Goal: Transaction & Acquisition: Purchase product/service

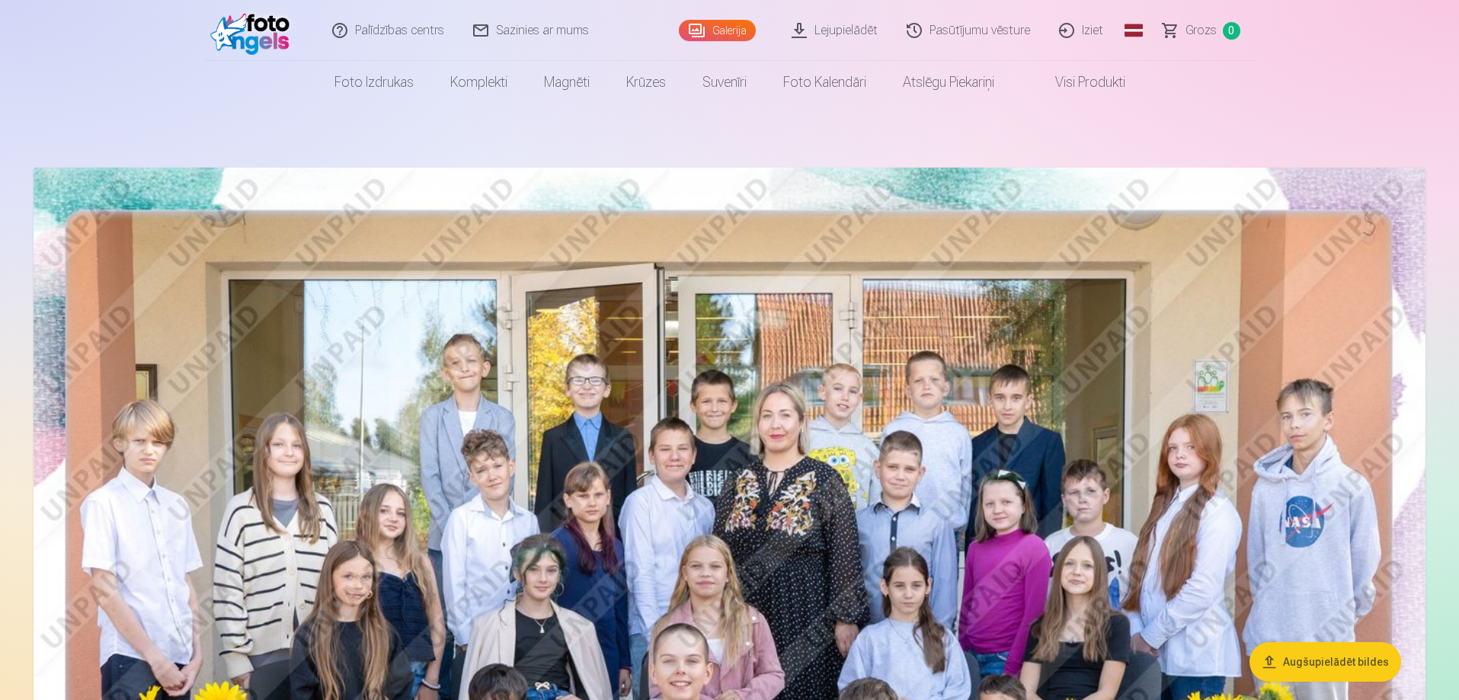
click at [1217, 27] on link "Grozs 0" at bounding box center [1202, 30] width 107 height 61
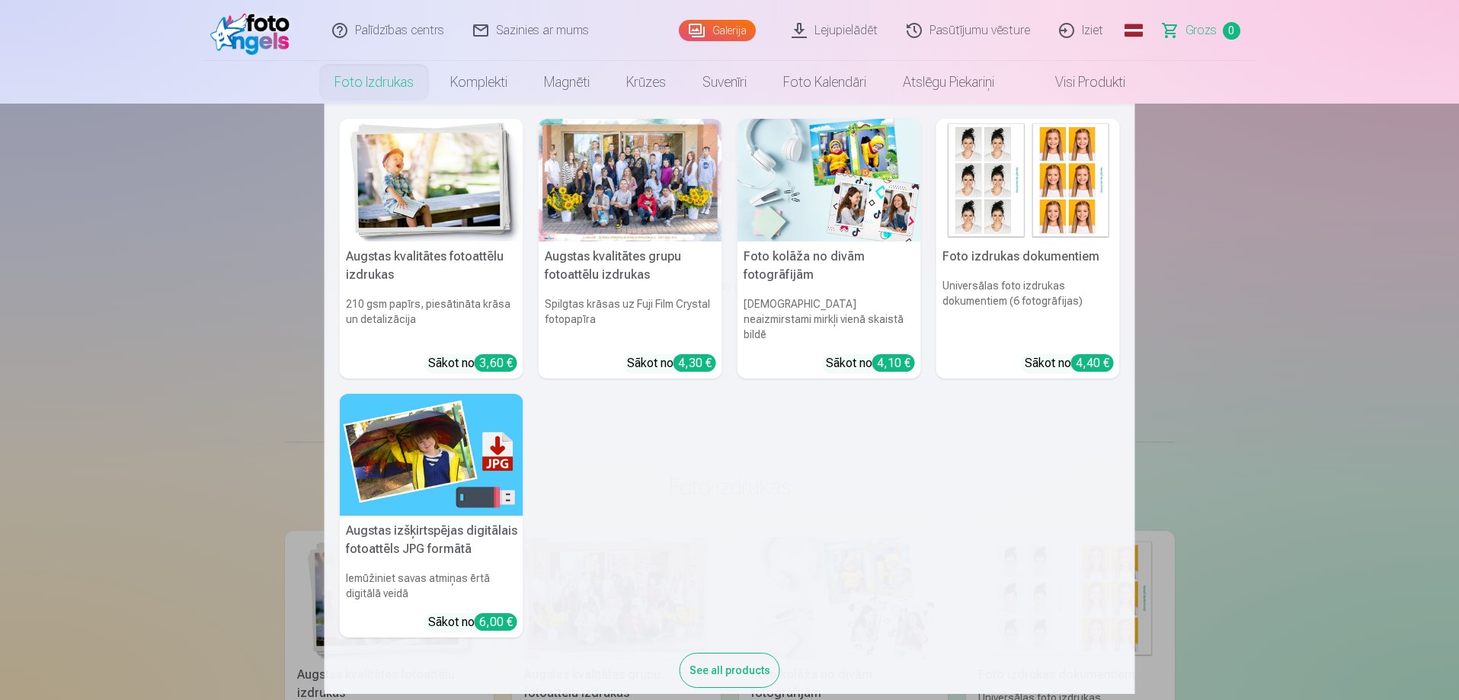
click at [405, 82] on link "Foto izdrukas" at bounding box center [374, 82] width 116 height 43
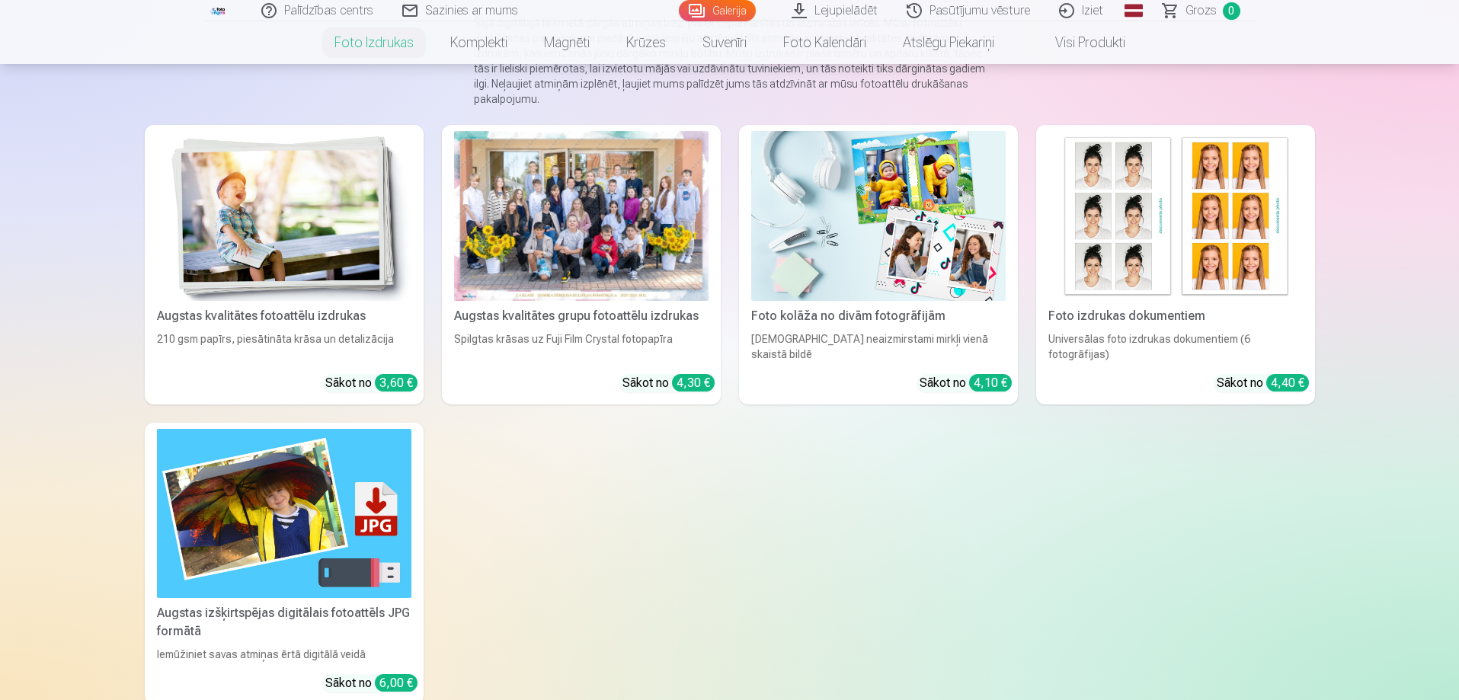
scroll to position [152, 0]
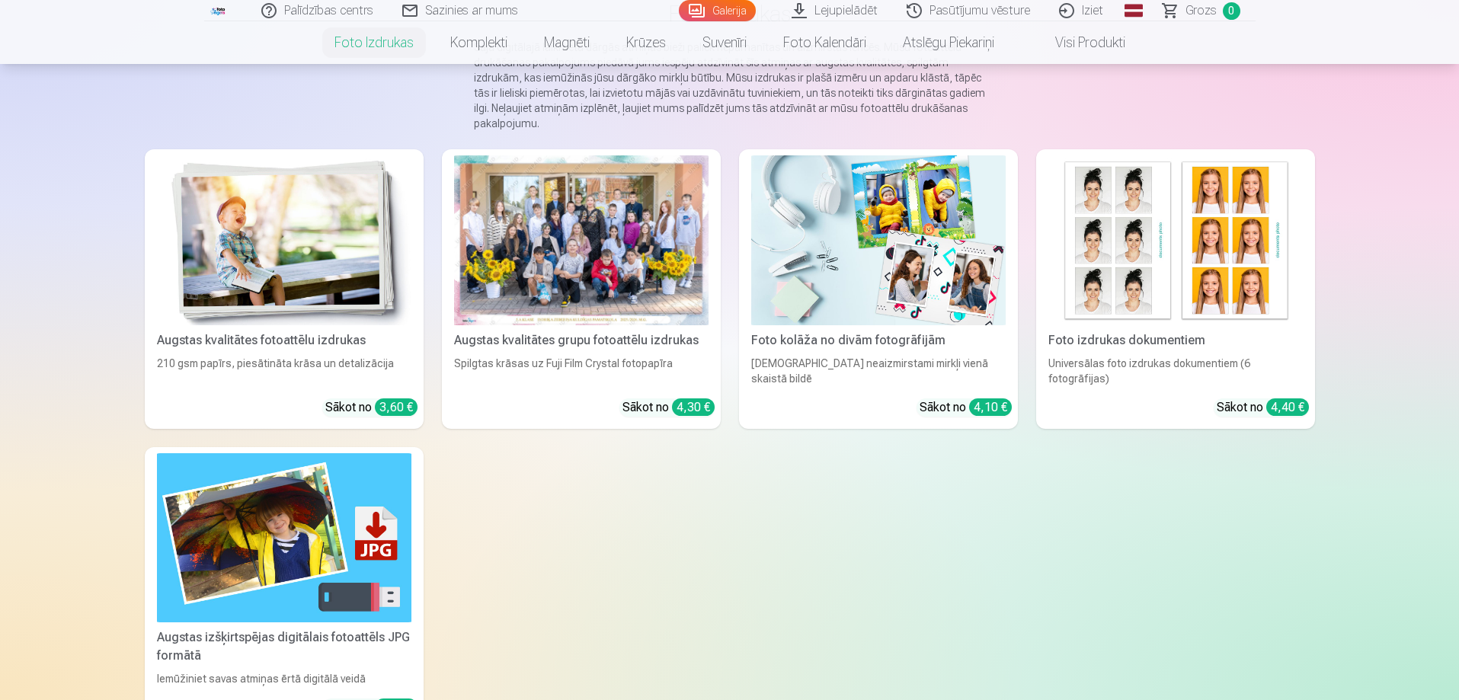
click at [655, 300] on div at bounding box center [581, 240] width 254 height 170
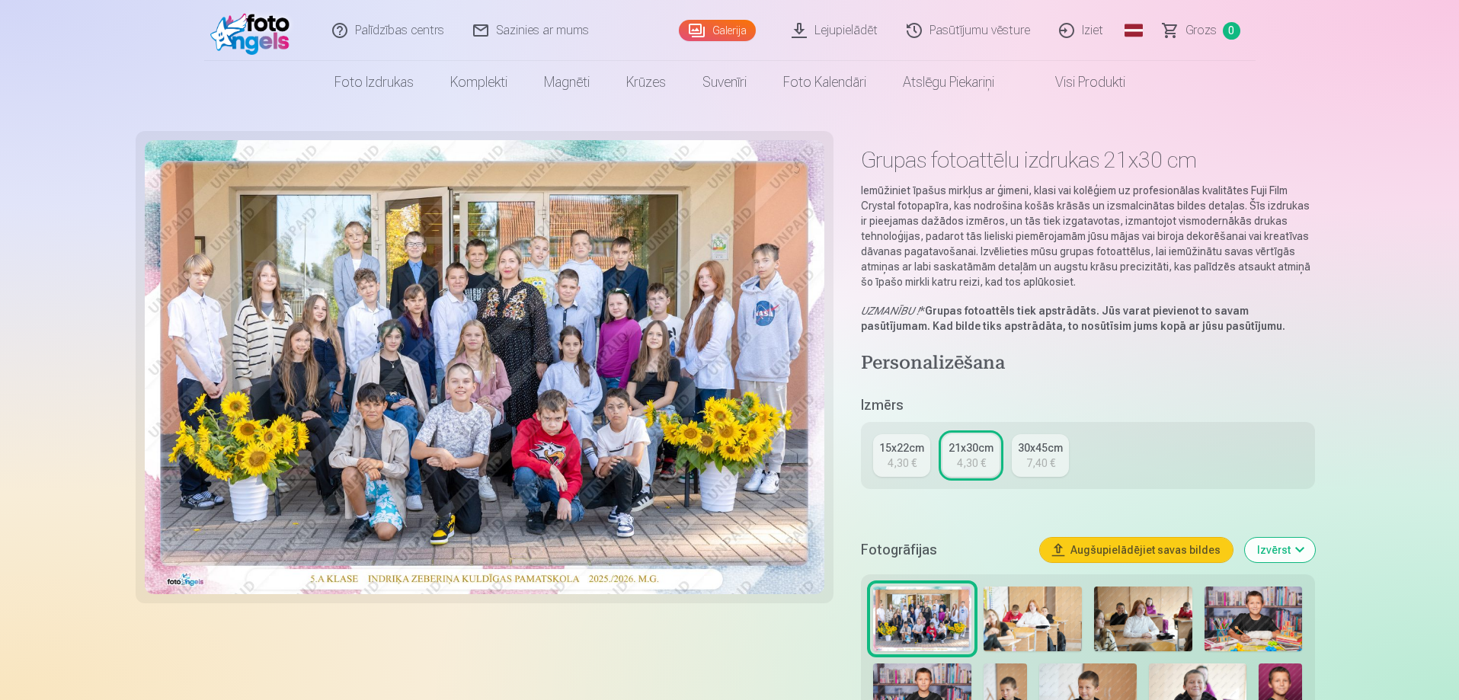
click at [894, 460] on div "4,30 €" at bounding box center [902, 463] width 29 height 15
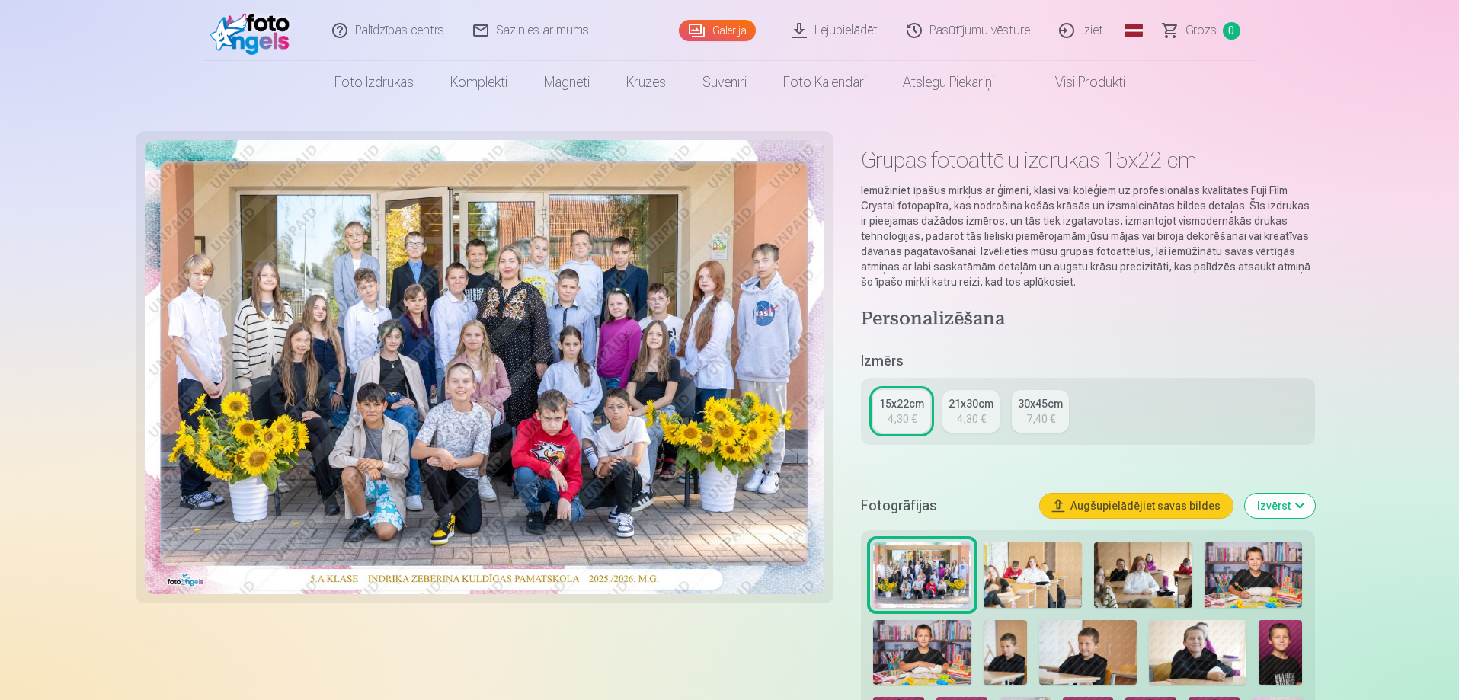
click at [956, 411] on link "21x30cm 4,30 €" at bounding box center [970, 411] width 57 height 43
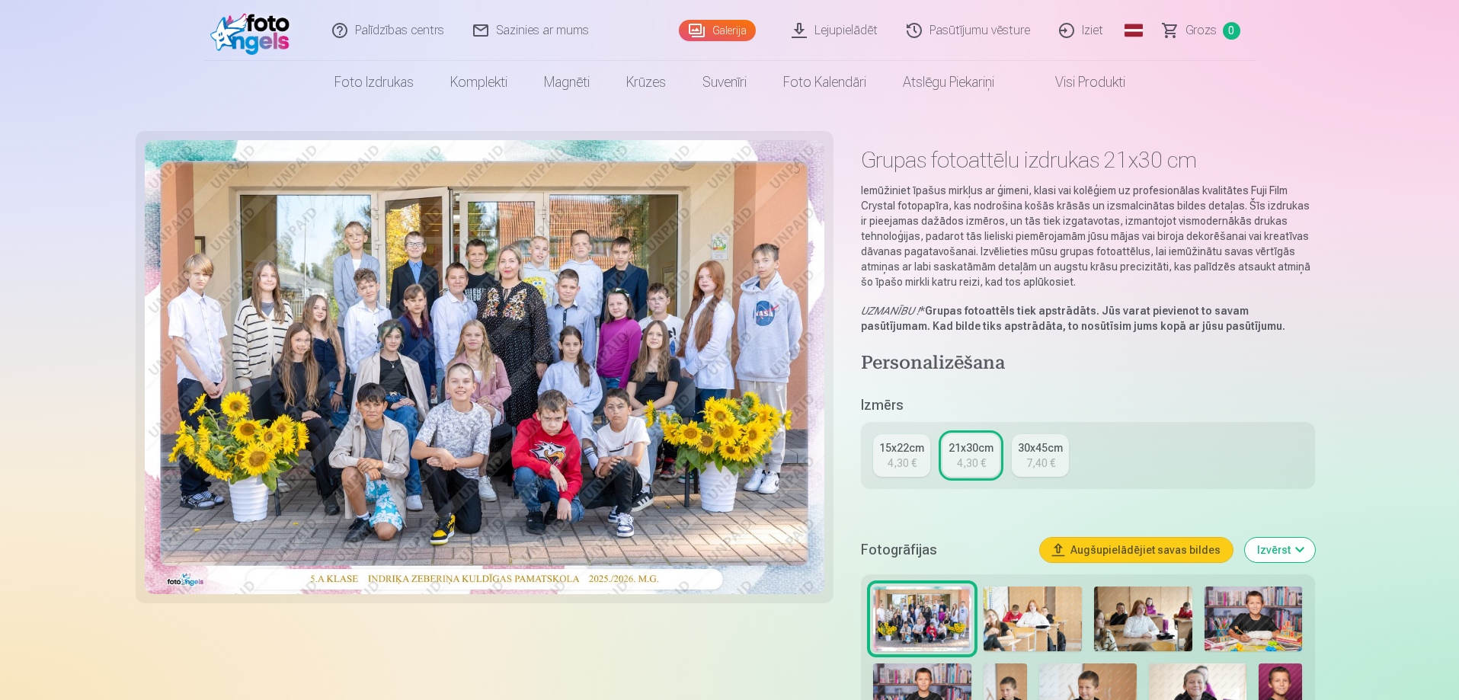
click at [894, 454] on div "15x22cm" at bounding box center [901, 447] width 45 height 15
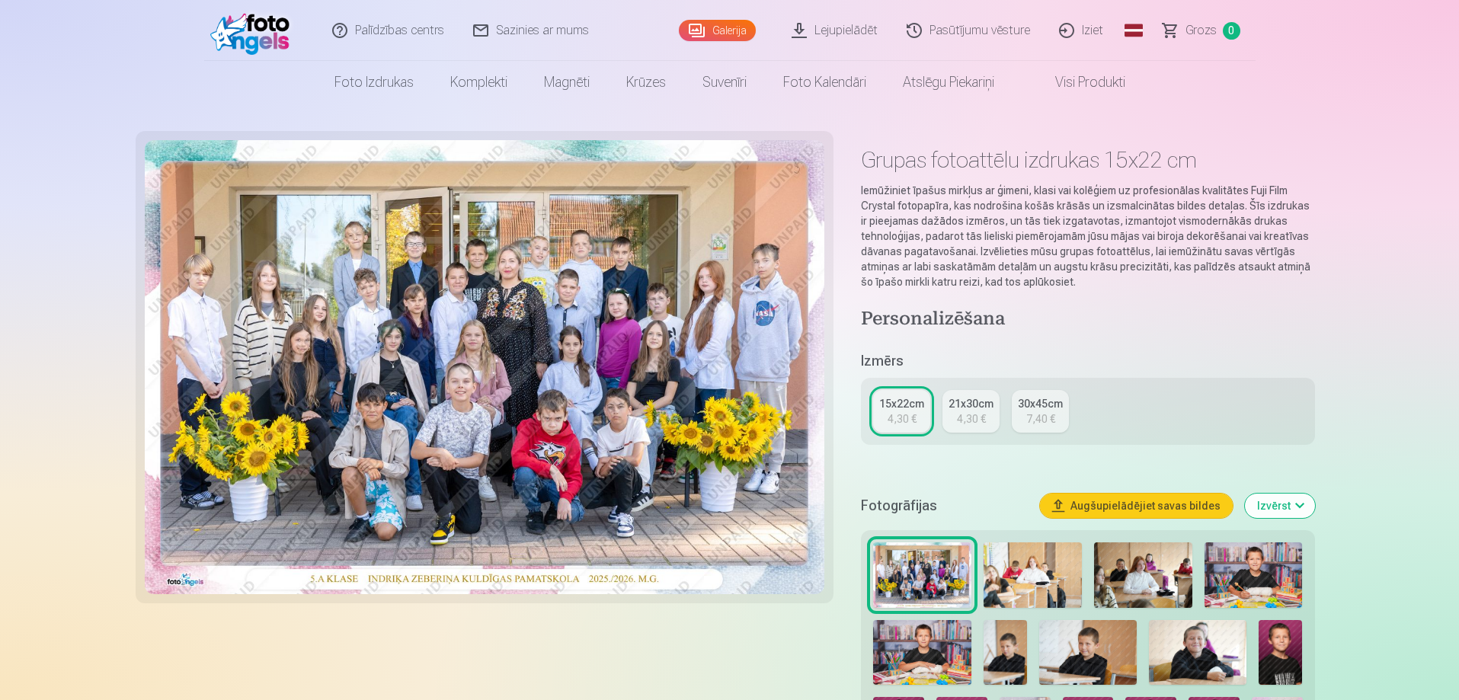
click at [965, 417] on div "4,30 €" at bounding box center [971, 418] width 29 height 15
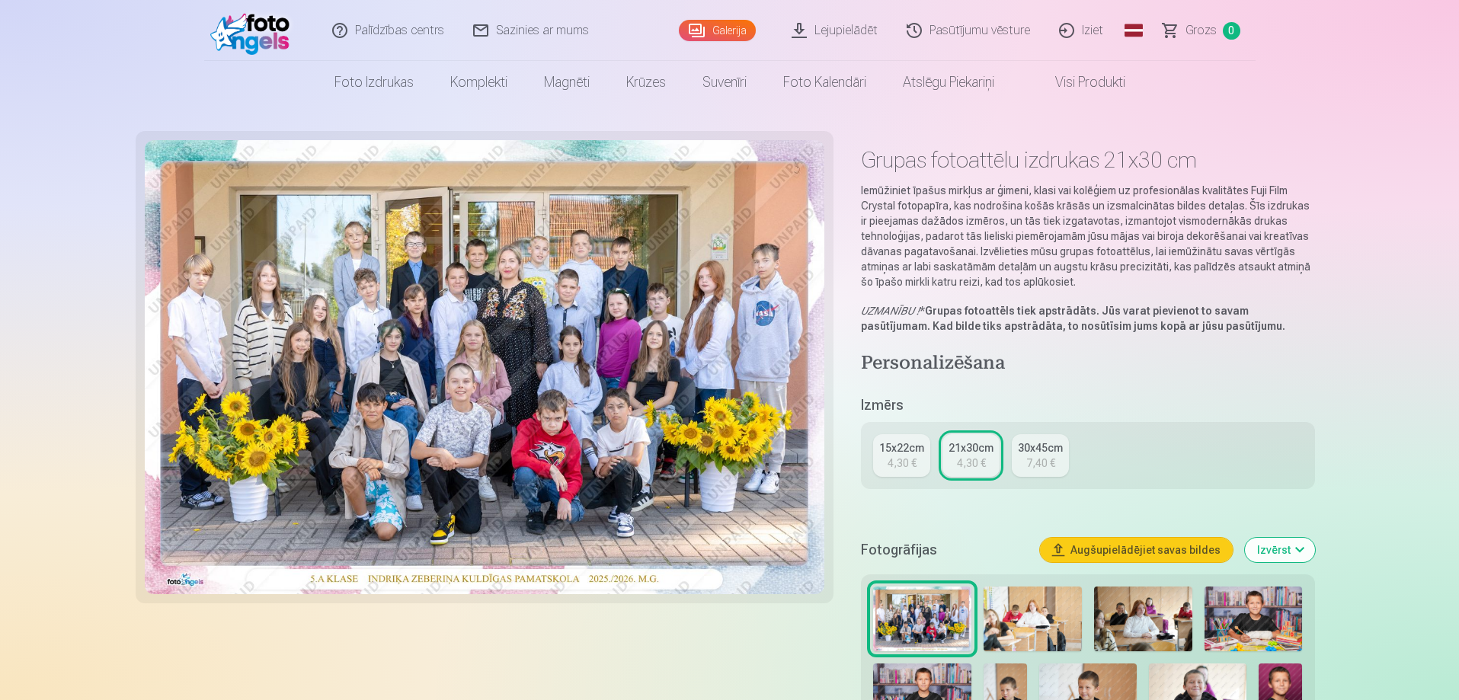
drag, startPoint x: 965, startPoint y: 553, endPoint x: 975, endPoint y: 522, distance: 33.0
click at [974, 523] on div "Personalizēšana Izmērs 15x22cm 4,30 € 21x30cm 4,30 € 30x45cm 7,40 € Fotogrāfija…" at bounding box center [1087, 618] width 453 height 533
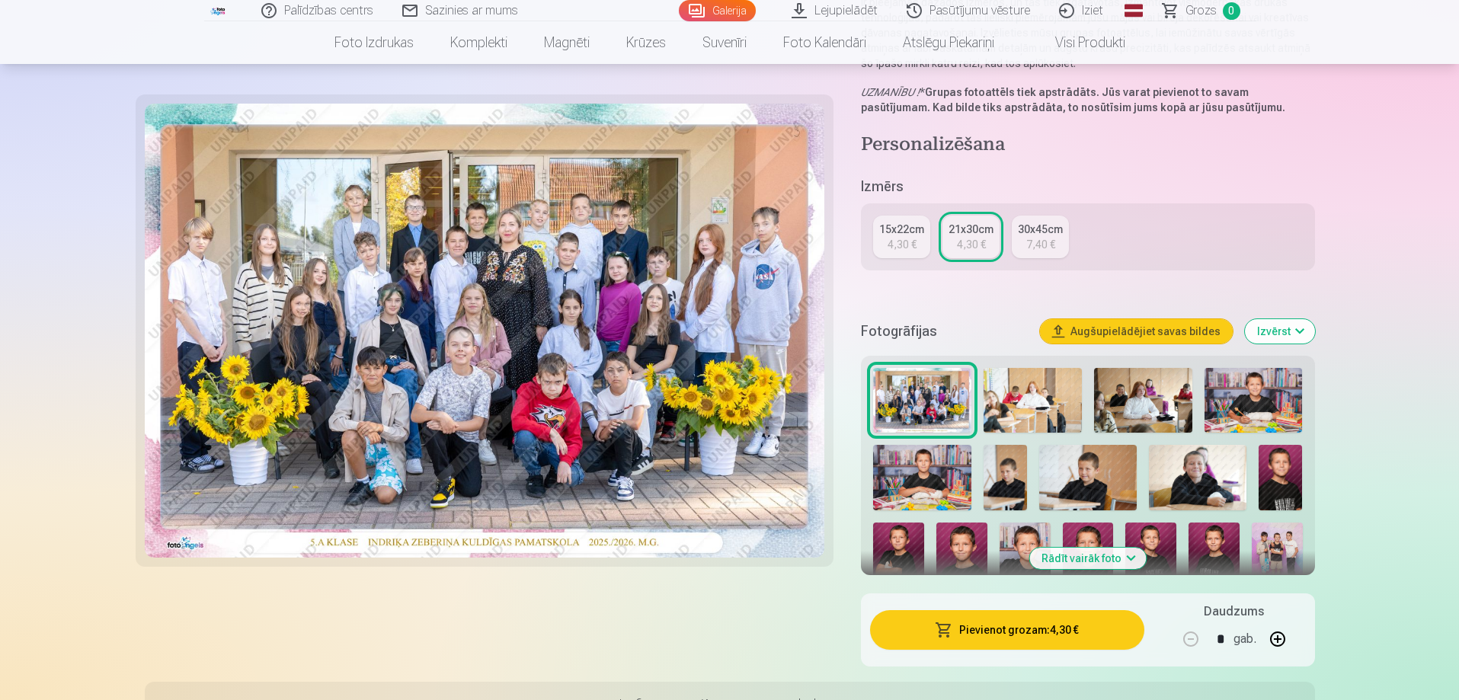
scroll to position [229, 0]
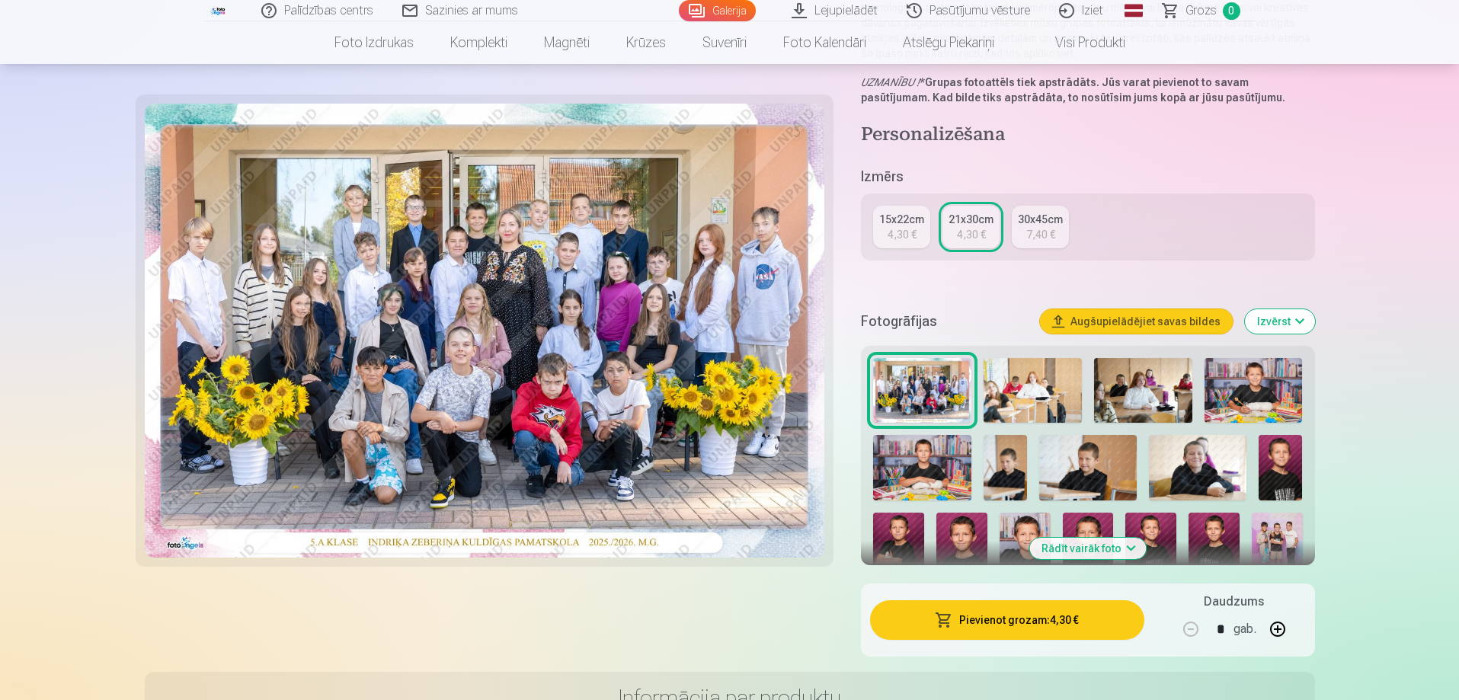
click at [1017, 622] on button "Pievienot grozam : 4,30 €" at bounding box center [1007, 620] width 274 height 40
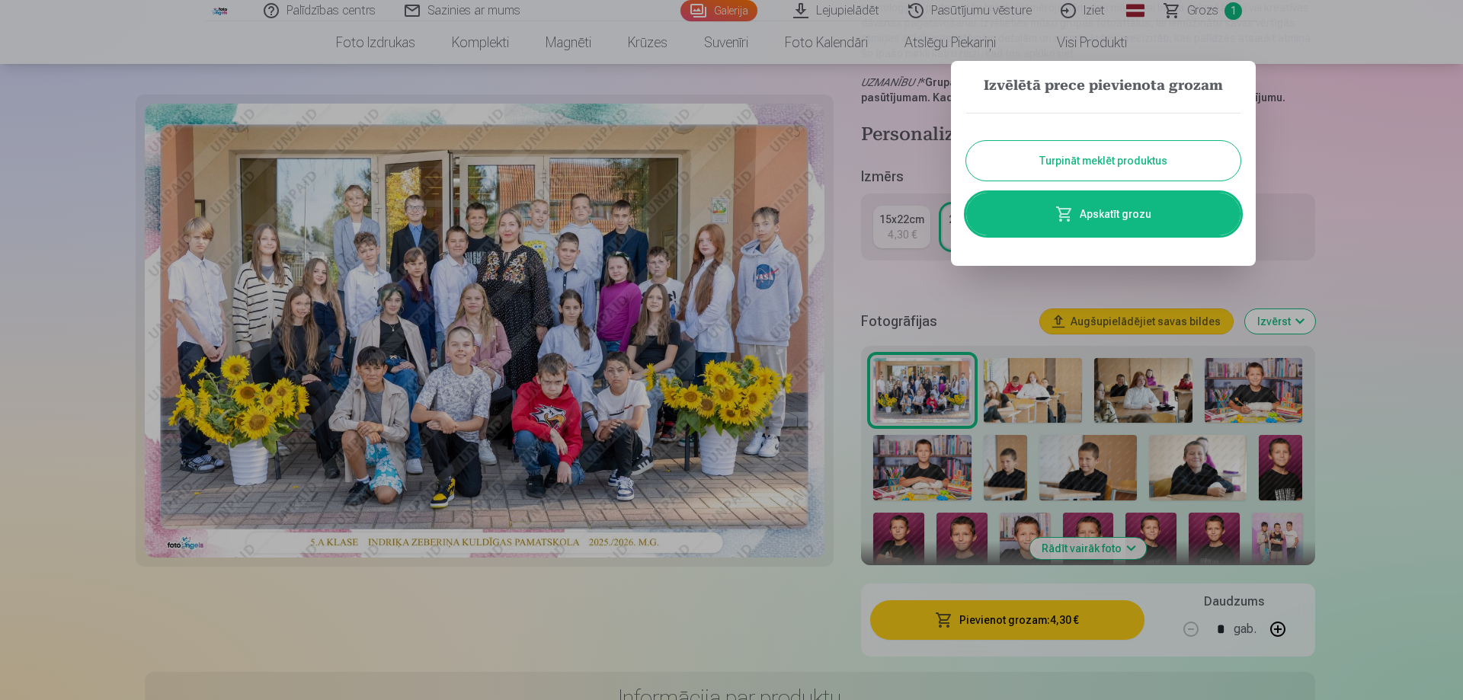
click at [1045, 166] on button "Turpināt meklēt produktus" at bounding box center [1103, 161] width 274 height 40
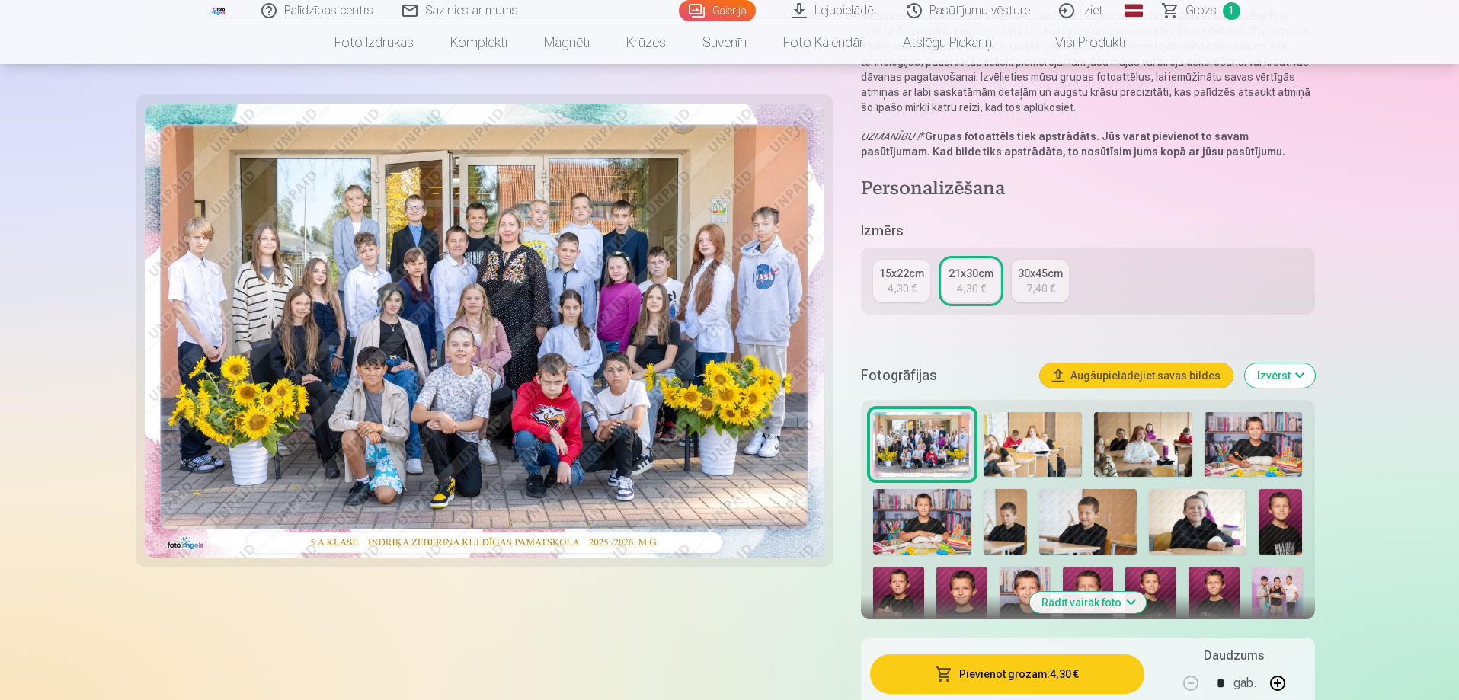
scroll to position [76, 0]
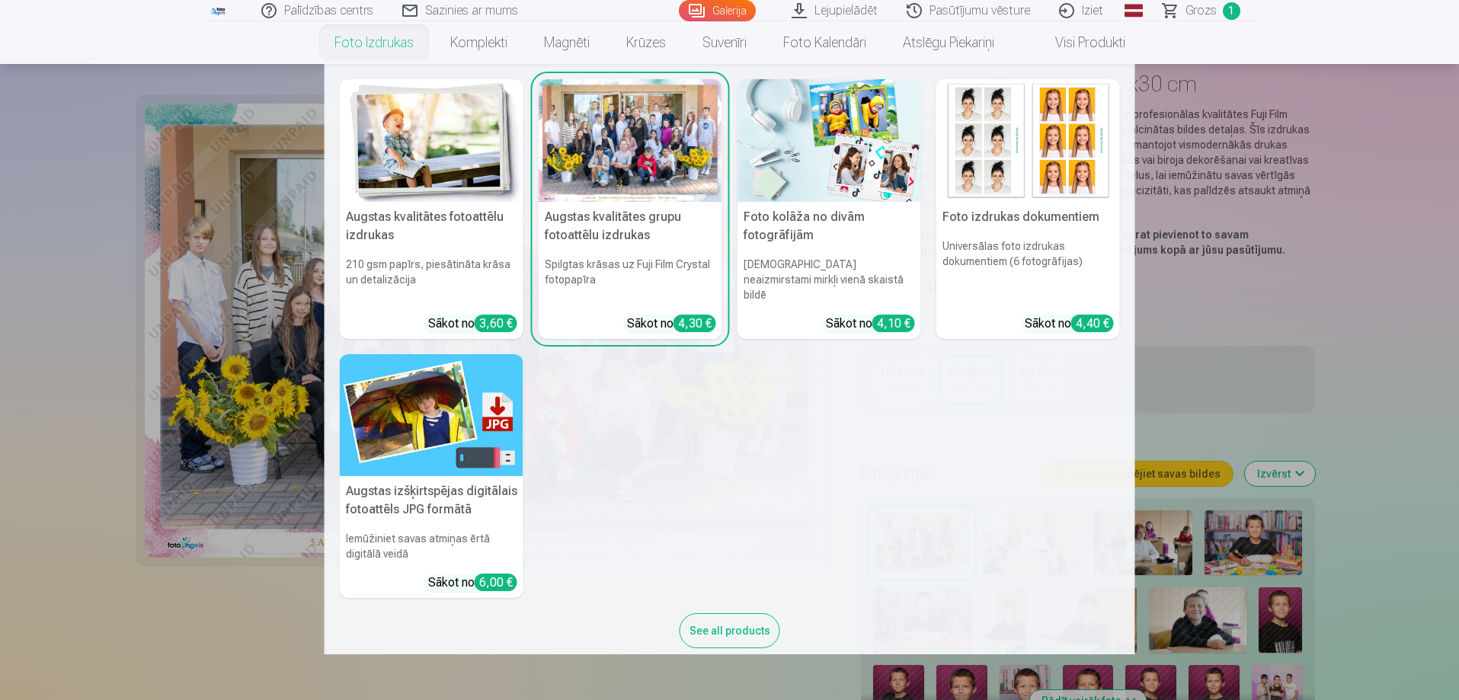
click at [383, 42] on link "Foto izdrukas" at bounding box center [374, 42] width 116 height 43
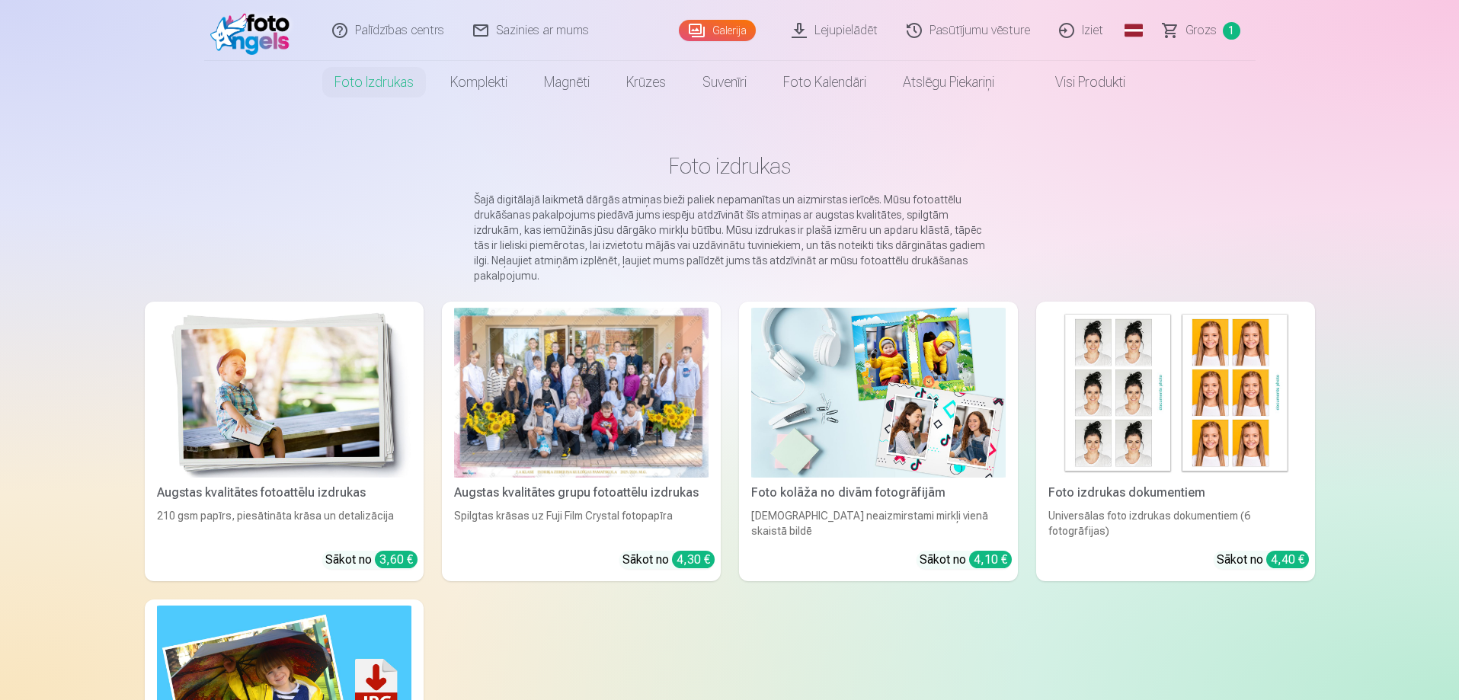
click at [333, 441] on img at bounding box center [284, 393] width 254 height 170
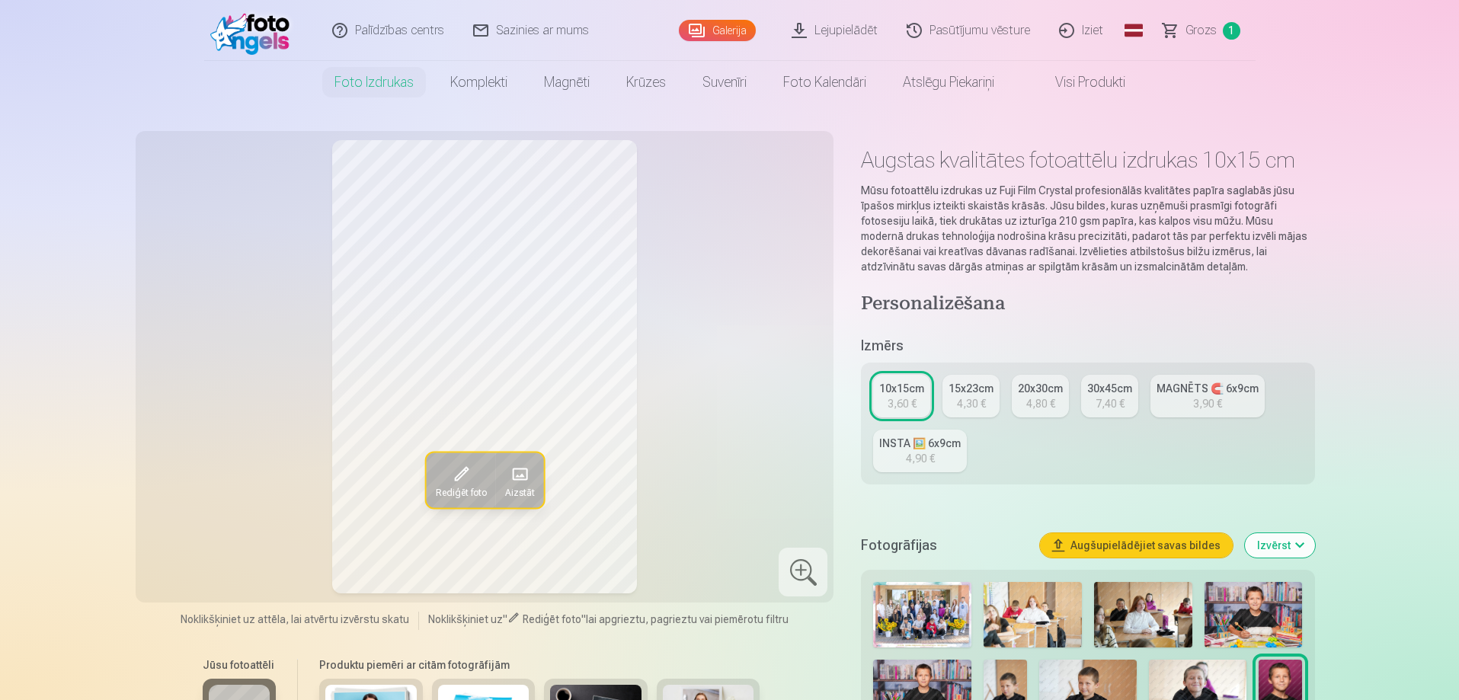
click at [1203, 401] on div "3,90 €" at bounding box center [1207, 403] width 29 height 15
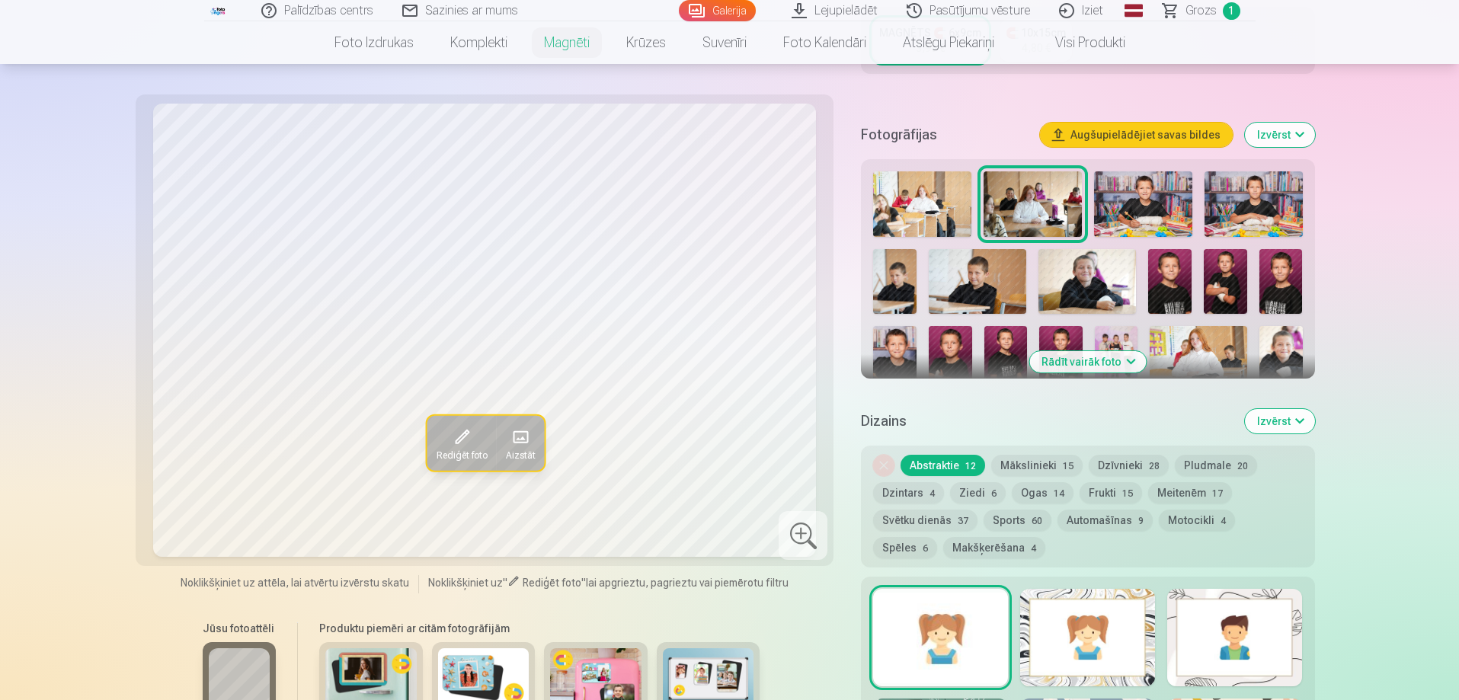
scroll to position [381, 0]
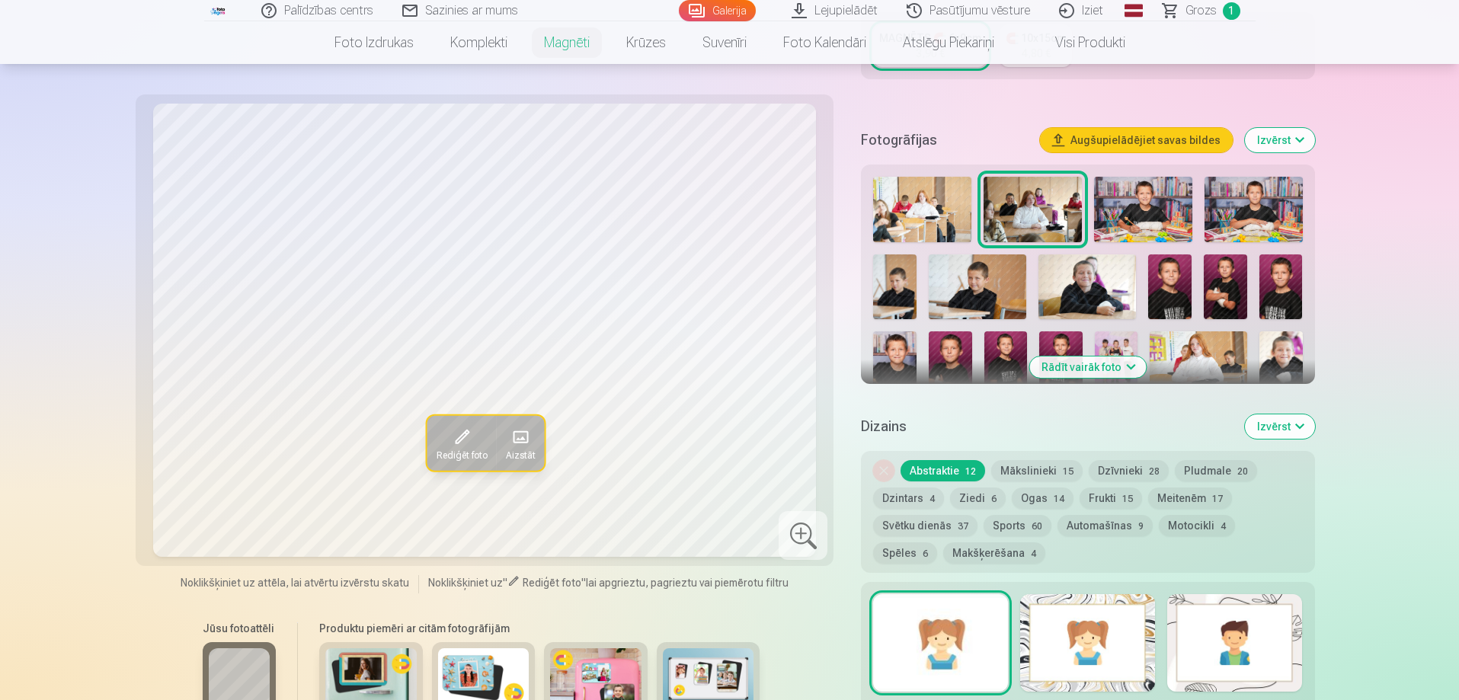
click at [893, 343] on img at bounding box center [894, 363] width 43 height 65
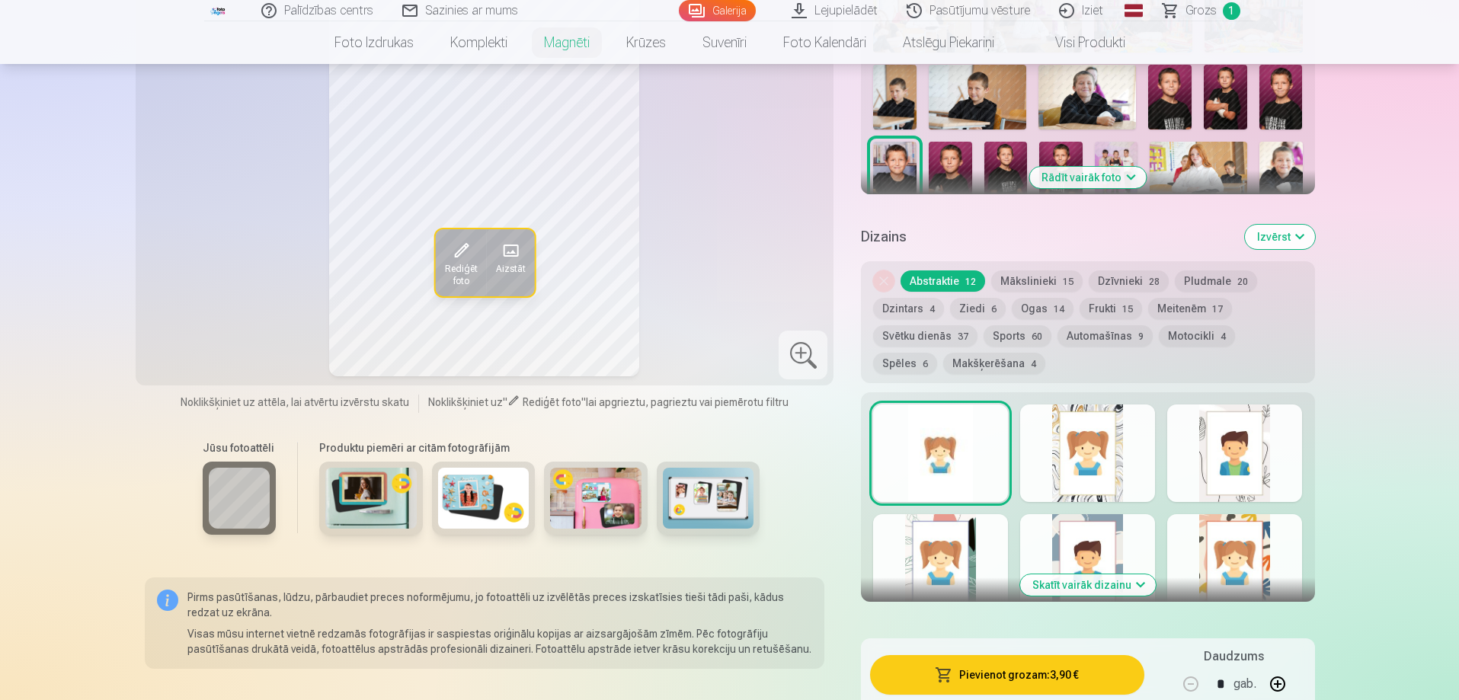
scroll to position [533, 0]
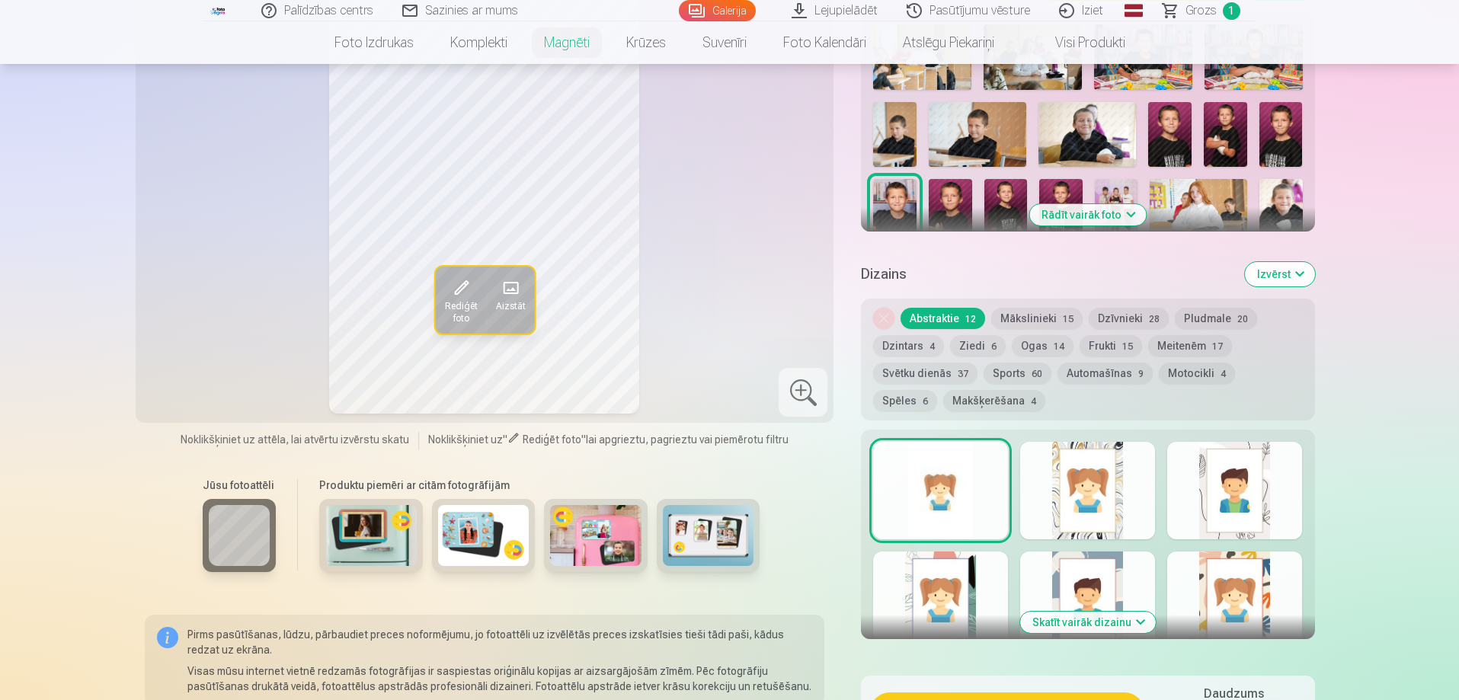
click at [1086, 204] on button "Rādīt vairāk foto" at bounding box center [1087, 214] width 117 height 21
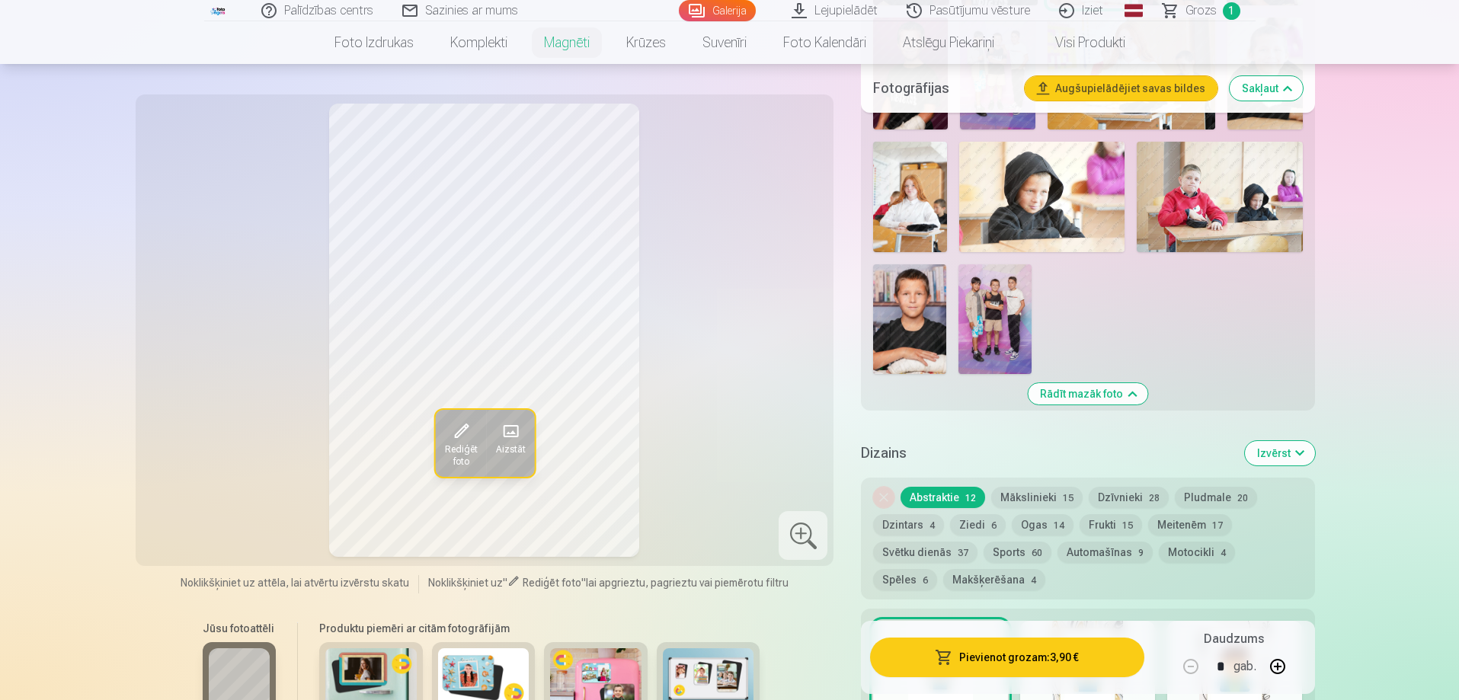
scroll to position [1067, 0]
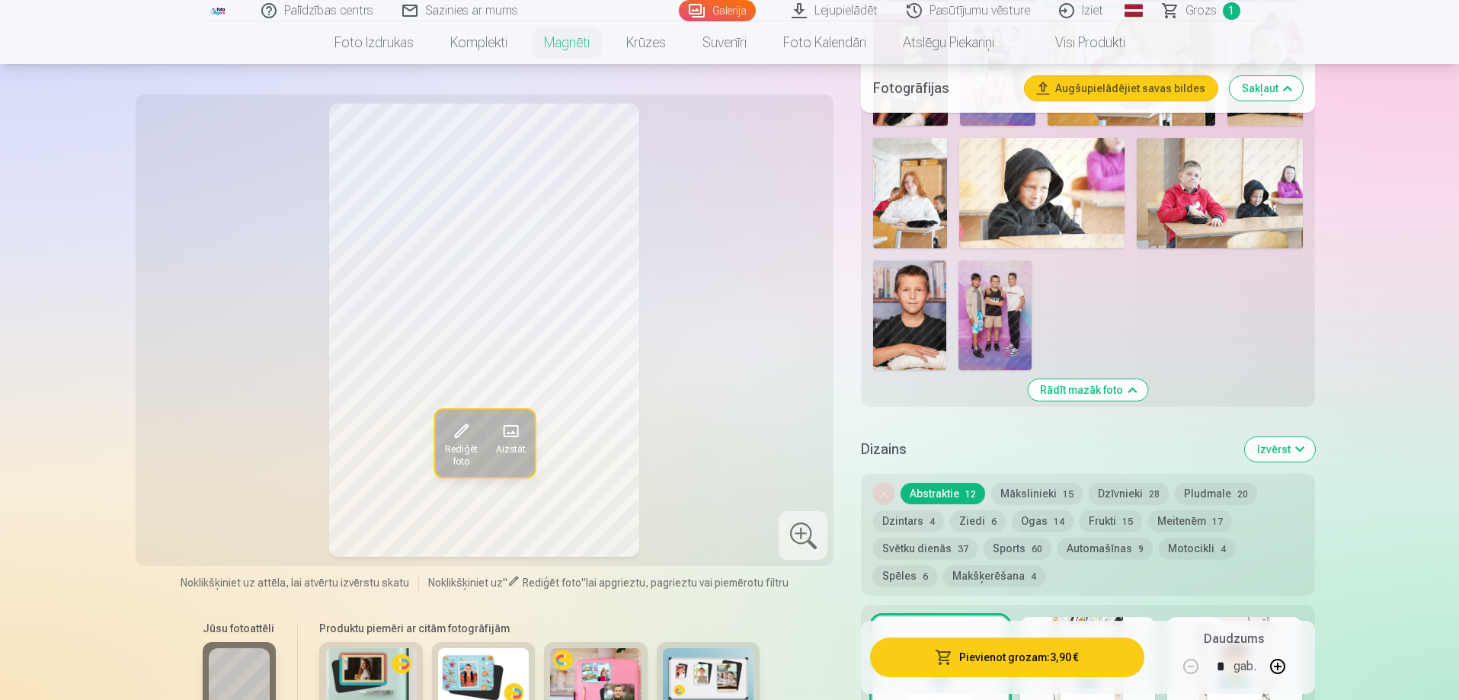
click at [917, 293] on img at bounding box center [909, 316] width 73 height 110
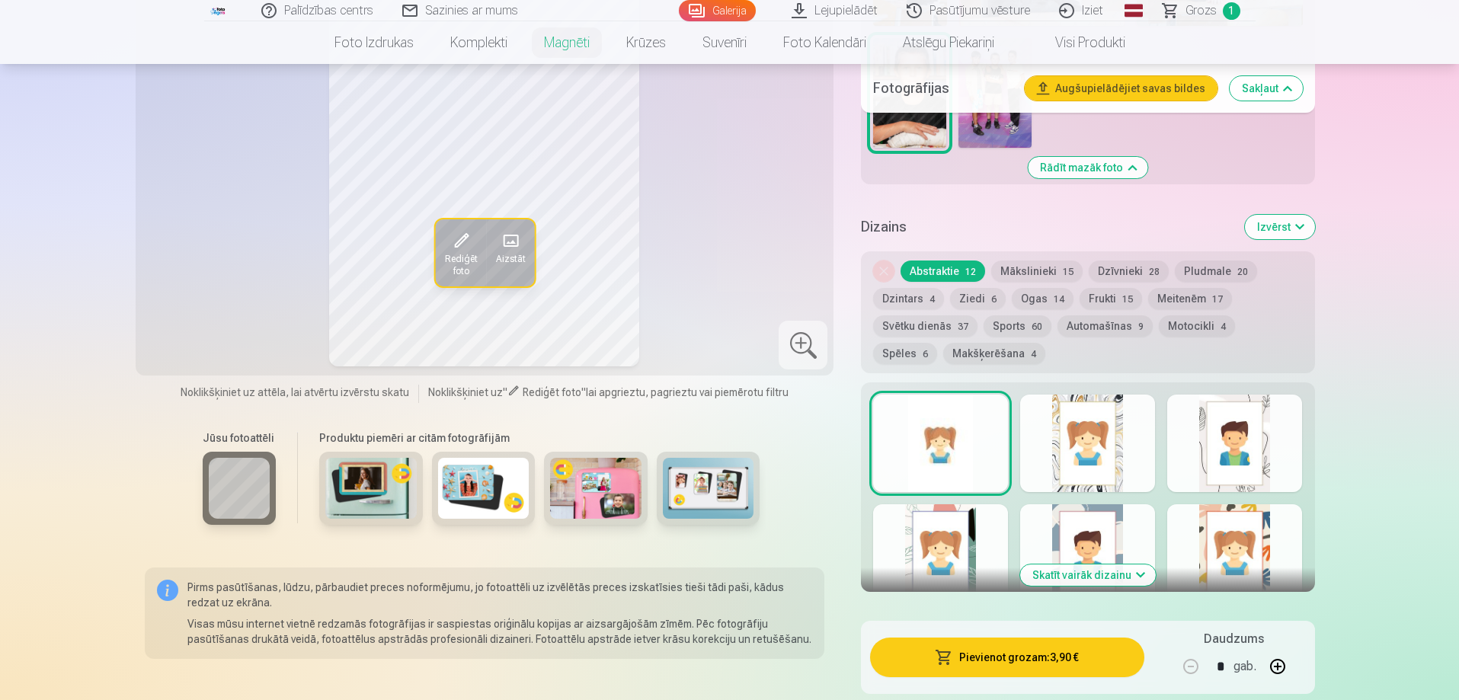
scroll to position [1295, 0]
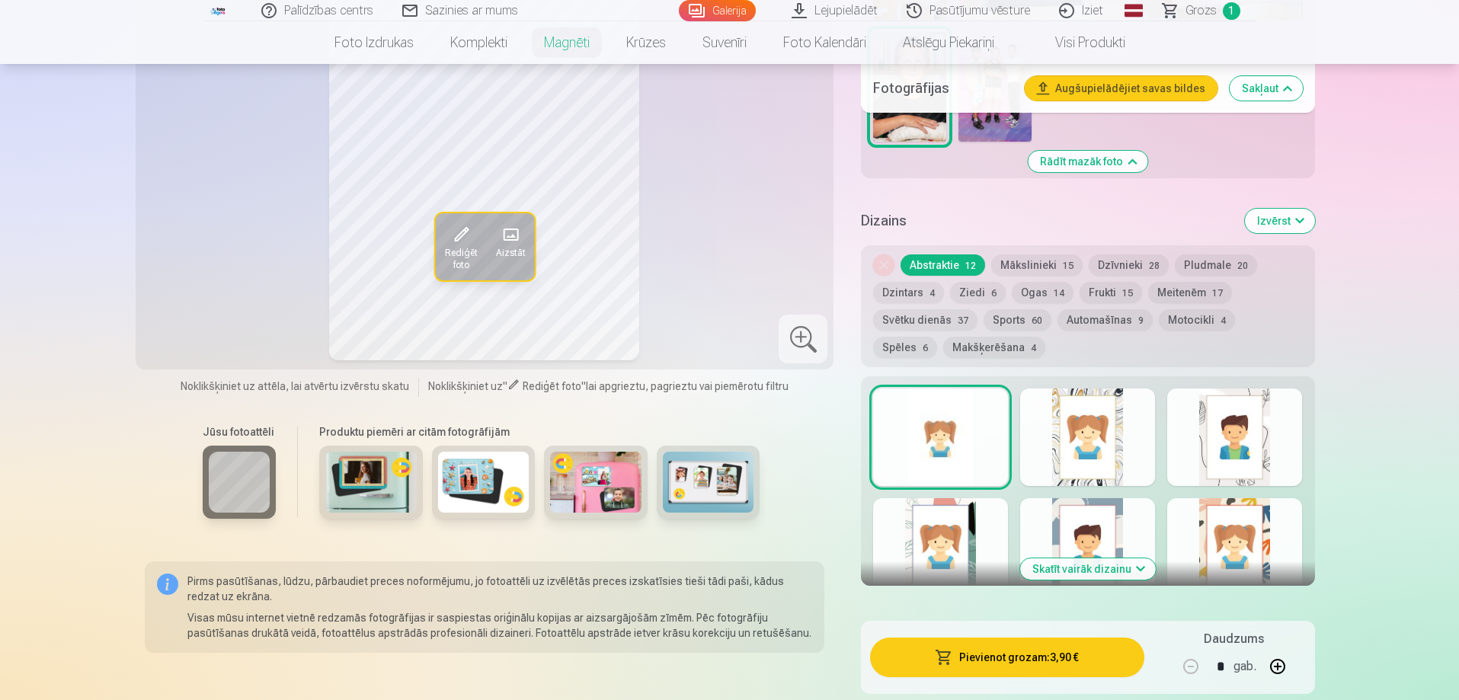
click at [1238, 421] on div at bounding box center [1234, 438] width 135 height 98
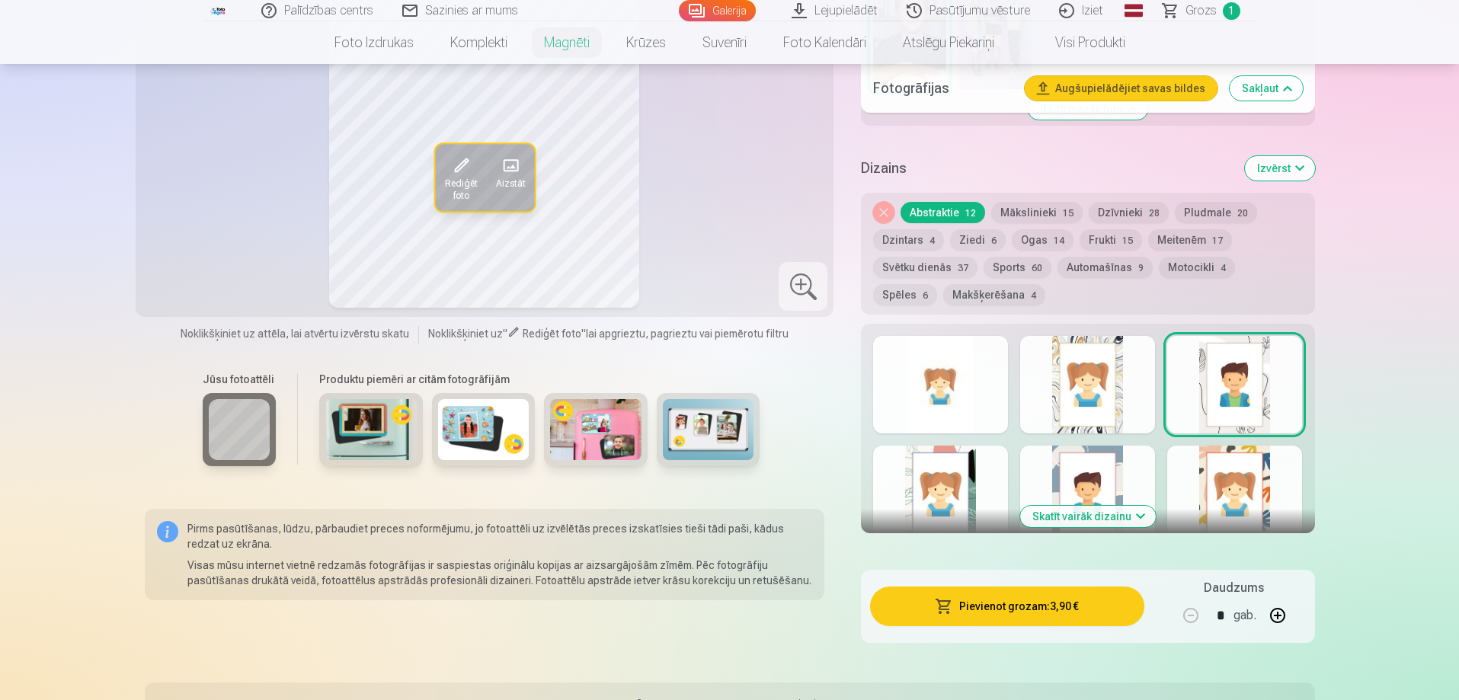
scroll to position [1448, 0]
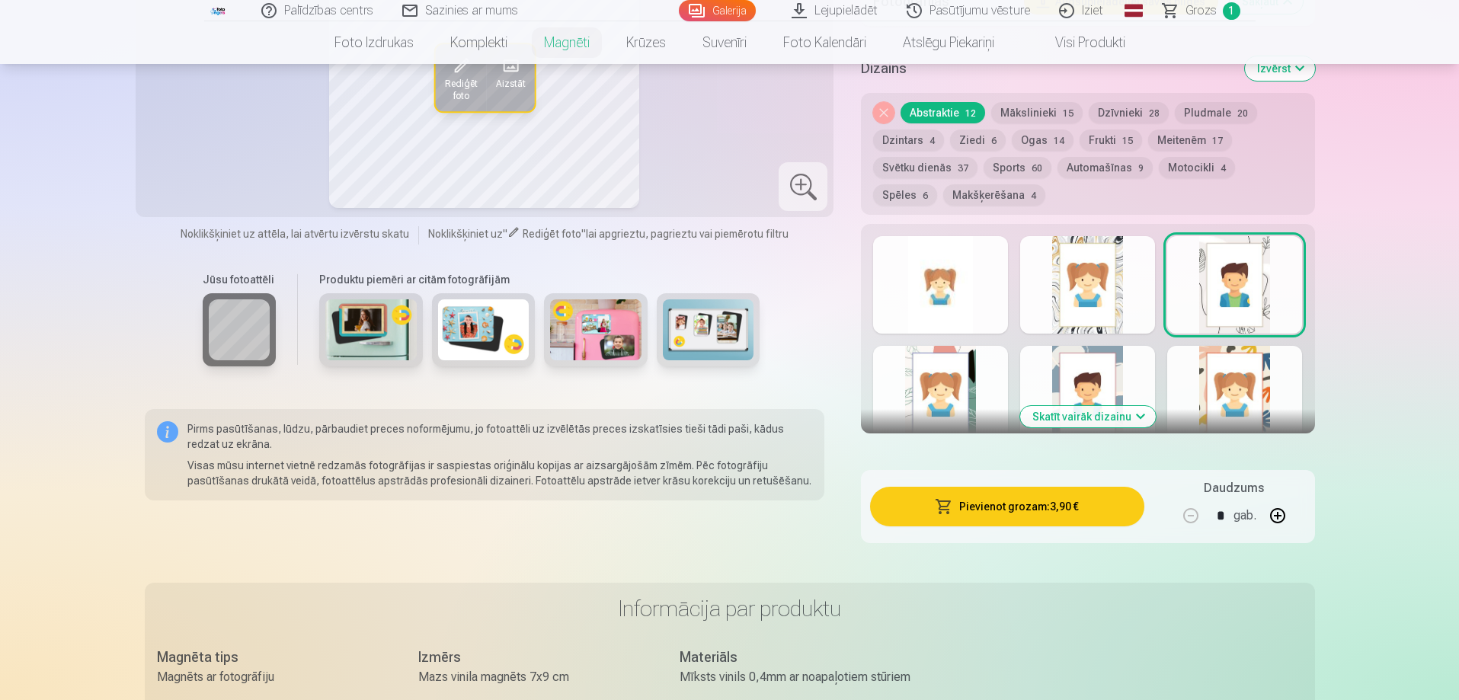
click at [1096, 406] on button "Skatīt vairāk dizainu" at bounding box center [1088, 416] width 136 height 21
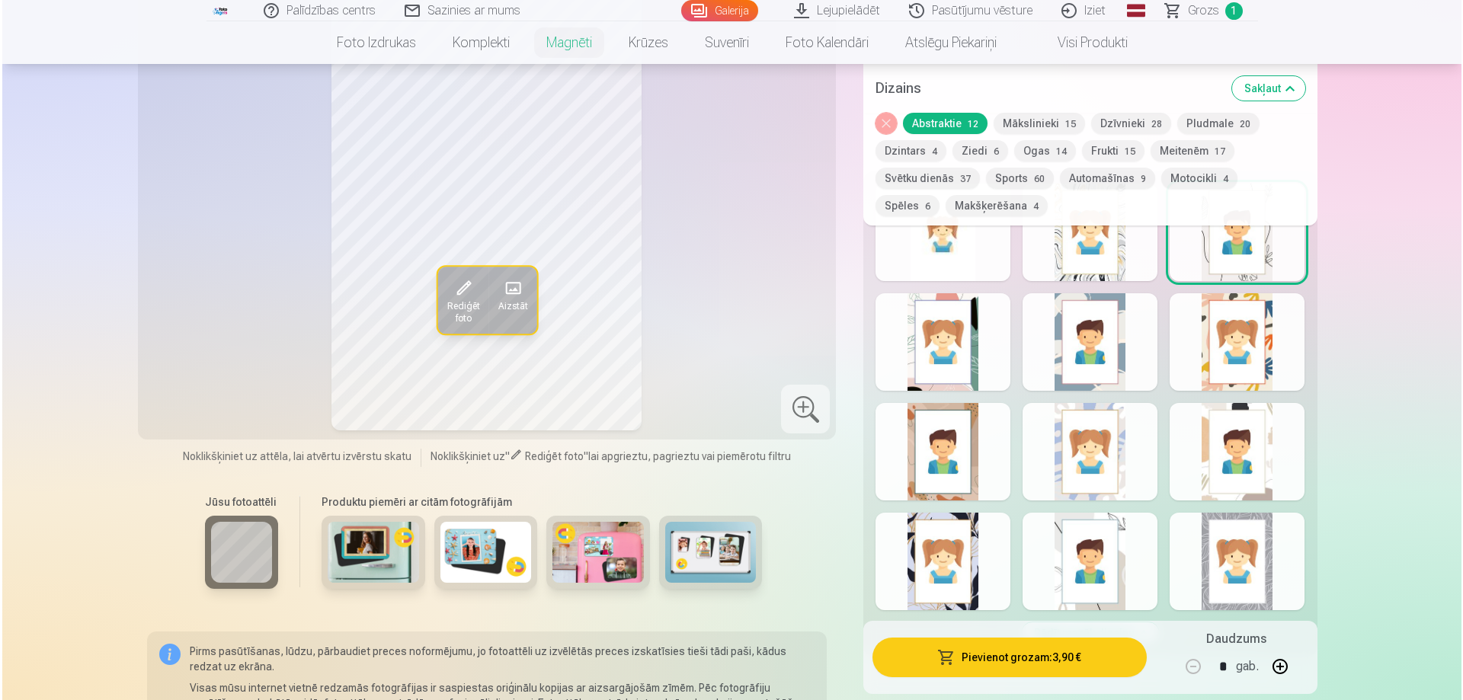
scroll to position [1524, 0]
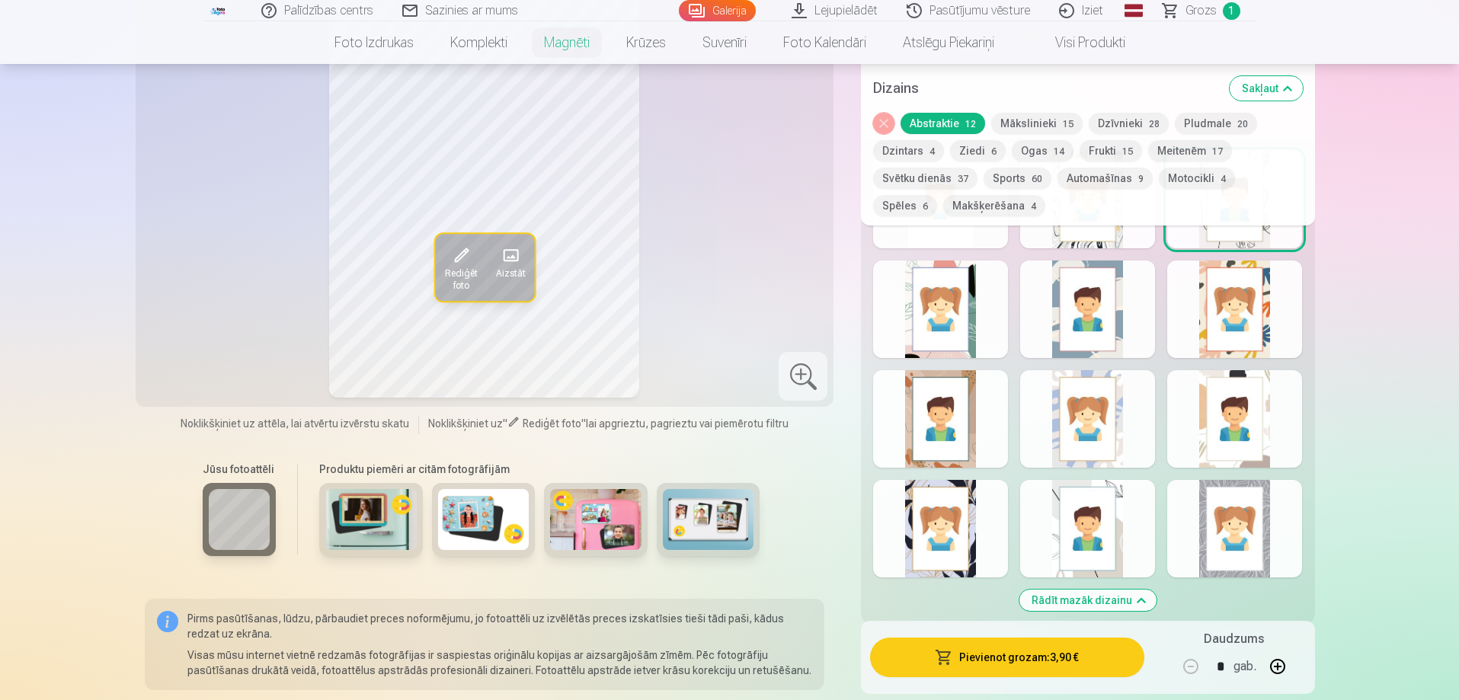
click at [958, 510] on div at bounding box center [940, 529] width 135 height 98
click at [1021, 661] on button "Pievienot grozam : 3,90 €" at bounding box center [1007, 658] width 274 height 40
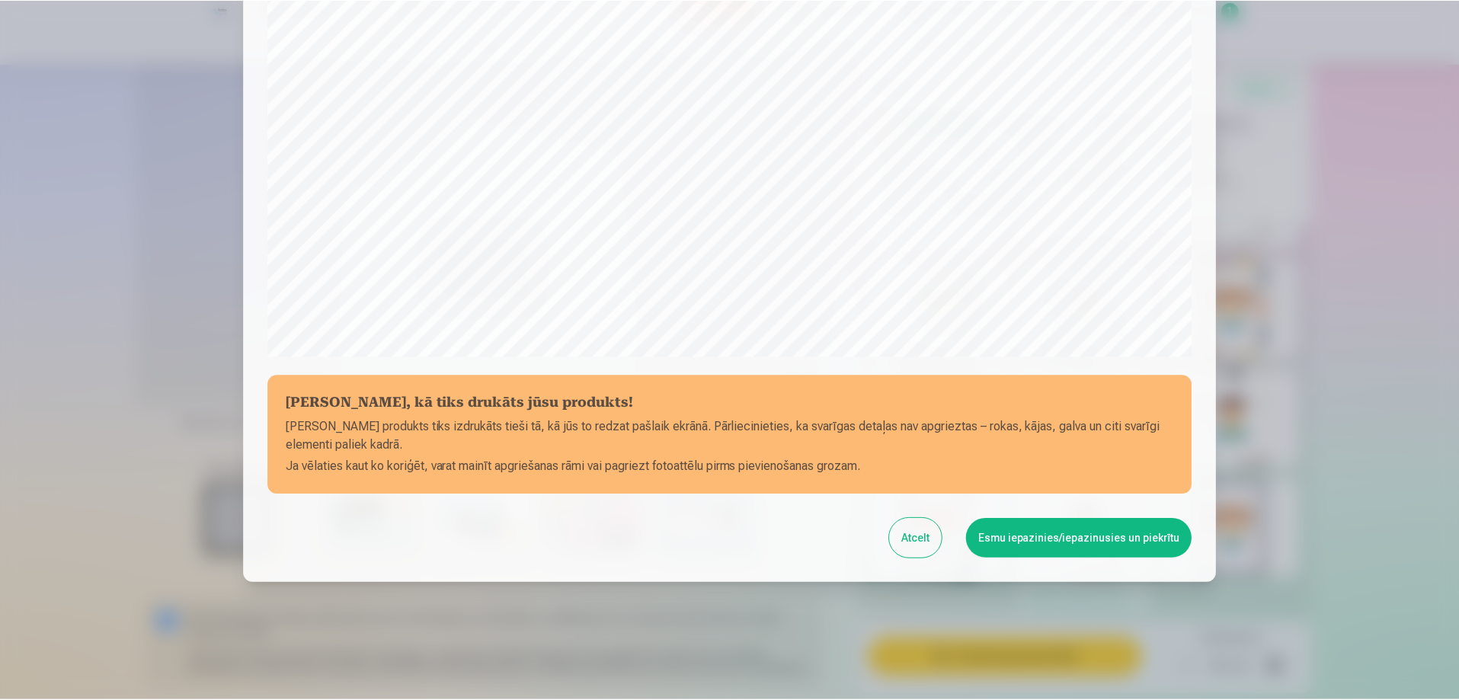
scroll to position [397, 0]
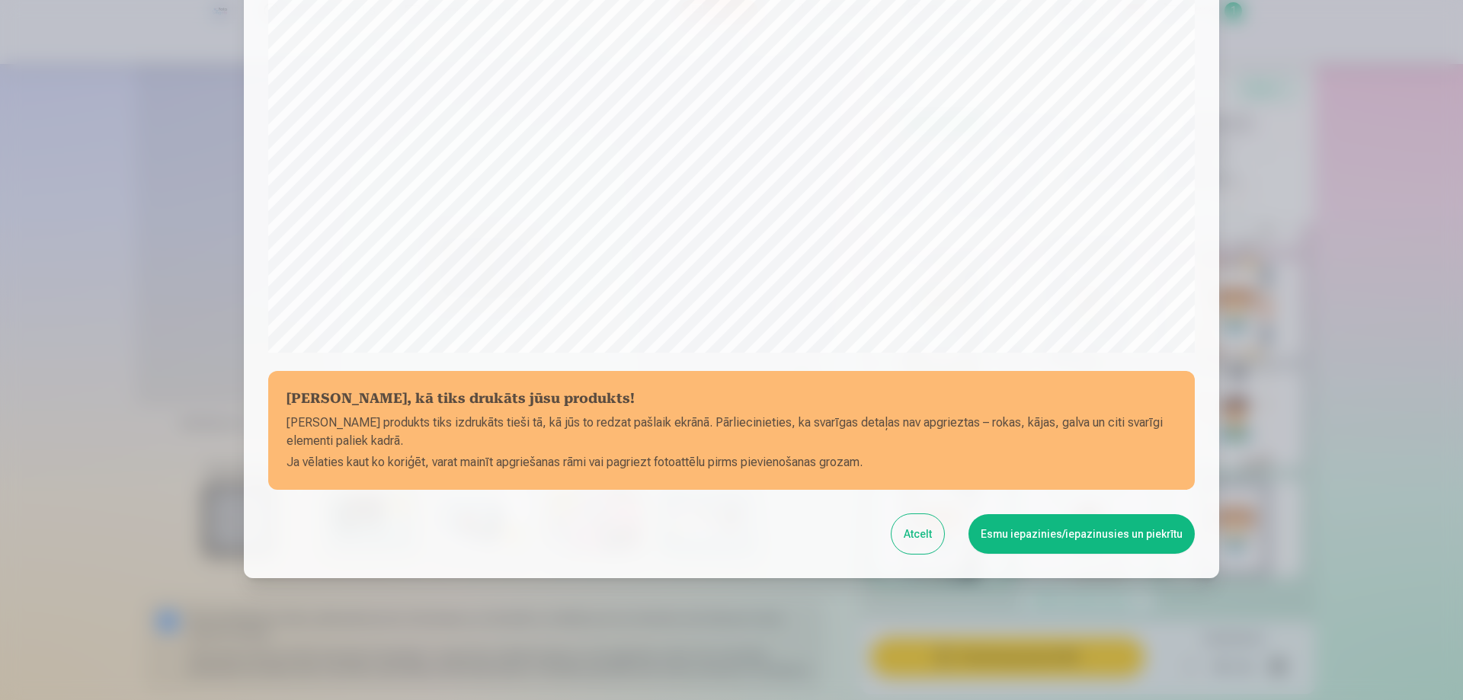
click at [1057, 542] on button "Esmu iepazinies/iepazinusies un piekrītu" at bounding box center [1081, 534] width 226 height 40
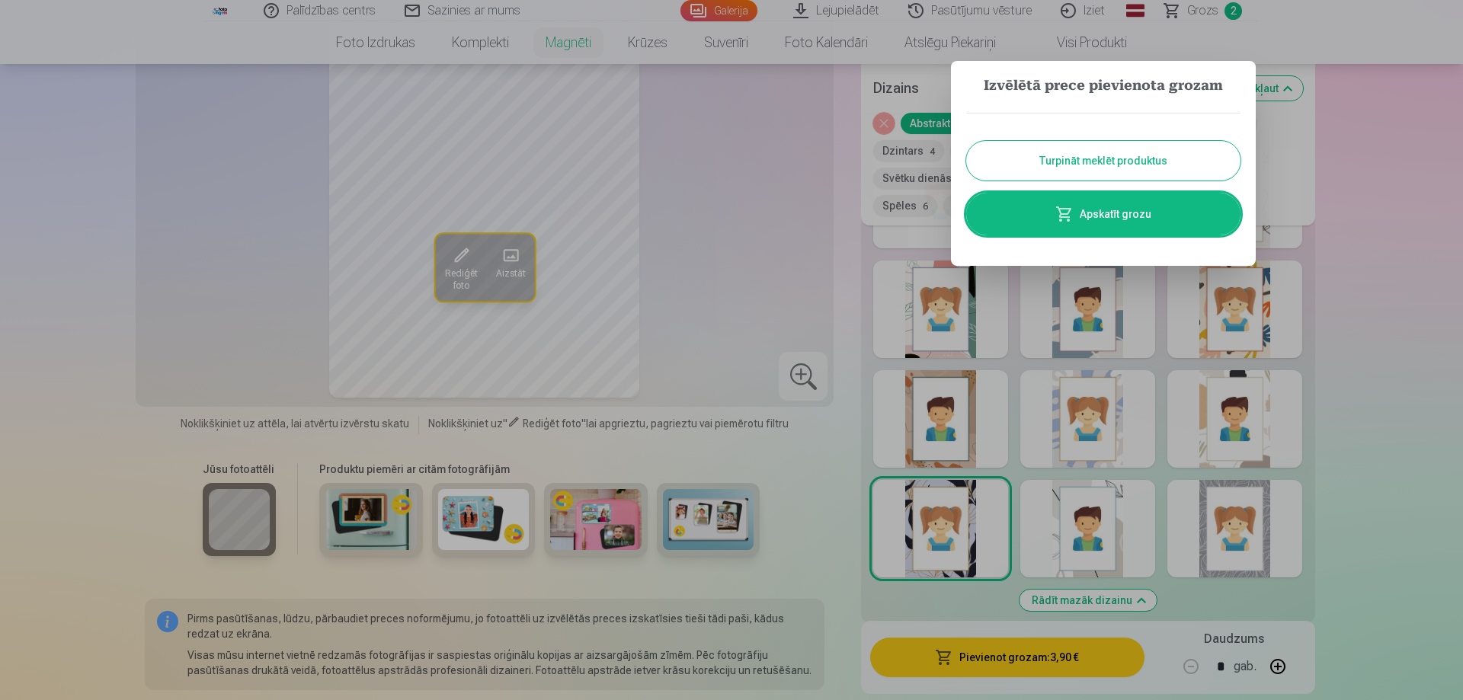
click at [1100, 162] on button "Turpināt meklēt produktus" at bounding box center [1103, 161] width 274 height 40
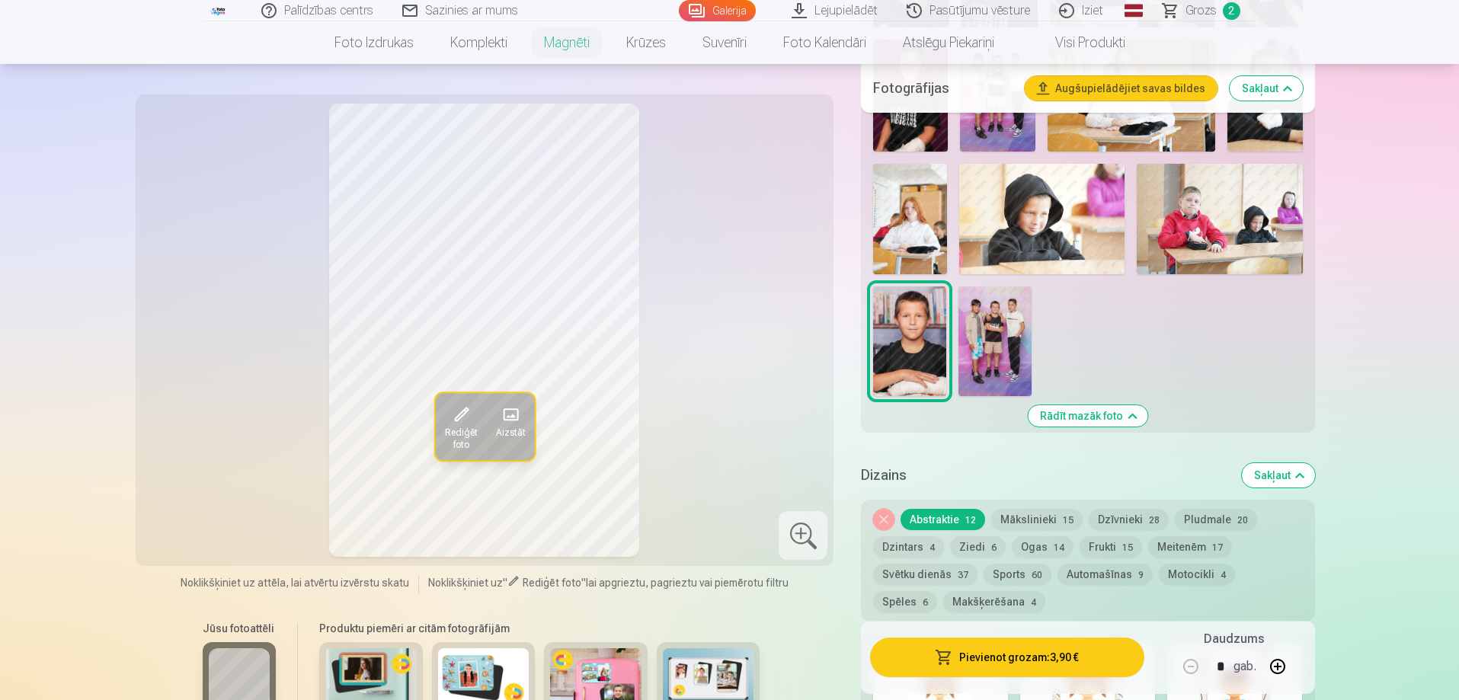
scroll to position [990, 0]
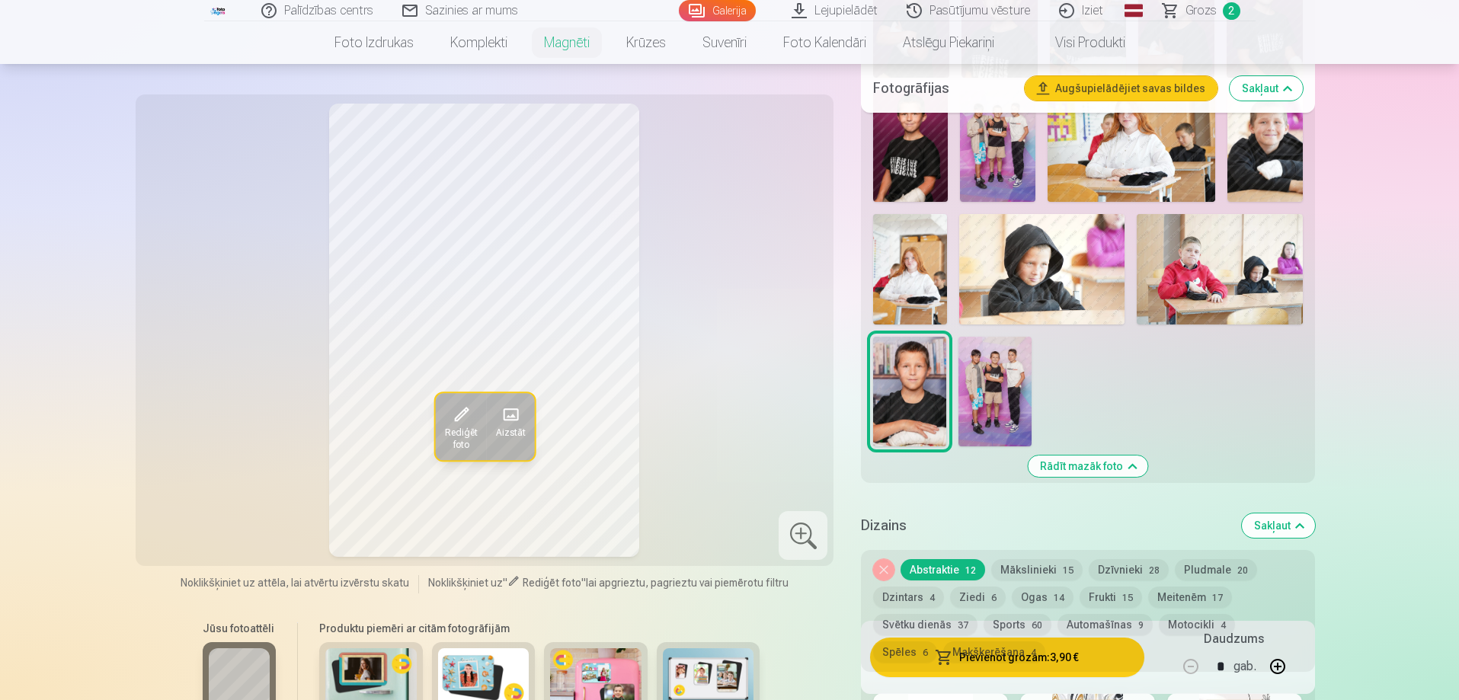
click at [1009, 392] on img at bounding box center [994, 392] width 73 height 110
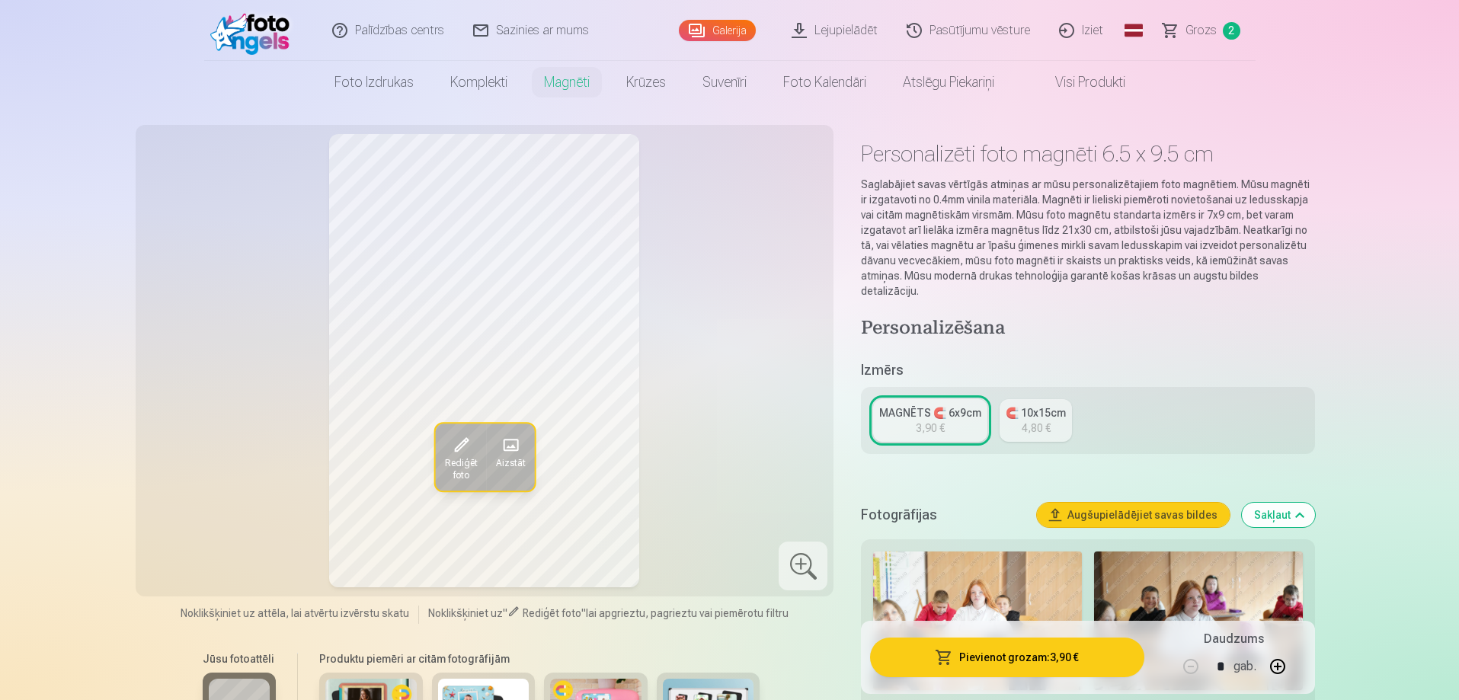
scroll to position [0, 0]
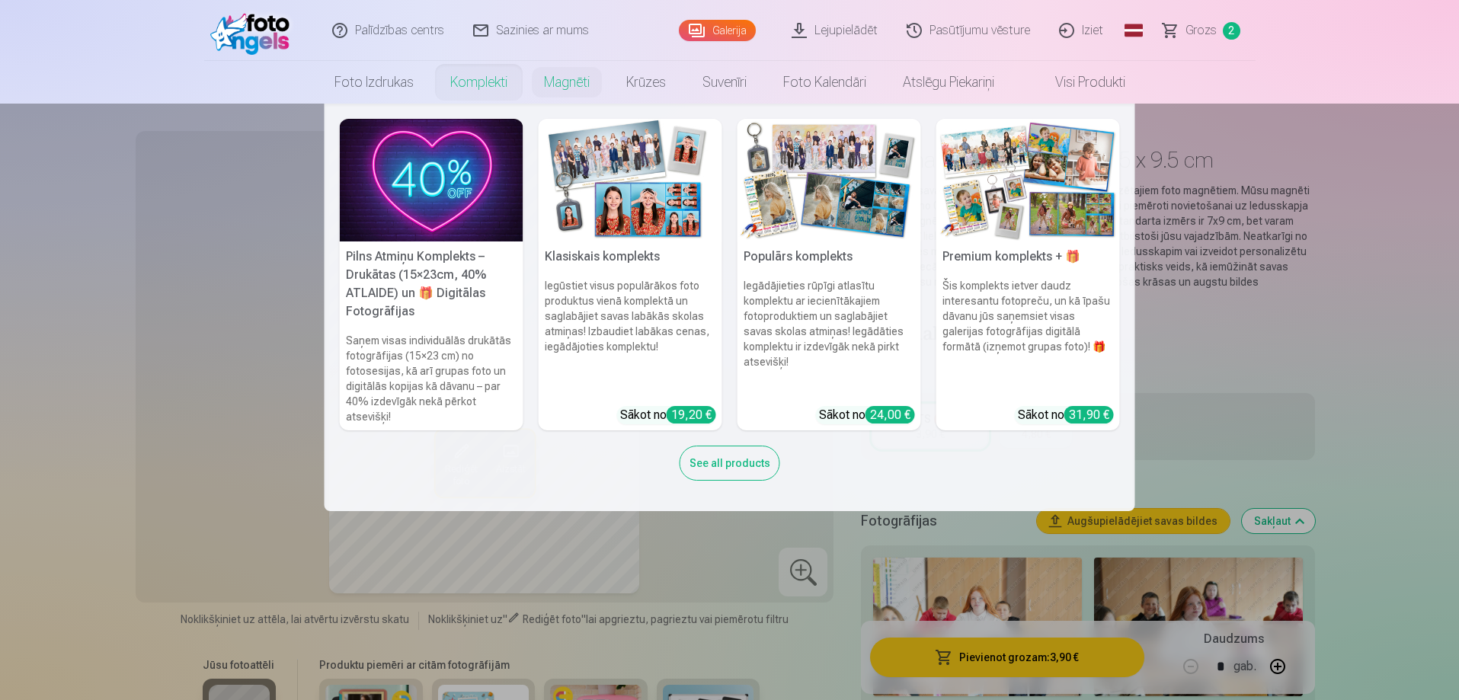
click at [478, 81] on link "Komplekti" at bounding box center [479, 82] width 94 height 43
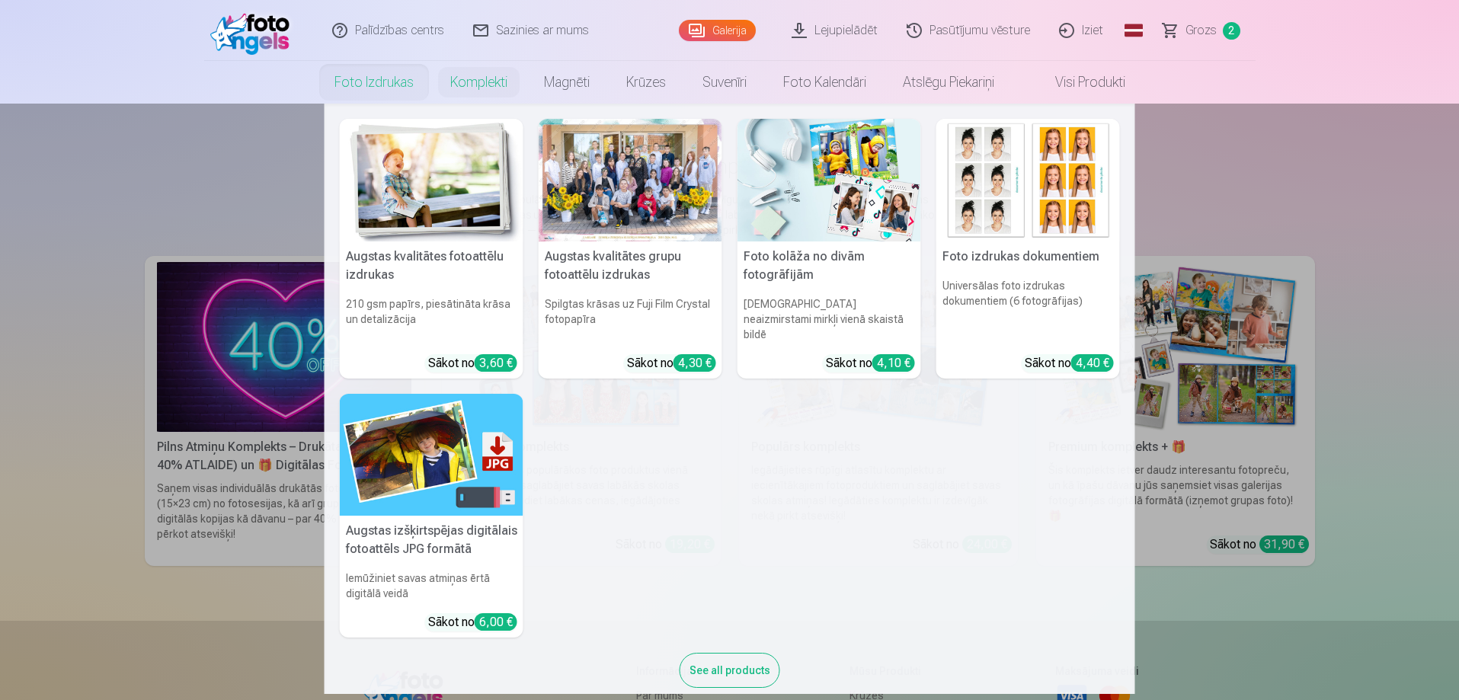
click at [379, 81] on link "Foto izdrukas" at bounding box center [374, 82] width 116 height 43
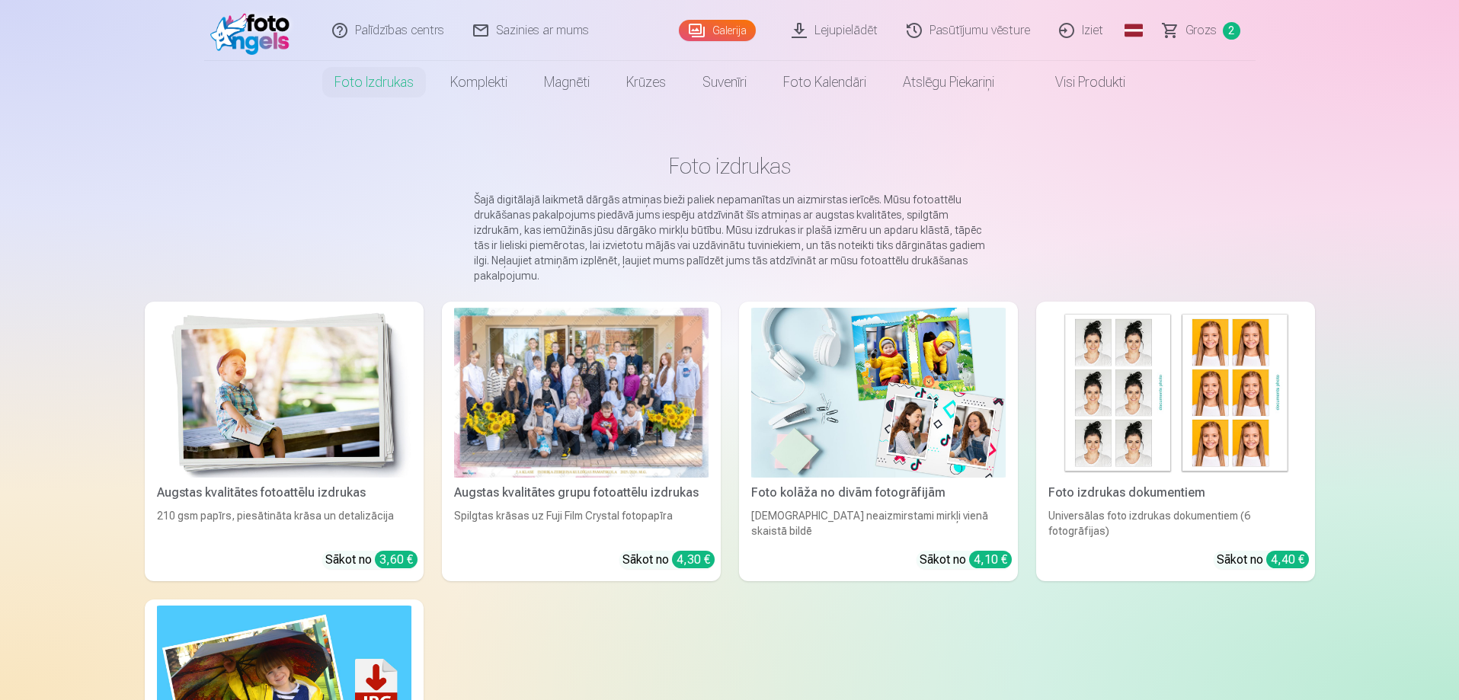
click at [556, 424] on div at bounding box center [581, 393] width 254 height 170
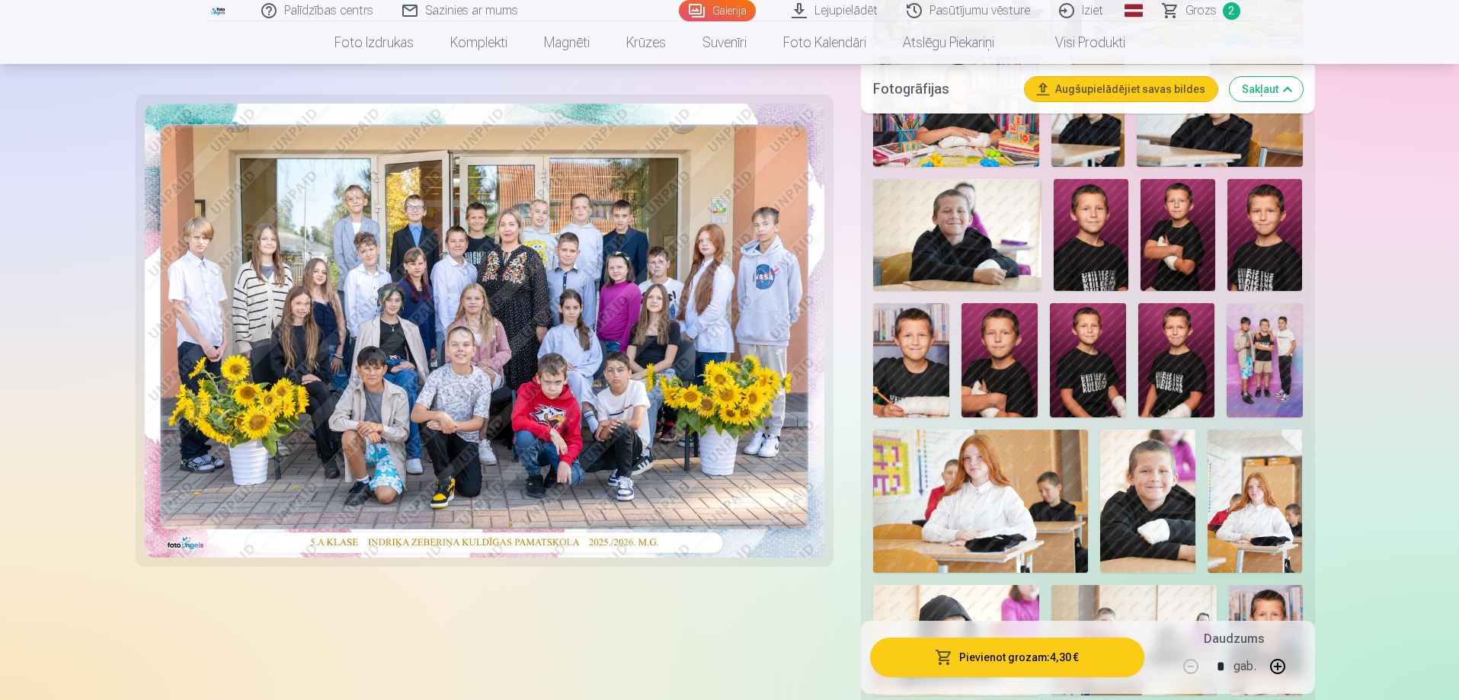
scroll to position [838, 0]
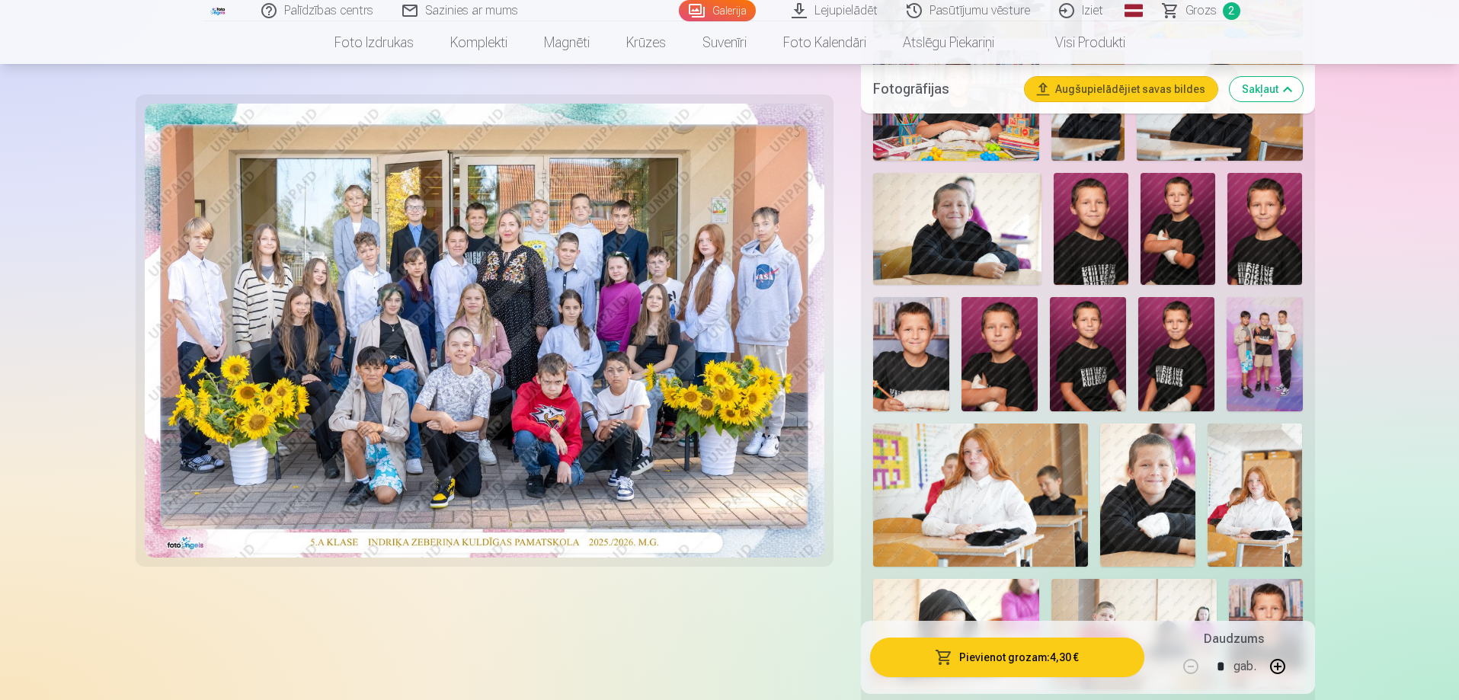
click at [1283, 344] on img at bounding box center [1265, 354] width 76 height 114
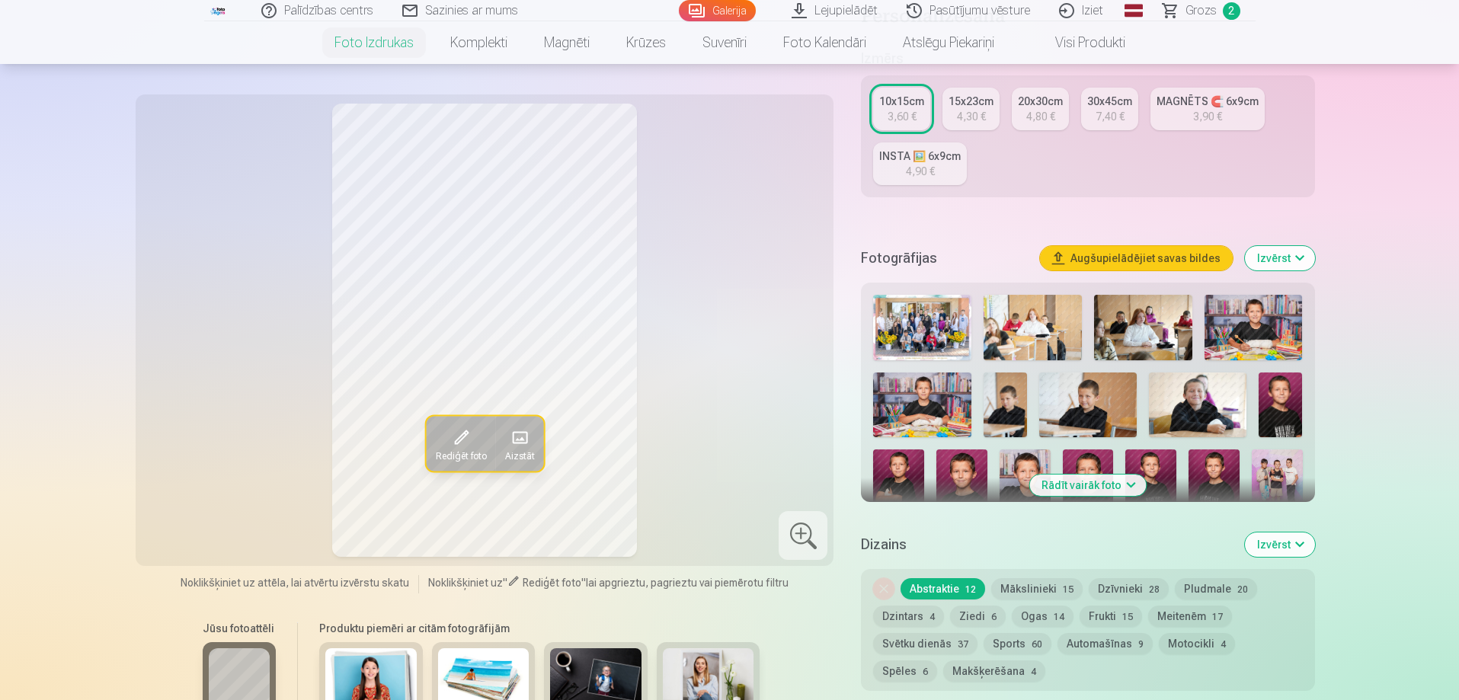
scroll to position [305, 0]
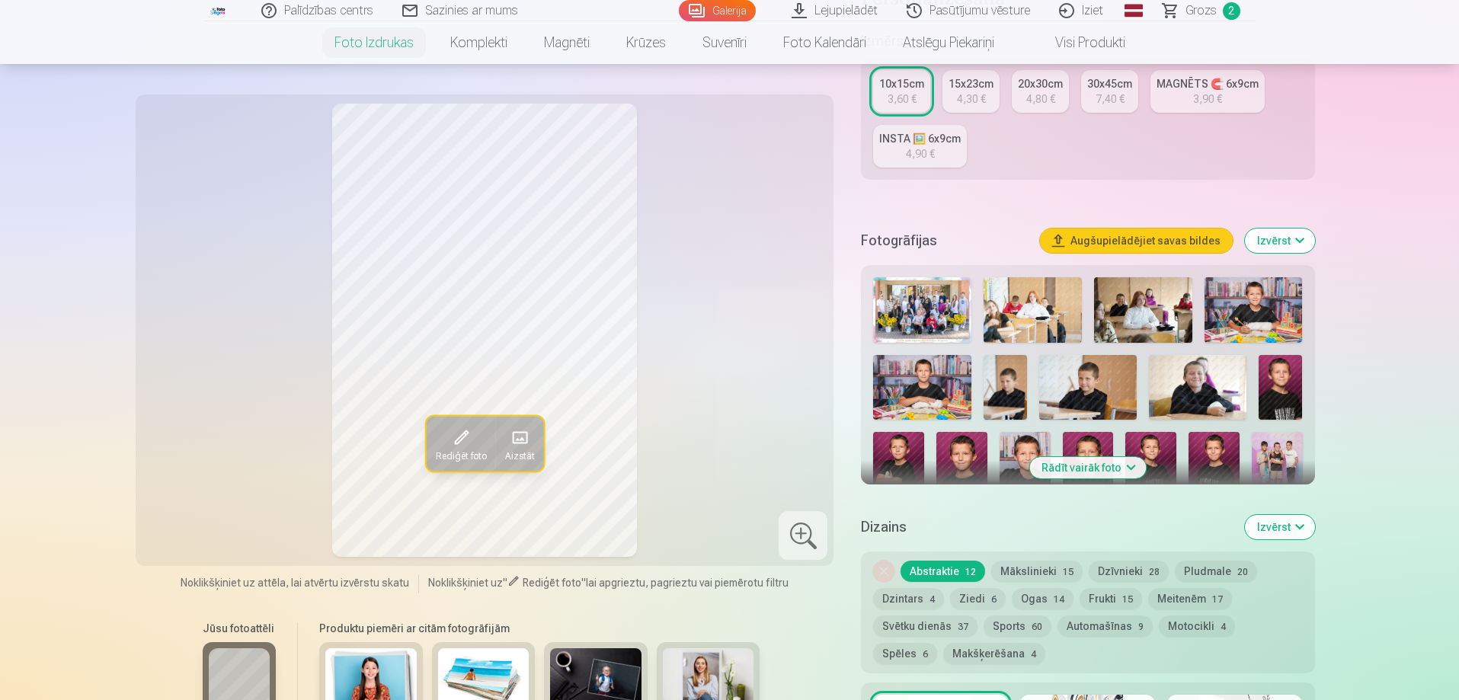
click at [1121, 469] on button "Rādīt vairāk foto" at bounding box center [1087, 467] width 117 height 21
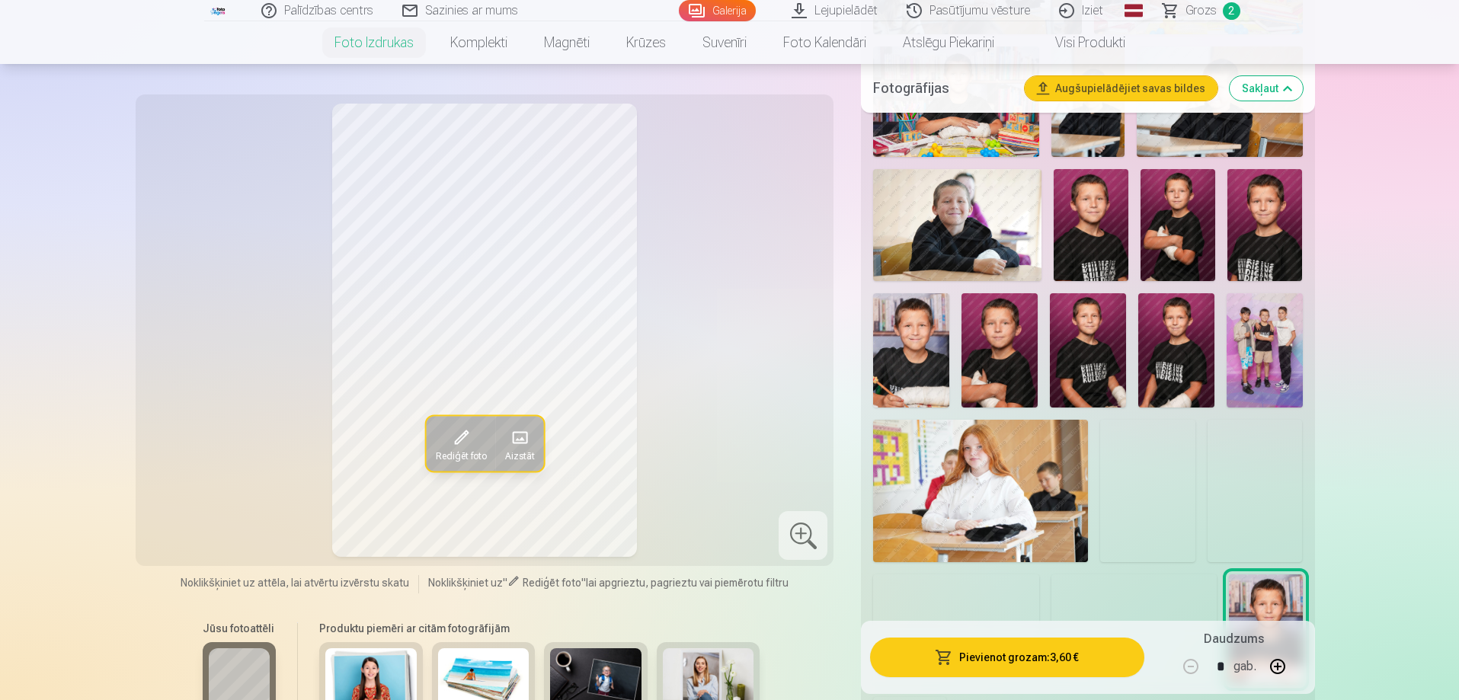
scroll to position [914, 0]
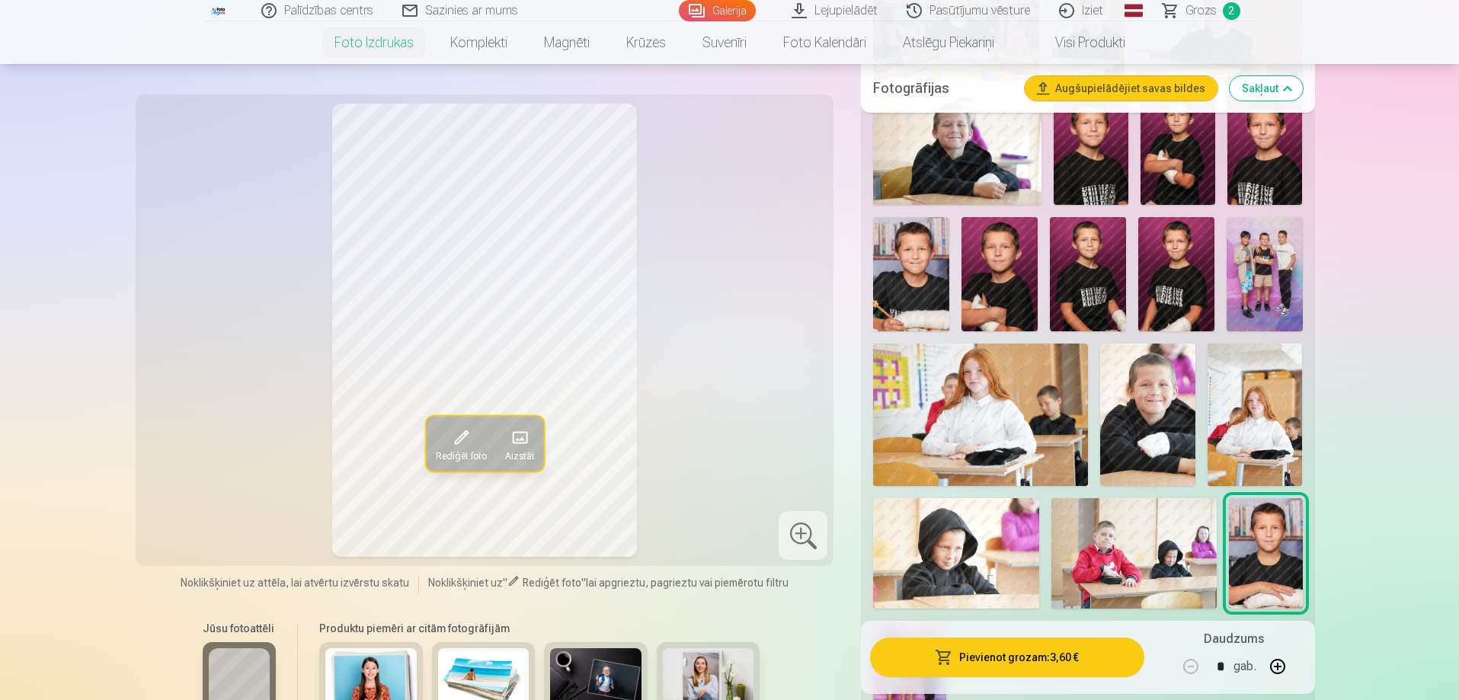
click at [1252, 268] on img at bounding box center [1265, 274] width 76 height 114
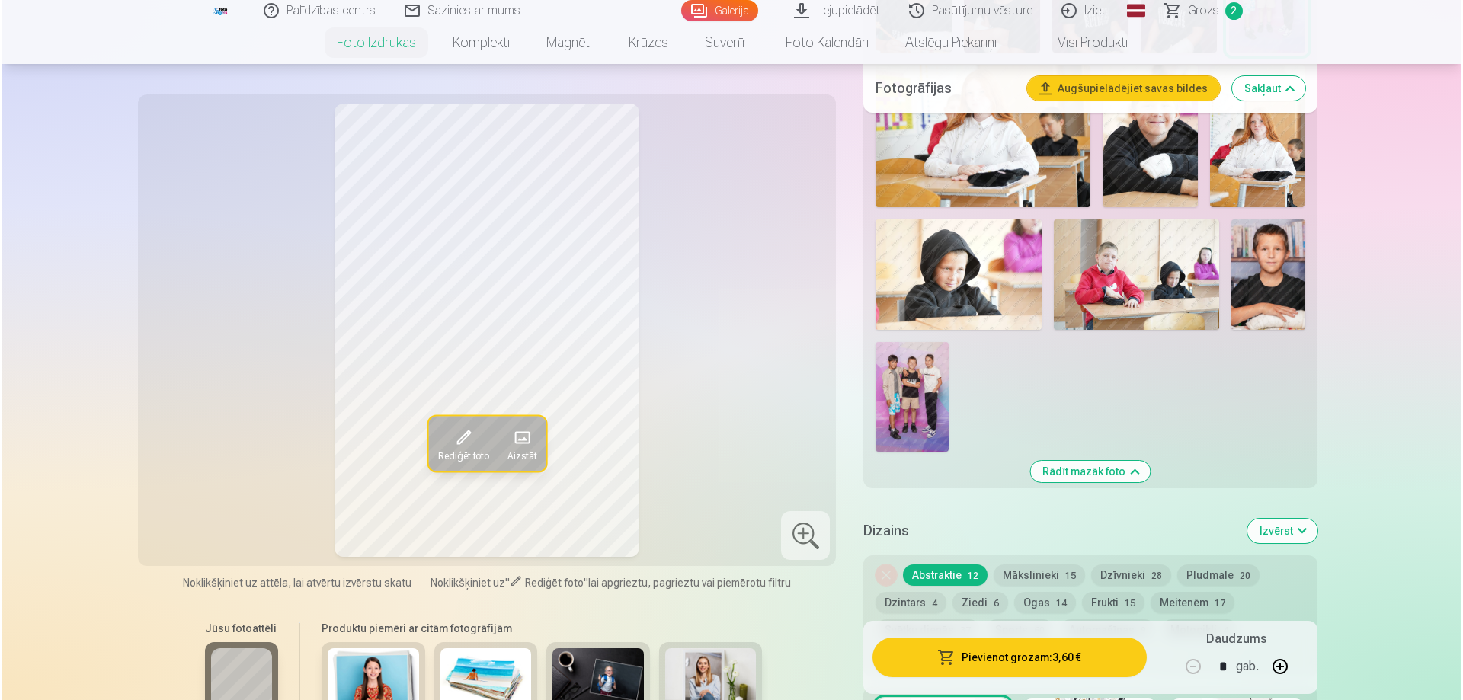
scroll to position [1219, 0]
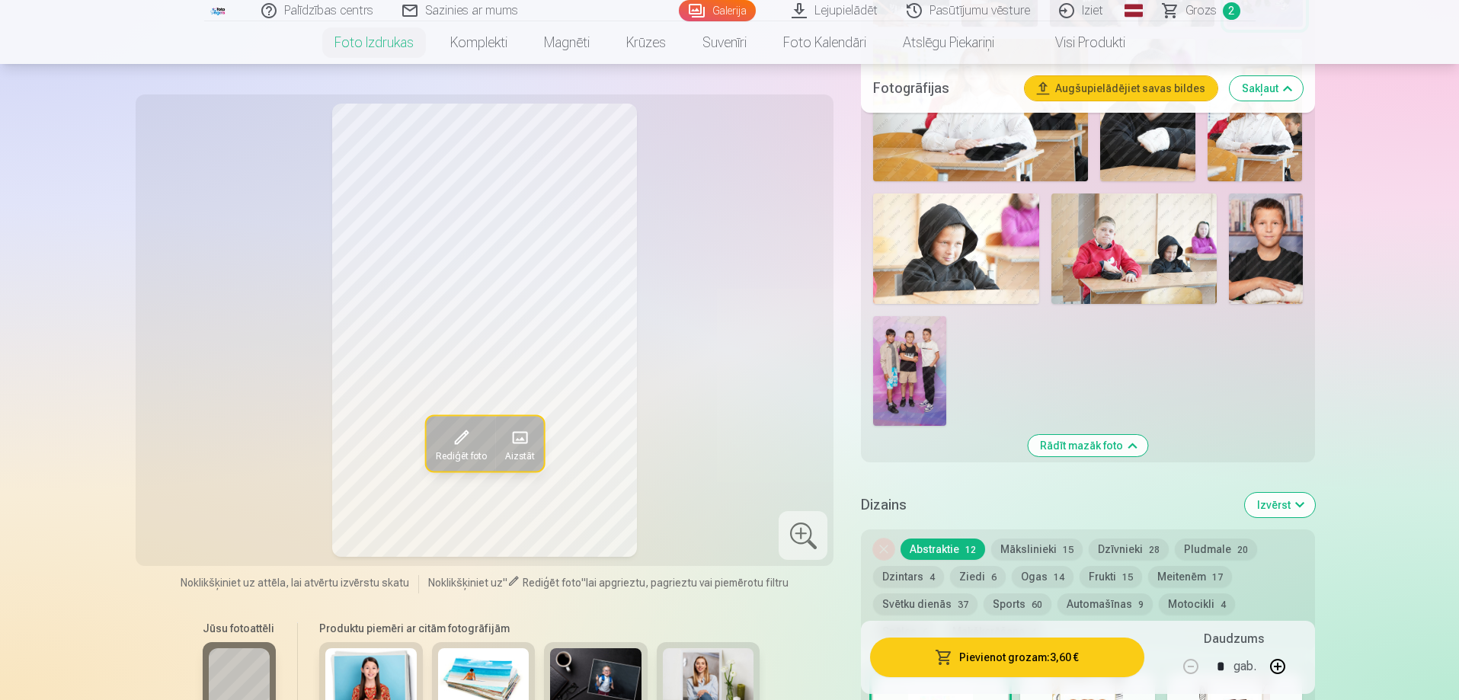
click at [984, 657] on button "Pievienot grozam : 3,60 €" at bounding box center [1007, 658] width 274 height 40
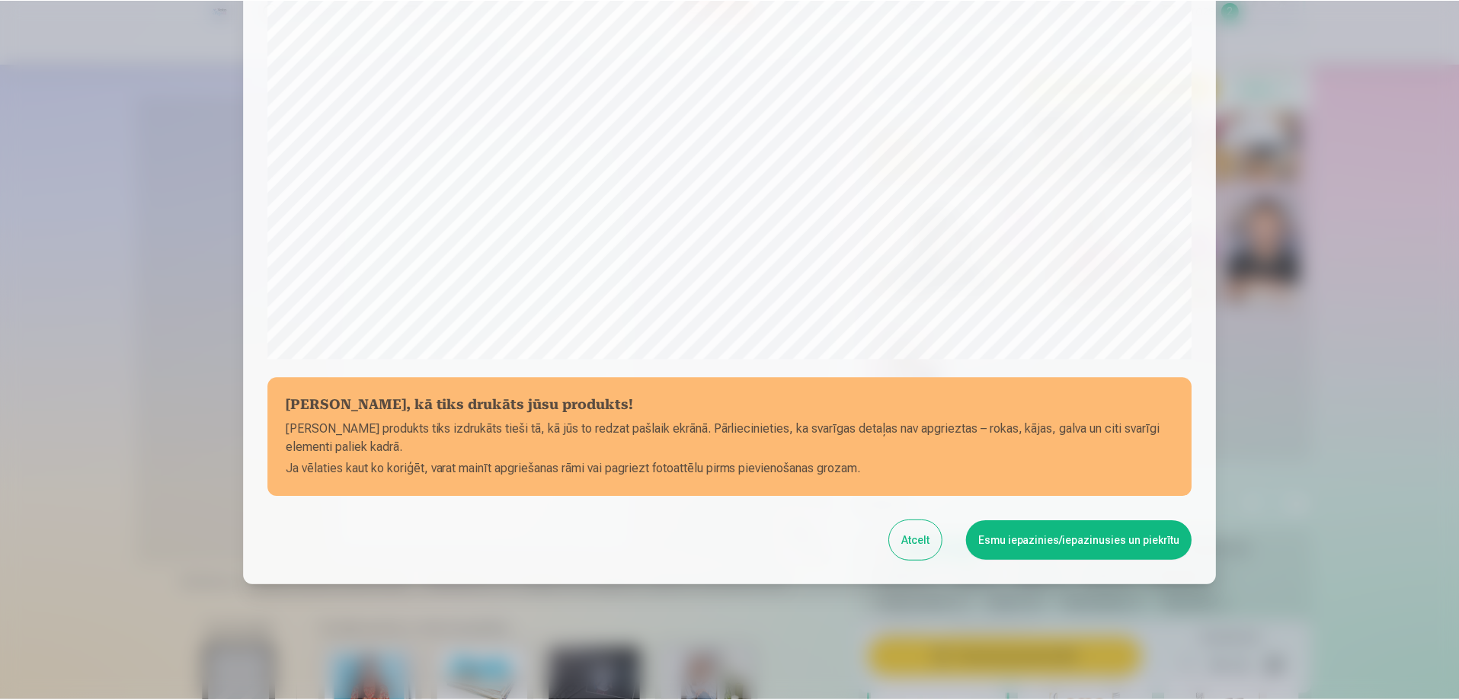
scroll to position [397, 0]
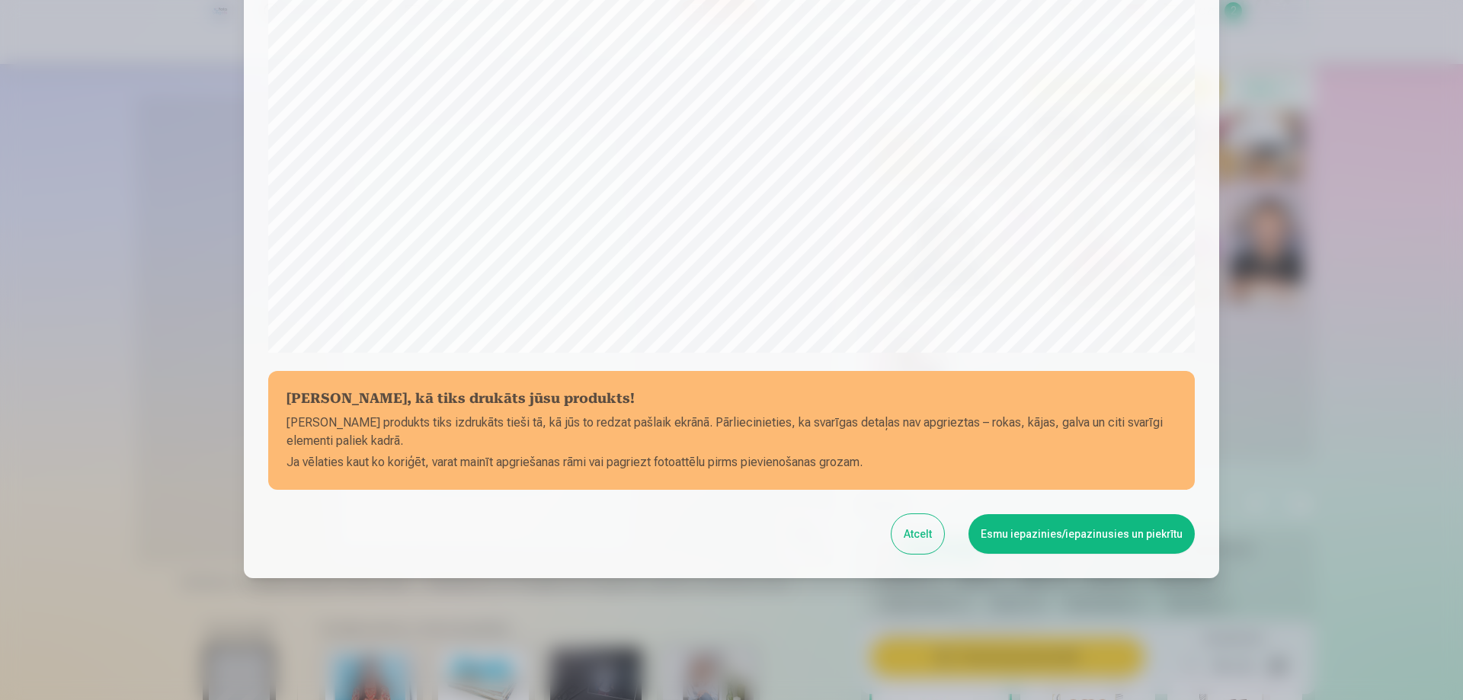
click at [1044, 540] on button "Esmu iepazinies/iepazinusies un piekrītu" at bounding box center [1081, 534] width 226 height 40
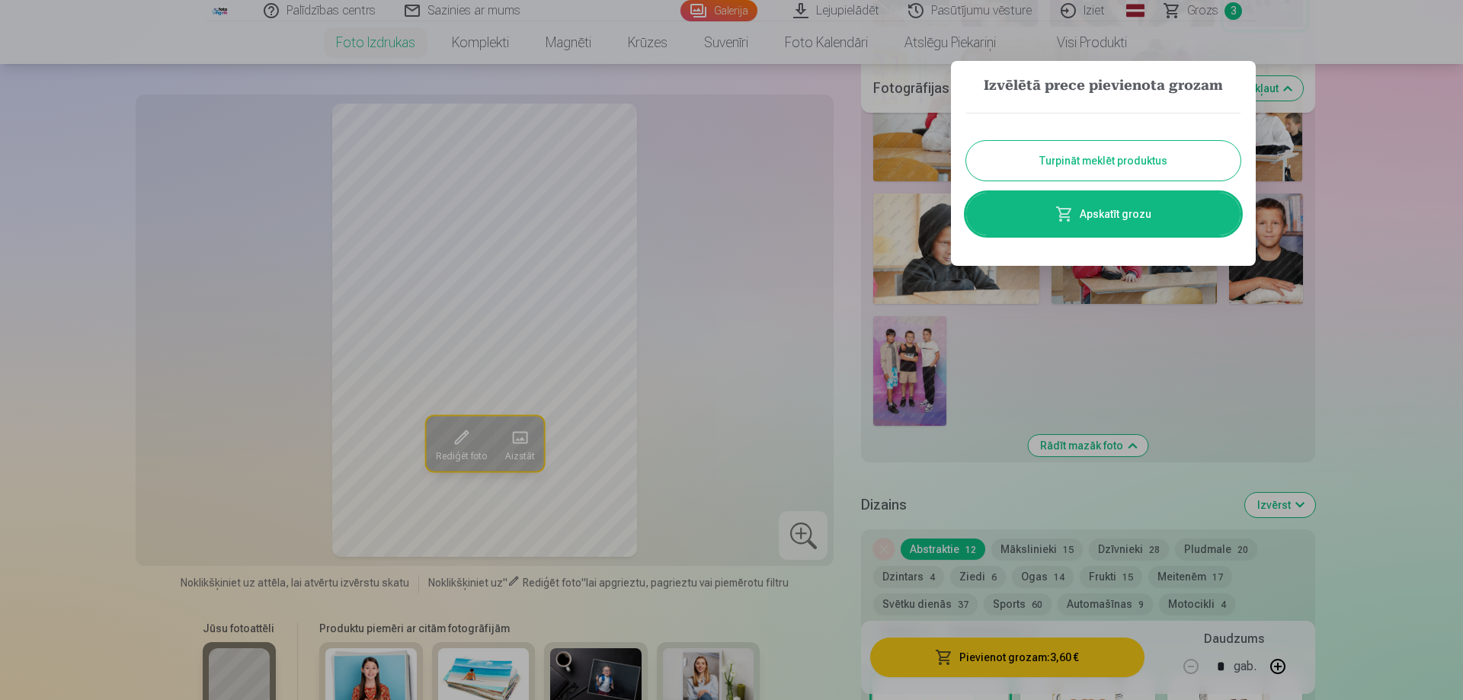
click at [1141, 153] on button "Turpināt meklēt produktus" at bounding box center [1103, 161] width 274 height 40
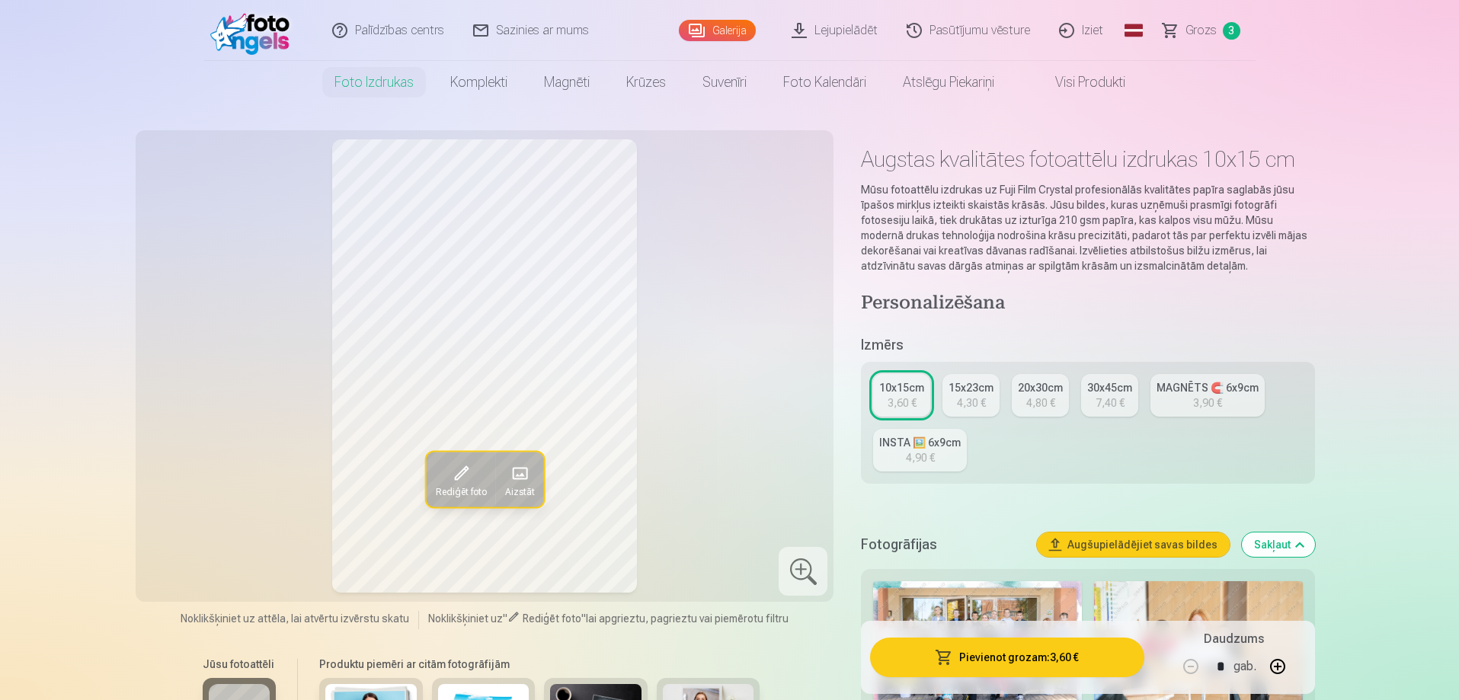
scroll to position [0, 0]
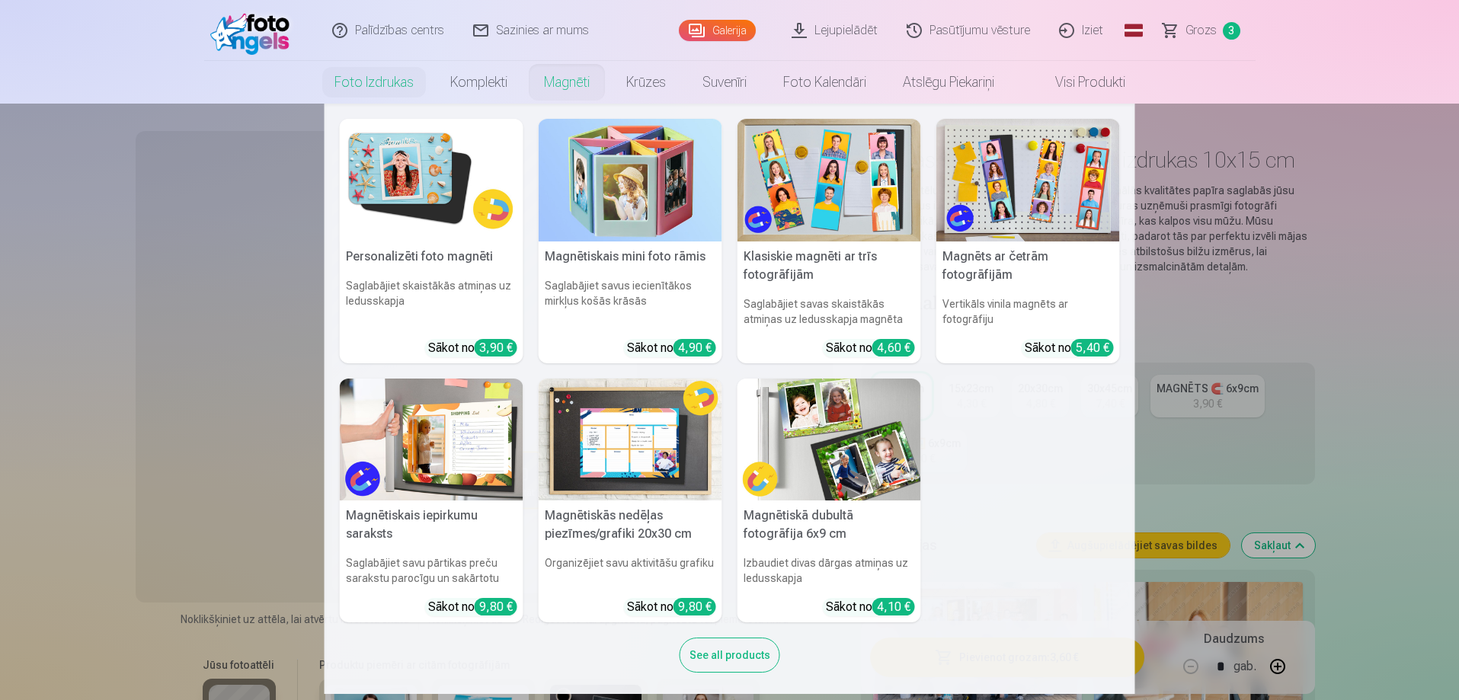
click at [564, 85] on link "Magnēti" at bounding box center [567, 82] width 82 height 43
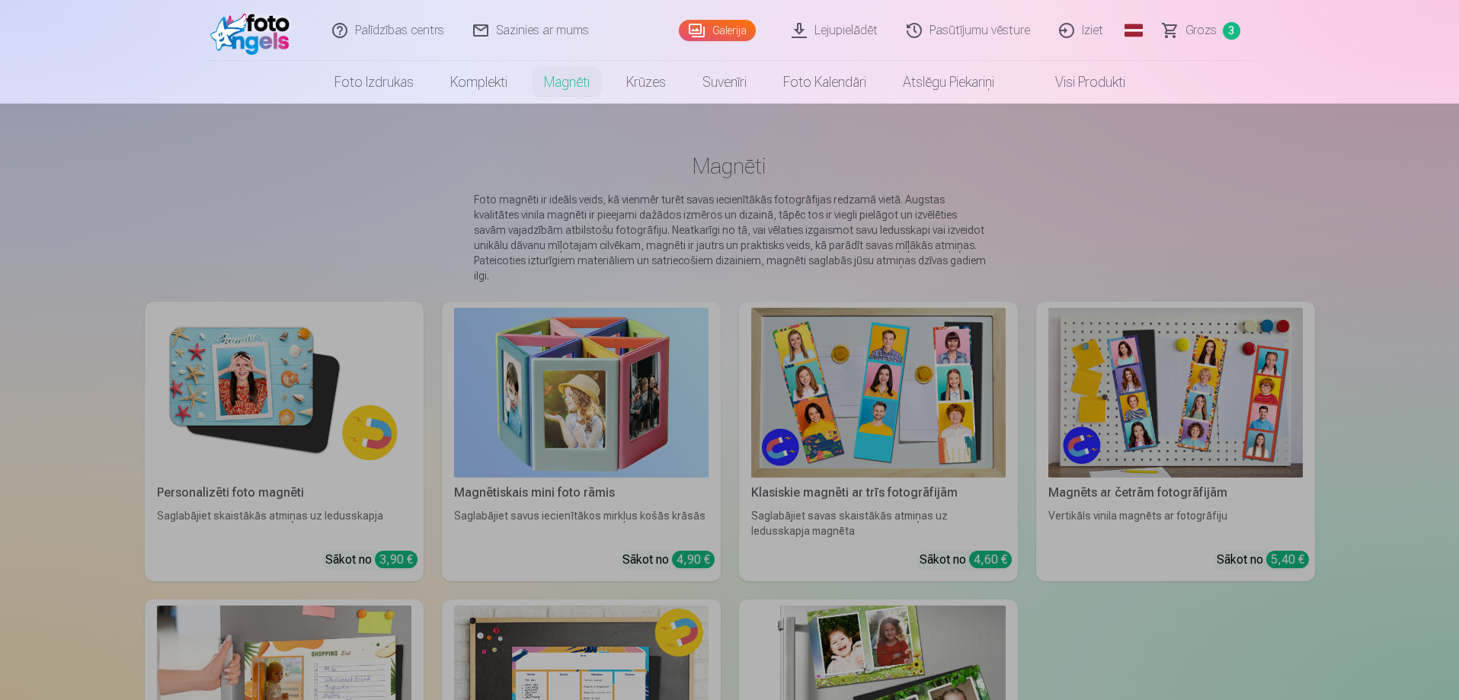
click at [628, 82] on link "Krūzes" at bounding box center [646, 82] width 76 height 43
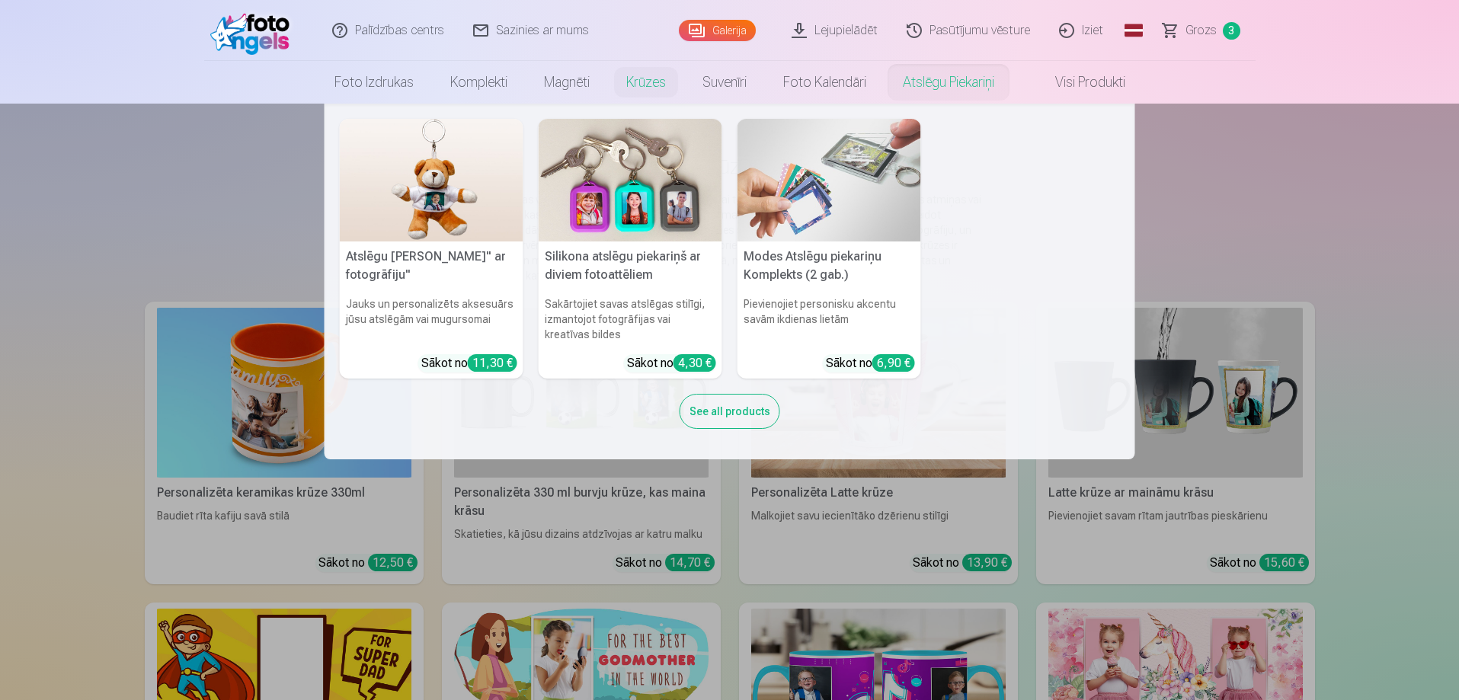
click at [714, 417] on div "See all products" at bounding box center [730, 411] width 101 height 35
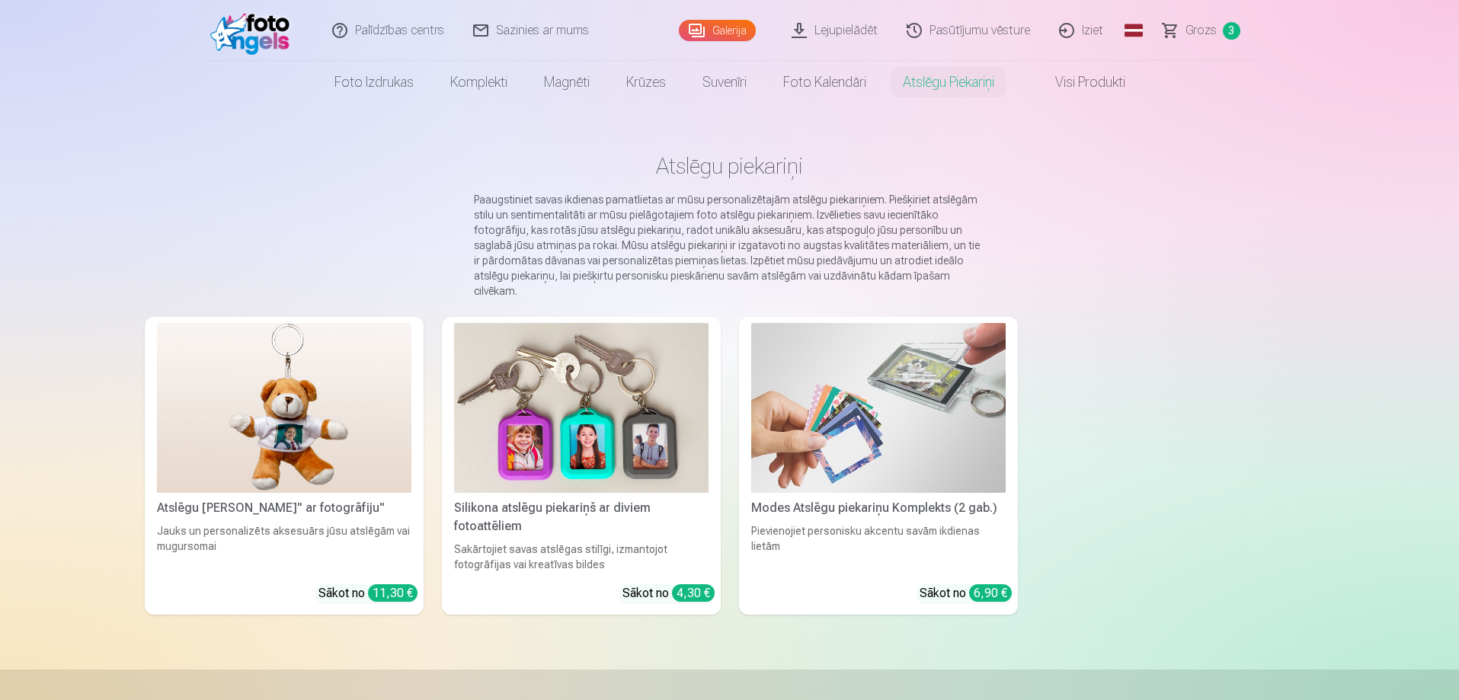
click at [612, 424] on img at bounding box center [581, 408] width 254 height 170
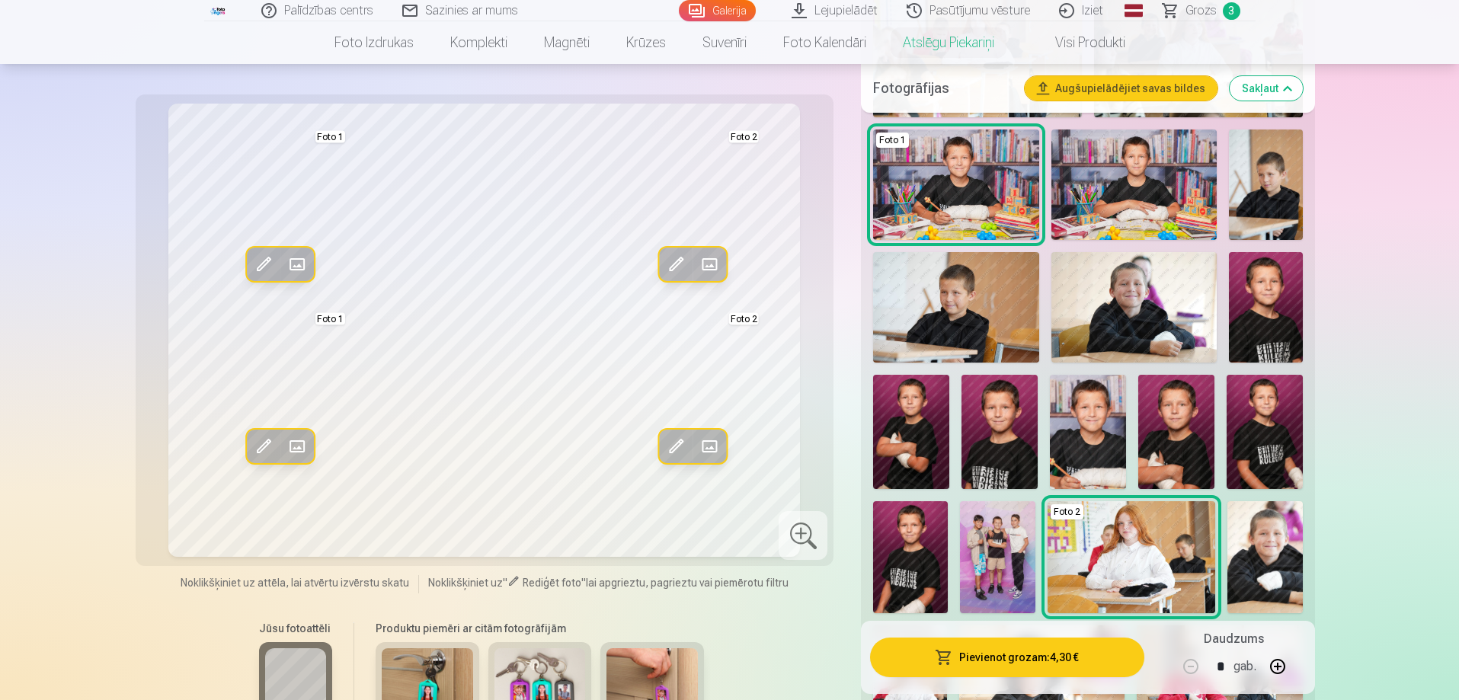
scroll to position [533, 0]
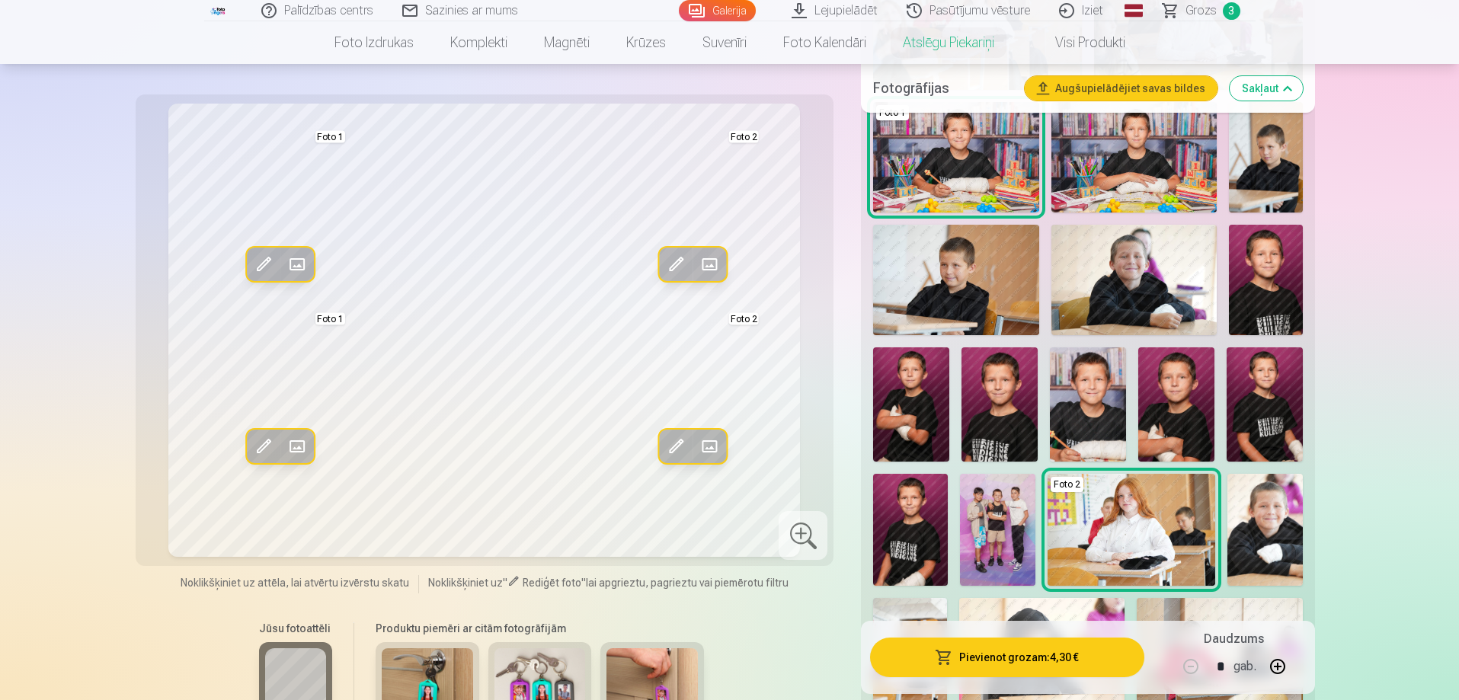
click at [1259, 513] on img at bounding box center [1264, 530] width 75 height 112
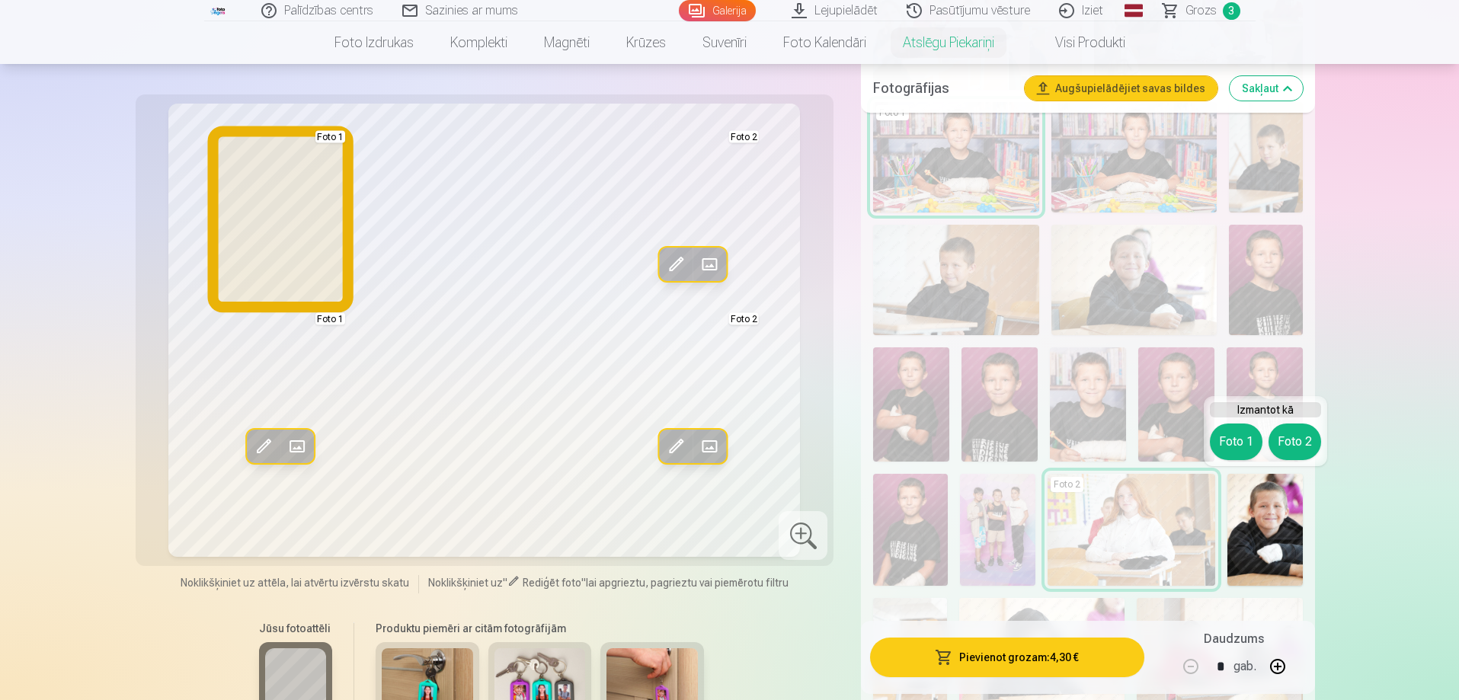
click at [1243, 441] on button "Foto 1" at bounding box center [1236, 442] width 53 height 37
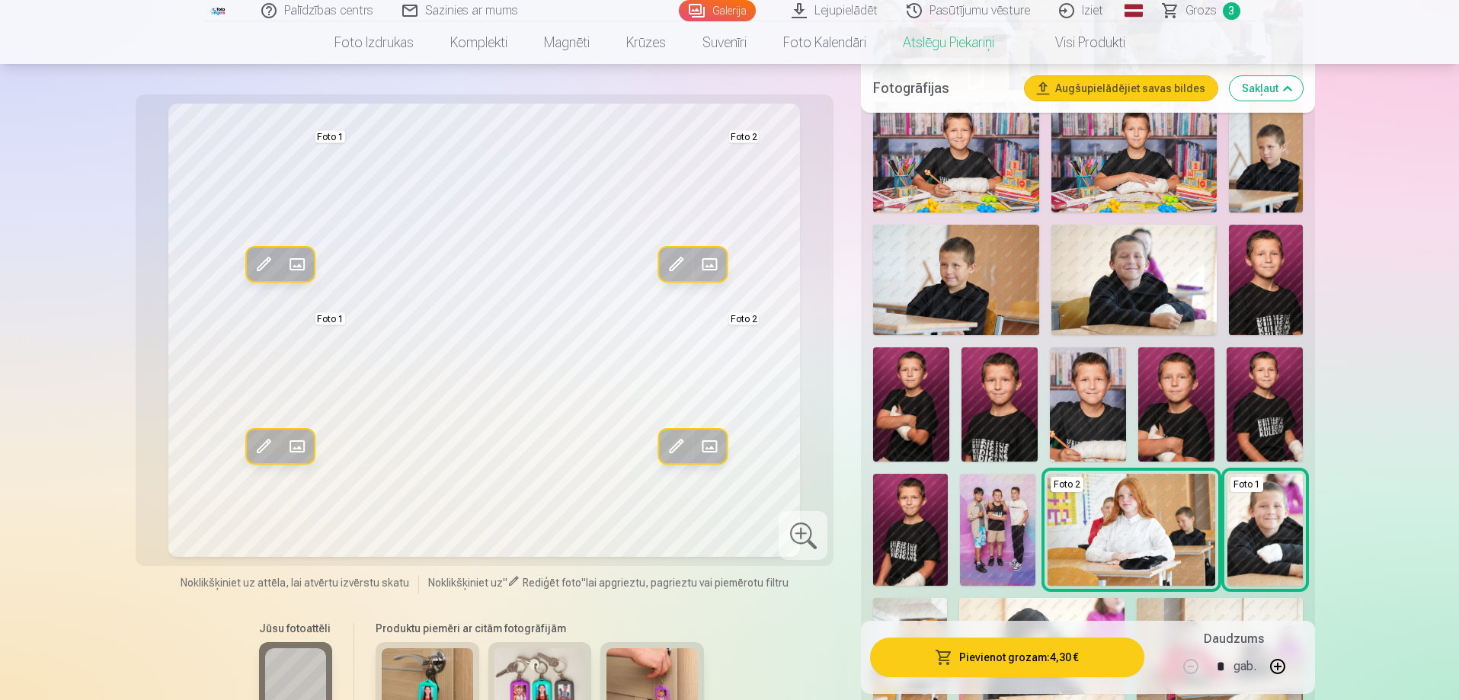
click at [901, 406] on img at bounding box center [911, 404] width 76 height 114
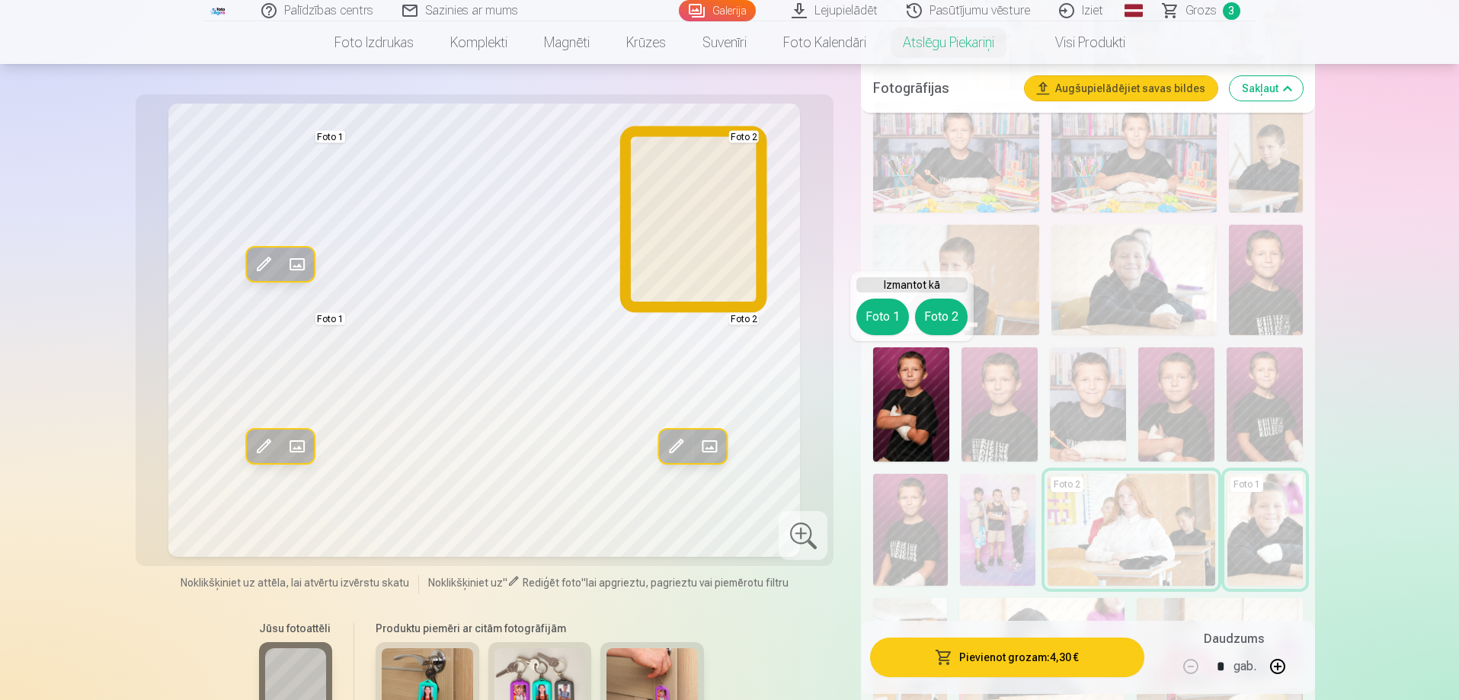
click at [939, 316] on button "Foto 2" at bounding box center [941, 317] width 53 height 37
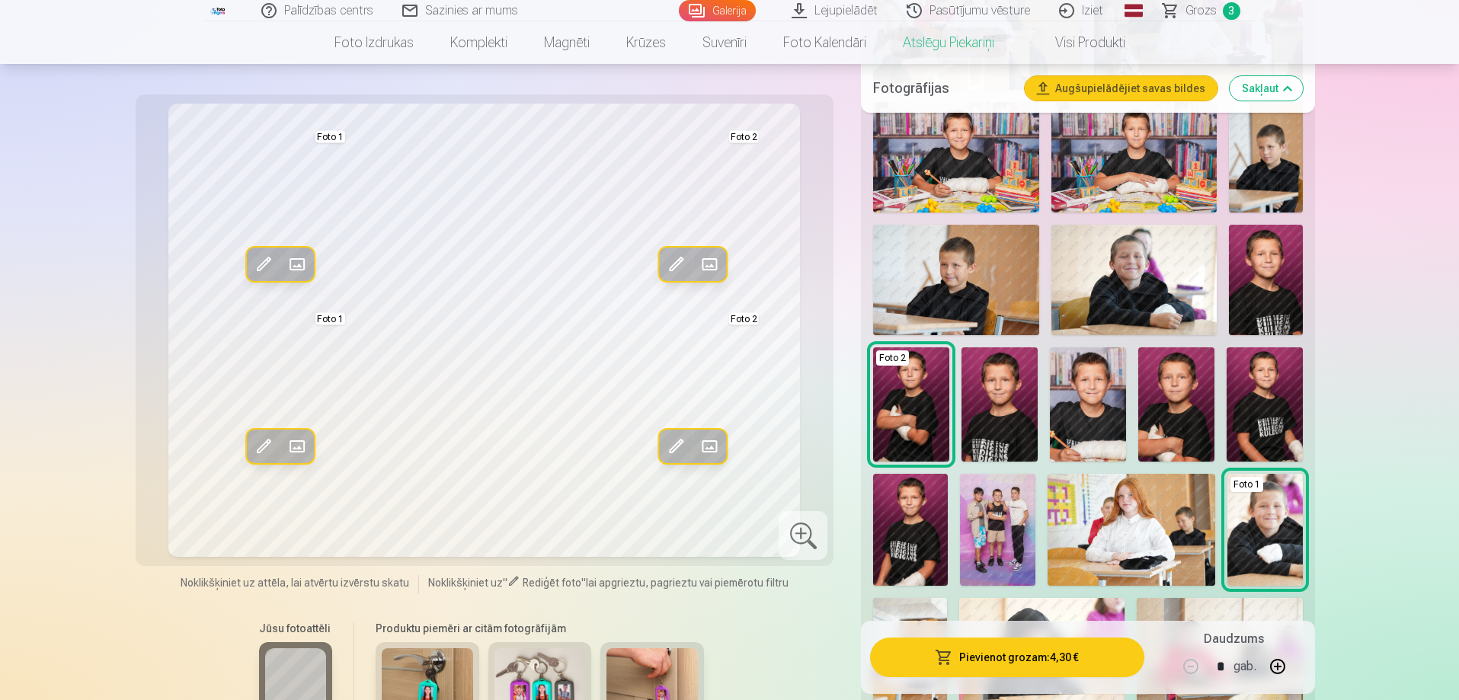
click at [1282, 293] on img at bounding box center [1266, 280] width 74 height 110
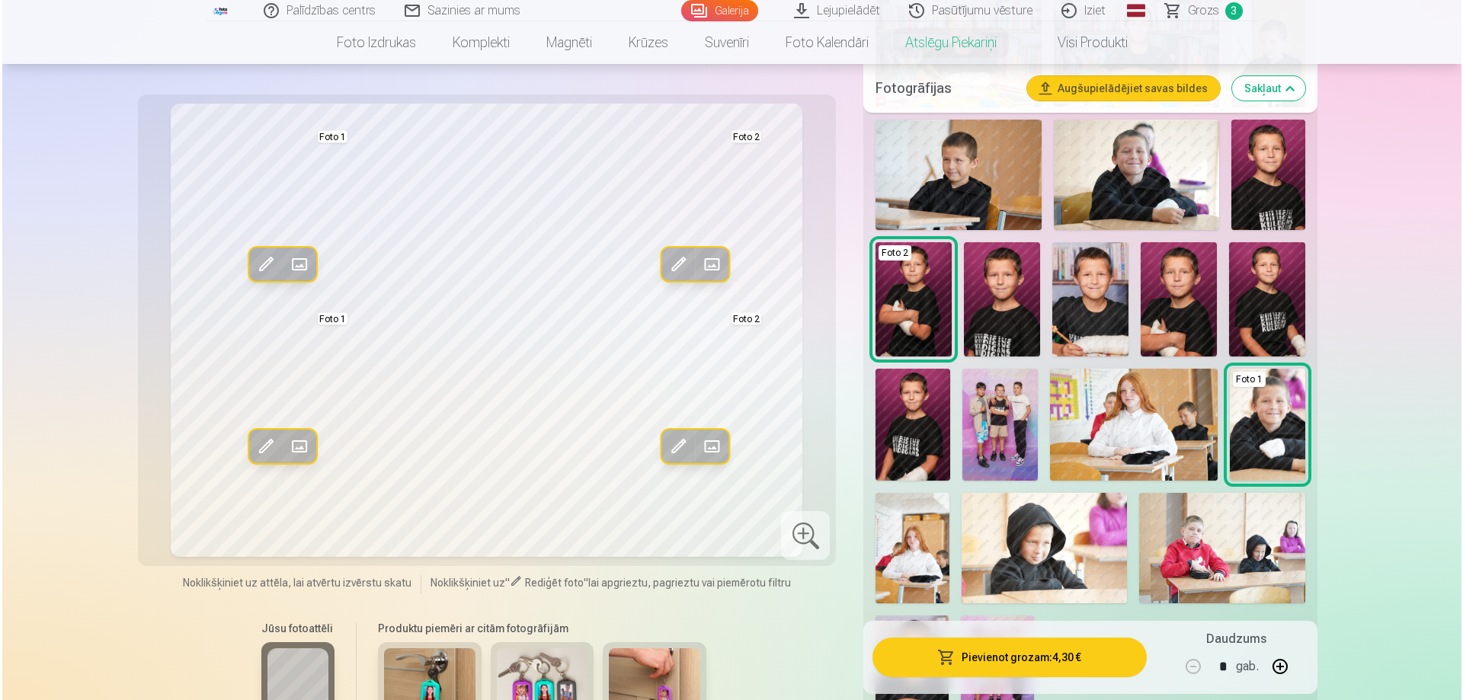
scroll to position [686, 0]
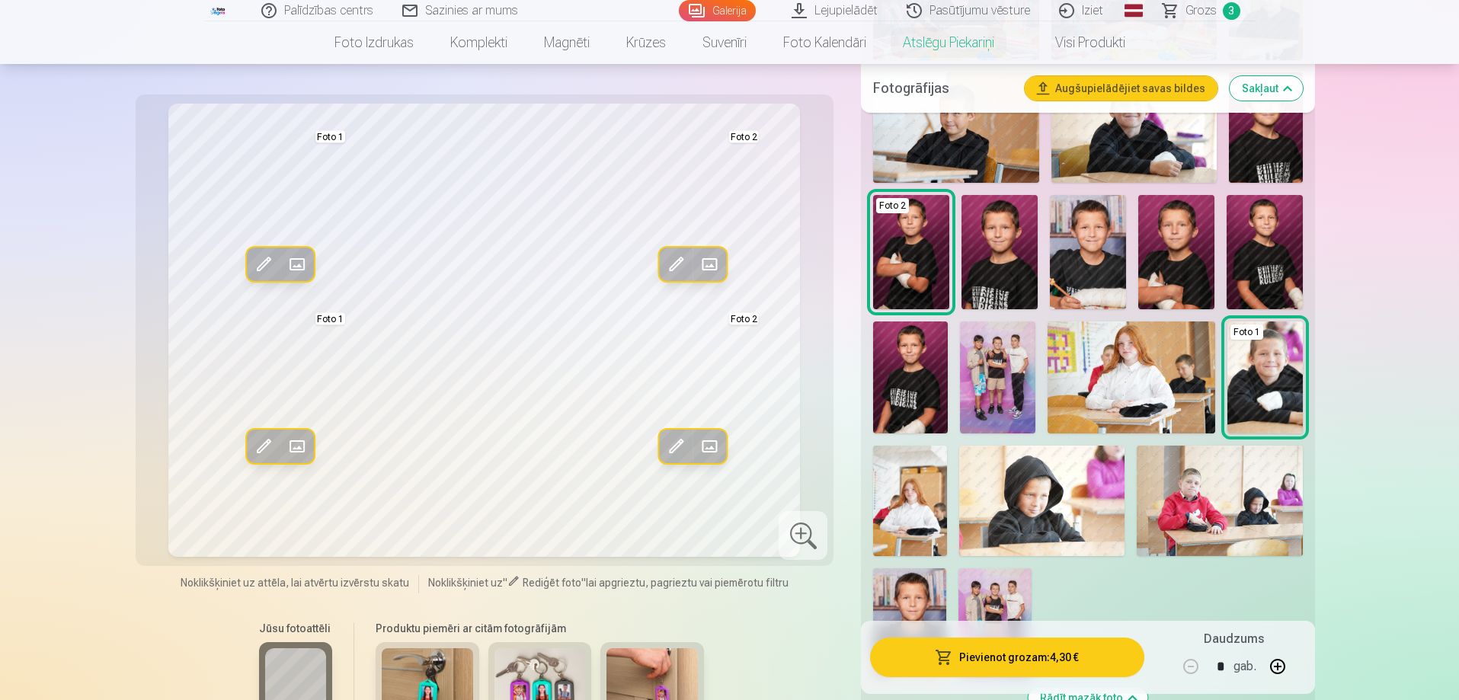
click at [976, 662] on button "Pievienot grozam : 4,30 €" at bounding box center [1007, 658] width 274 height 40
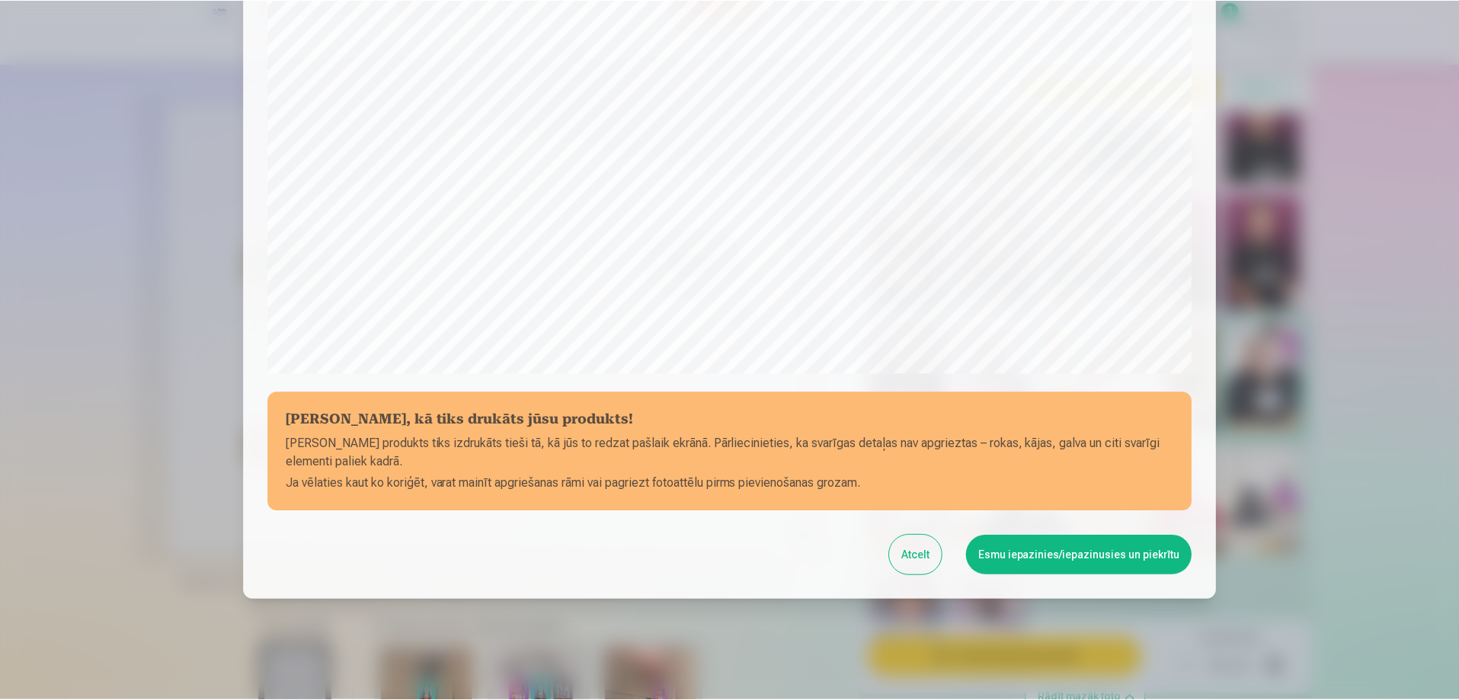
scroll to position [397, 0]
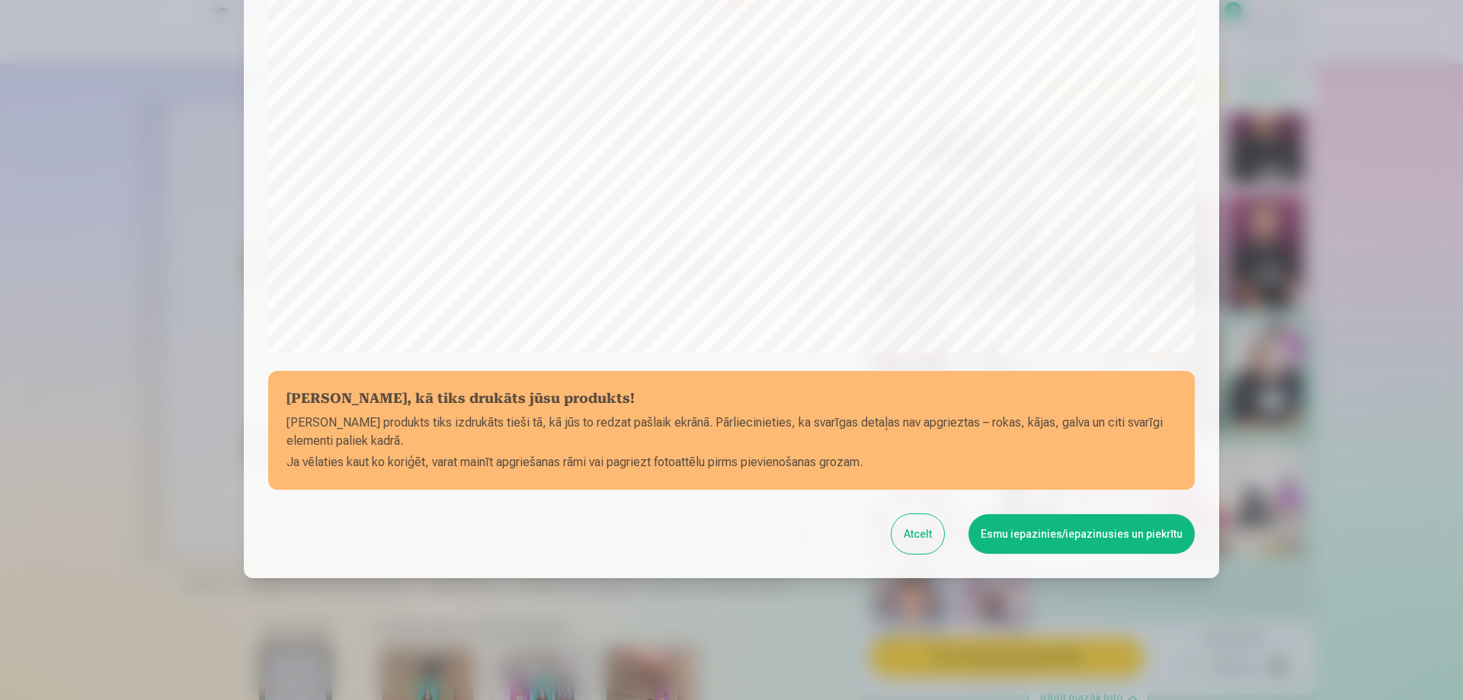
click at [1070, 529] on button "Esmu iepazinies/iepazinusies un piekrītu" at bounding box center [1081, 534] width 226 height 40
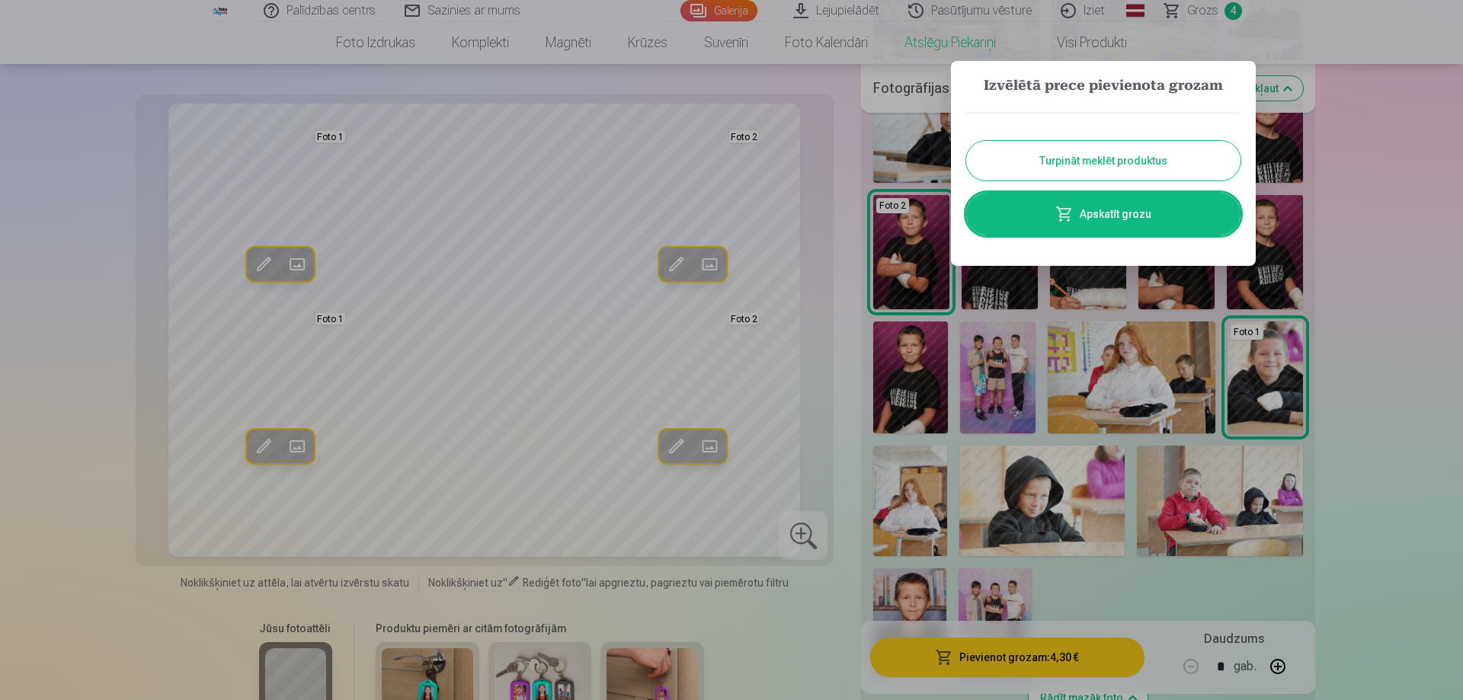
click at [1139, 173] on button "Turpināt meklēt produktus" at bounding box center [1103, 161] width 274 height 40
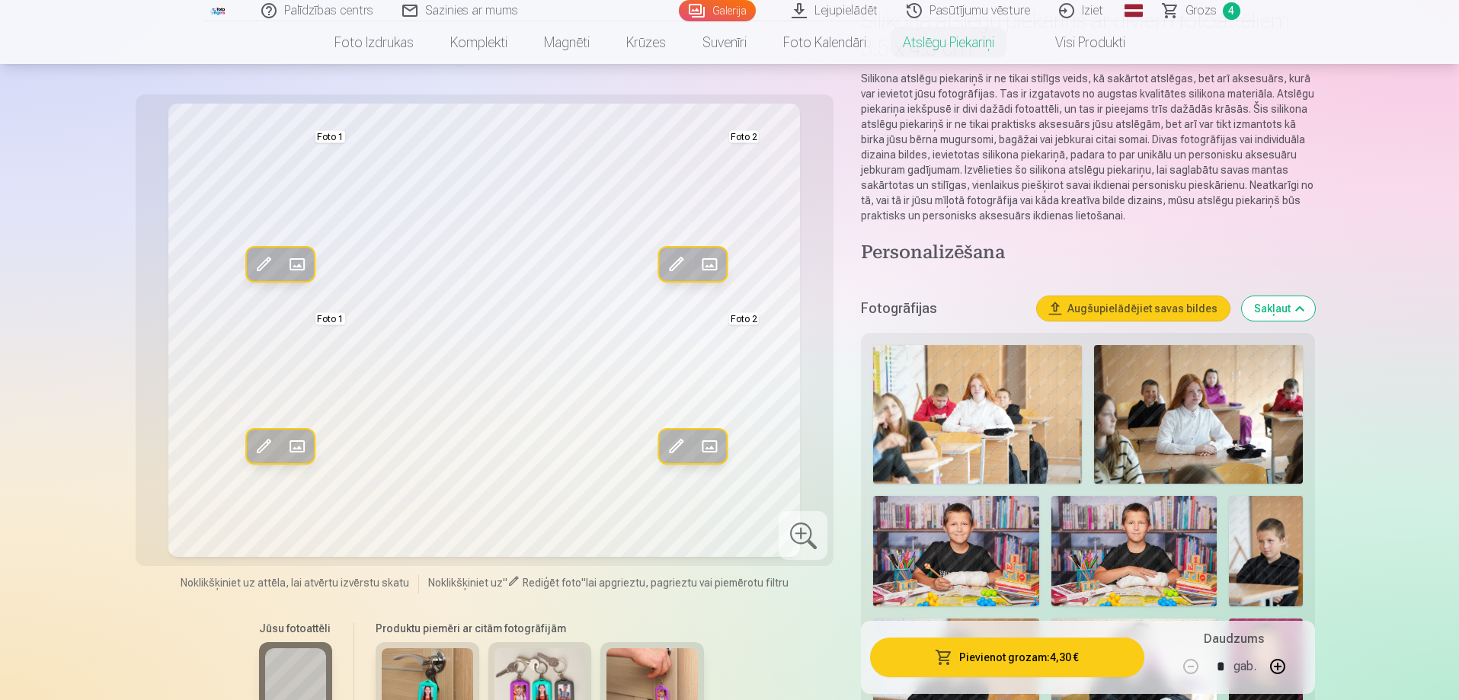
scroll to position [0, 0]
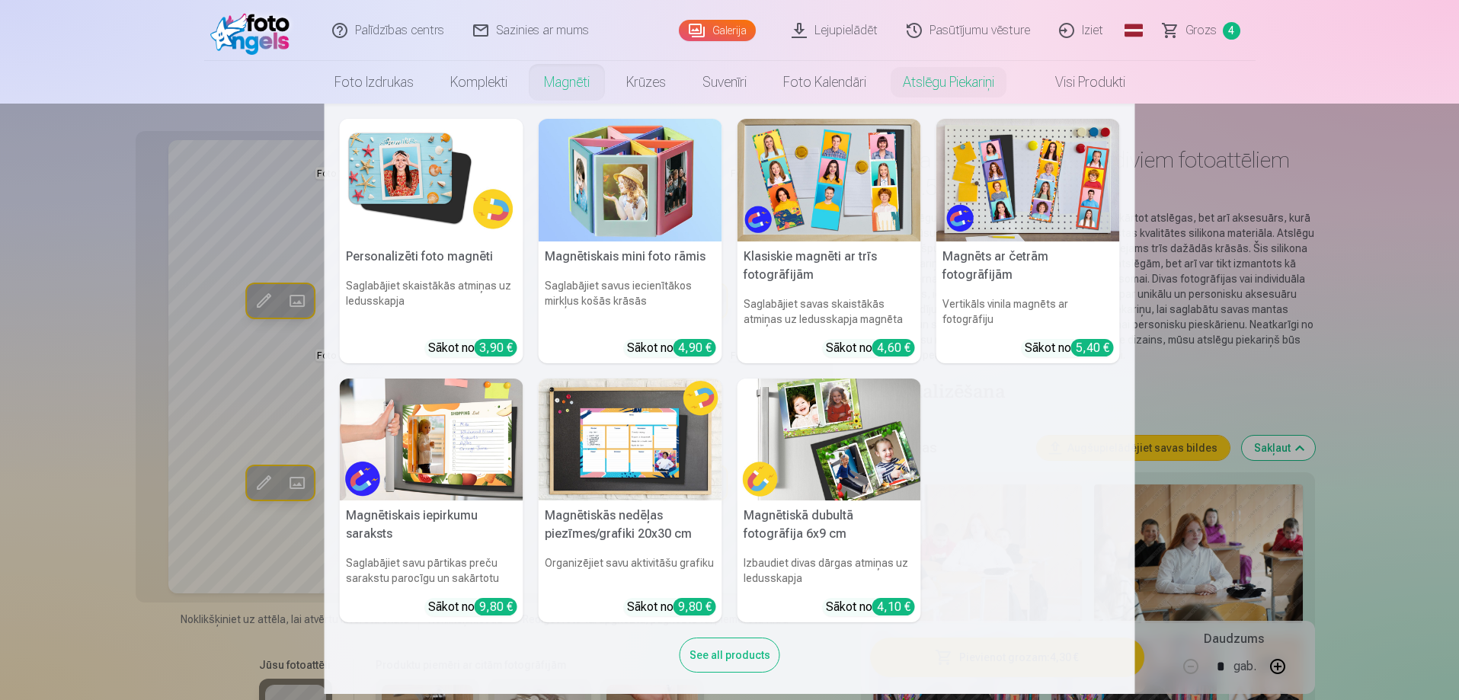
click at [827, 223] on img at bounding box center [829, 180] width 184 height 123
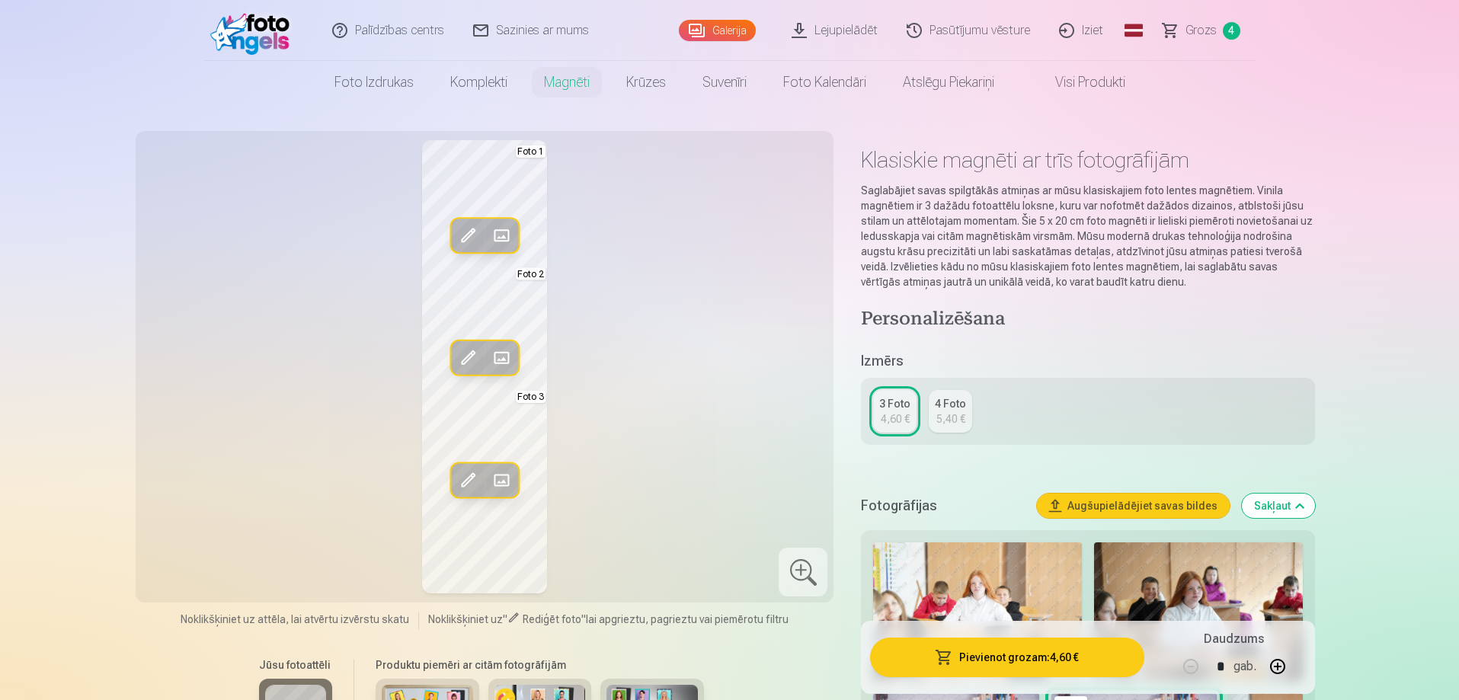
drag, startPoint x: 741, startPoint y: 381, endPoint x: 741, endPoint y: 312, distance: 68.6
click at [741, 312] on div "Rediģēt foto Aizstāt Foto 1 Rediģēt foto Aizstāt Foto 2 Rediģēt foto Aizstāt Fo…" at bounding box center [485, 366] width 680 height 453
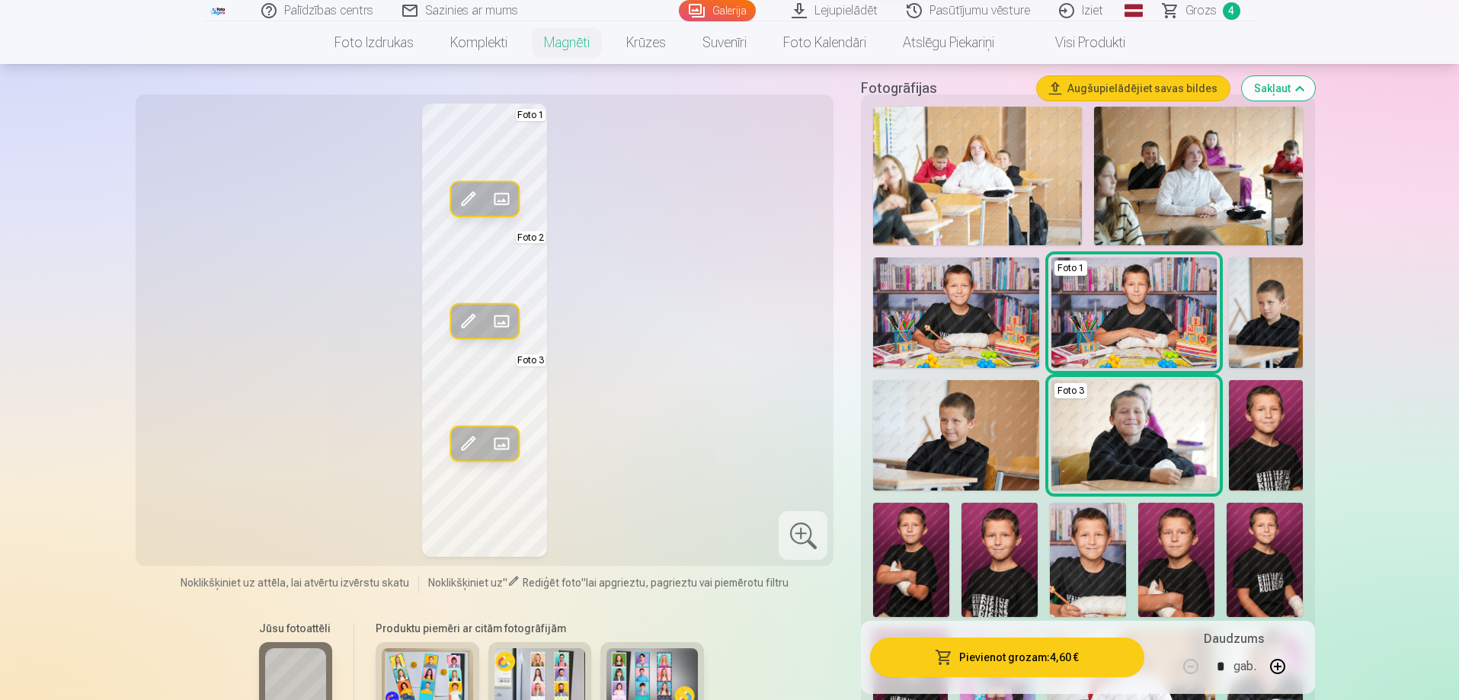
scroll to position [609, 0]
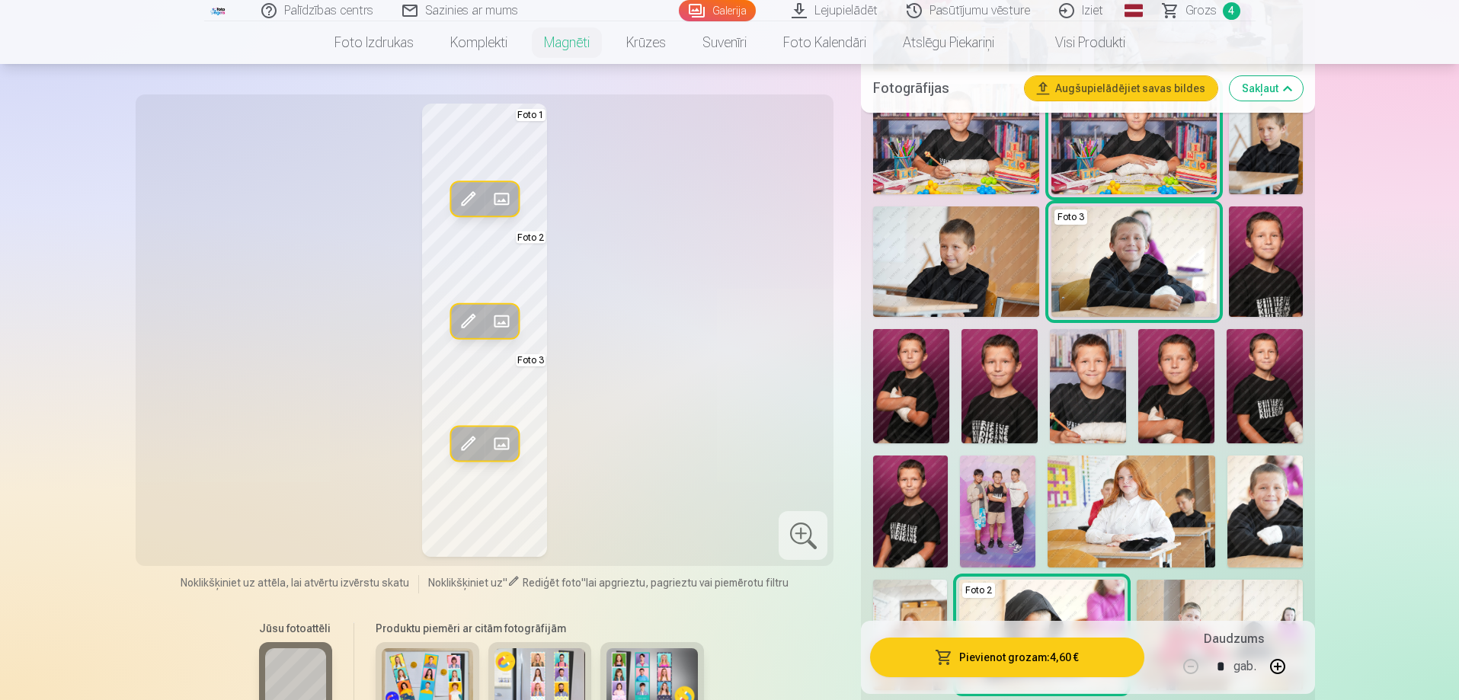
click at [933, 375] on img at bounding box center [911, 386] width 76 height 114
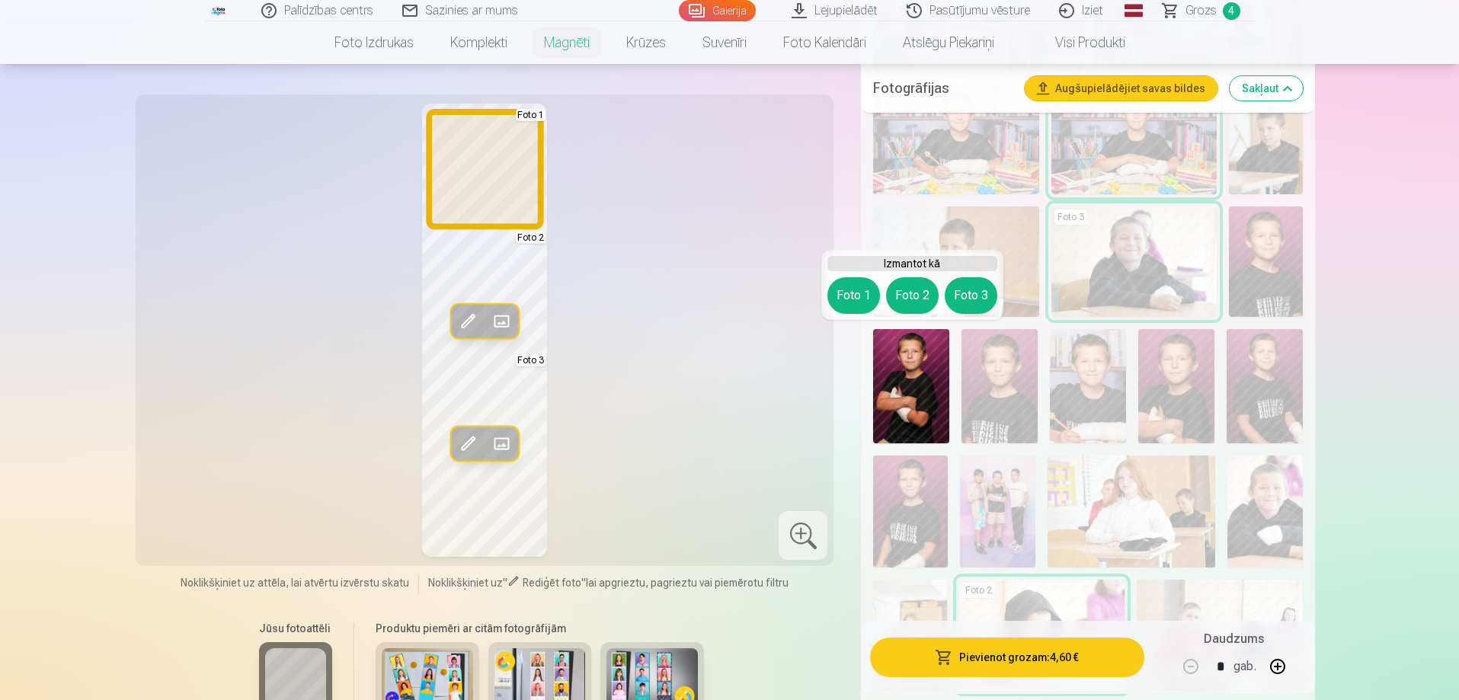
click at [865, 298] on button "Foto 1" at bounding box center [853, 295] width 53 height 37
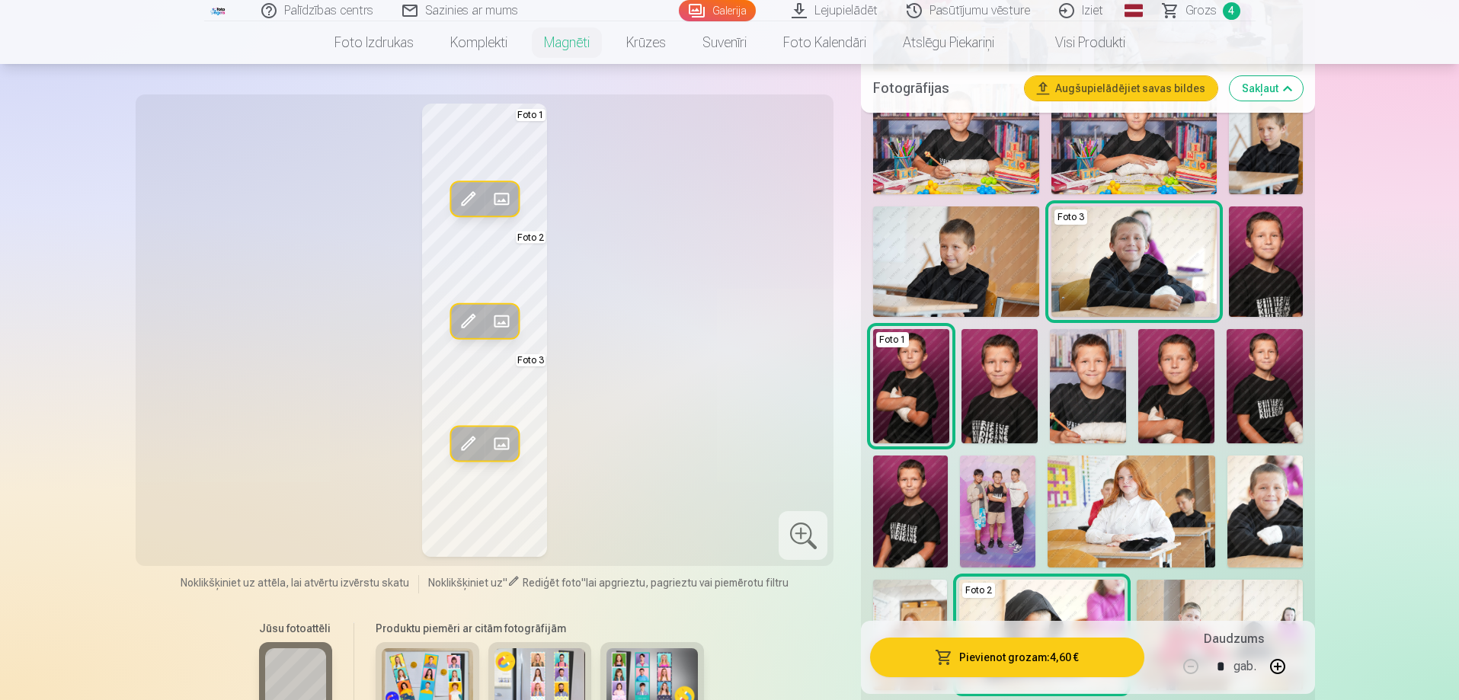
click at [1021, 376] on img at bounding box center [999, 386] width 76 height 114
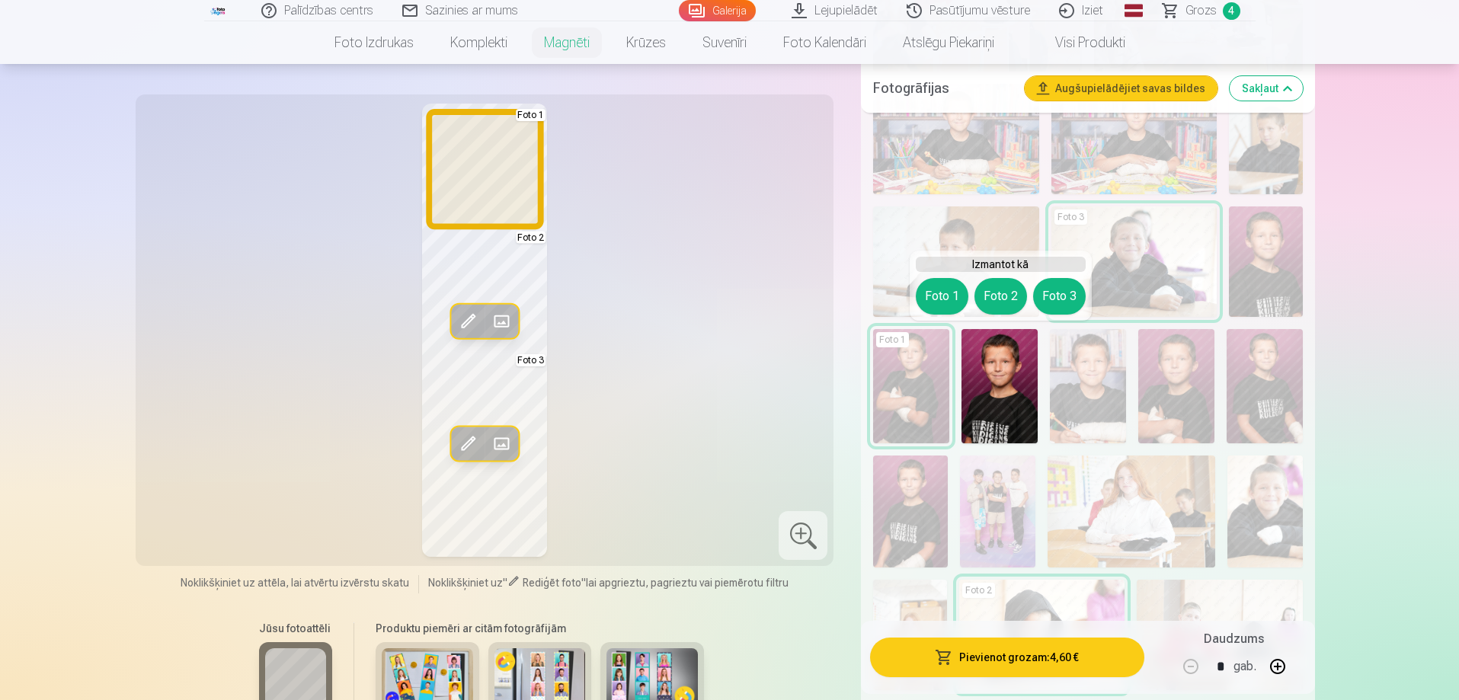
click at [944, 292] on button "Foto 1" at bounding box center [942, 296] width 53 height 37
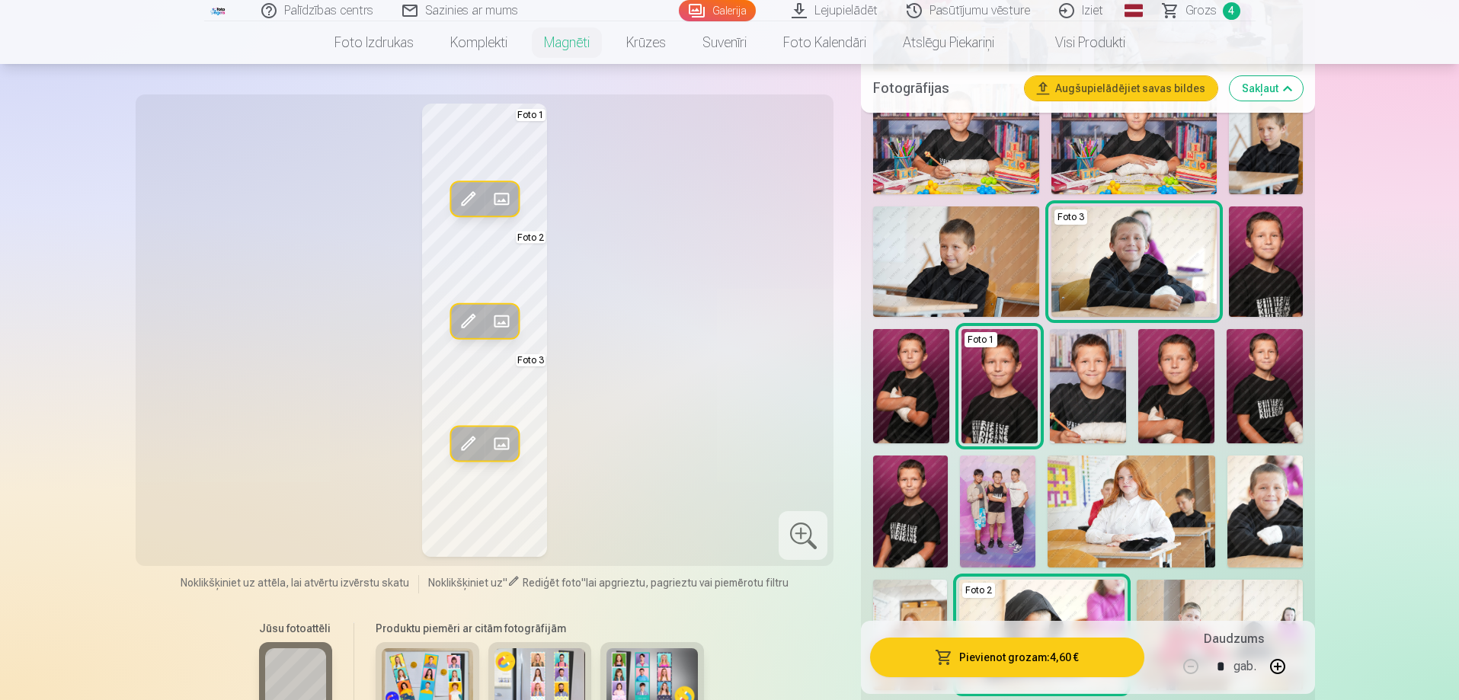
click at [1271, 270] on img at bounding box center [1266, 261] width 74 height 110
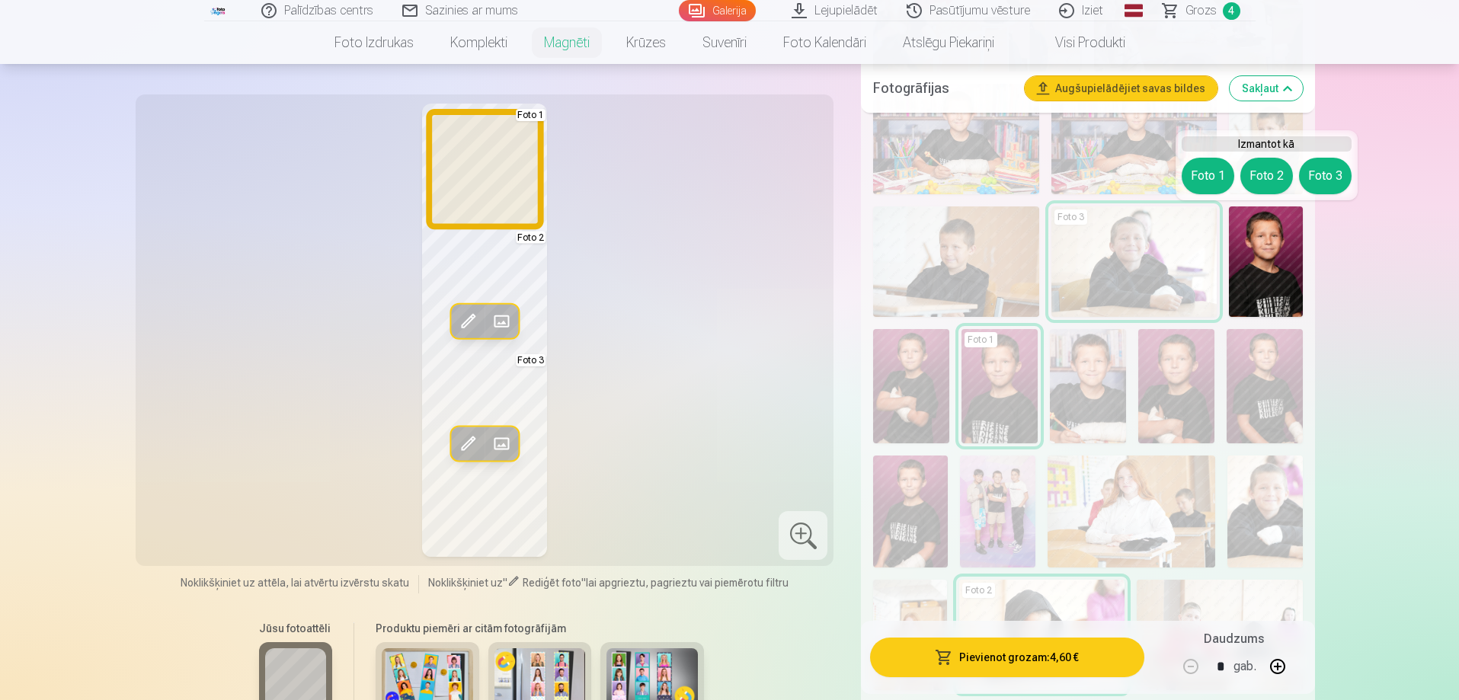
click at [1198, 181] on button "Foto 1" at bounding box center [1208, 176] width 53 height 37
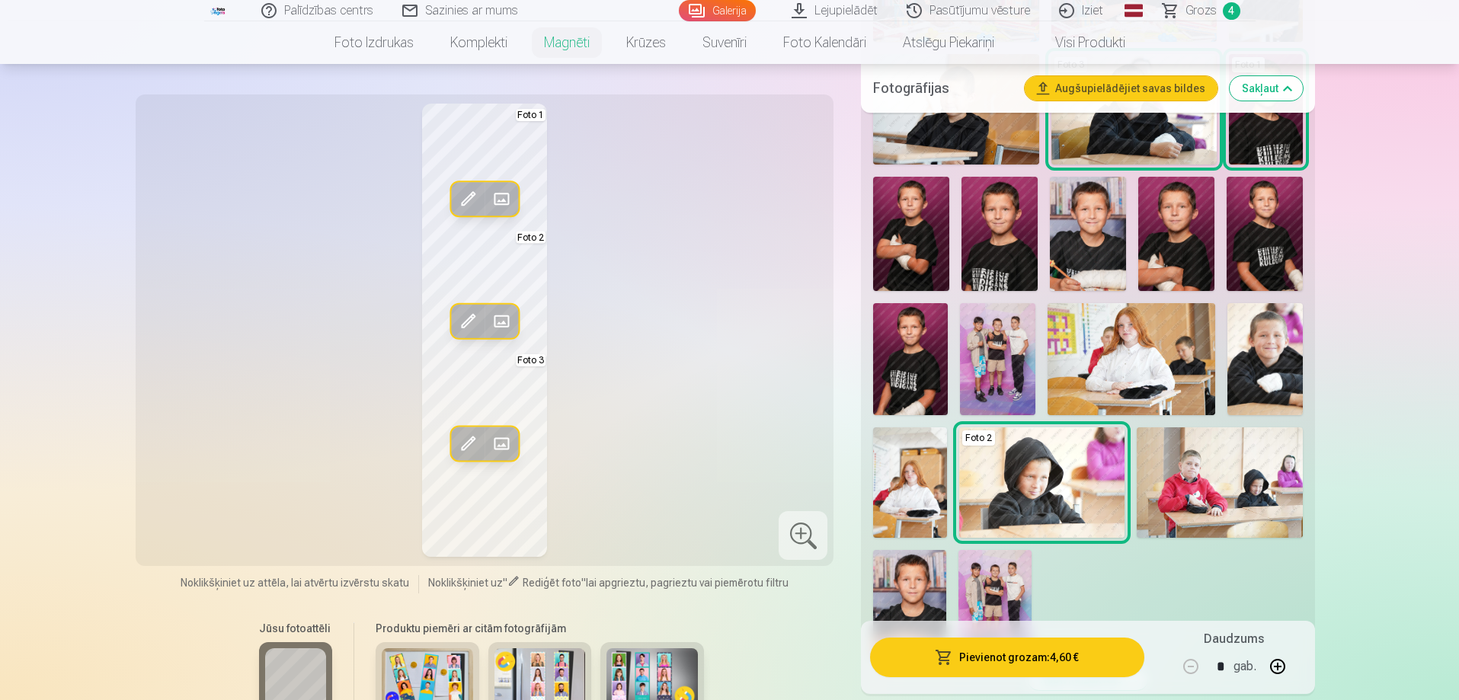
scroll to position [838, 0]
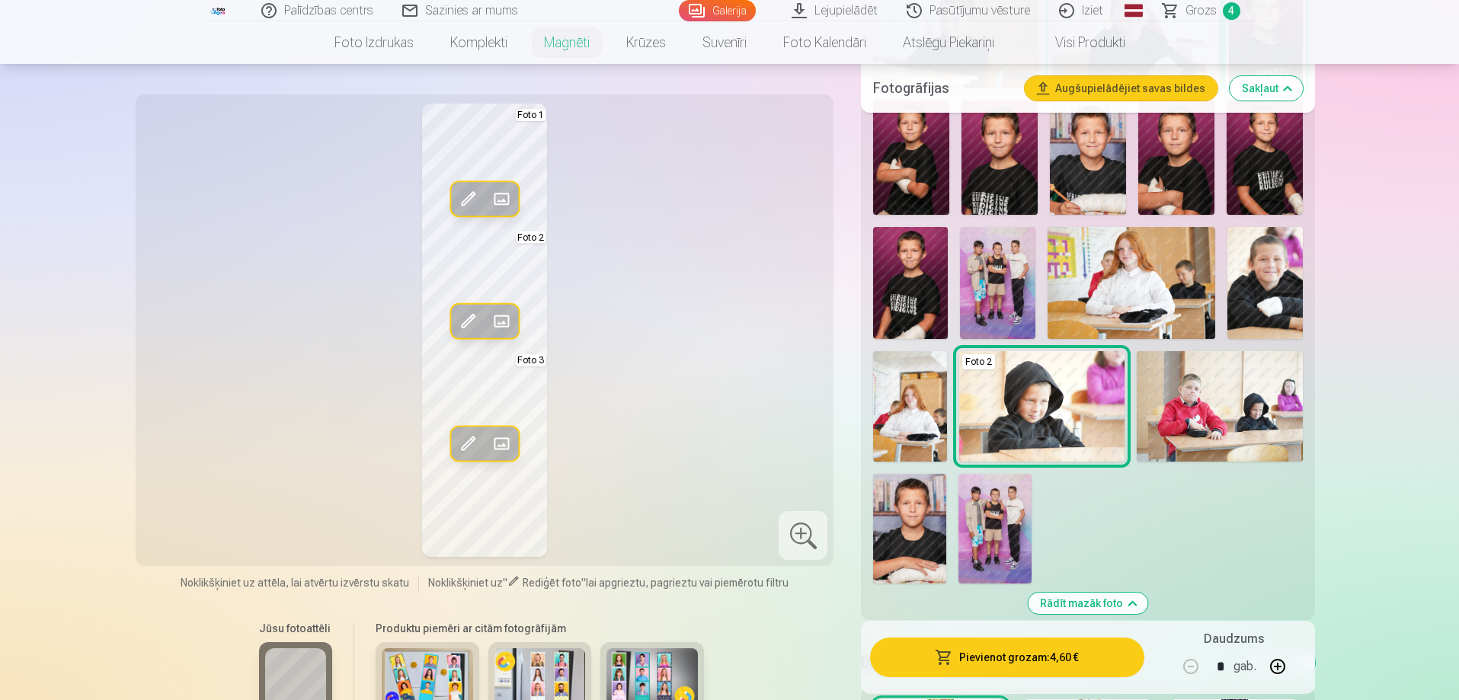
click at [920, 523] on img at bounding box center [909, 529] width 73 height 110
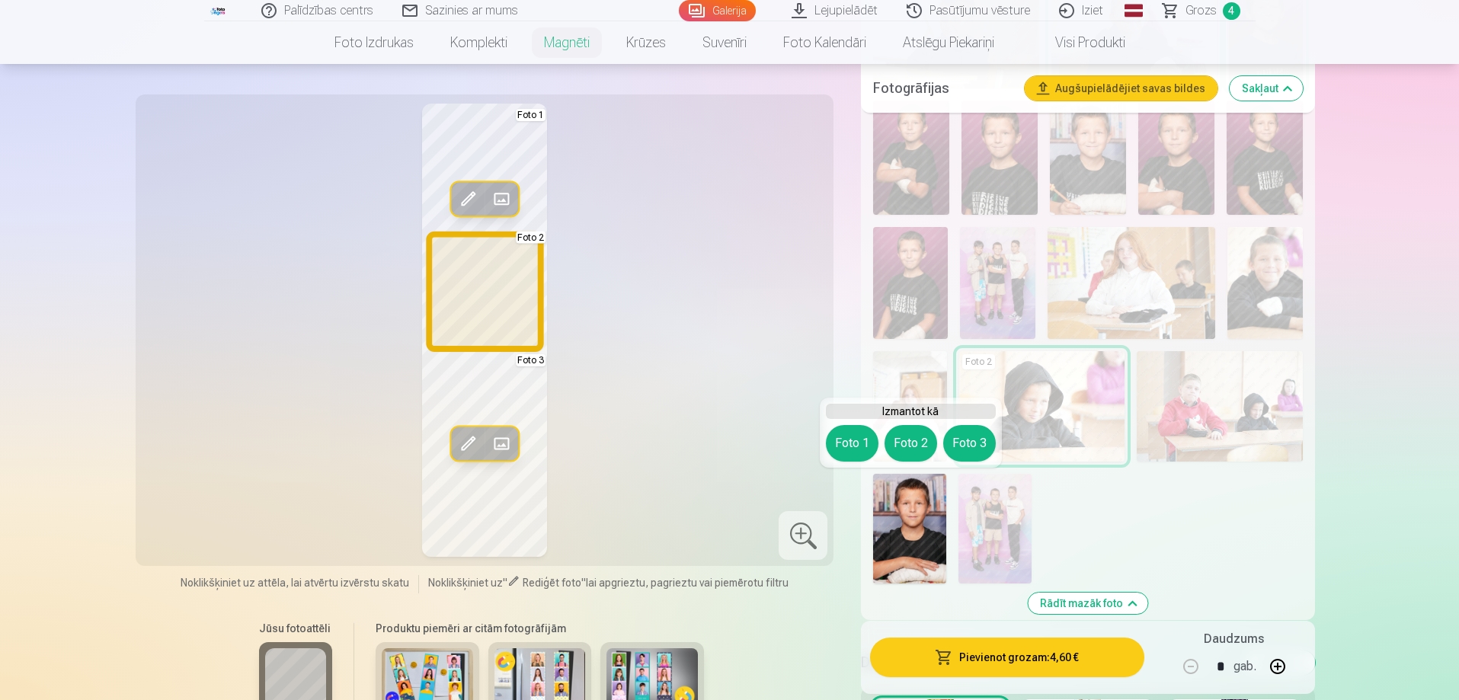
click at [905, 441] on button "Foto 2" at bounding box center [911, 443] width 53 height 37
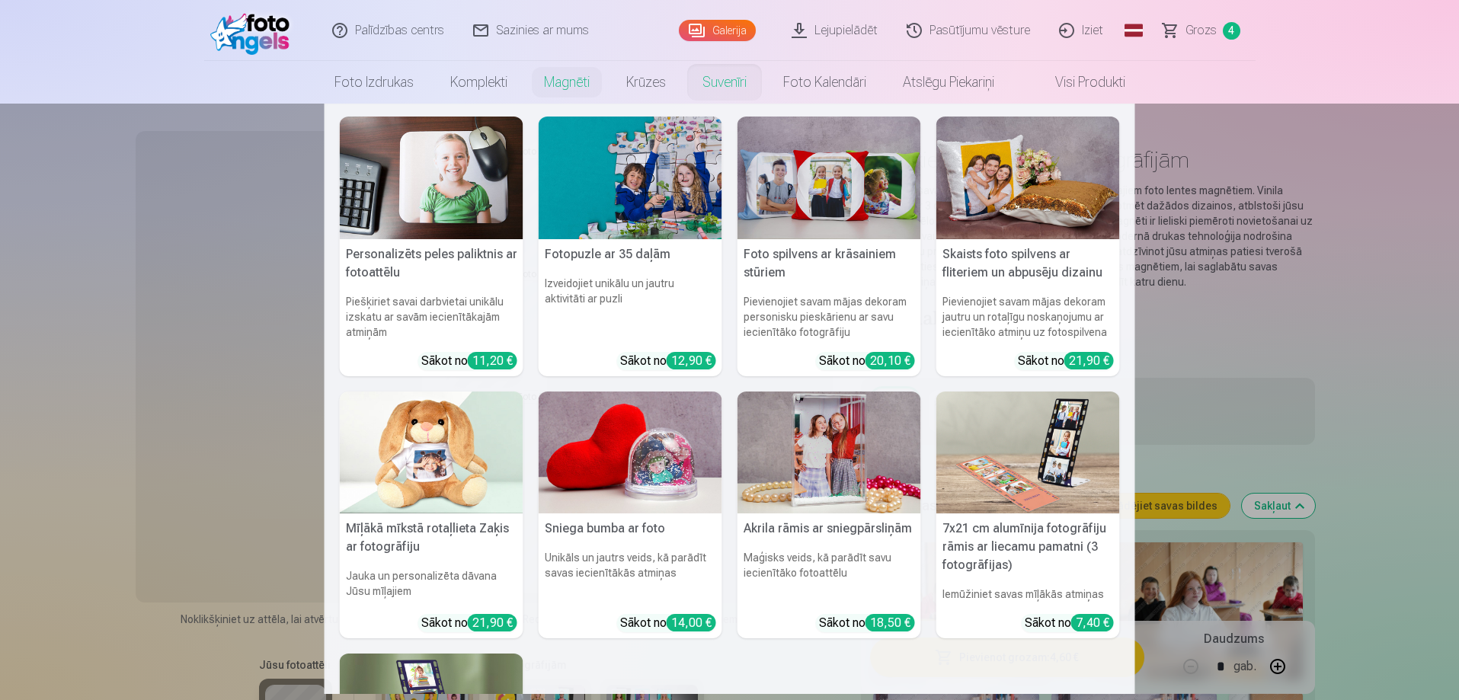
scroll to position [0, 0]
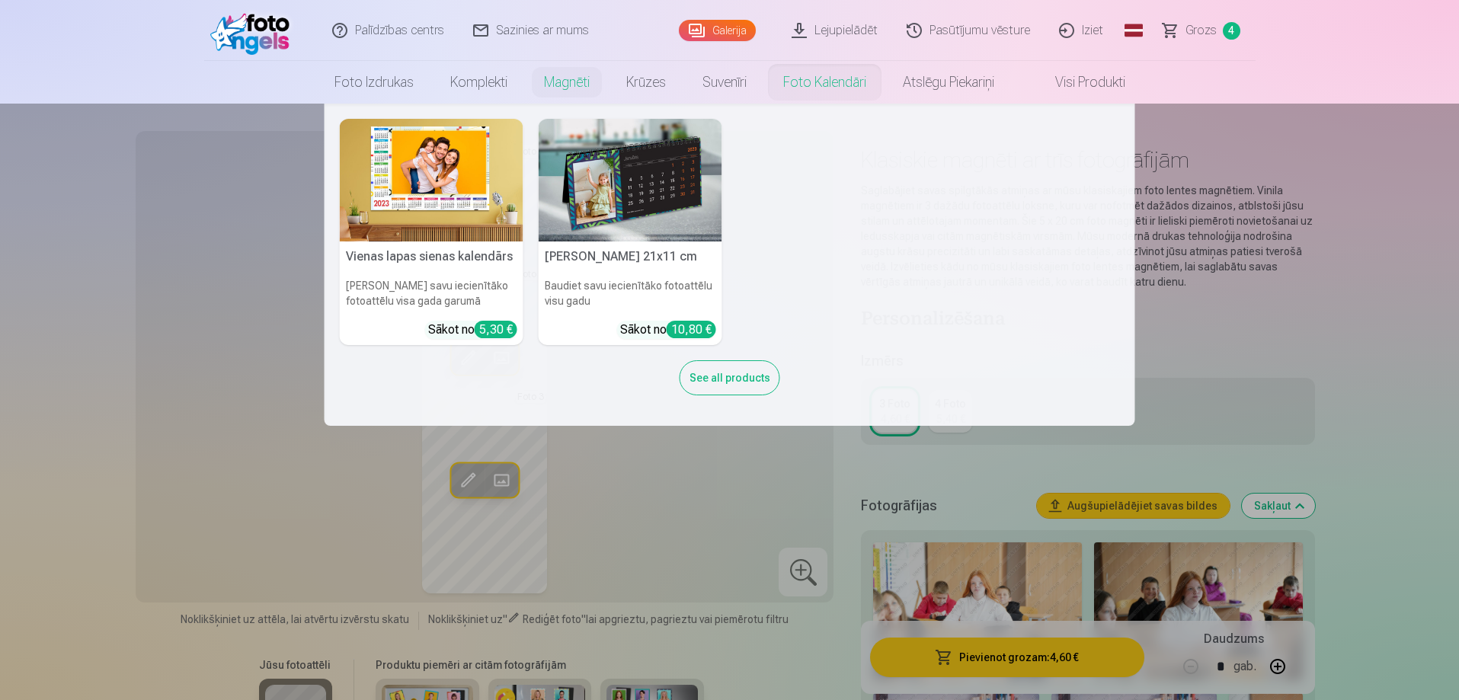
click at [651, 175] on img at bounding box center [631, 180] width 184 height 123
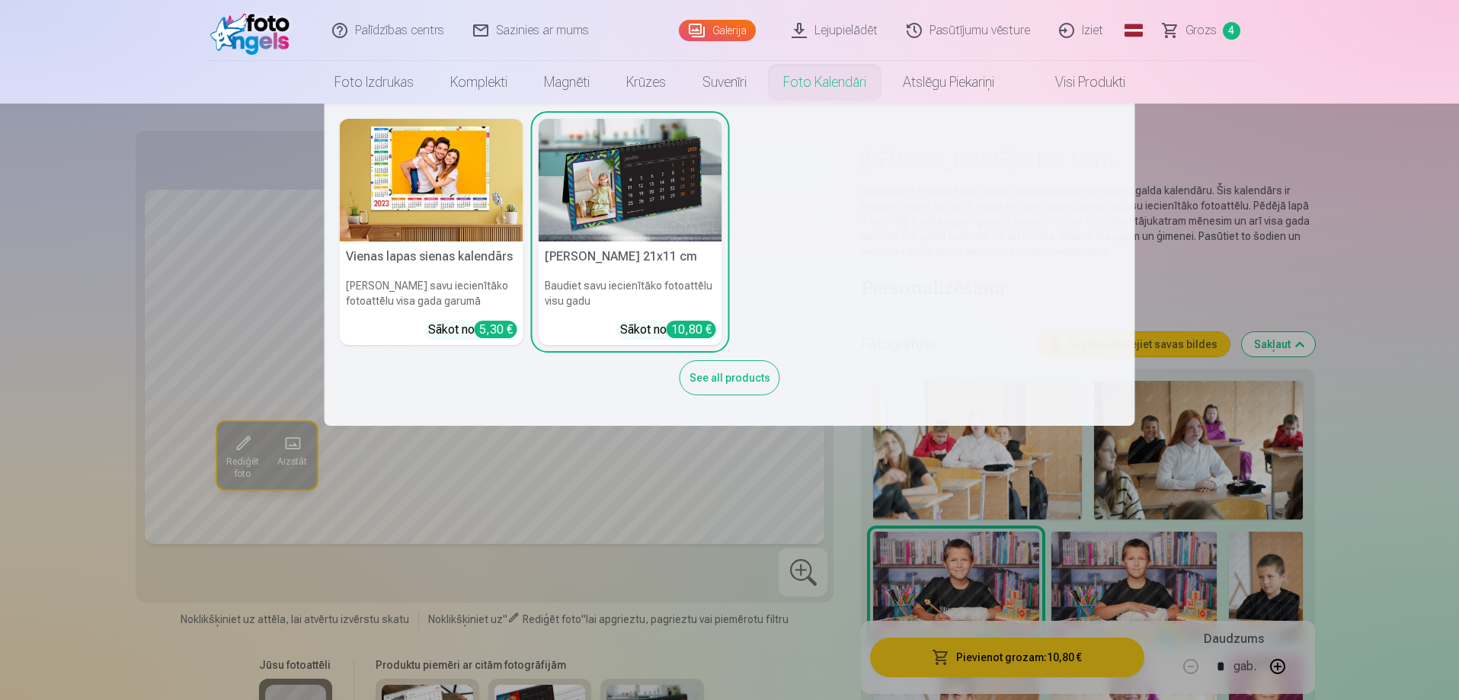
click at [870, 78] on link "Foto kalendāri" at bounding box center [825, 82] width 120 height 43
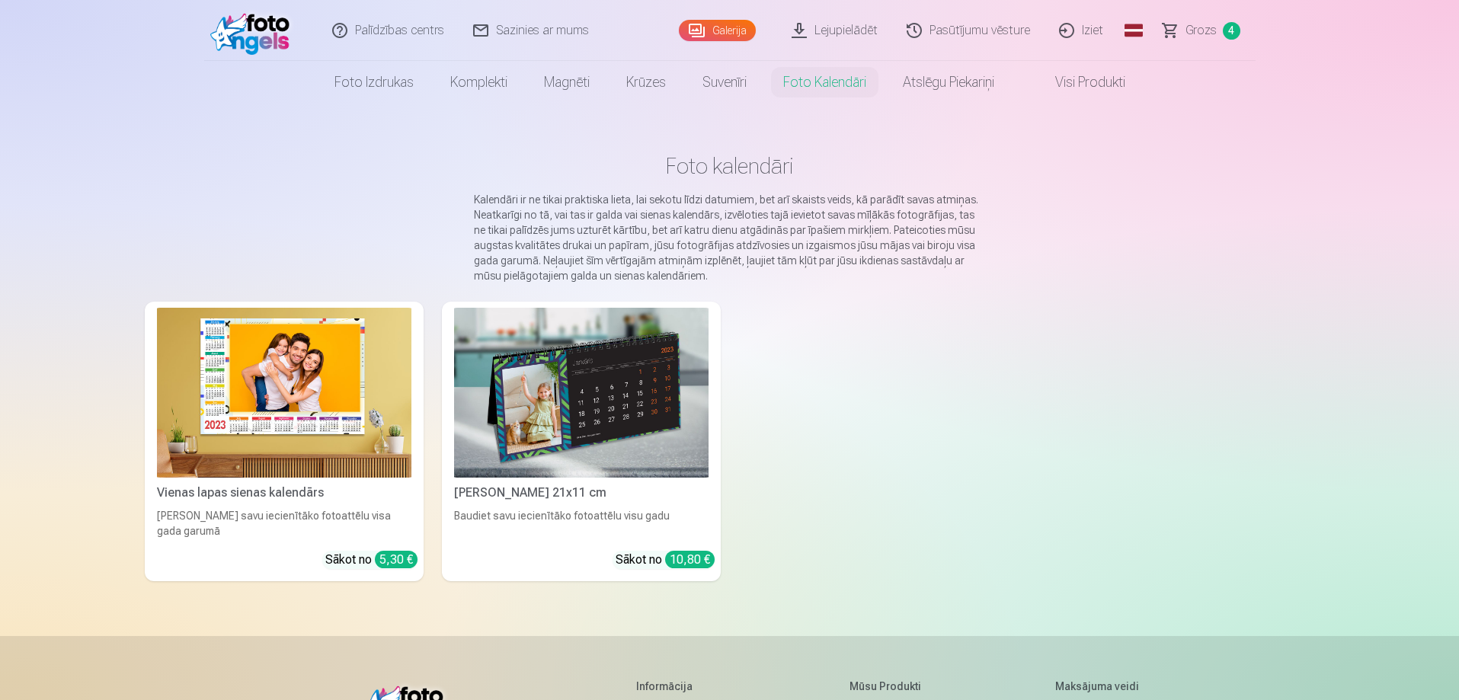
click at [870, 78] on link "Foto kalendāri" at bounding box center [825, 82] width 120 height 43
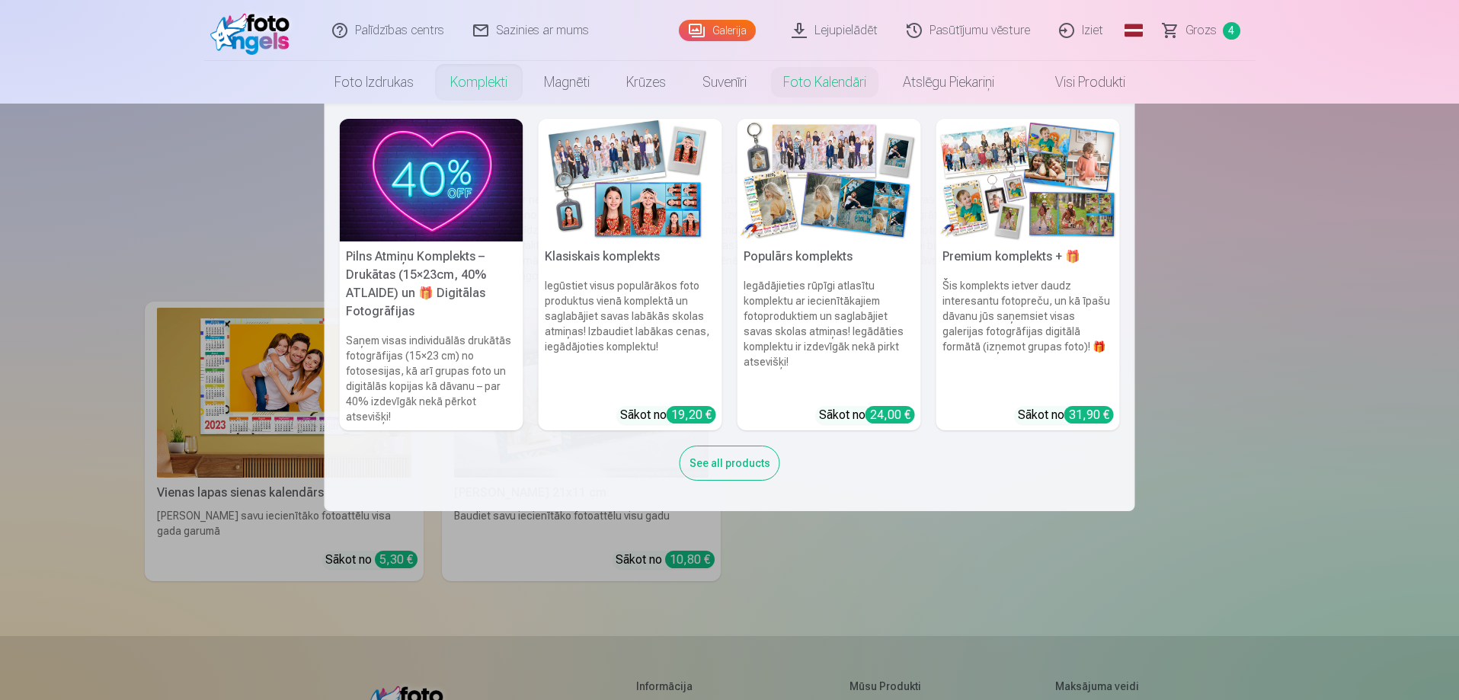
click at [469, 82] on link "Komplekti" at bounding box center [479, 82] width 94 height 43
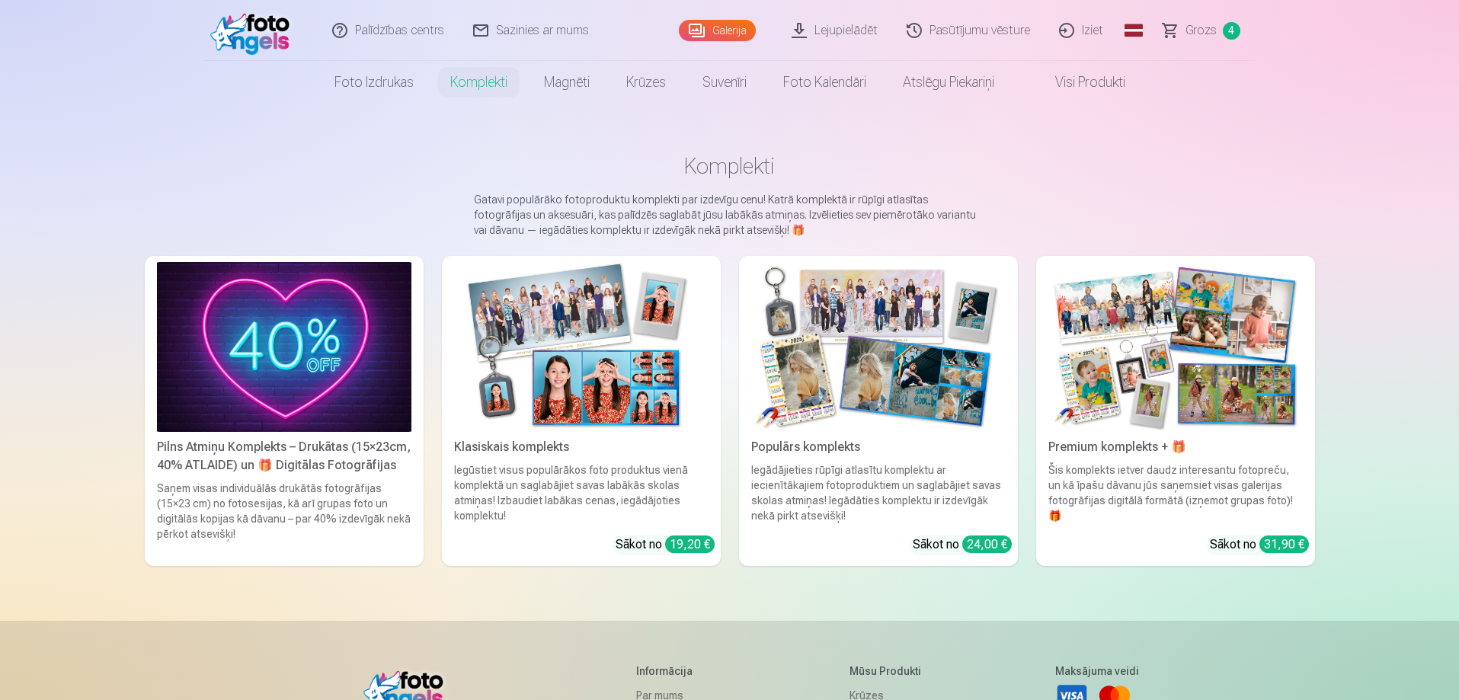
click at [602, 409] on img at bounding box center [581, 347] width 254 height 170
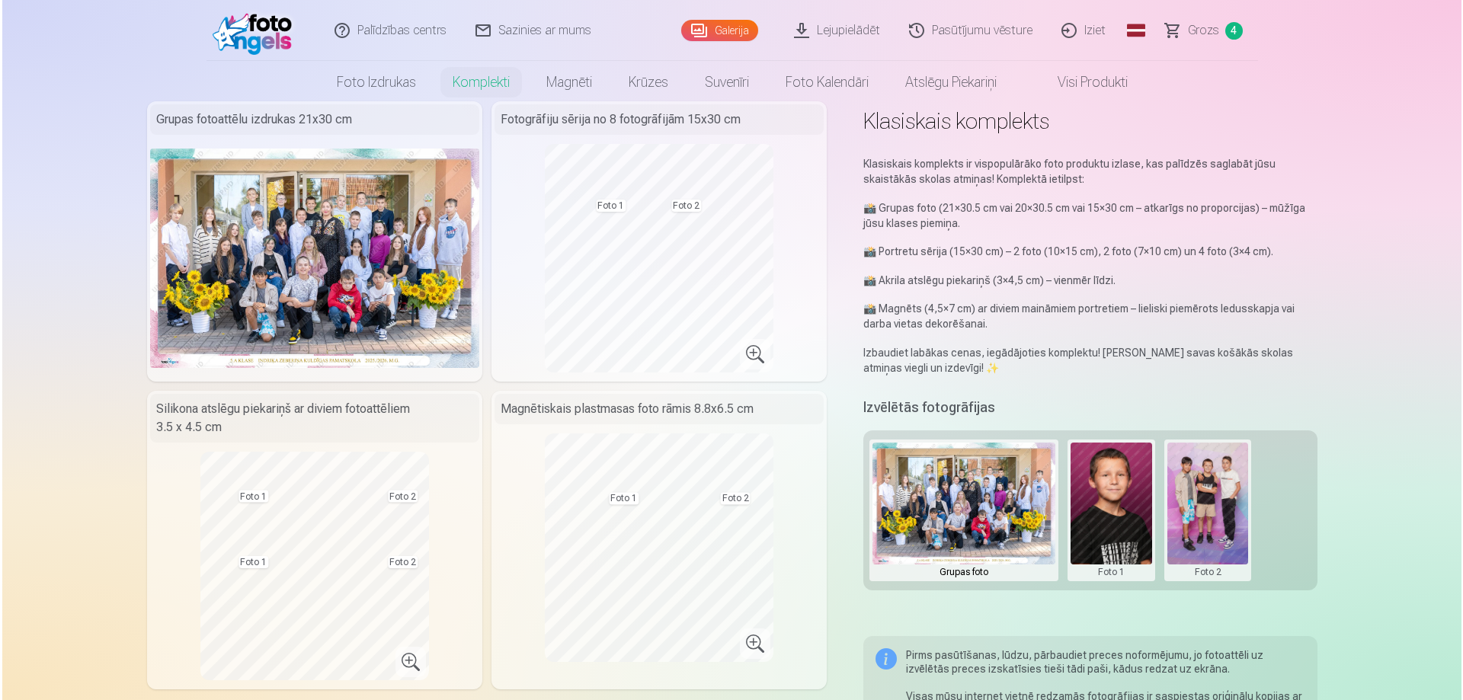
scroll to position [76, 0]
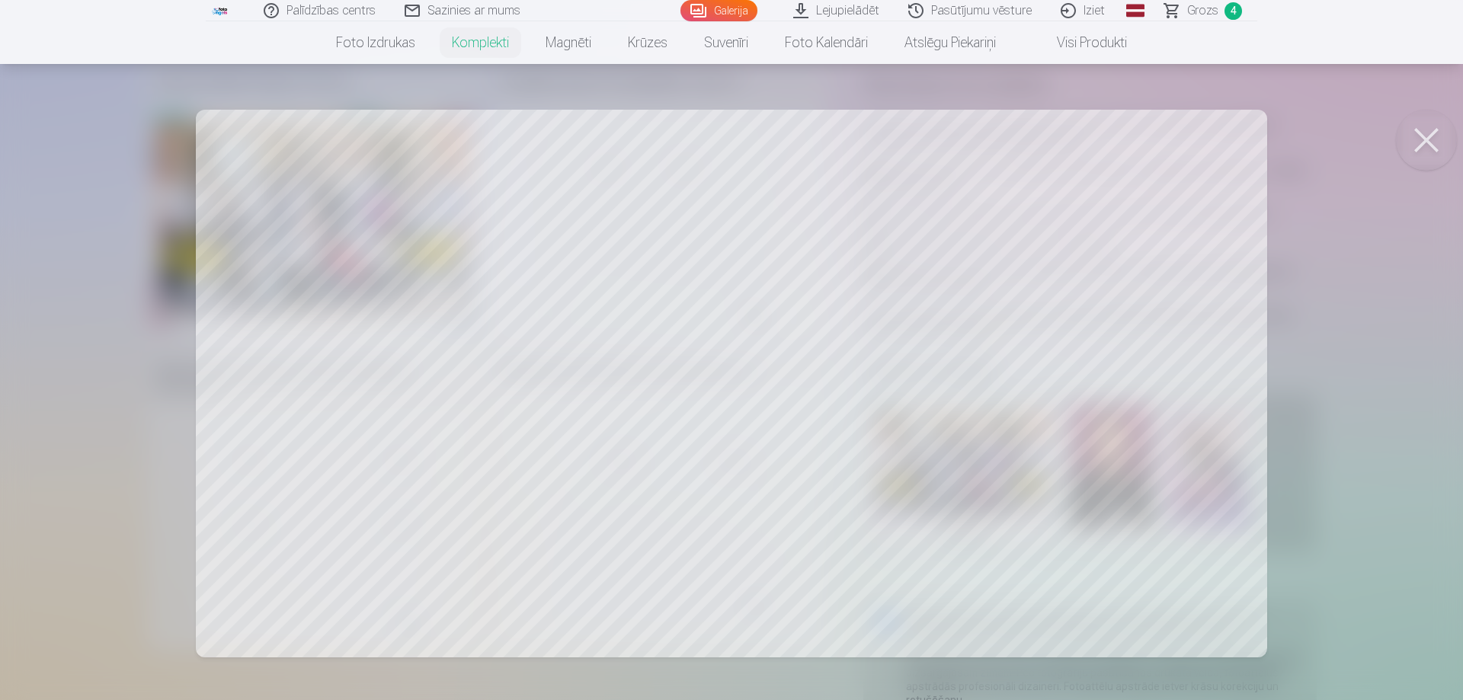
click at [795, 315] on div at bounding box center [731, 350] width 1463 height 700
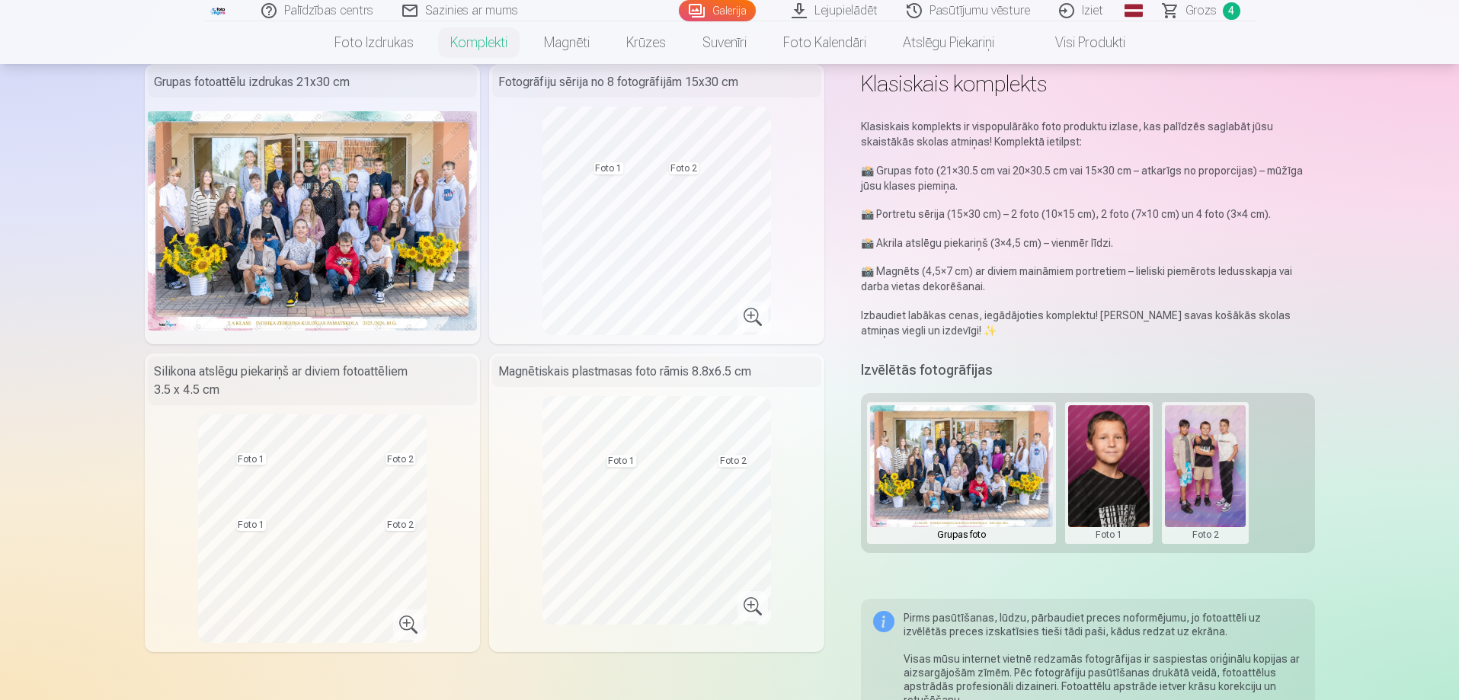
click at [1224, 471] on button at bounding box center [1206, 473] width 82 height 136
click at [1226, 480] on button "Nomainiet foto" at bounding box center [1205, 473] width 124 height 43
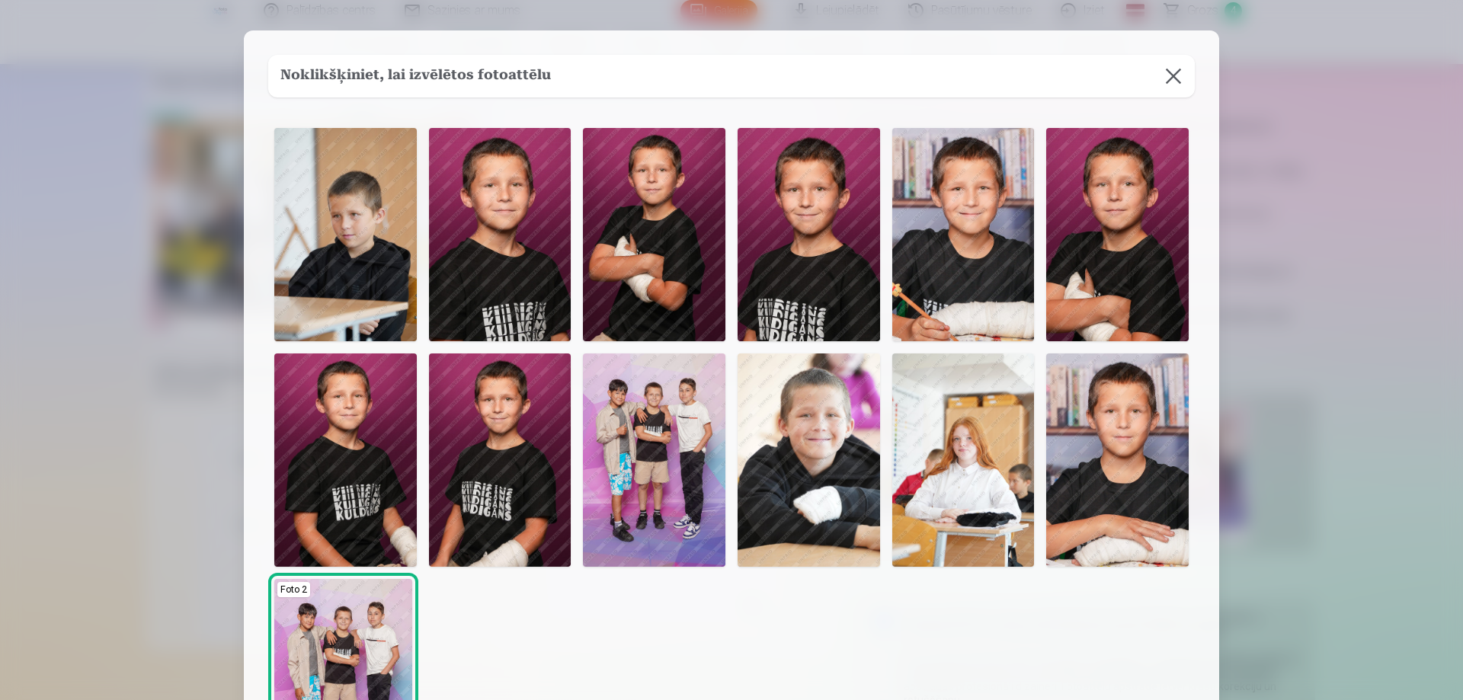
click at [481, 481] on img at bounding box center [500, 460] width 142 height 213
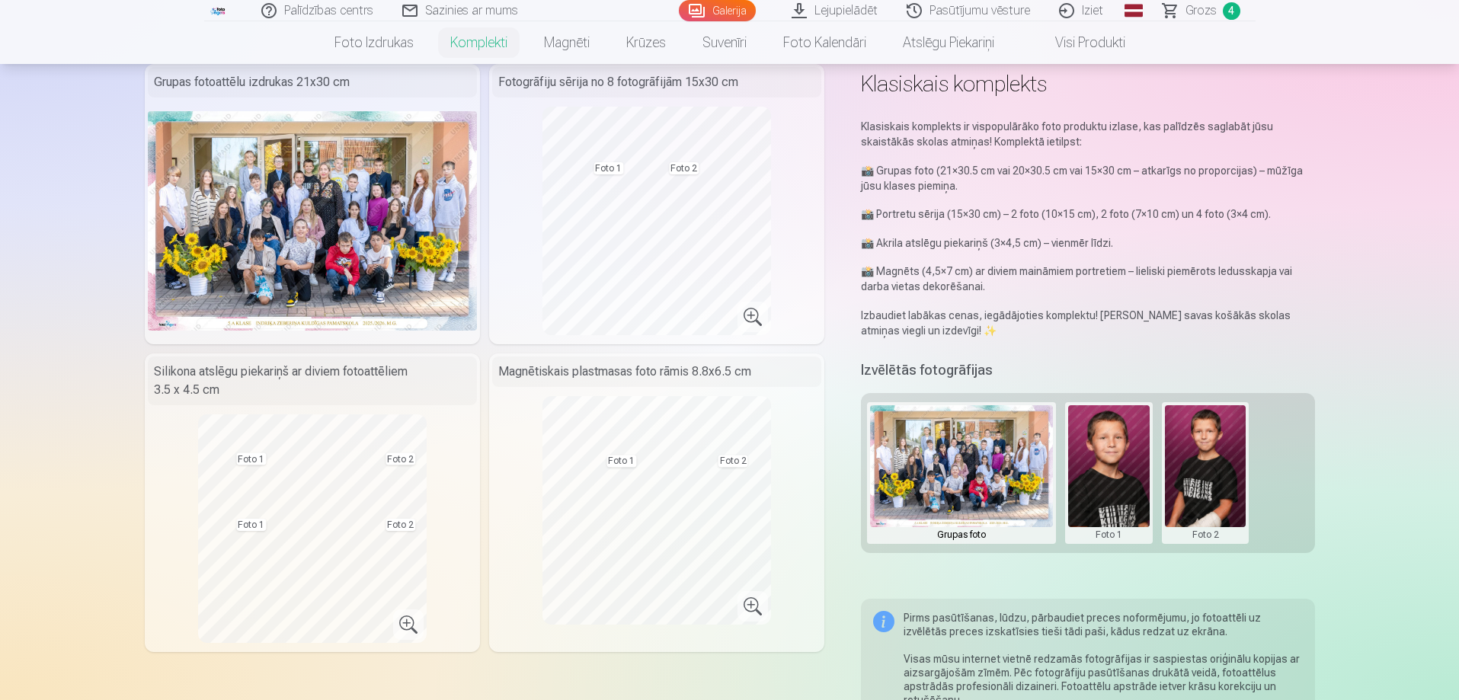
click at [1129, 482] on button at bounding box center [1109, 473] width 82 height 136
click at [1211, 488] on div at bounding box center [729, 350] width 1459 height 700
click at [1211, 488] on button at bounding box center [1206, 473] width 82 height 136
click at [1210, 470] on button "Nomainiet foto" at bounding box center [1205, 473] width 124 height 43
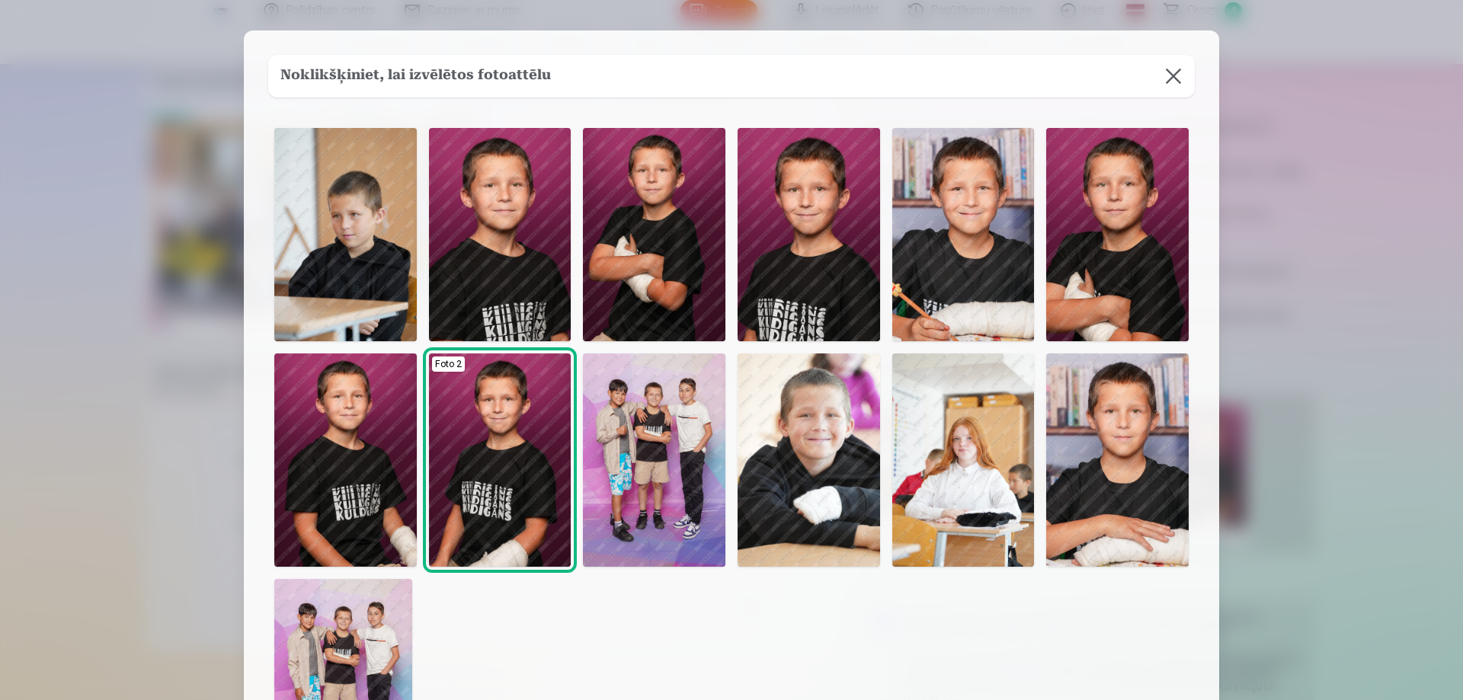
click at [676, 254] on img at bounding box center [654, 234] width 142 height 213
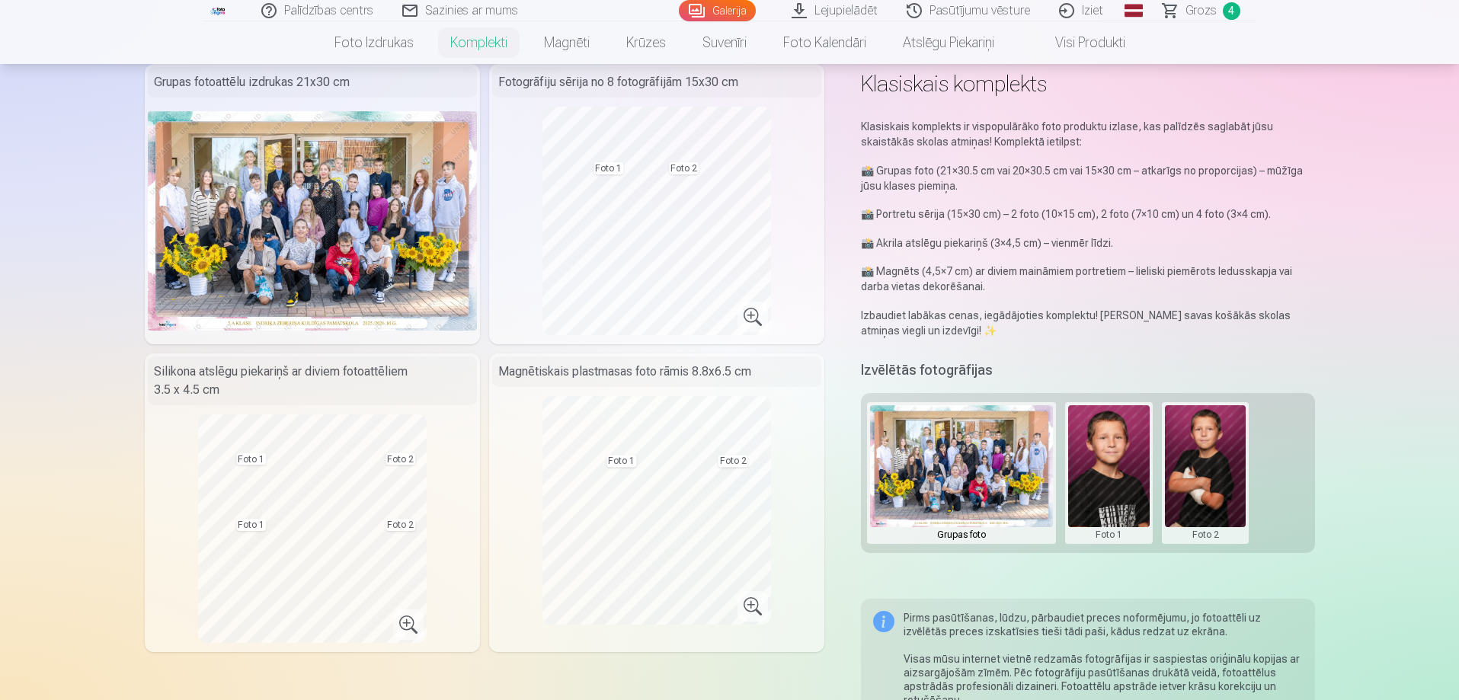
click at [1126, 477] on button at bounding box center [1109, 473] width 82 height 136
click at [1112, 486] on button "Nomainiet foto" at bounding box center [1108, 473] width 124 height 43
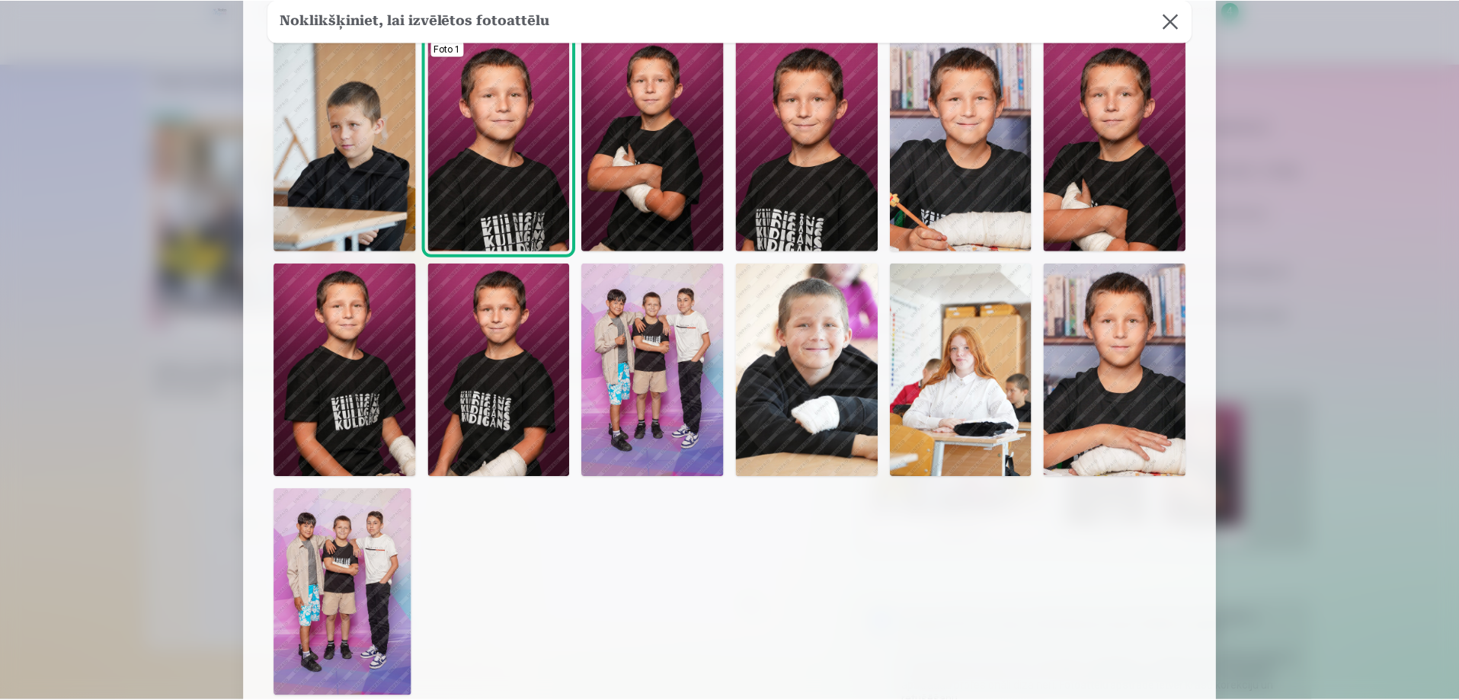
scroll to position [0, 0]
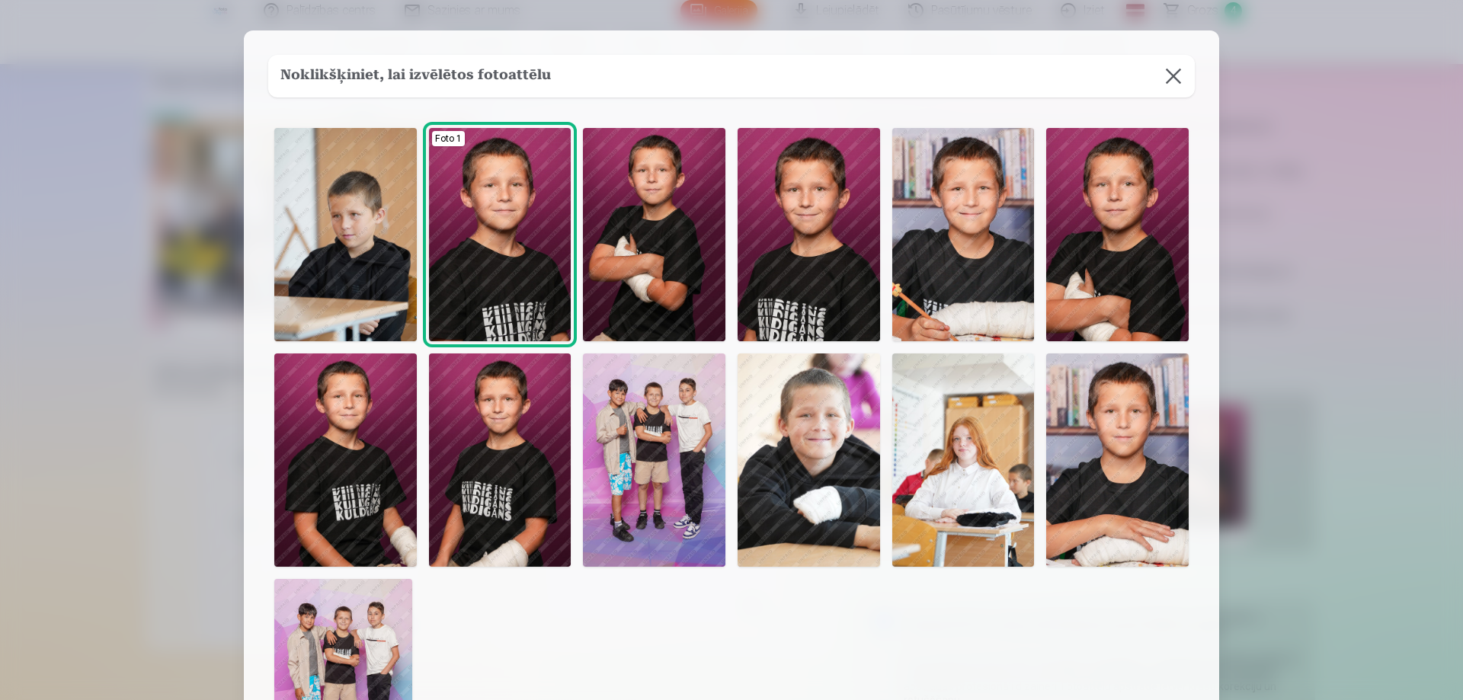
click at [474, 225] on img at bounding box center [500, 234] width 142 height 213
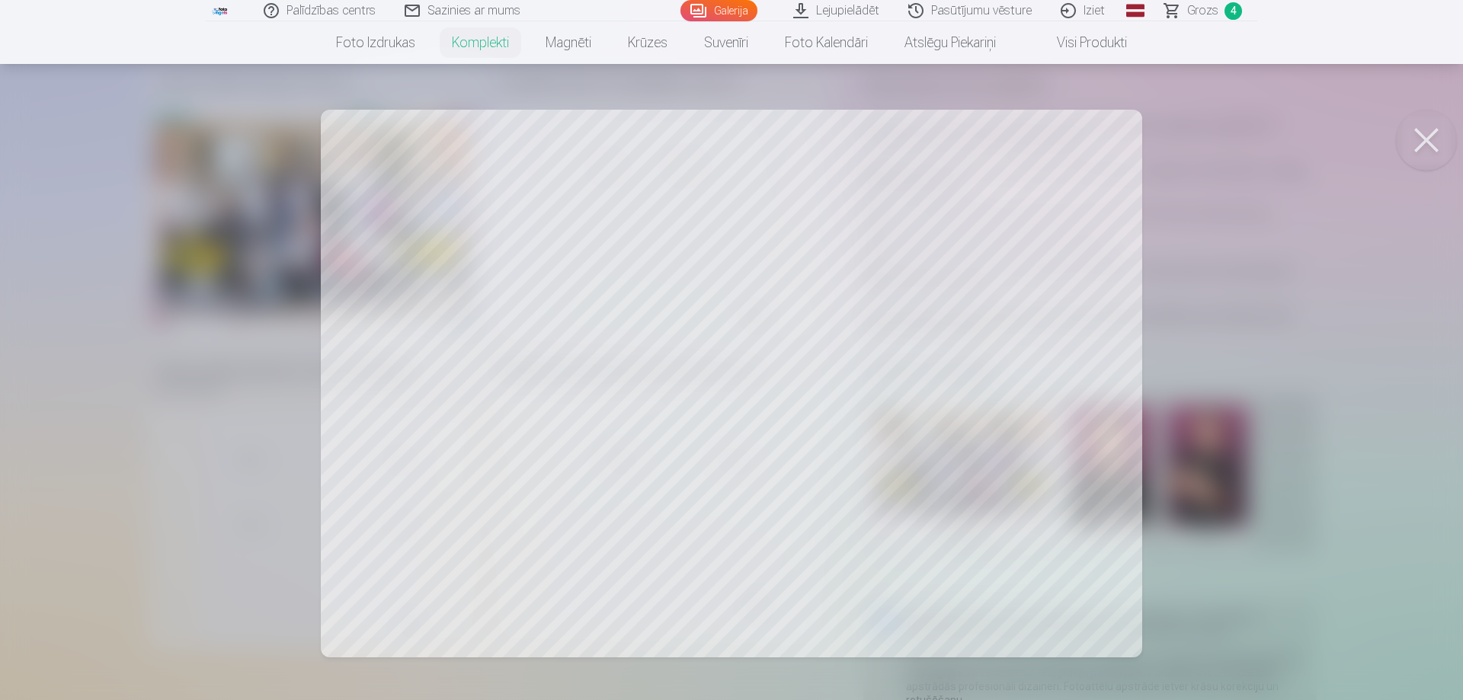
click at [590, 390] on div at bounding box center [731, 350] width 1463 height 700
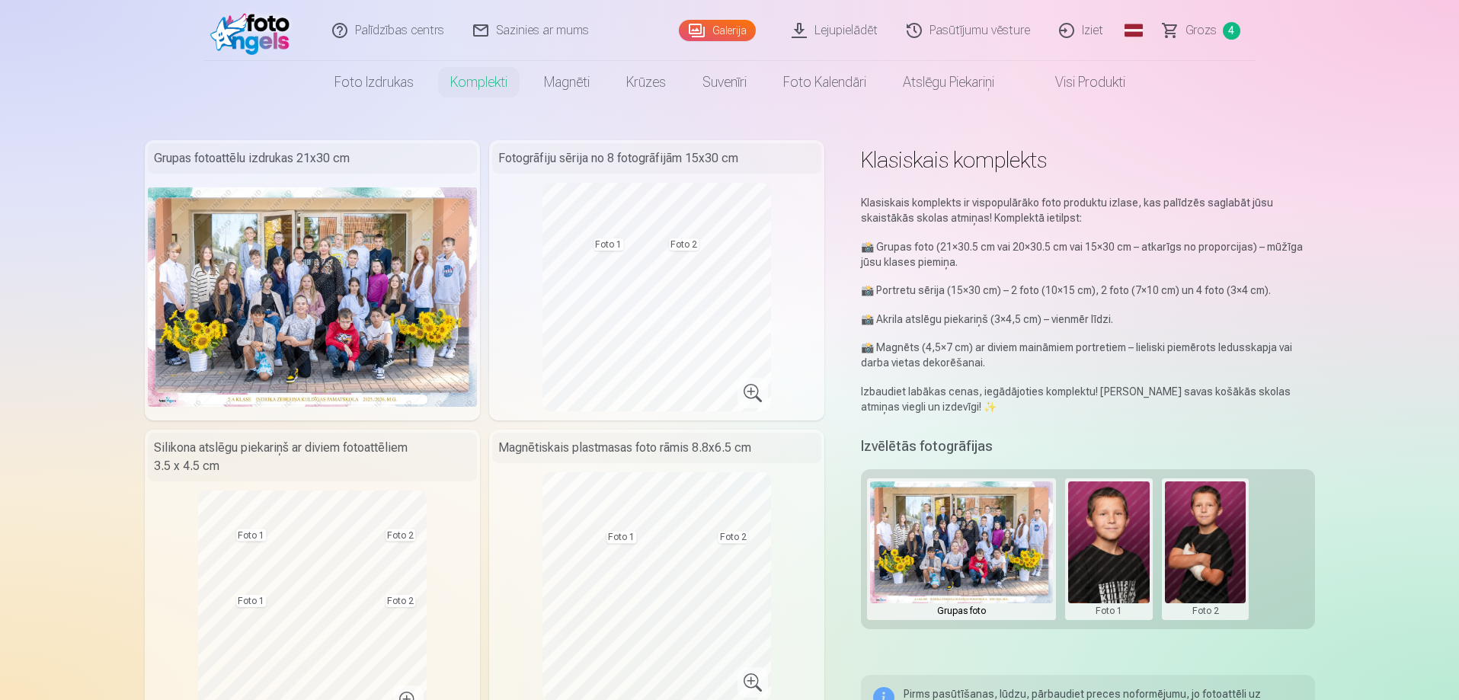
click at [1198, 29] on span "Grozs" at bounding box center [1200, 30] width 31 height 18
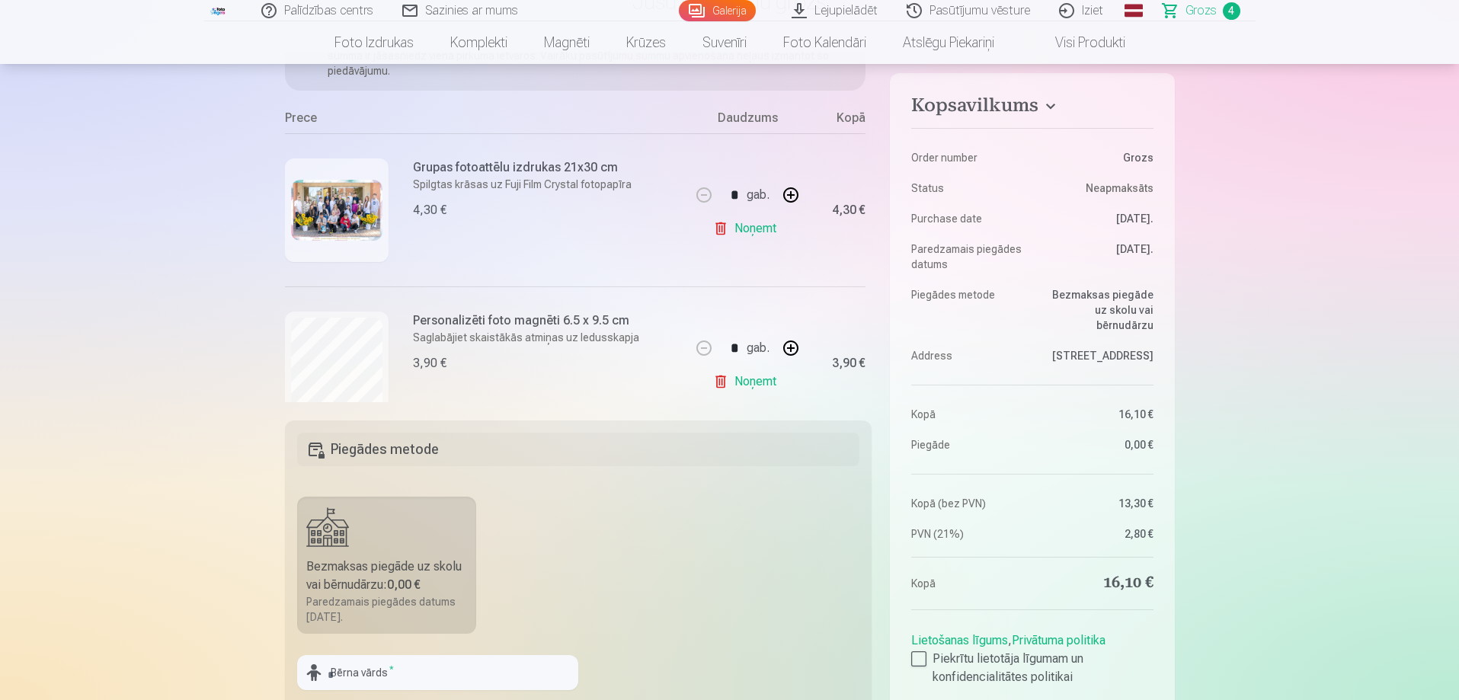
scroll to position [71, 0]
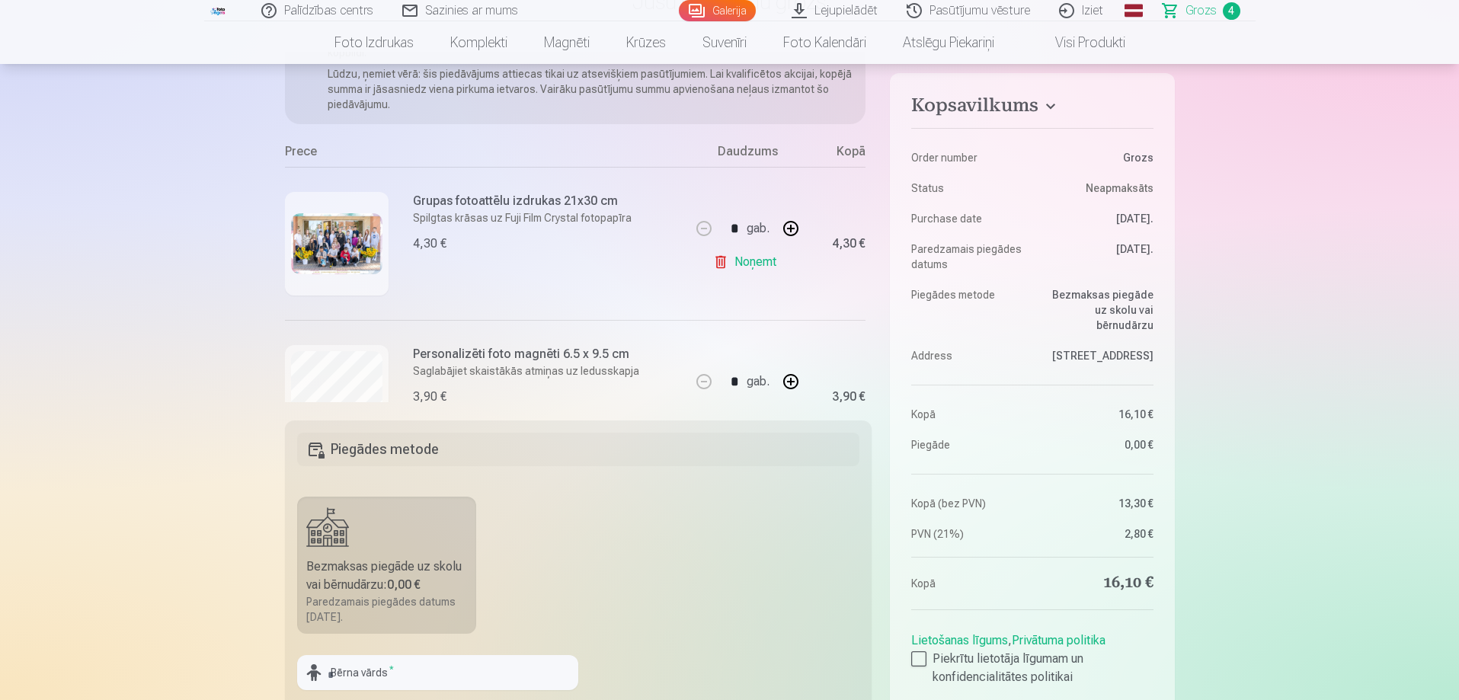
click at [750, 262] on link "Noņemt" at bounding box center [747, 262] width 69 height 30
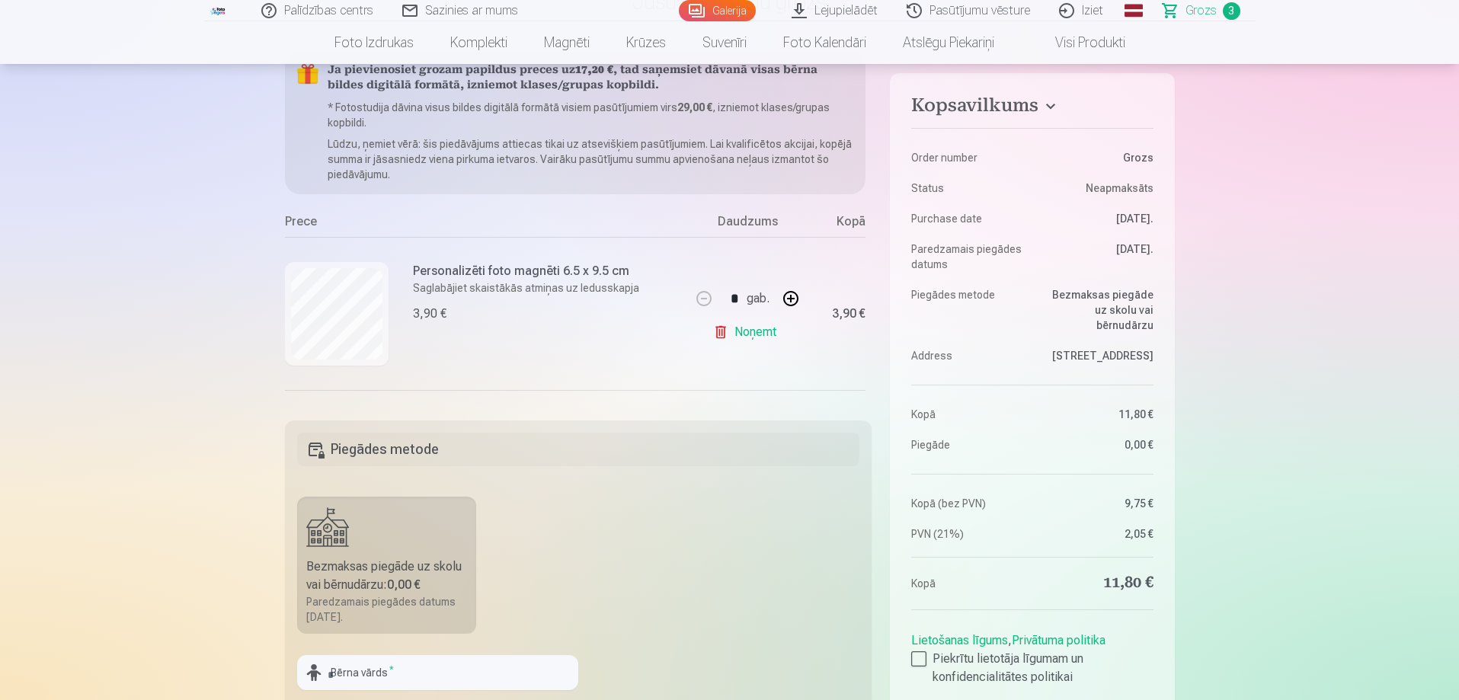
scroll to position [0, 0]
click at [488, 50] on link "Komplekti" at bounding box center [479, 42] width 94 height 43
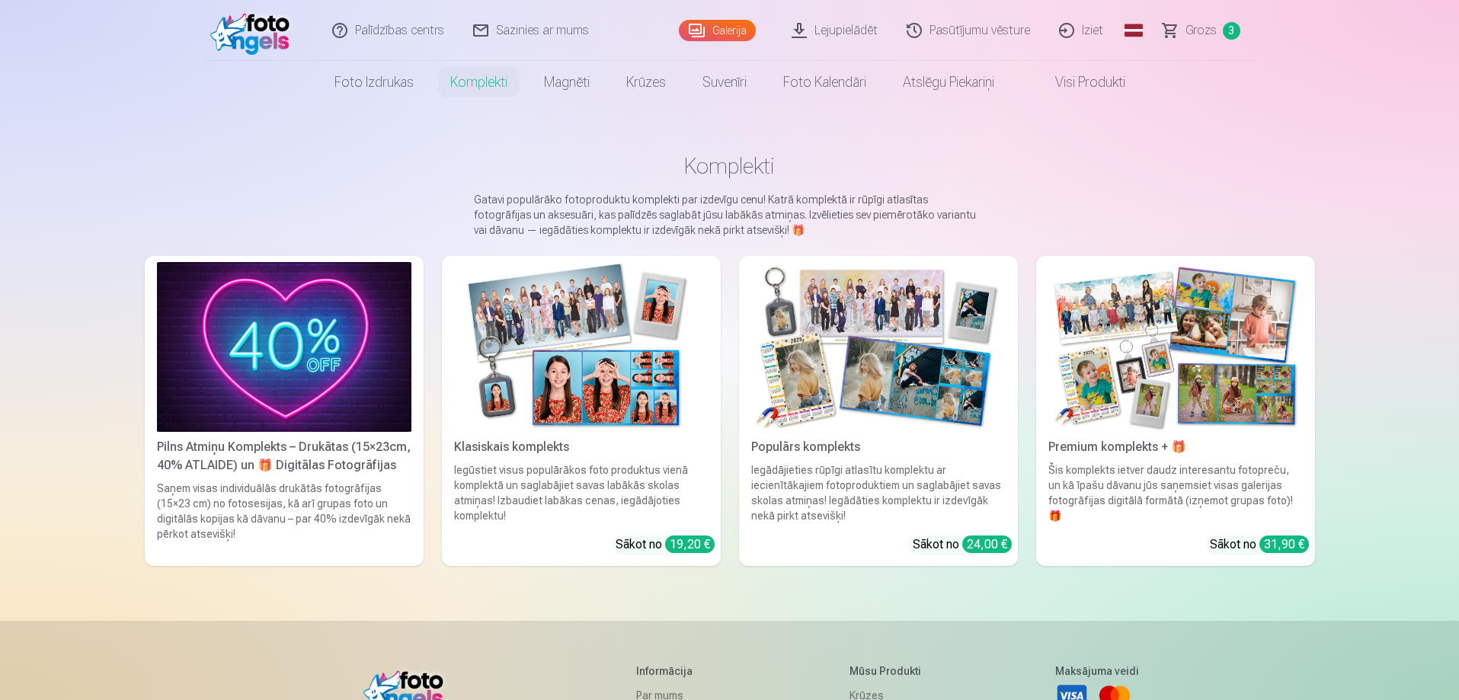
click at [591, 399] on img at bounding box center [581, 347] width 254 height 170
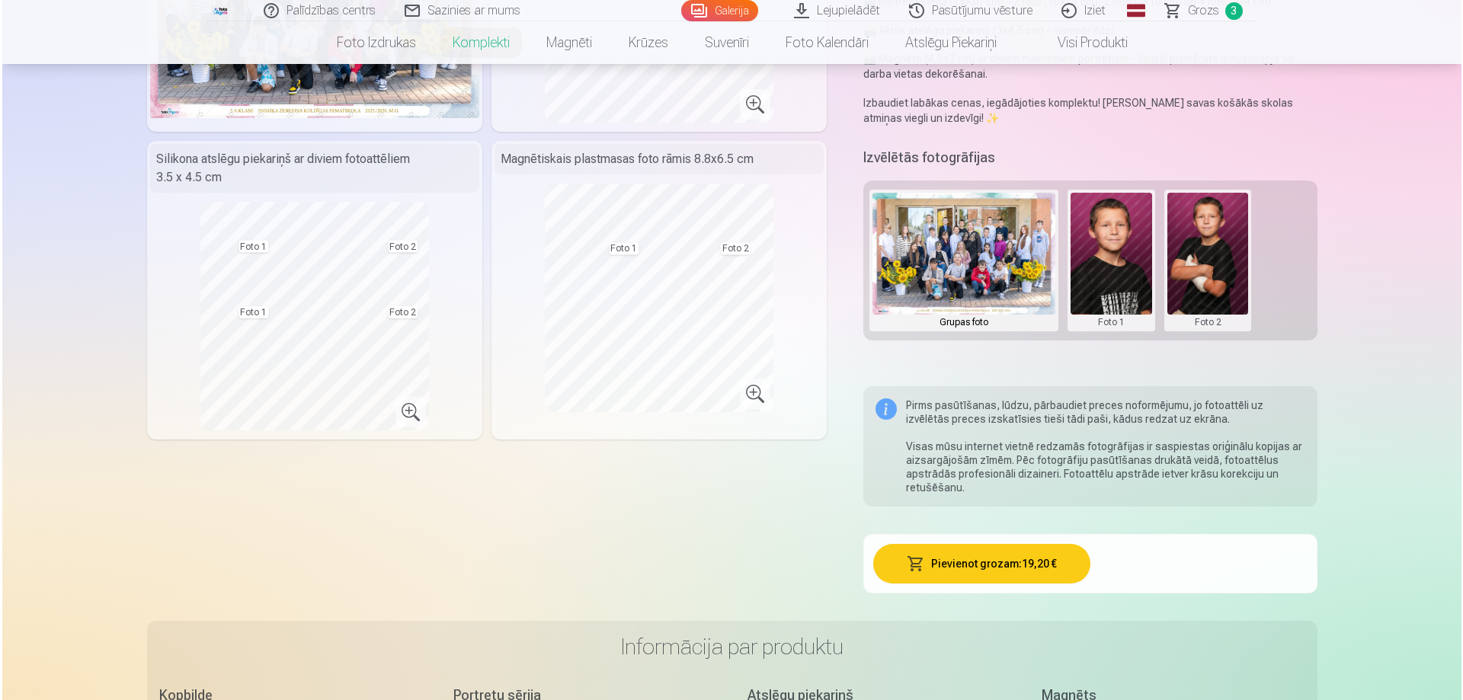
scroll to position [381, 0]
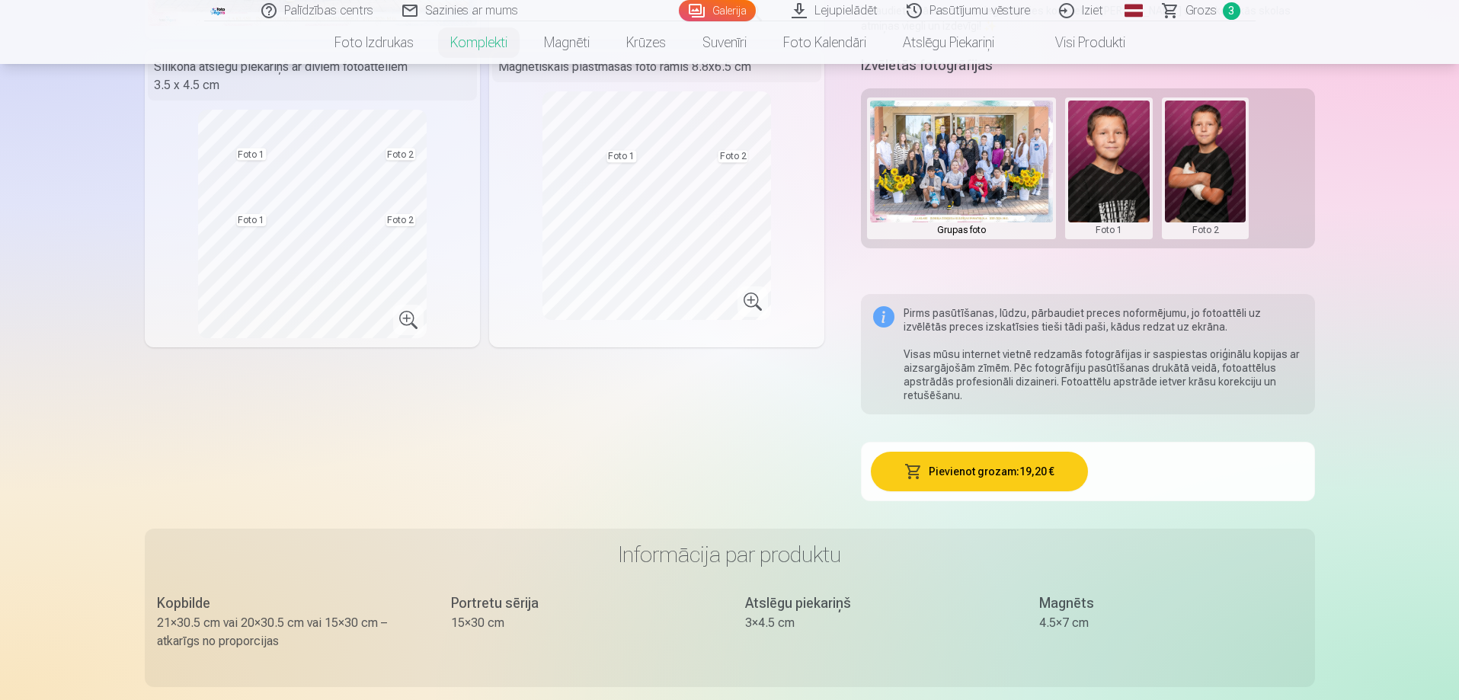
click at [1003, 476] on button "Pievienot grozam : 19,20 €" at bounding box center [979, 472] width 217 height 40
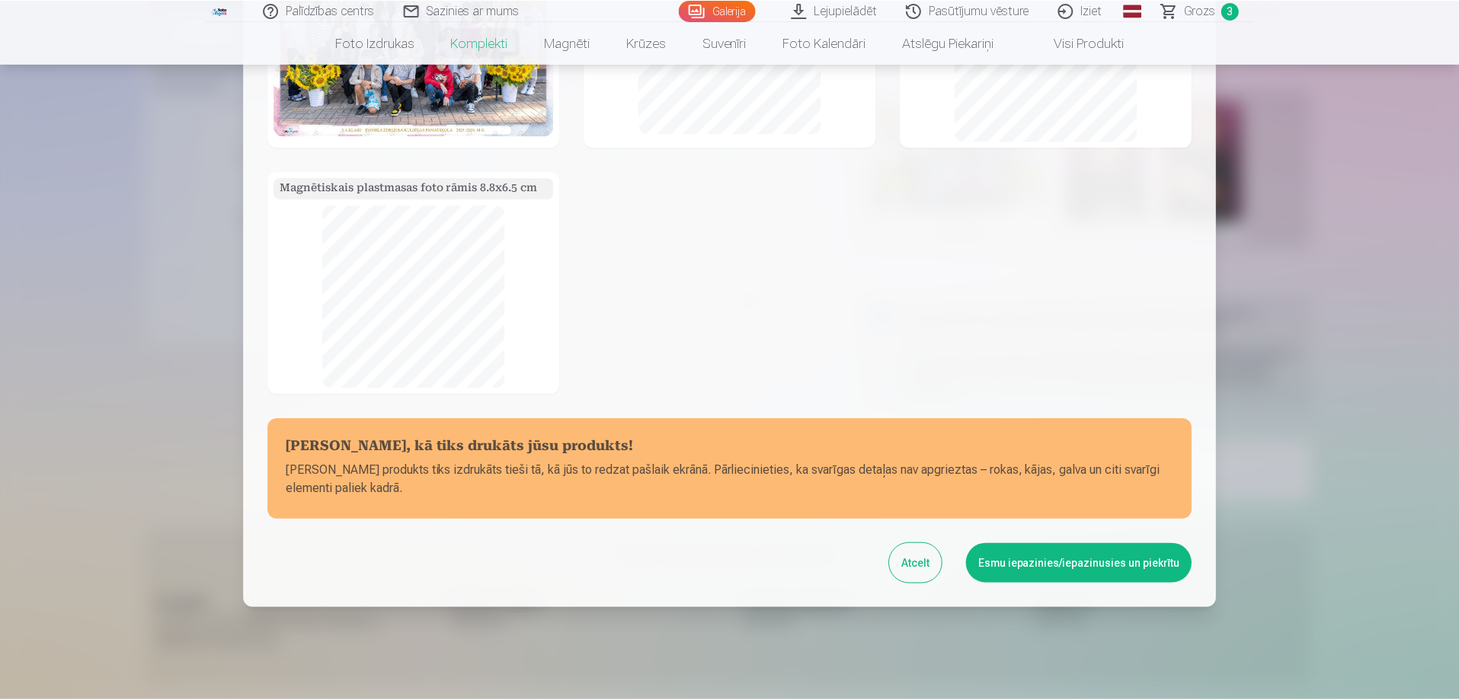
scroll to position [174, 0]
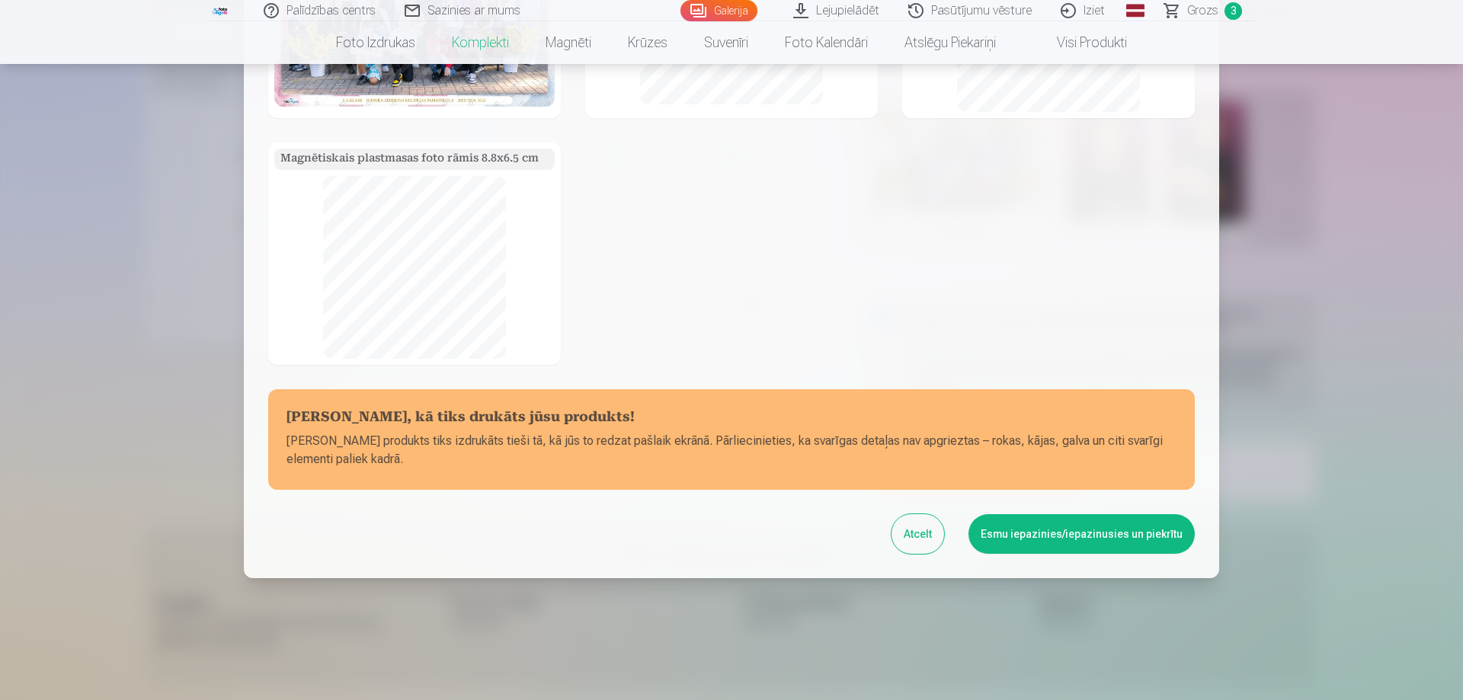
click at [1042, 539] on button "Esmu iepazinies/iepazinusies un piekrītu" at bounding box center [1081, 534] width 226 height 40
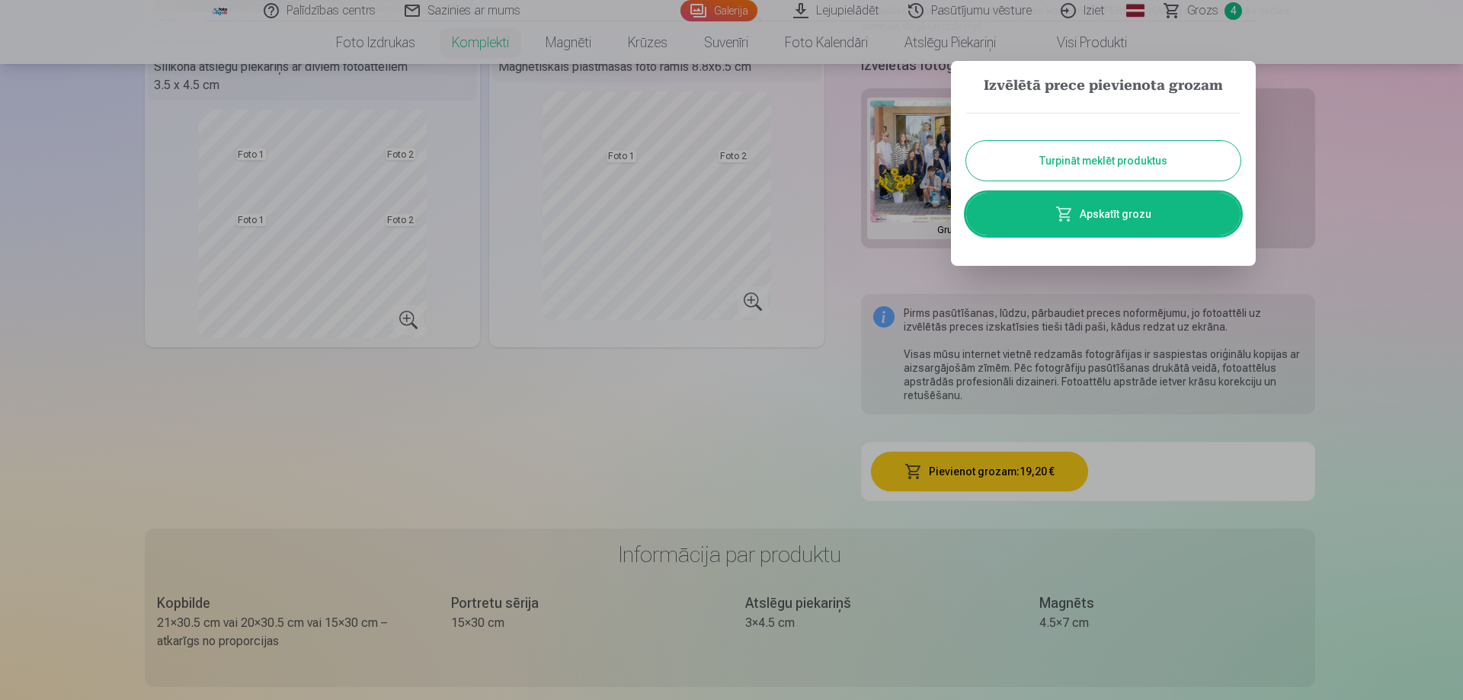
click at [1136, 164] on button "Turpināt meklēt produktus" at bounding box center [1103, 161] width 274 height 40
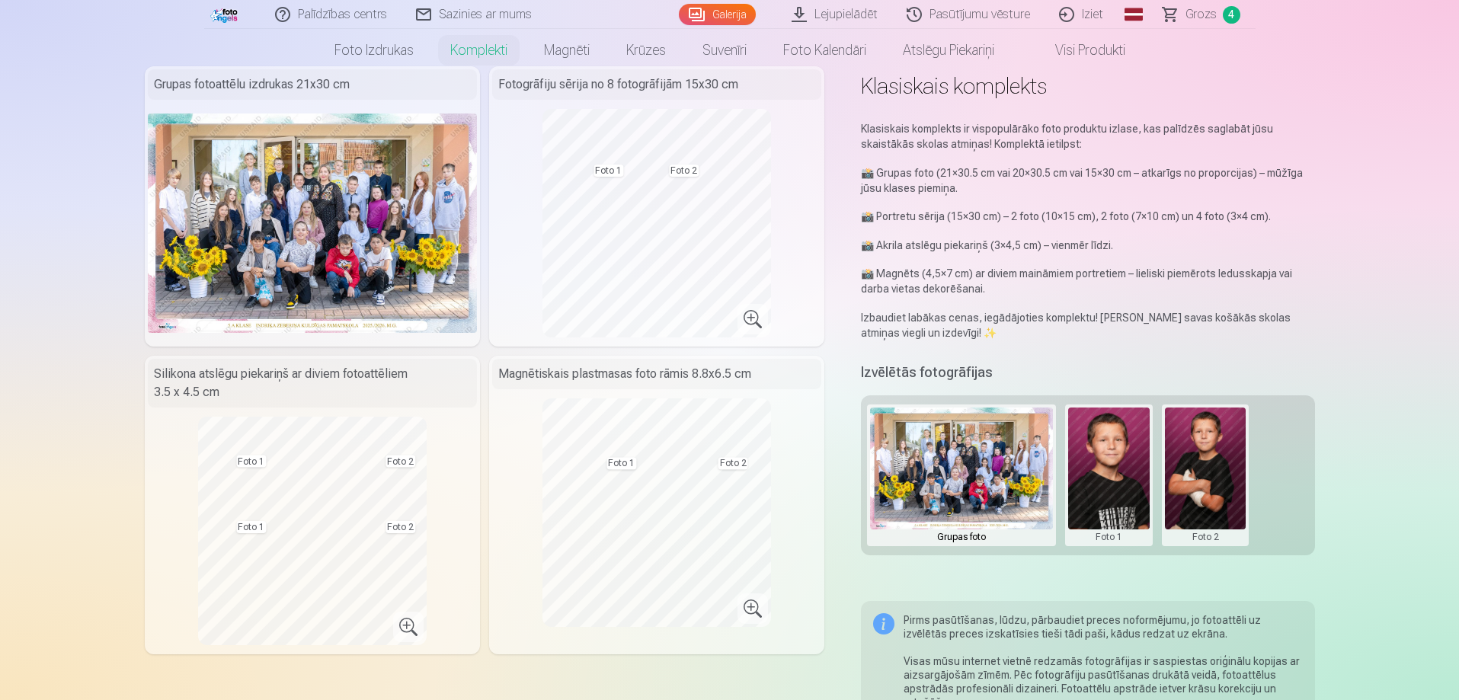
scroll to position [0, 0]
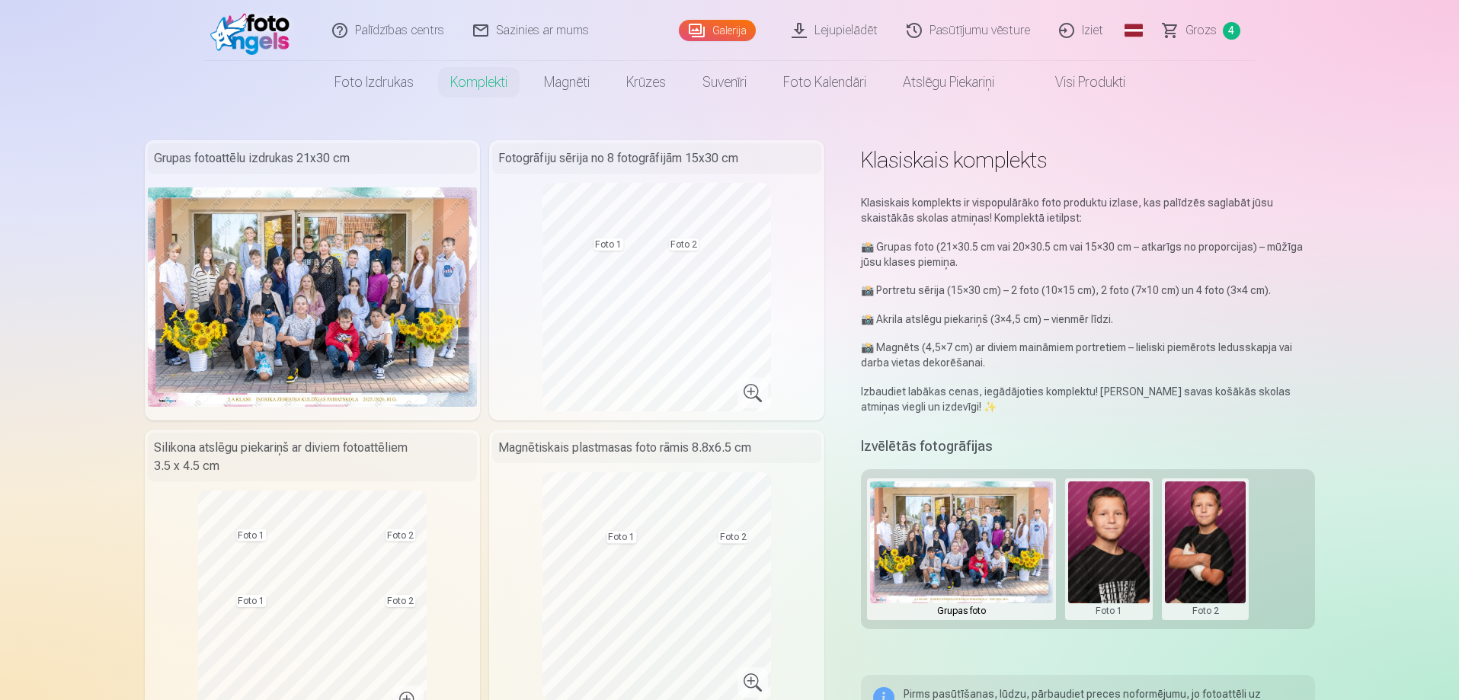
click at [1197, 30] on span "Grozs" at bounding box center [1200, 30] width 31 height 18
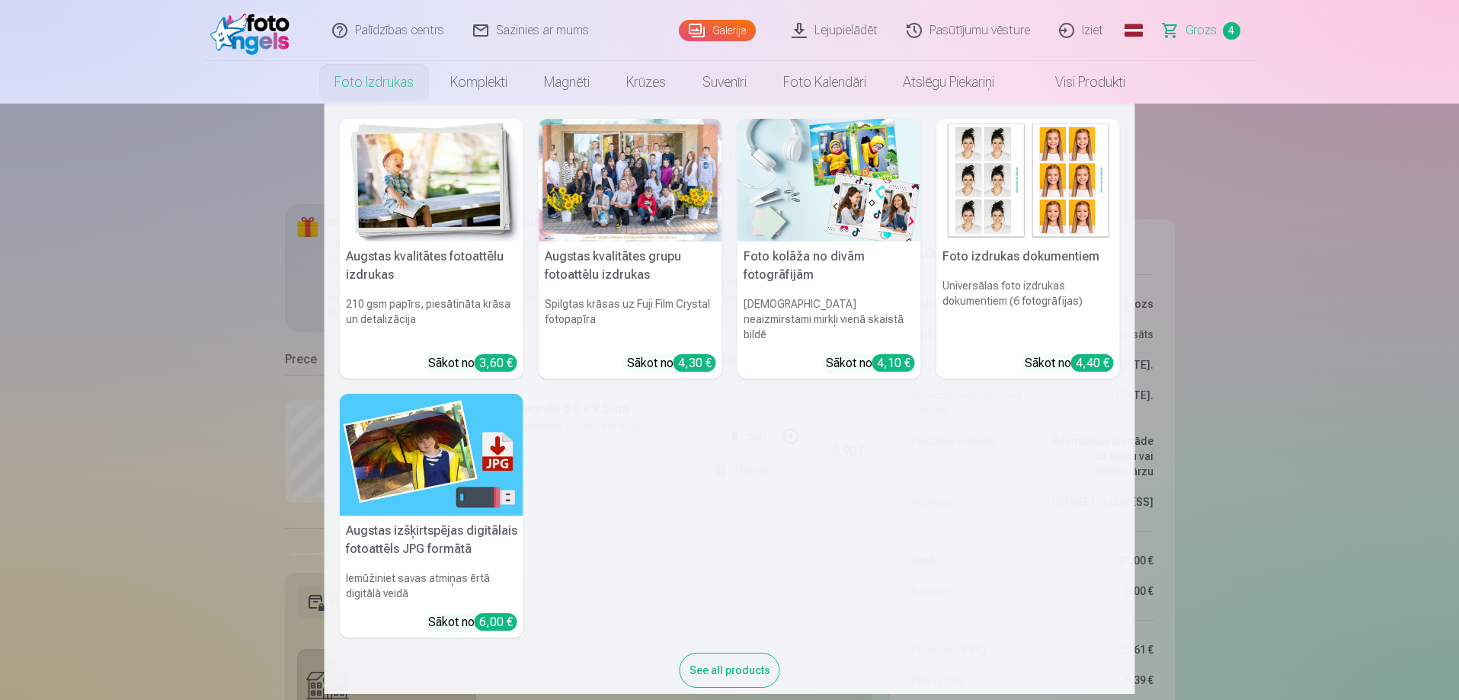
click at [363, 83] on link "Foto izdrukas" at bounding box center [374, 82] width 116 height 43
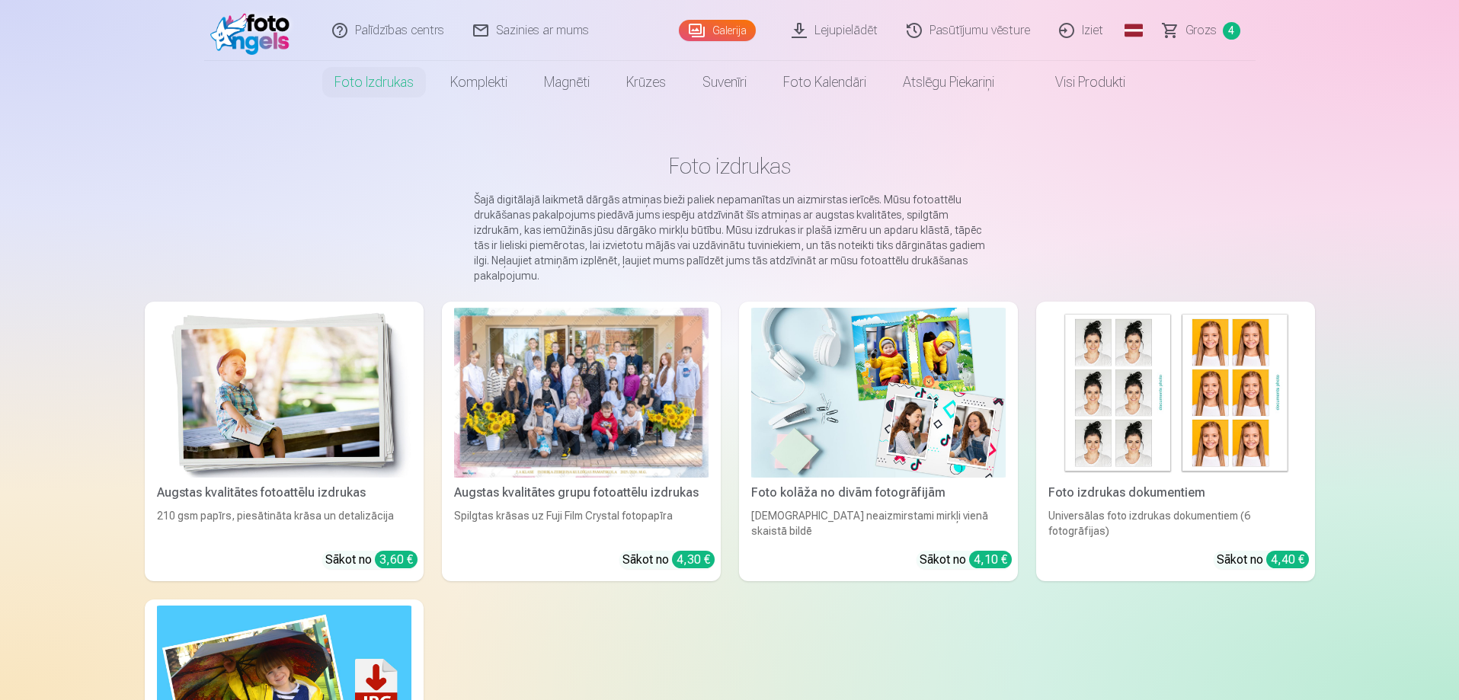
click at [316, 428] on img at bounding box center [284, 393] width 254 height 170
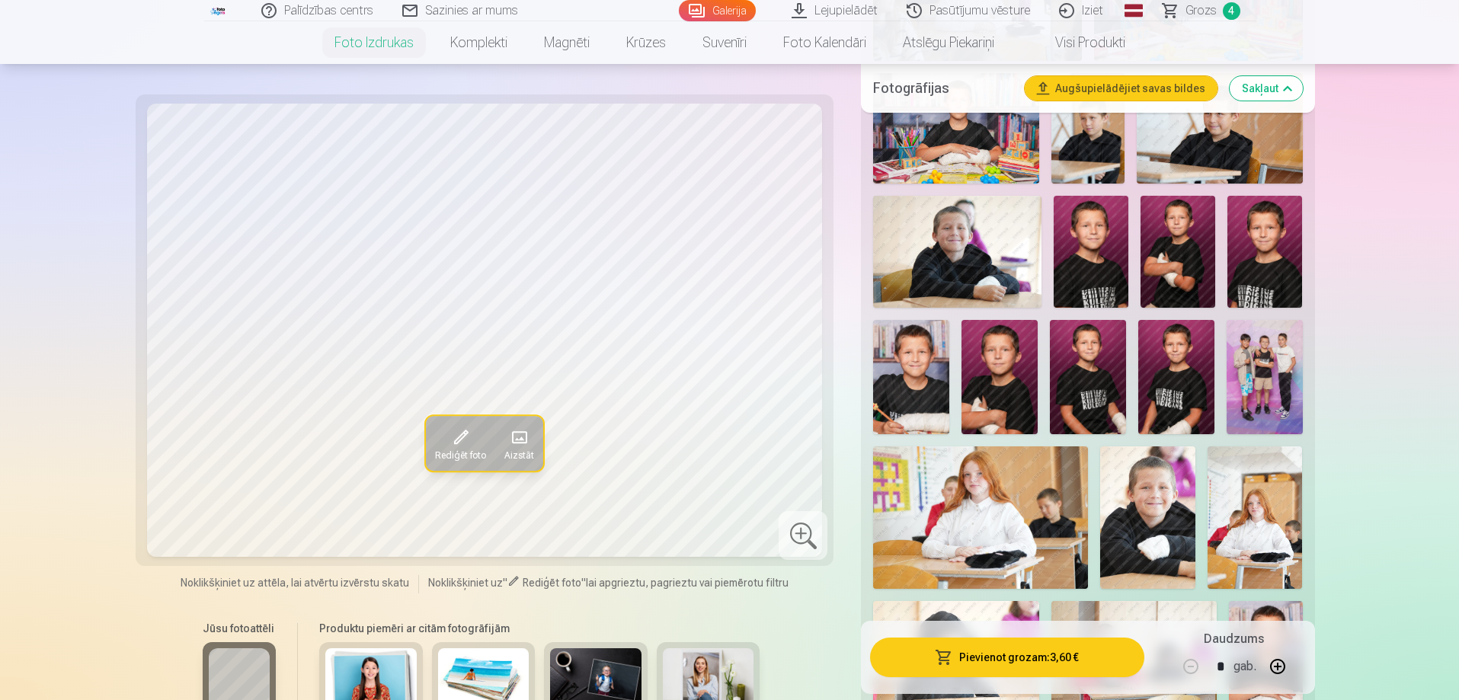
scroll to position [838, 0]
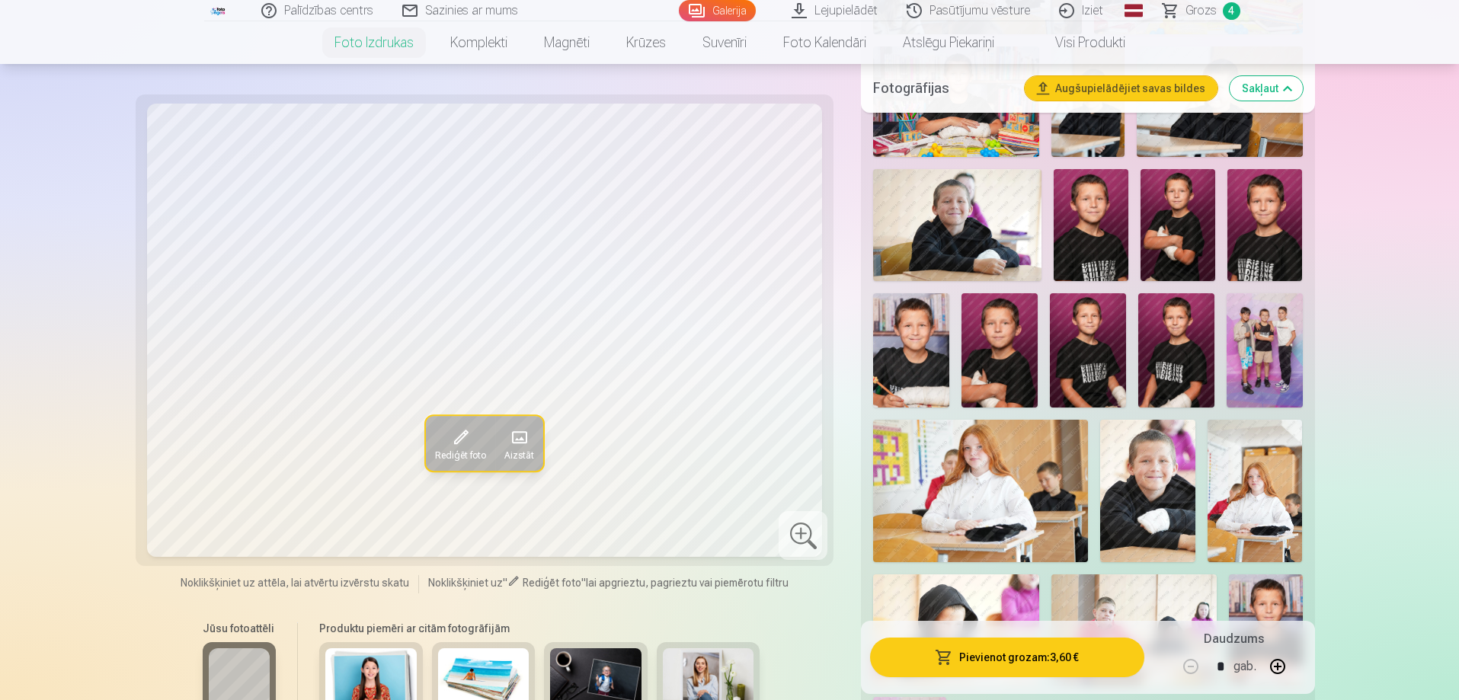
click at [1166, 363] on img at bounding box center [1176, 350] width 76 height 114
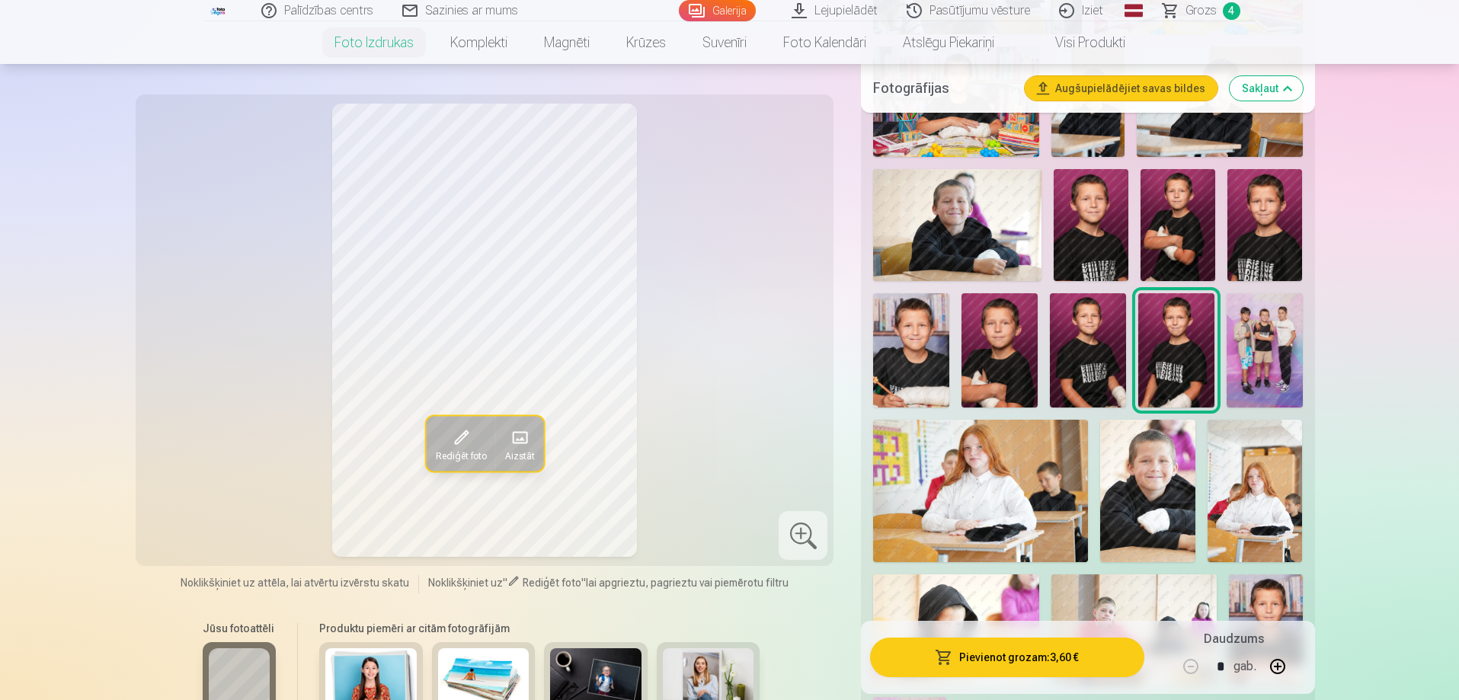
click at [798, 391] on div "Rediģēt foto Aizstāt" at bounding box center [485, 330] width 680 height 453
click at [934, 363] on img at bounding box center [911, 350] width 76 height 114
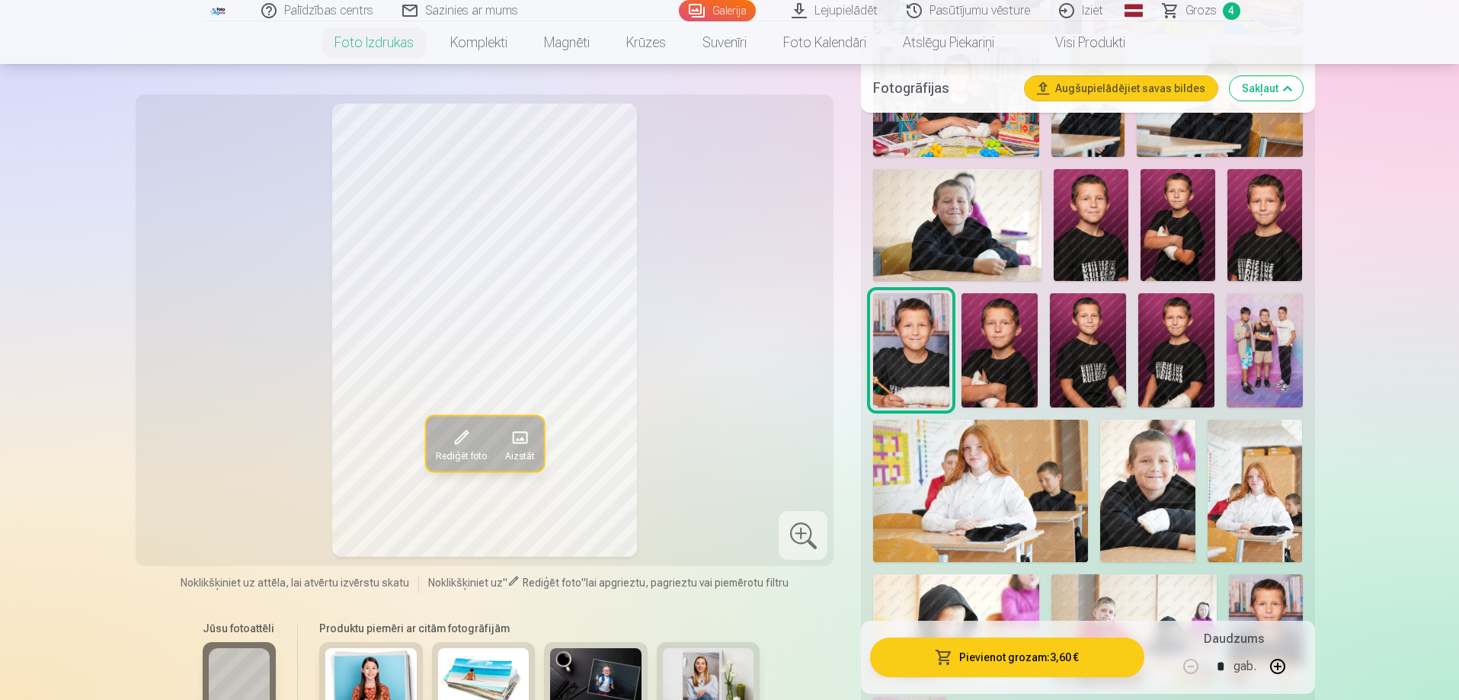
click at [1186, 253] on img at bounding box center [1178, 225] width 75 height 112
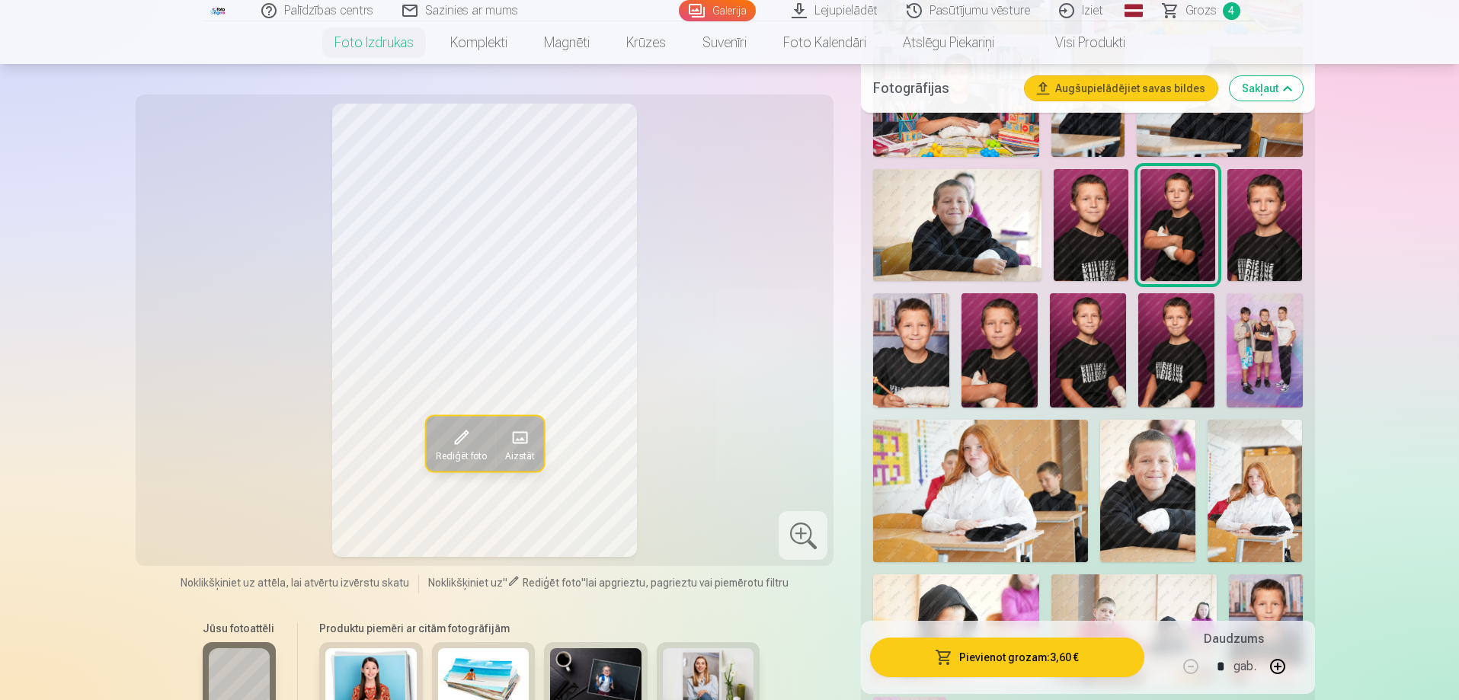
click at [1189, 362] on img at bounding box center [1176, 350] width 76 height 114
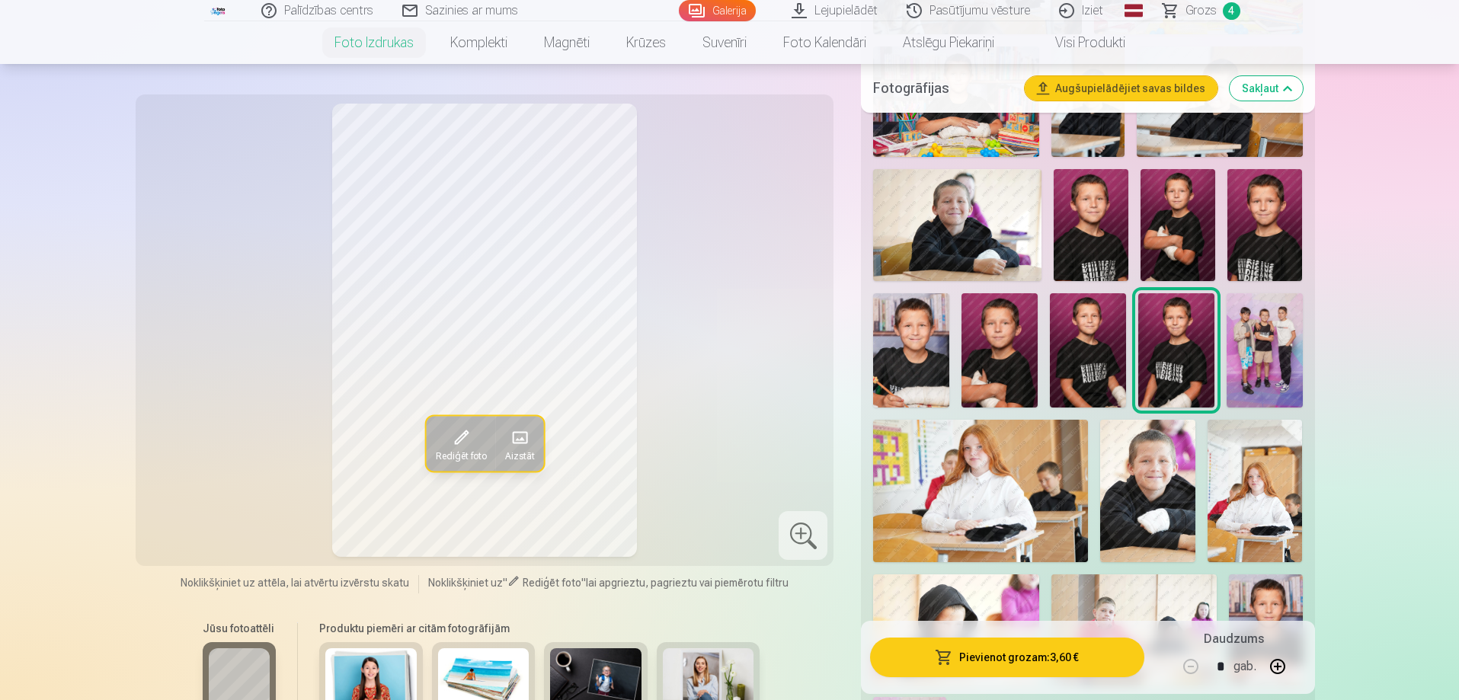
click at [1100, 357] on img at bounding box center [1088, 350] width 76 height 114
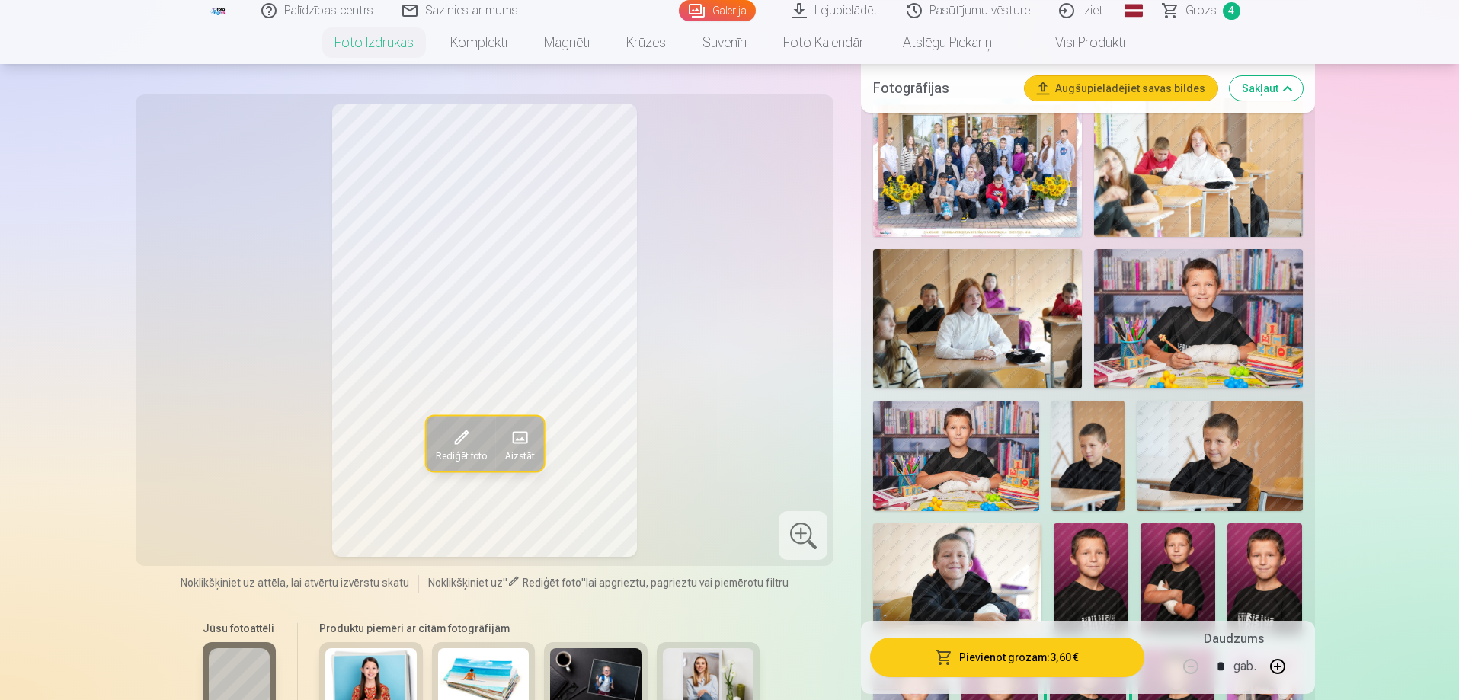
scroll to position [457, 0]
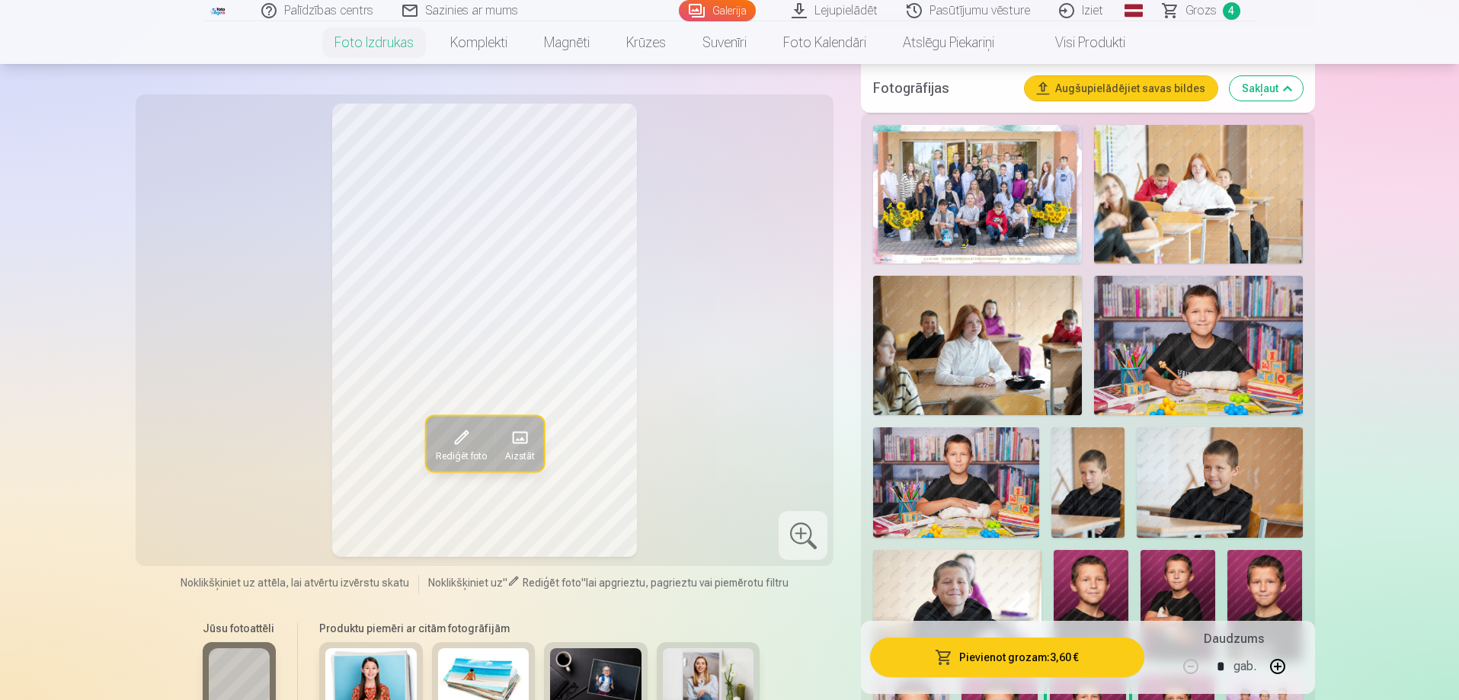
click at [976, 488] on img at bounding box center [955, 482] width 165 height 110
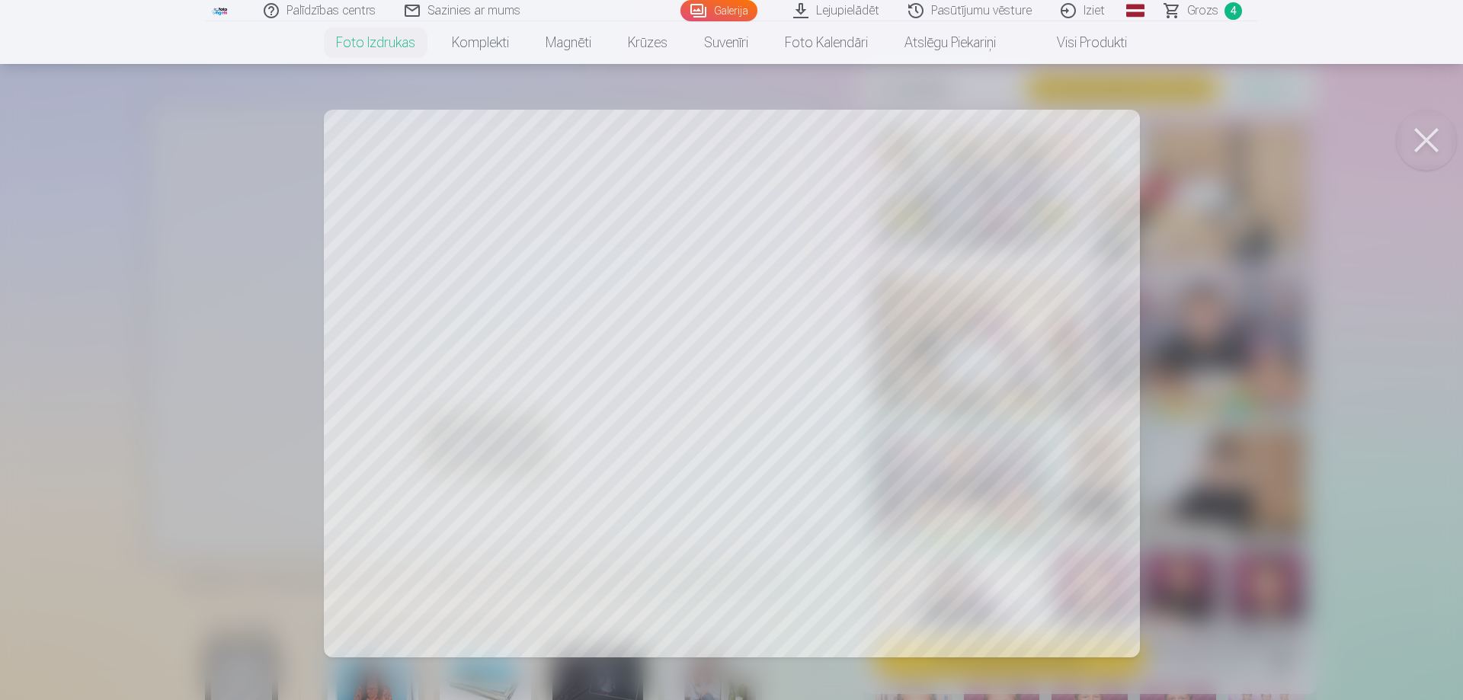
click at [1429, 140] on button at bounding box center [1426, 140] width 61 height 61
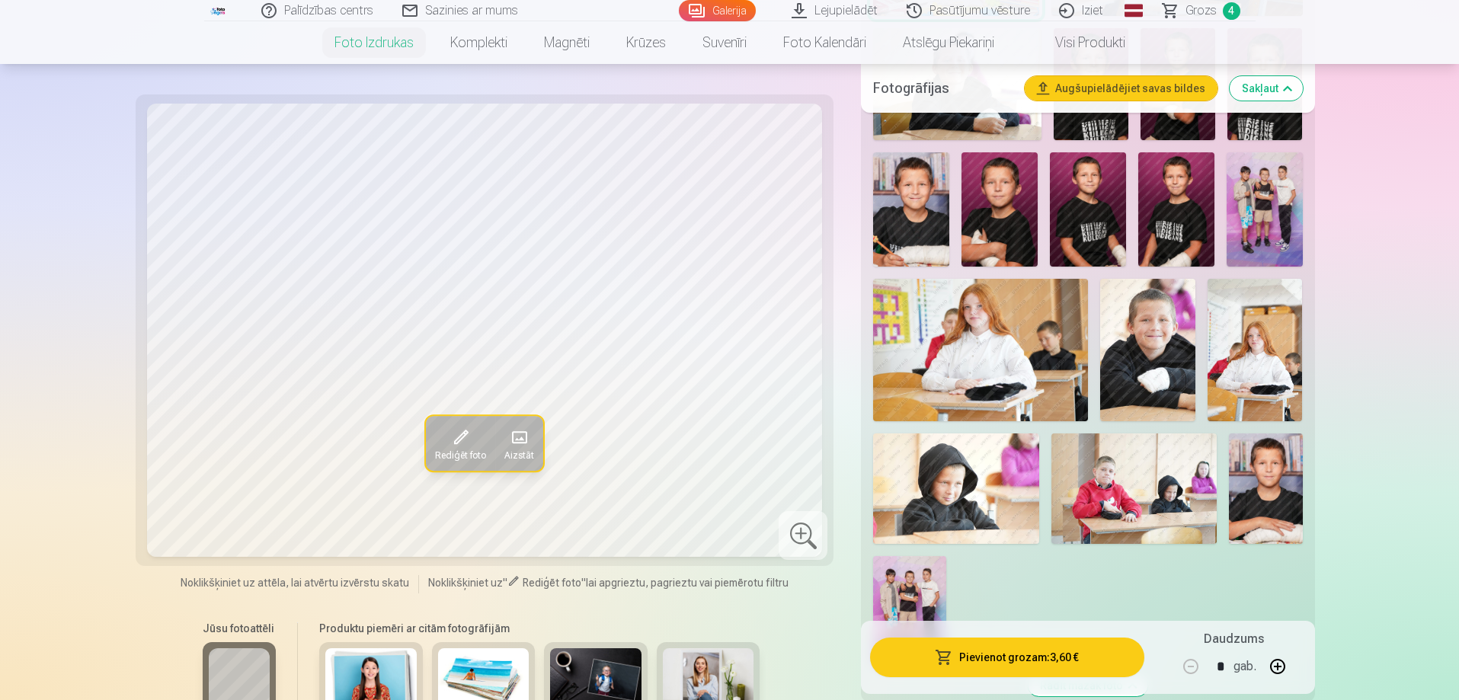
scroll to position [1067, 0]
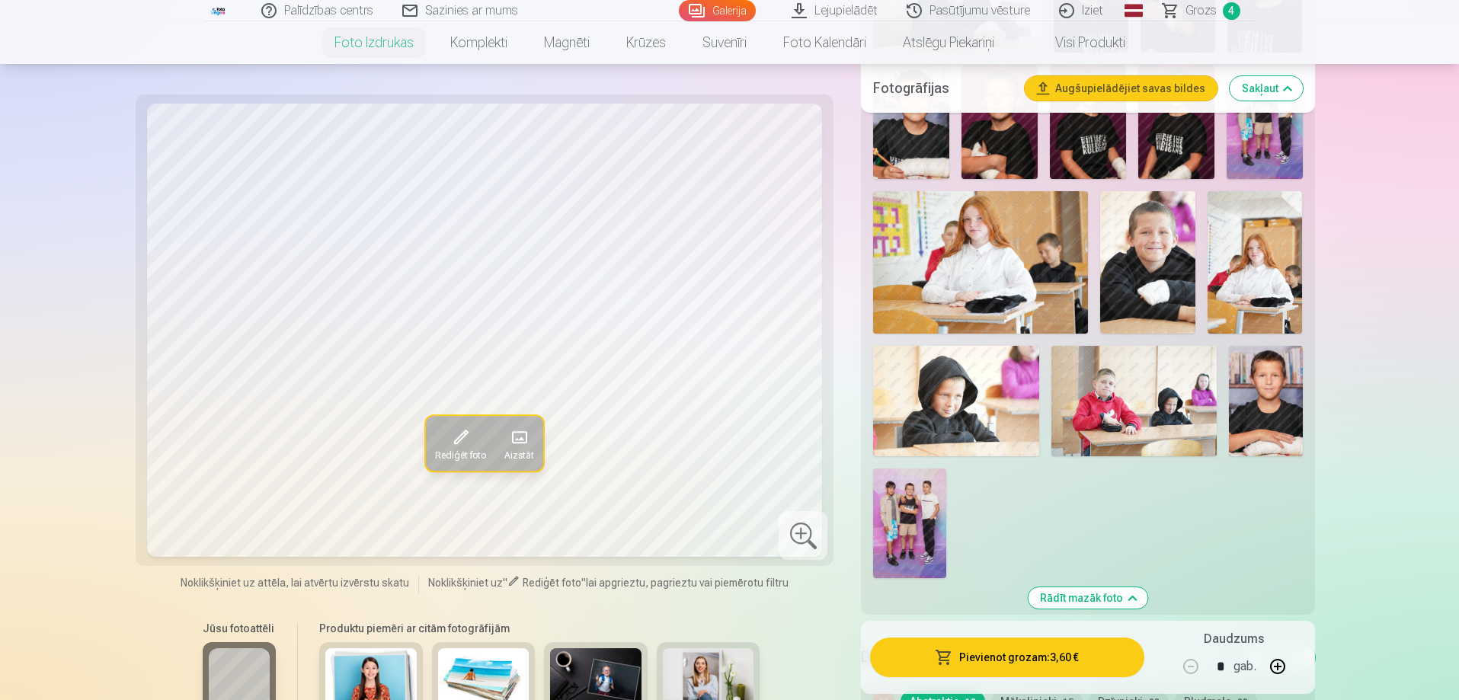
click at [929, 420] on img at bounding box center [955, 401] width 165 height 110
click at [1166, 410] on img at bounding box center [1133, 401] width 165 height 110
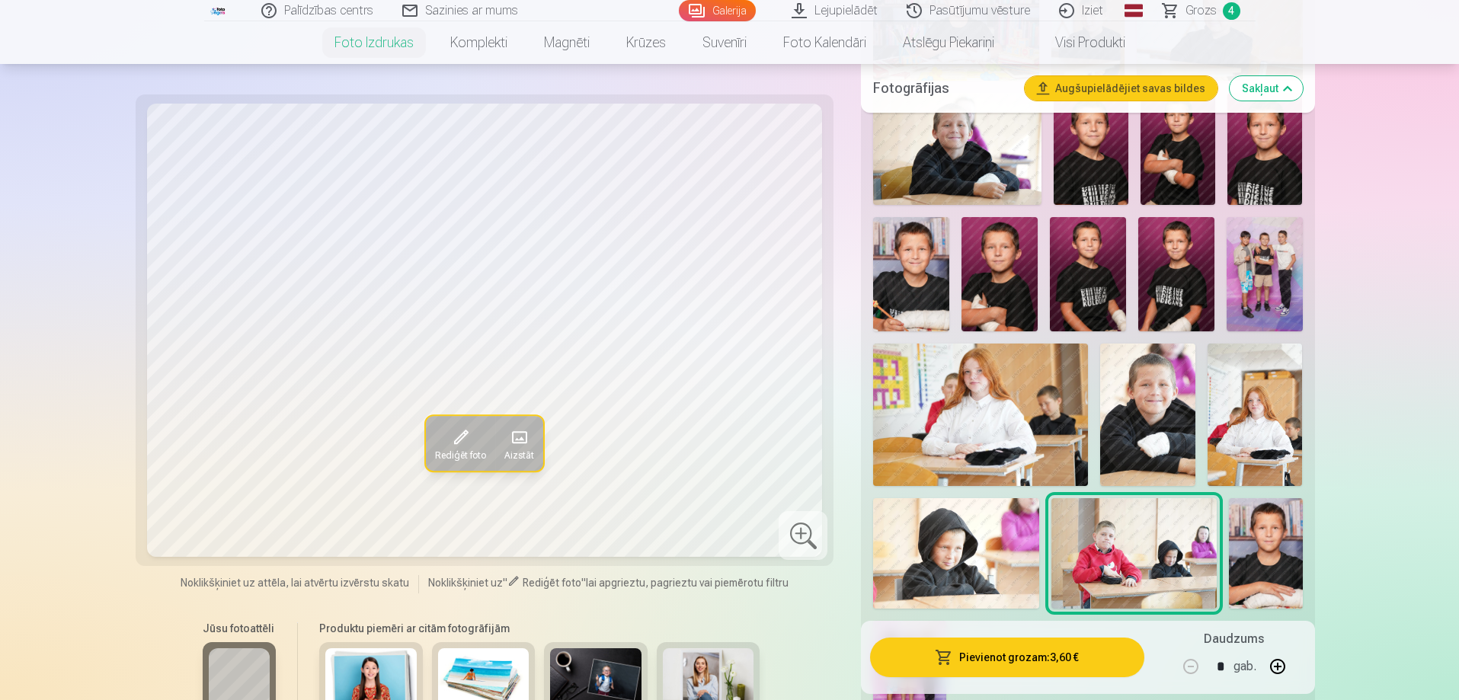
scroll to position [686, 0]
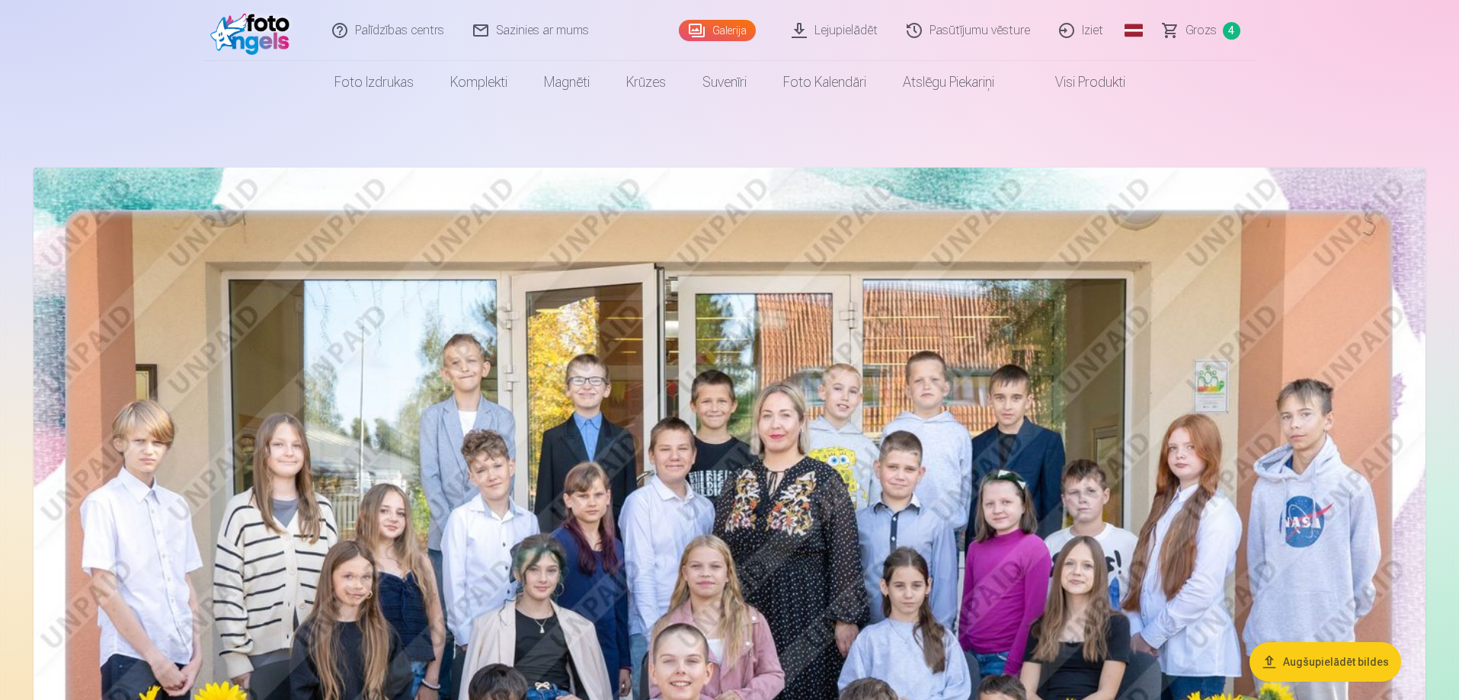
click at [1198, 27] on span "Grozs" at bounding box center [1200, 30] width 31 height 18
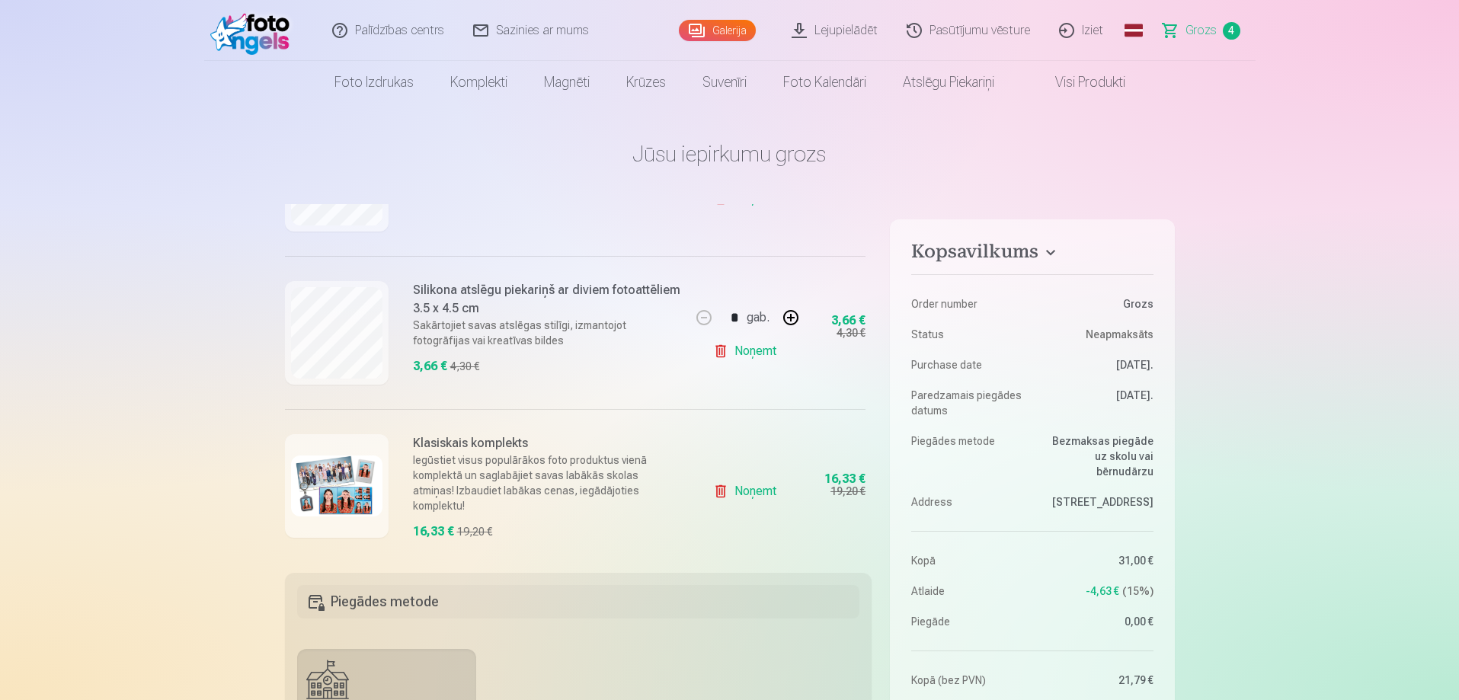
scroll to position [452, 0]
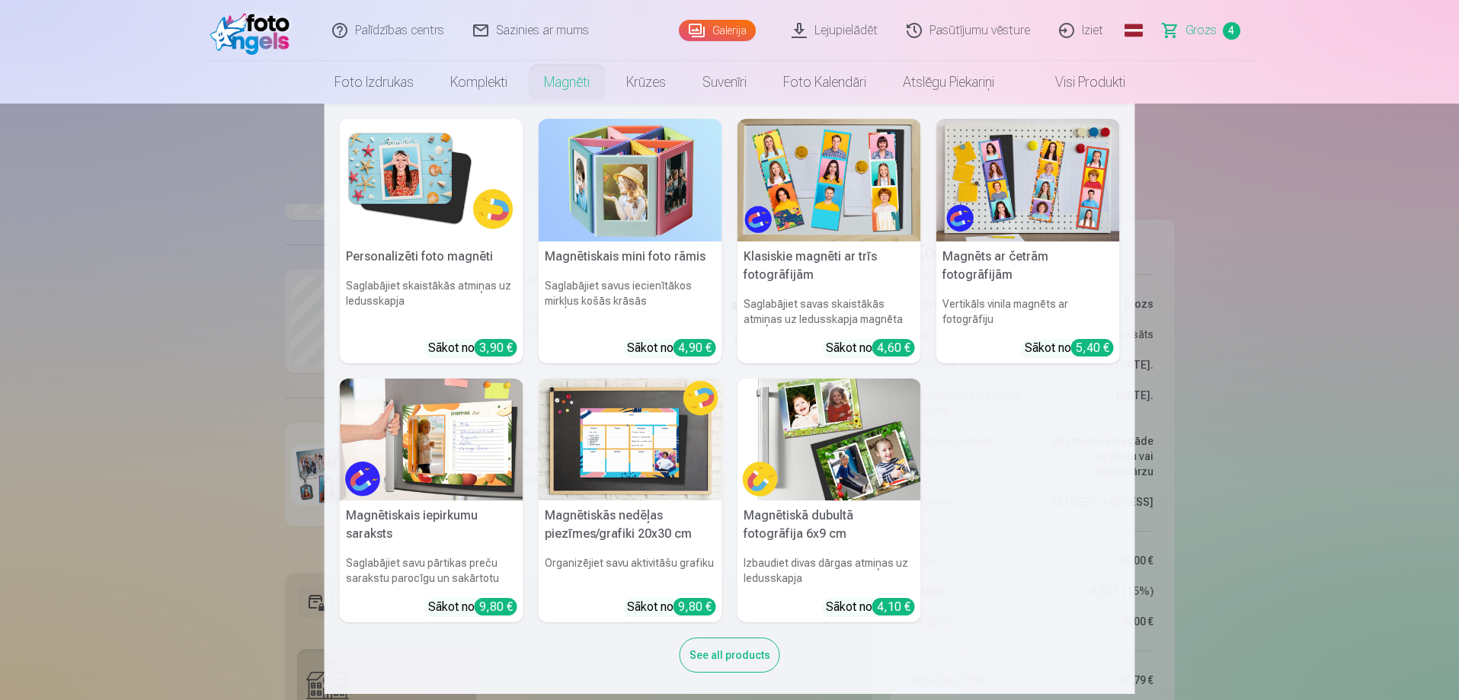
click at [829, 475] on img at bounding box center [829, 440] width 184 height 123
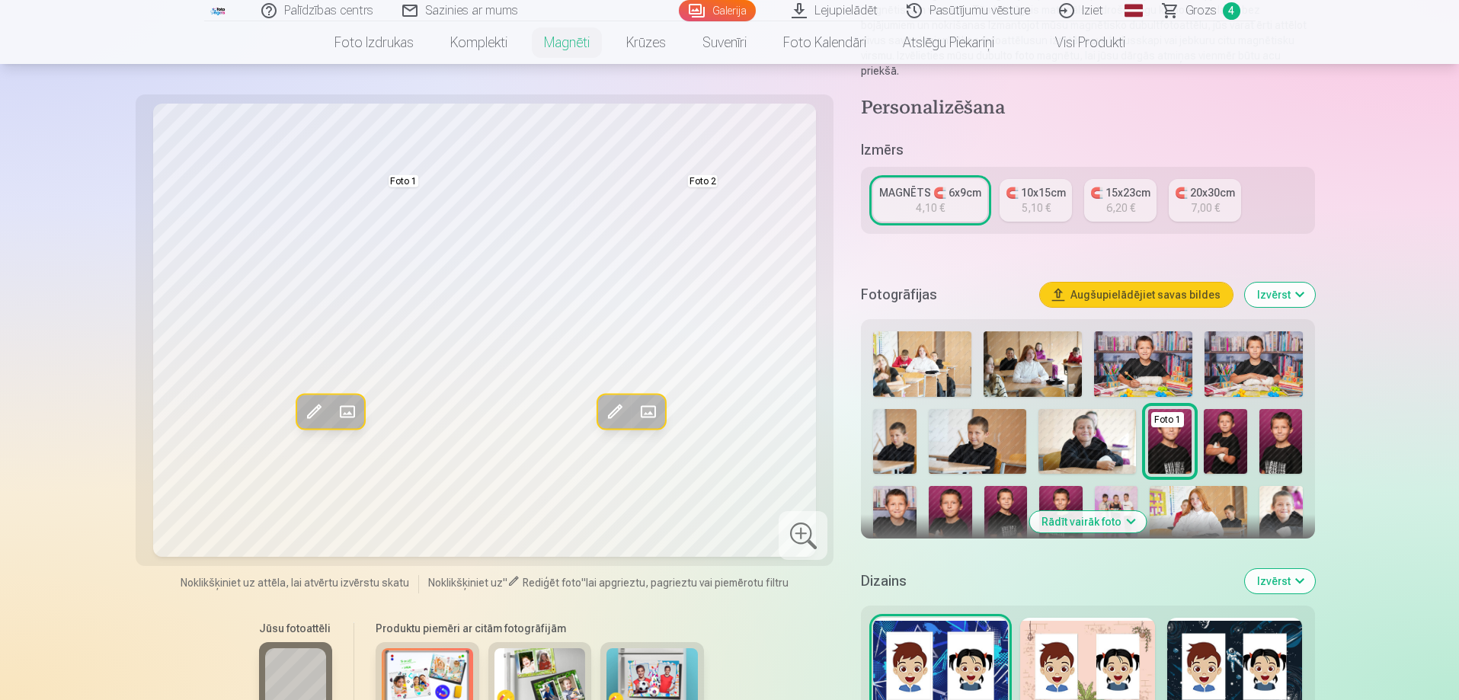
scroll to position [229, 0]
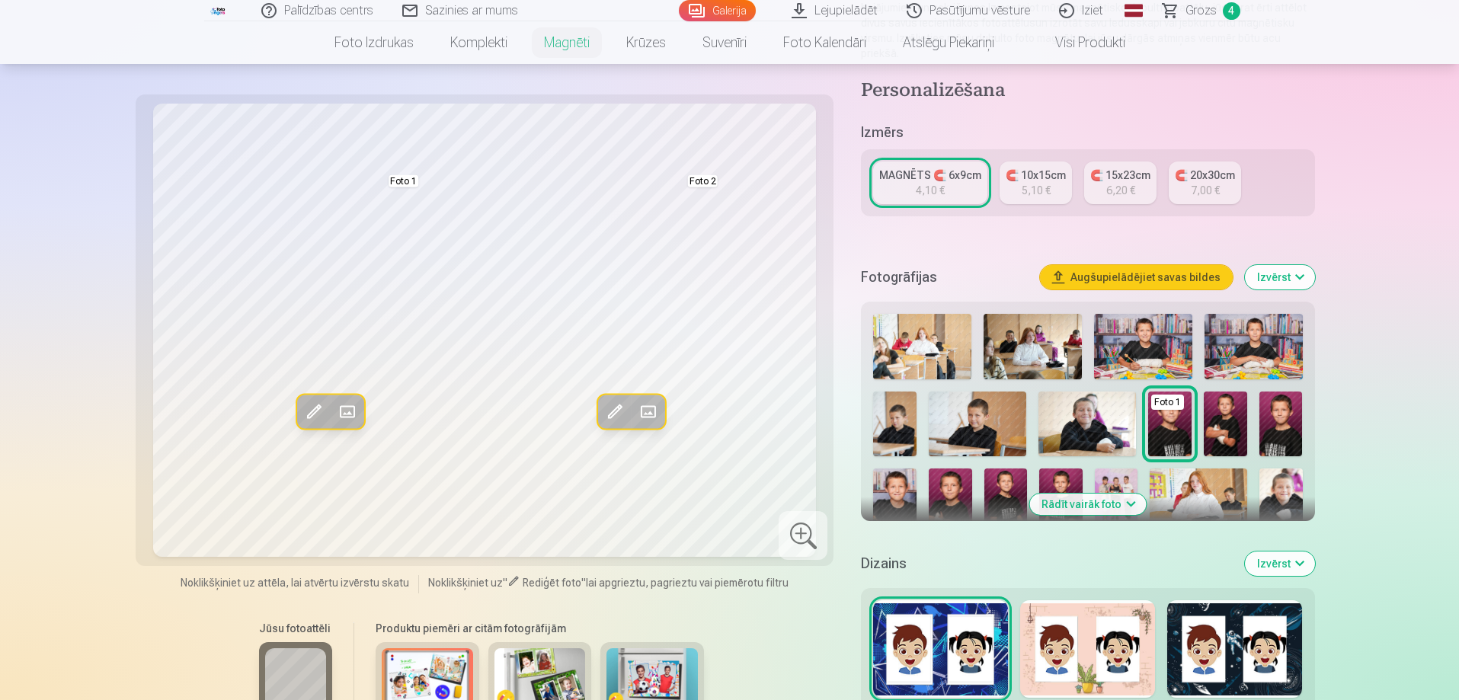
click at [1076, 499] on button "Rādīt vairāk foto" at bounding box center [1087, 504] width 117 height 21
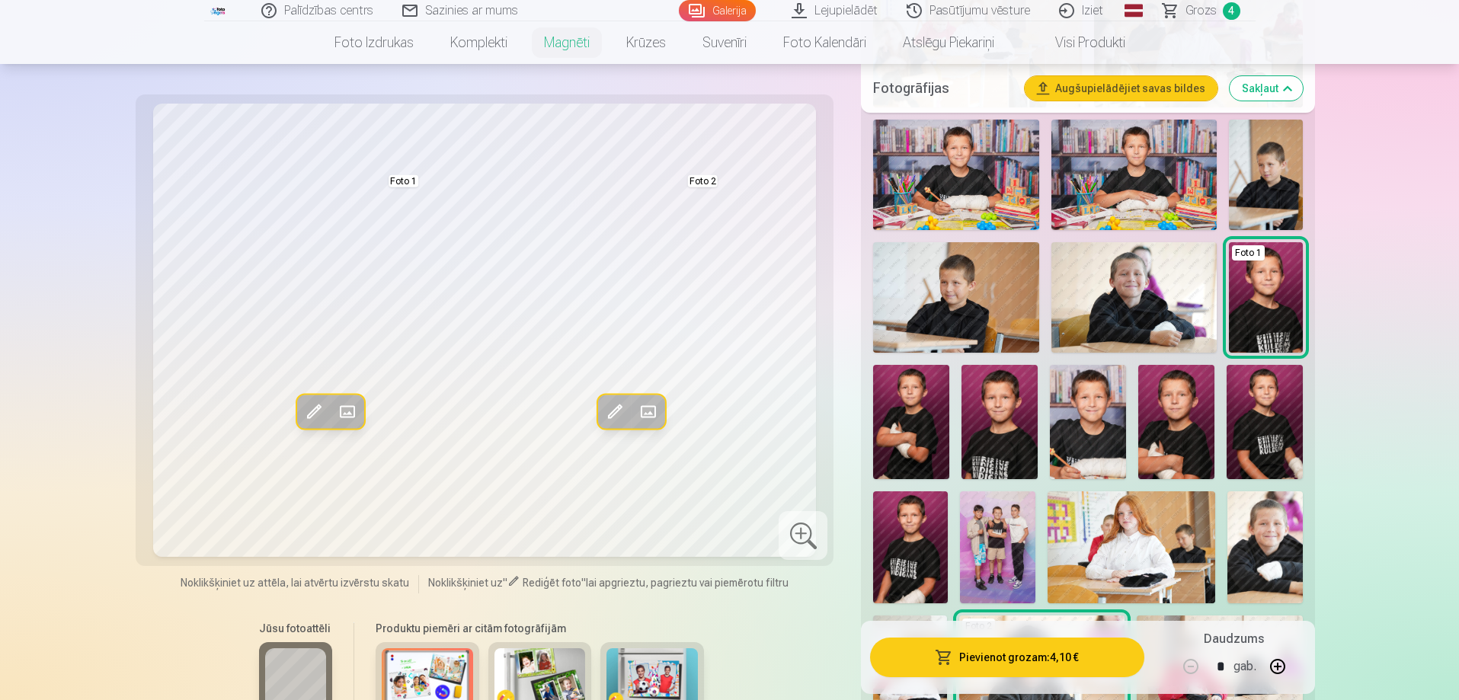
scroll to position [609, 0]
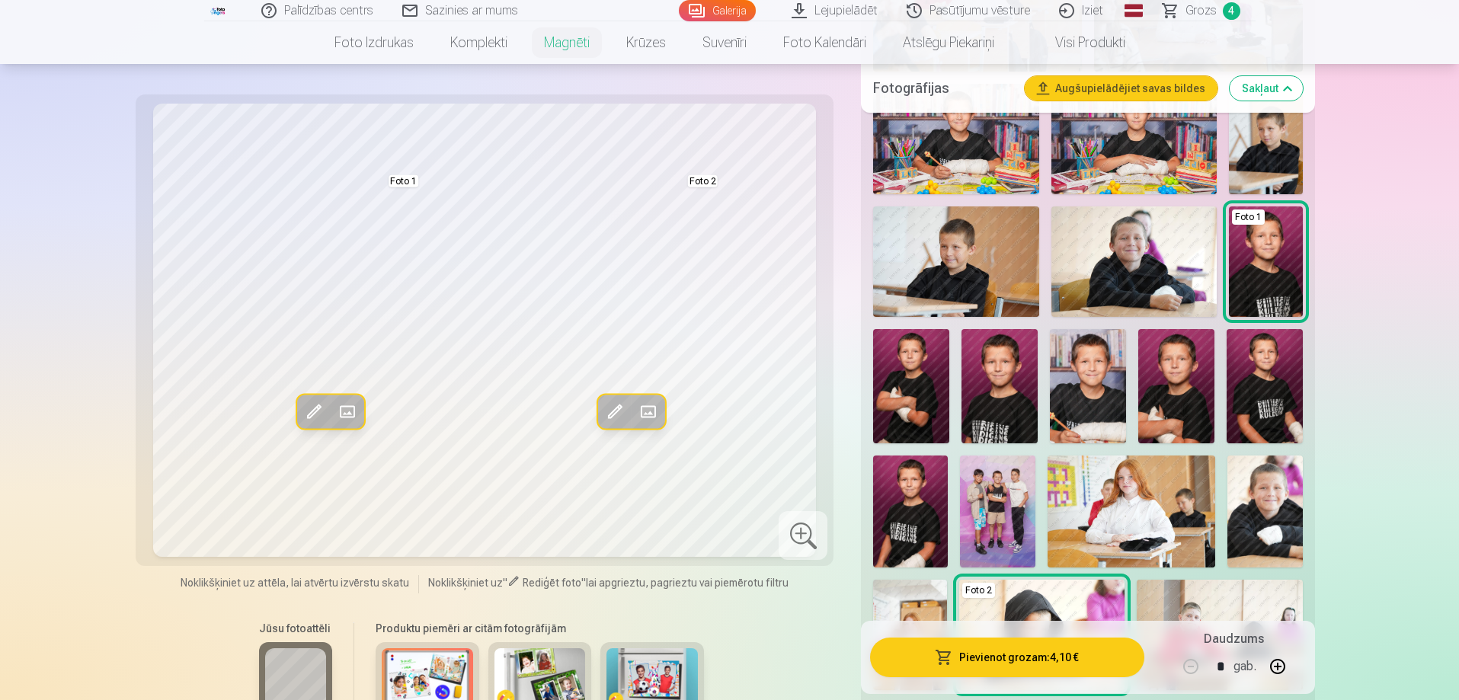
click at [1089, 358] on img at bounding box center [1088, 386] width 76 height 114
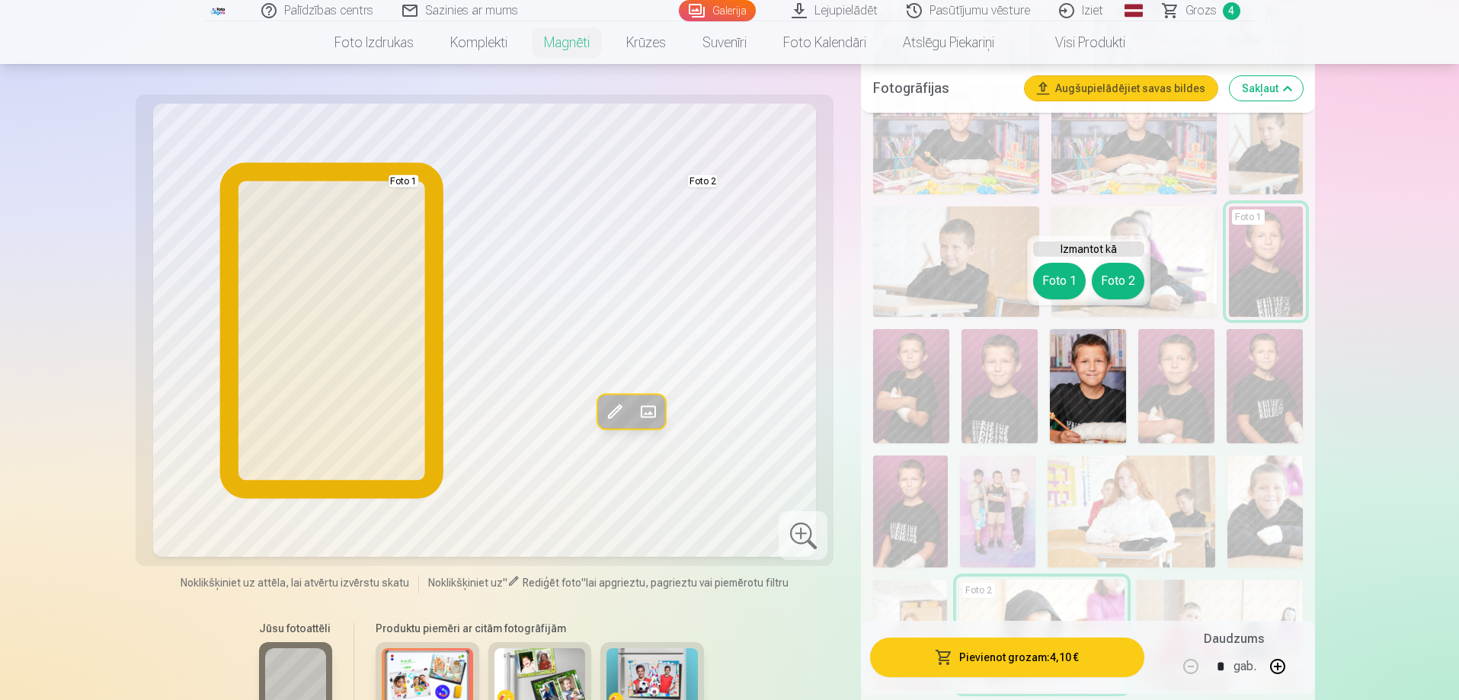
click at [1056, 282] on button "Foto 1" at bounding box center [1059, 281] width 53 height 37
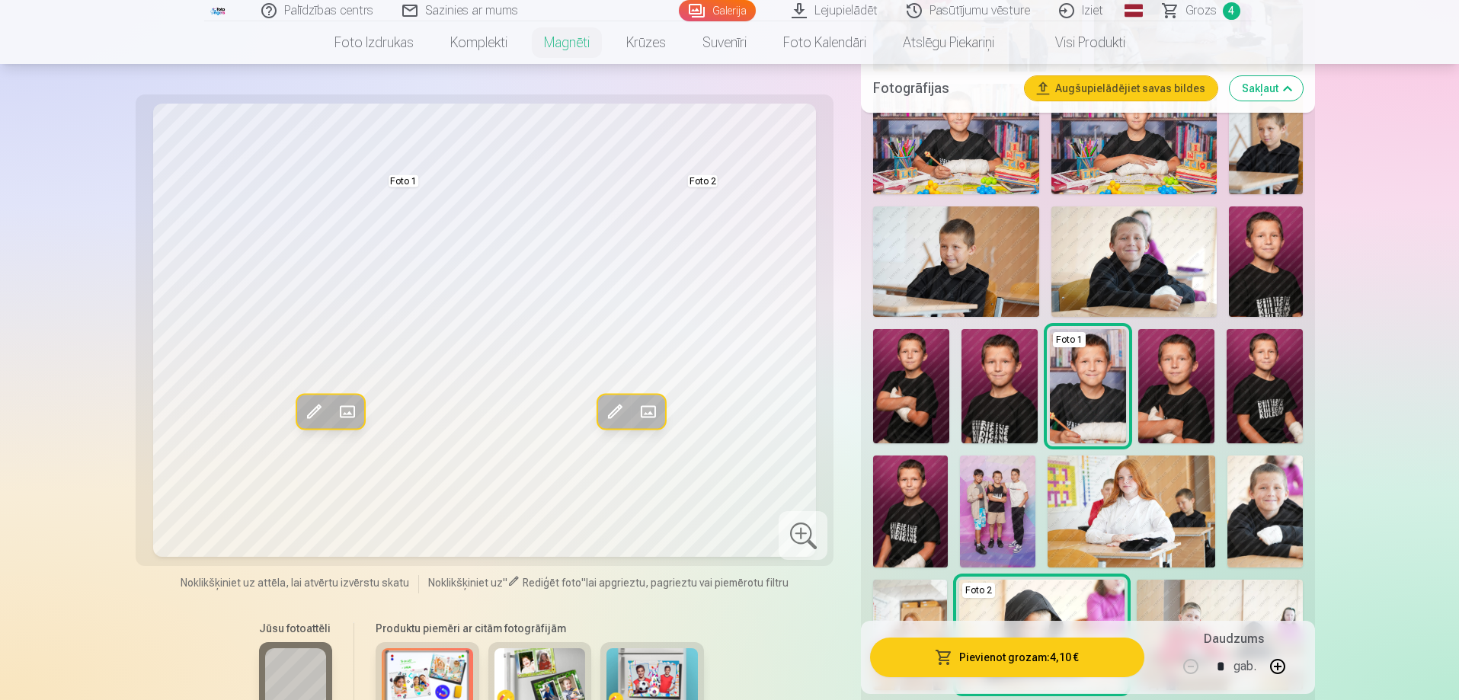
click at [995, 394] on img at bounding box center [999, 386] width 76 height 114
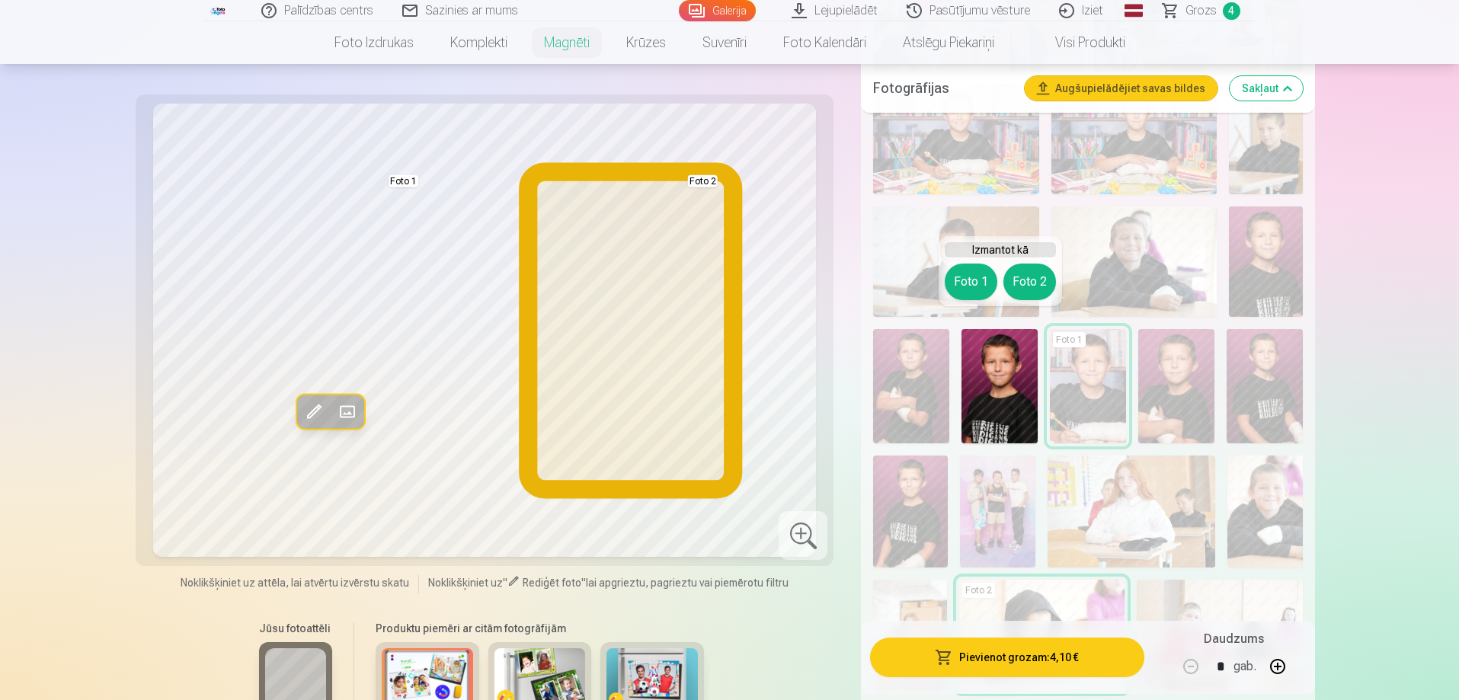
click at [1025, 285] on button "Foto 2" at bounding box center [1029, 282] width 53 height 37
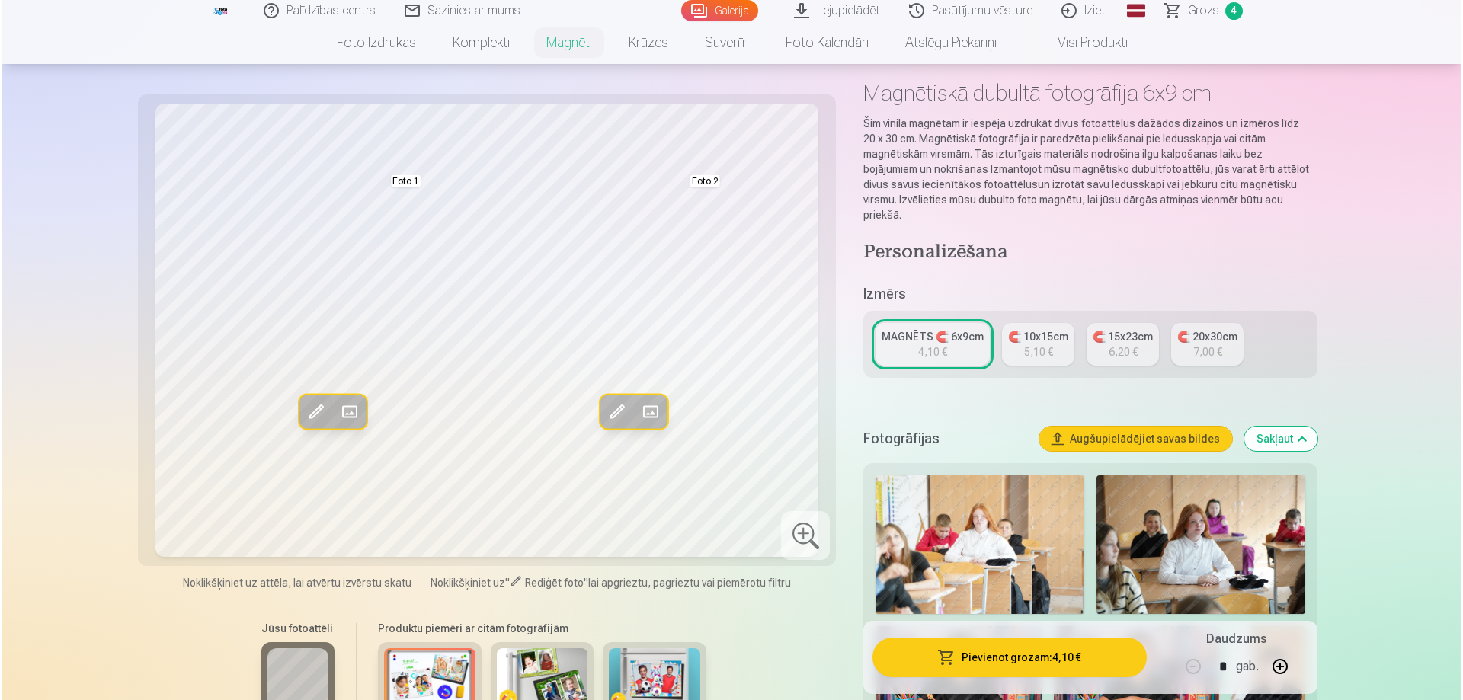
scroll to position [76, 0]
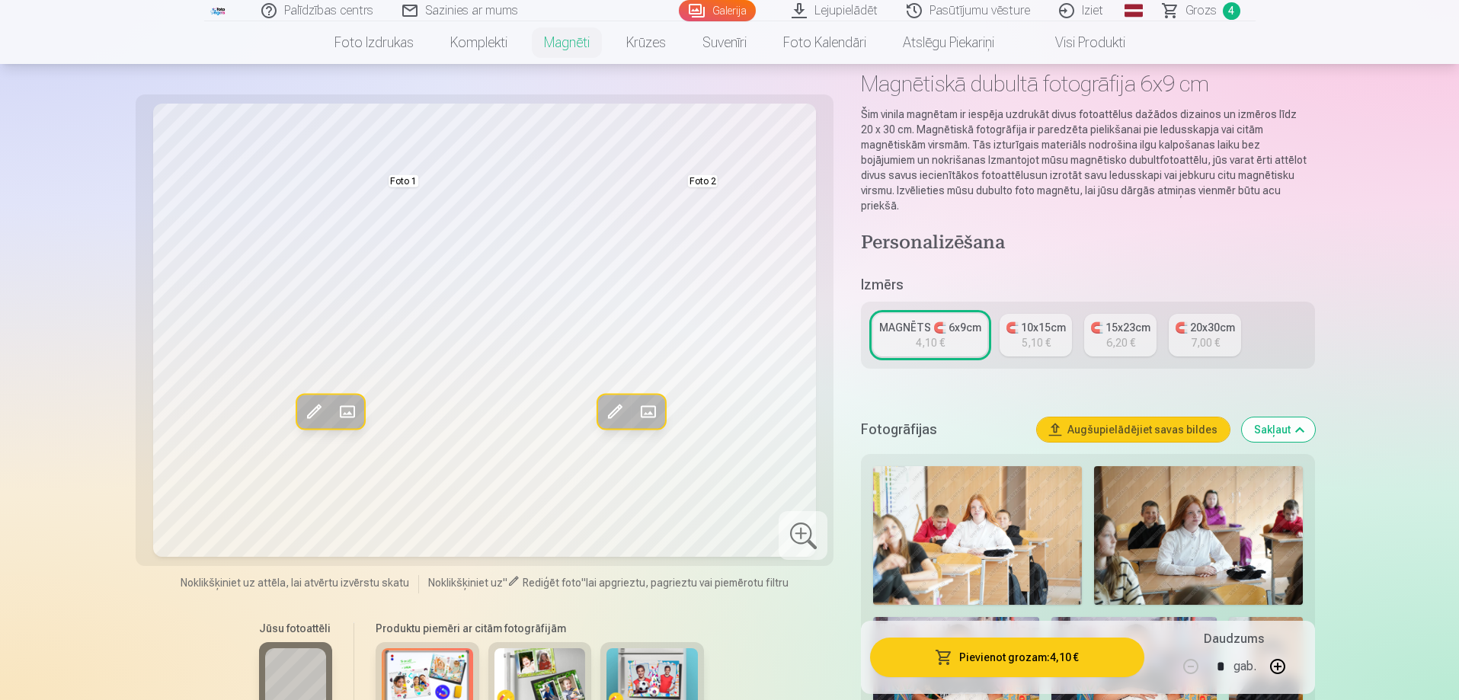
click at [1051, 667] on button "Pievienot grozam : 4,10 €" at bounding box center [1007, 658] width 274 height 40
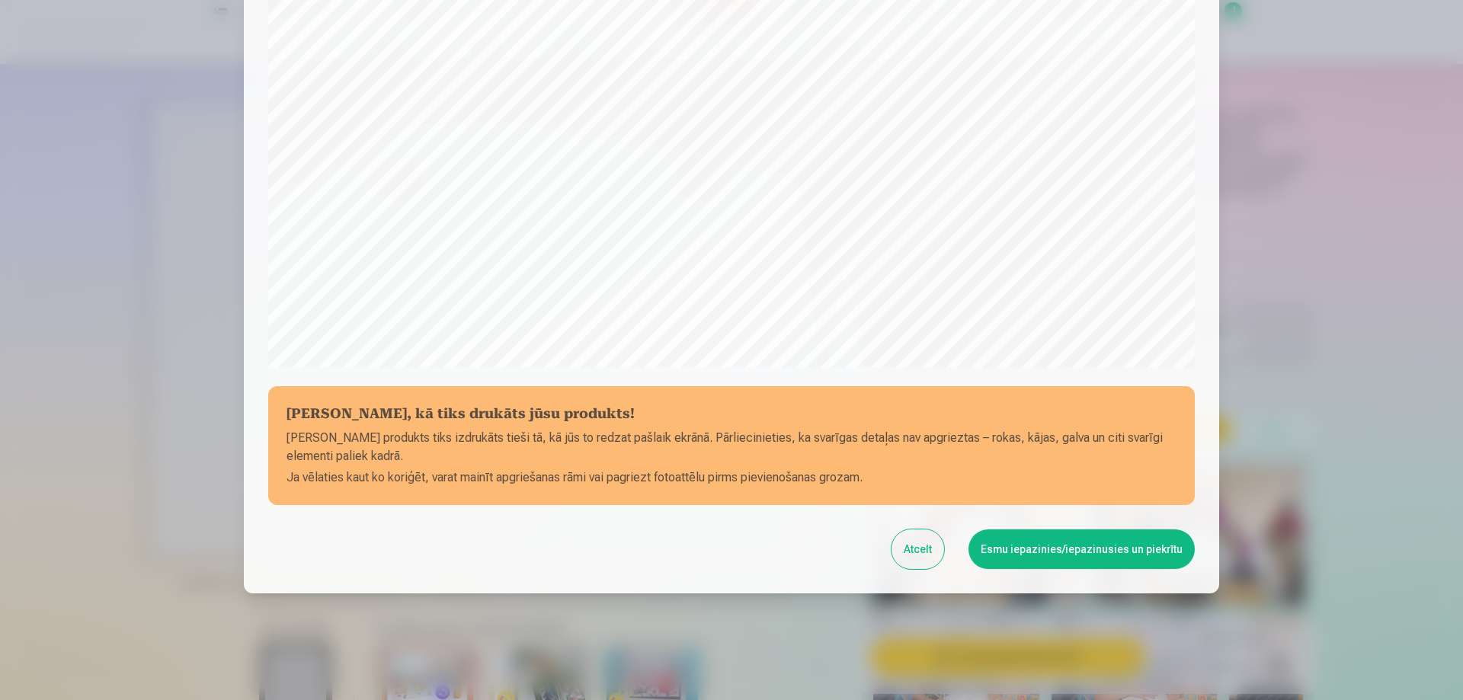
scroll to position [397, 0]
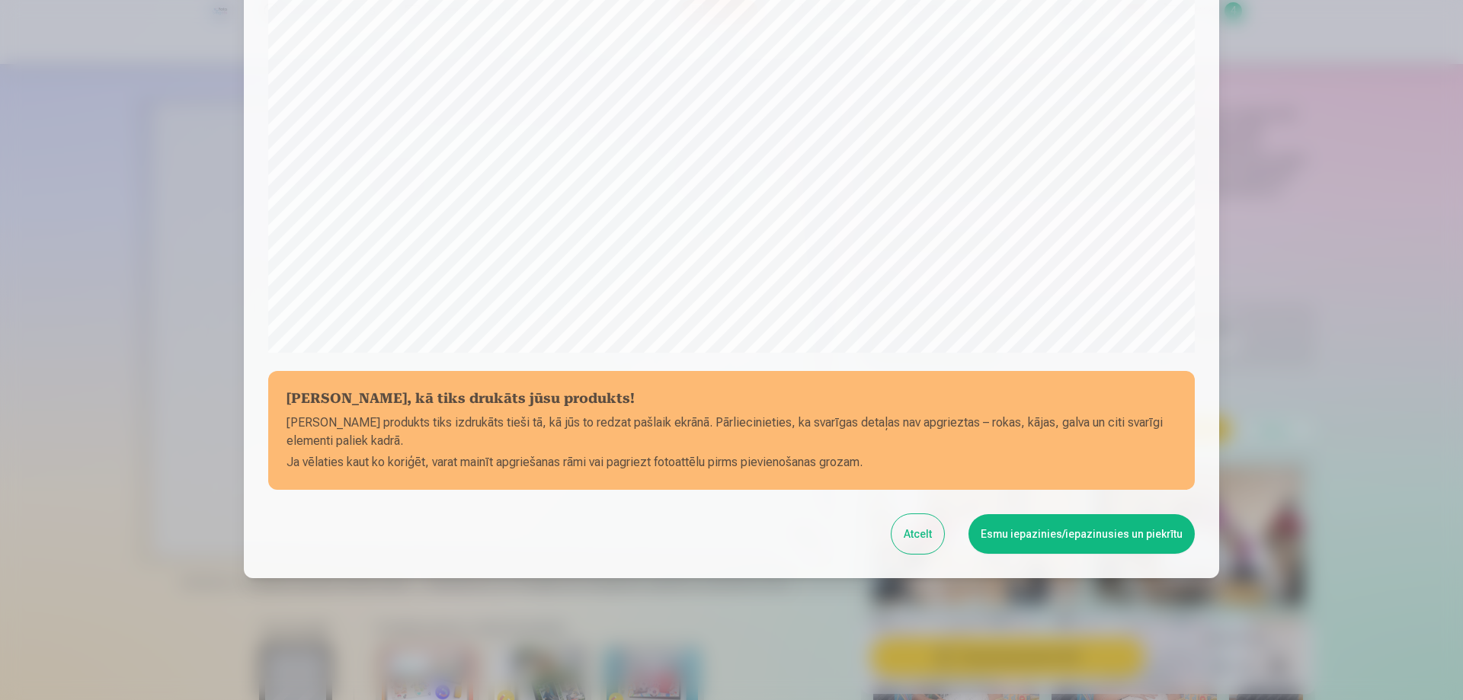
click at [1069, 532] on button "Esmu iepazinies/iepazinusies un piekrītu" at bounding box center [1081, 534] width 226 height 40
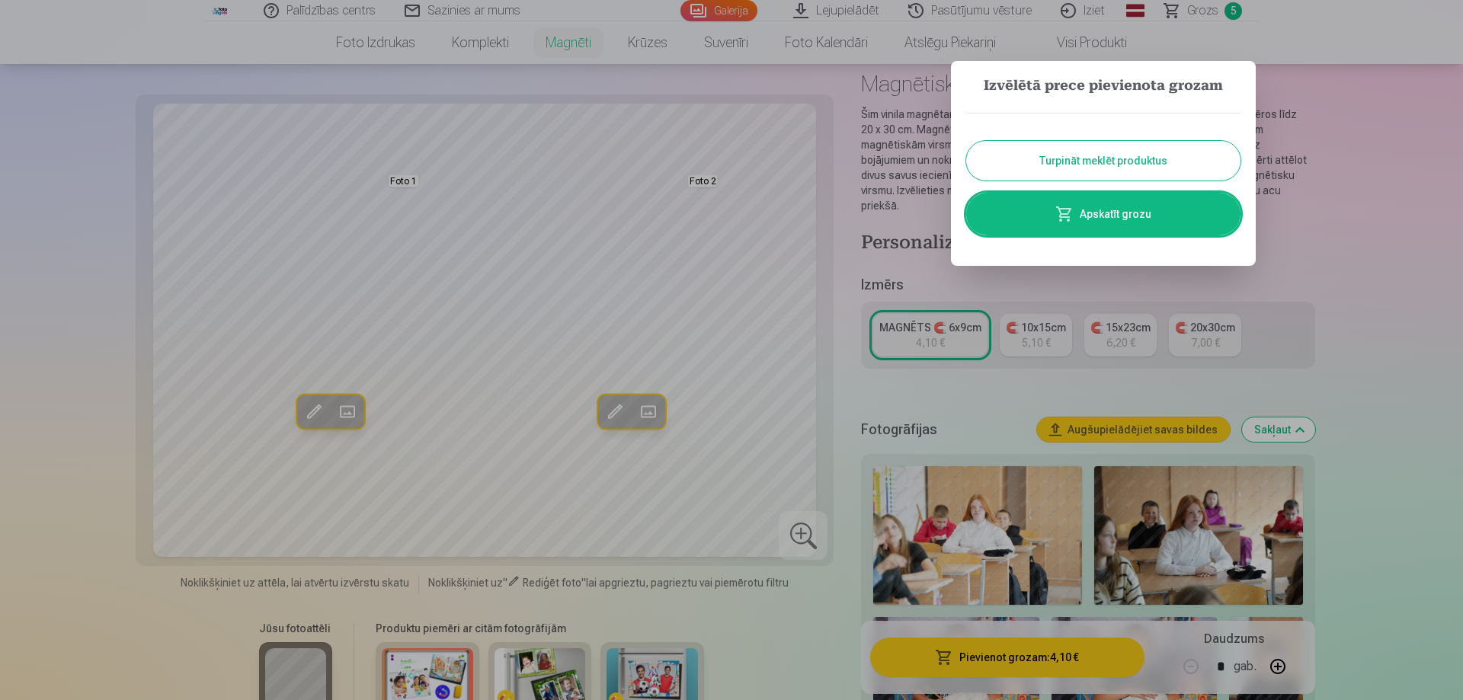
click at [1093, 216] on link "Apskatīt grozu" at bounding box center [1103, 214] width 274 height 43
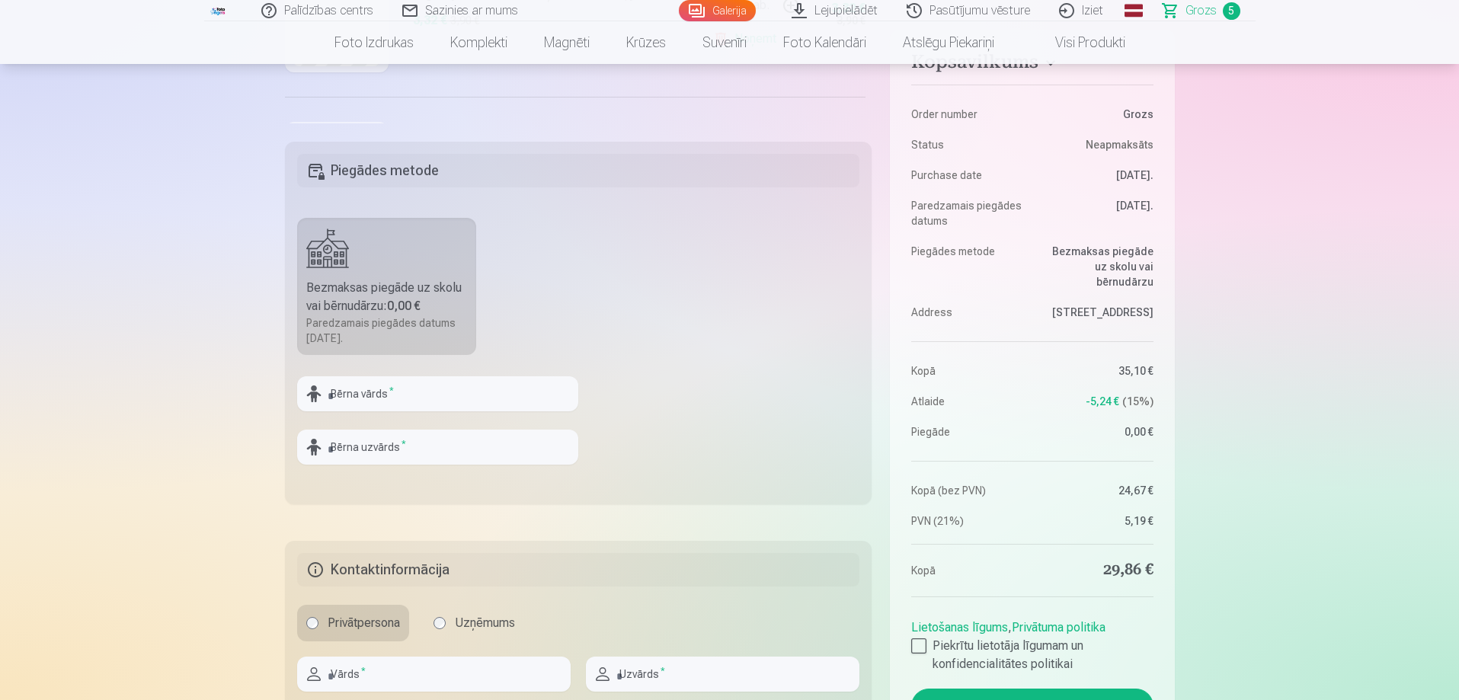
scroll to position [457, 0]
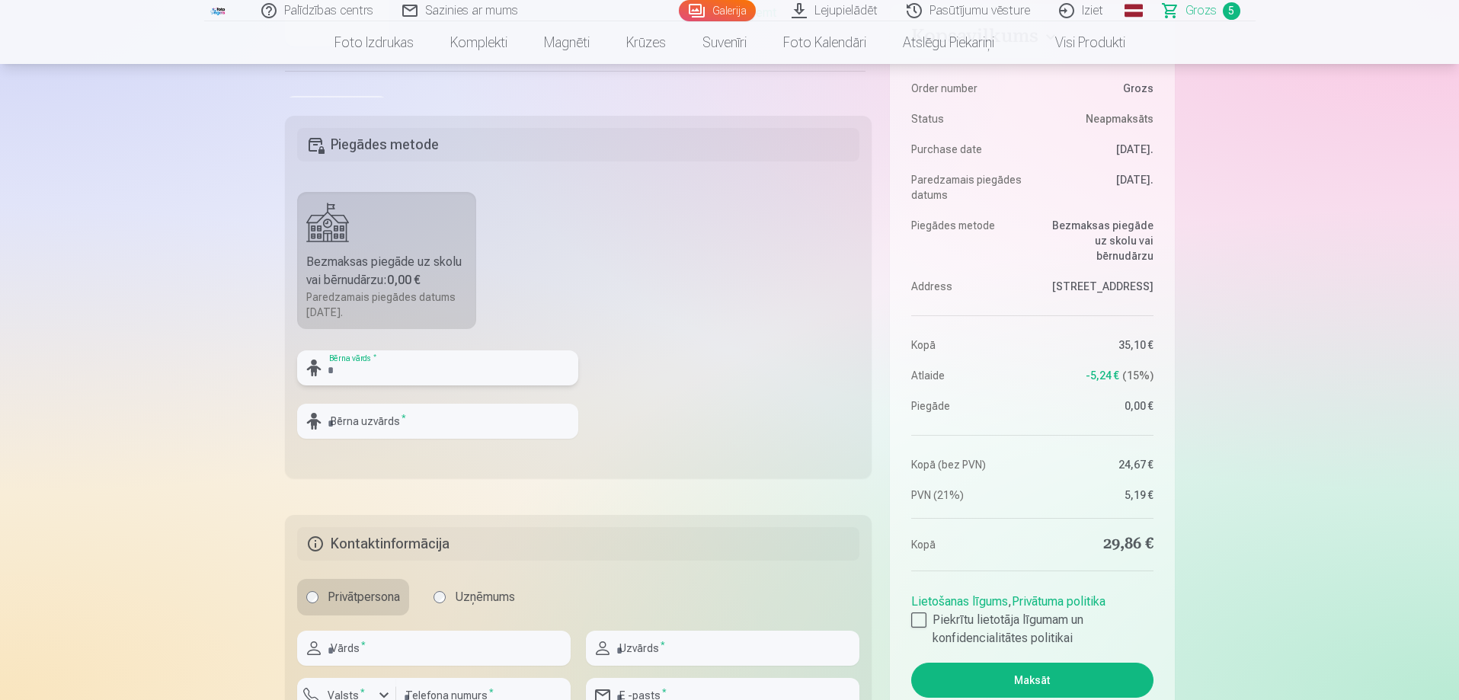
click at [414, 367] on input "text" at bounding box center [437, 367] width 281 height 35
type input "**********"
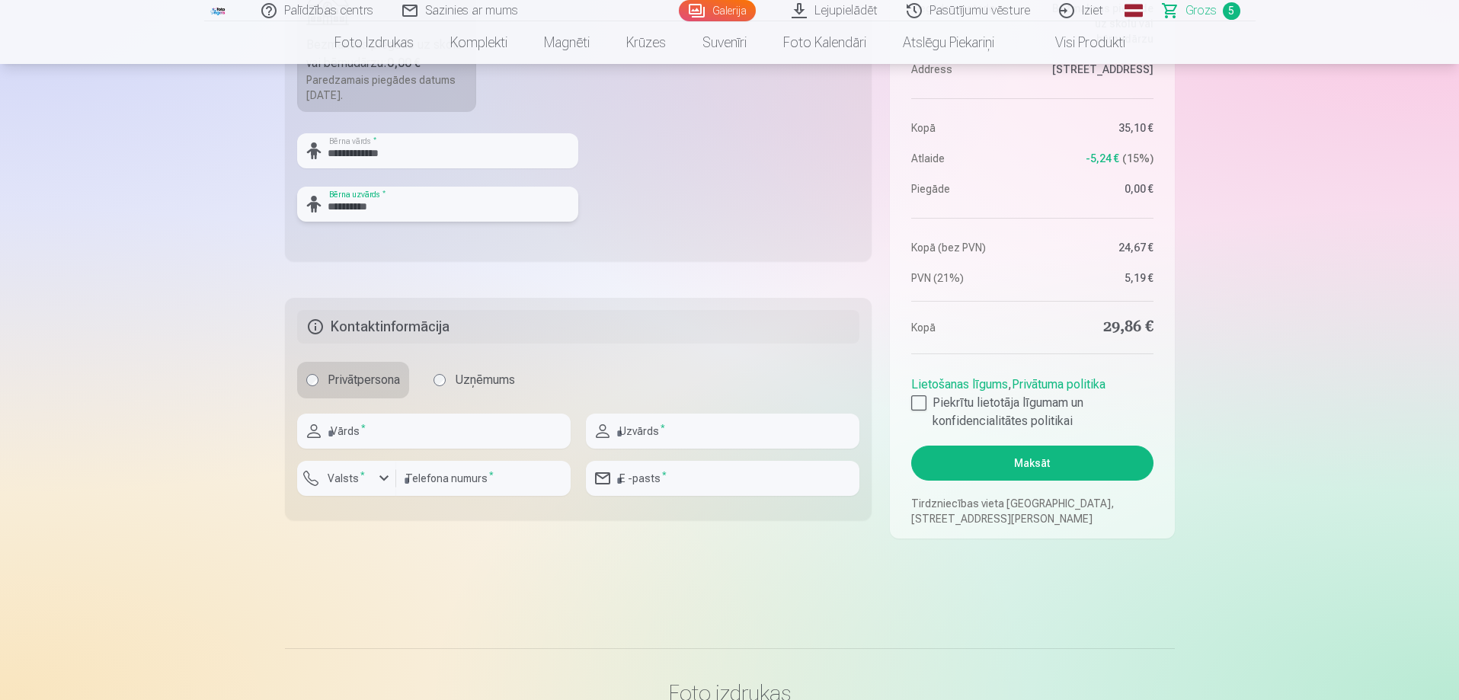
scroll to position [762, 0]
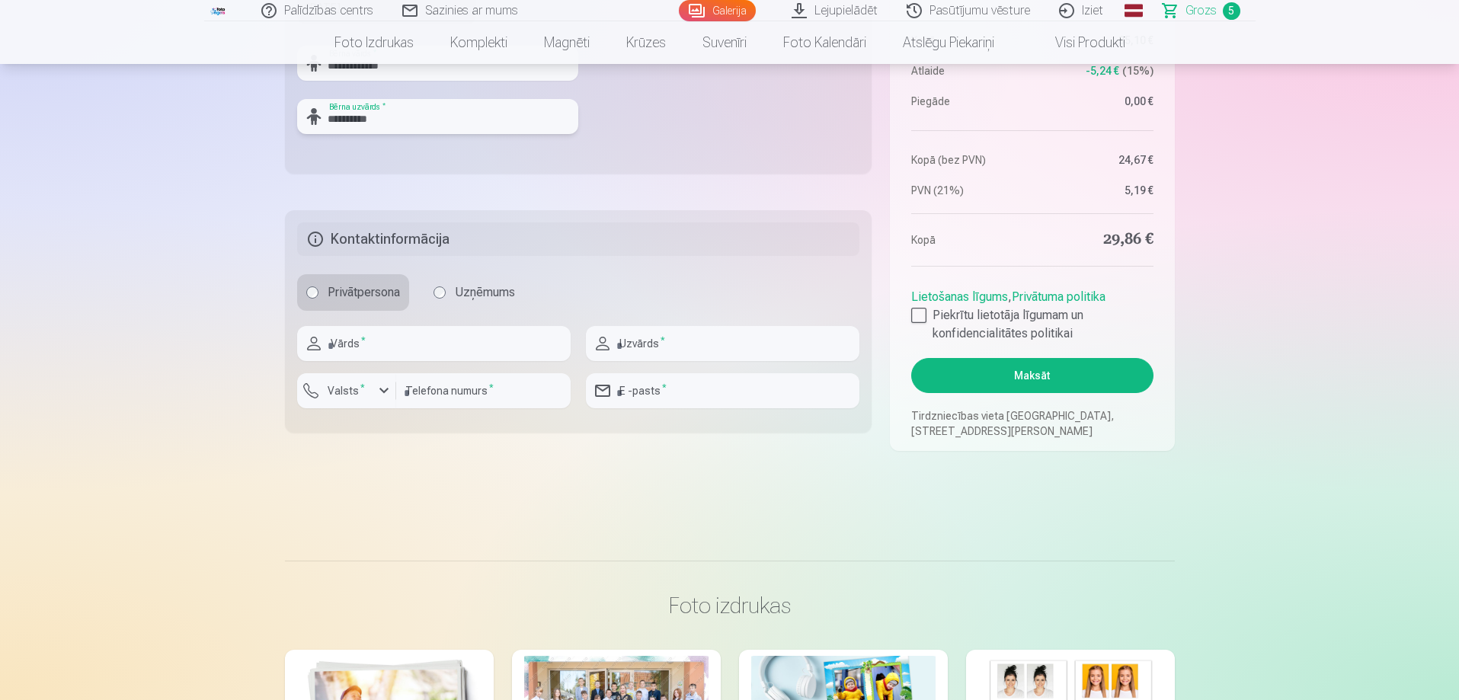
type input "**********"
click at [462, 344] on input "text" at bounding box center [434, 343] width 274 height 35
type input "*******"
click at [654, 338] on input "text" at bounding box center [723, 343] width 274 height 35
type input "*********"
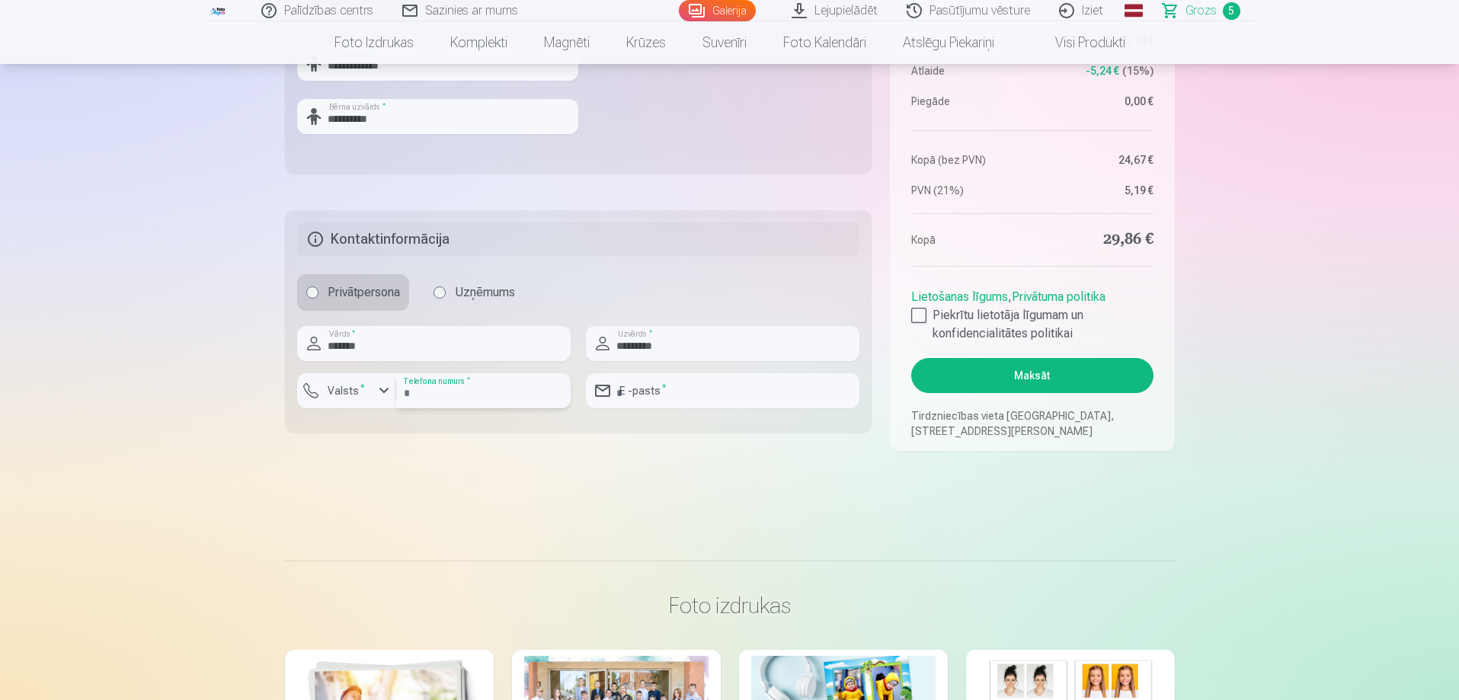
click at [438, 392] on input "number" at bounding box center [483, 390] width 174 height 35
type input "********"
click at [647, 399] on input "email" at bounding box center [723, 390] width 274 height 35
type input "**********"
click at [918, 316] on div at bounding box center [918, 315] width 15 height 15
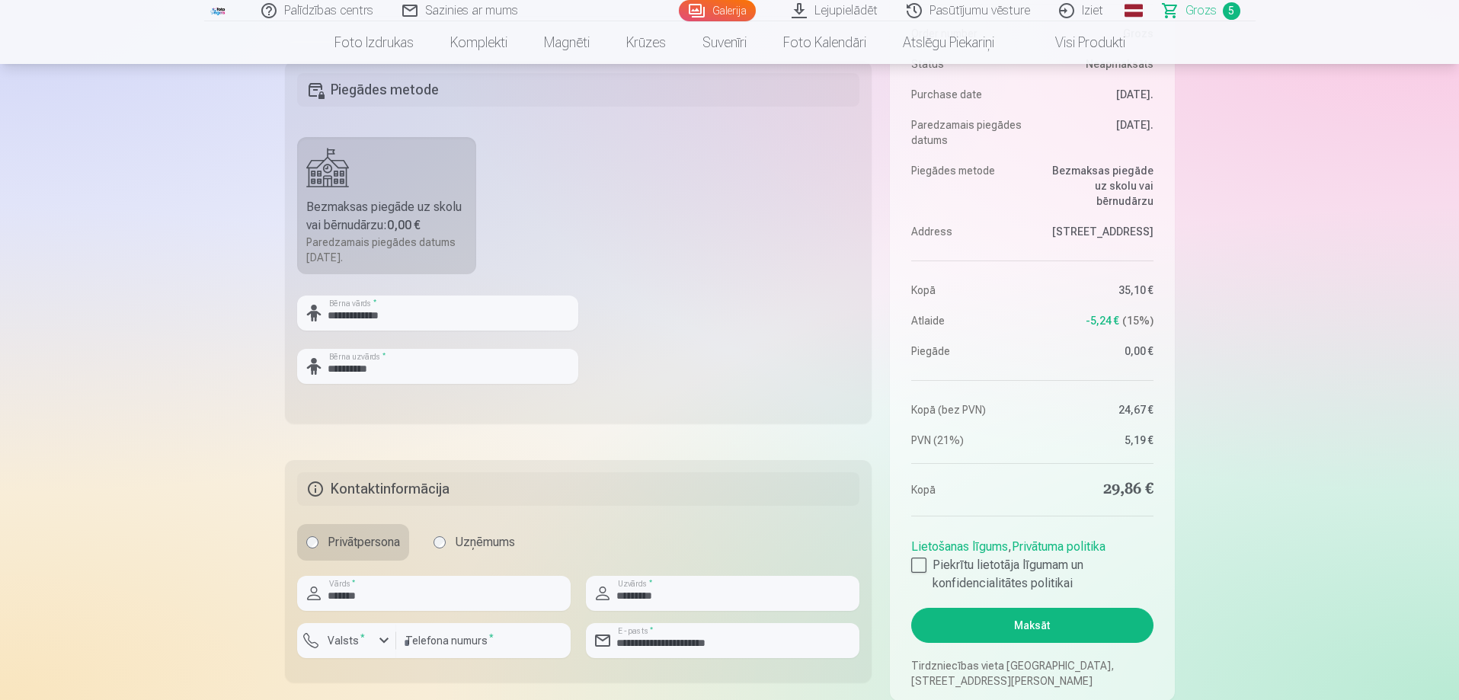
scroll to position [533, 0]
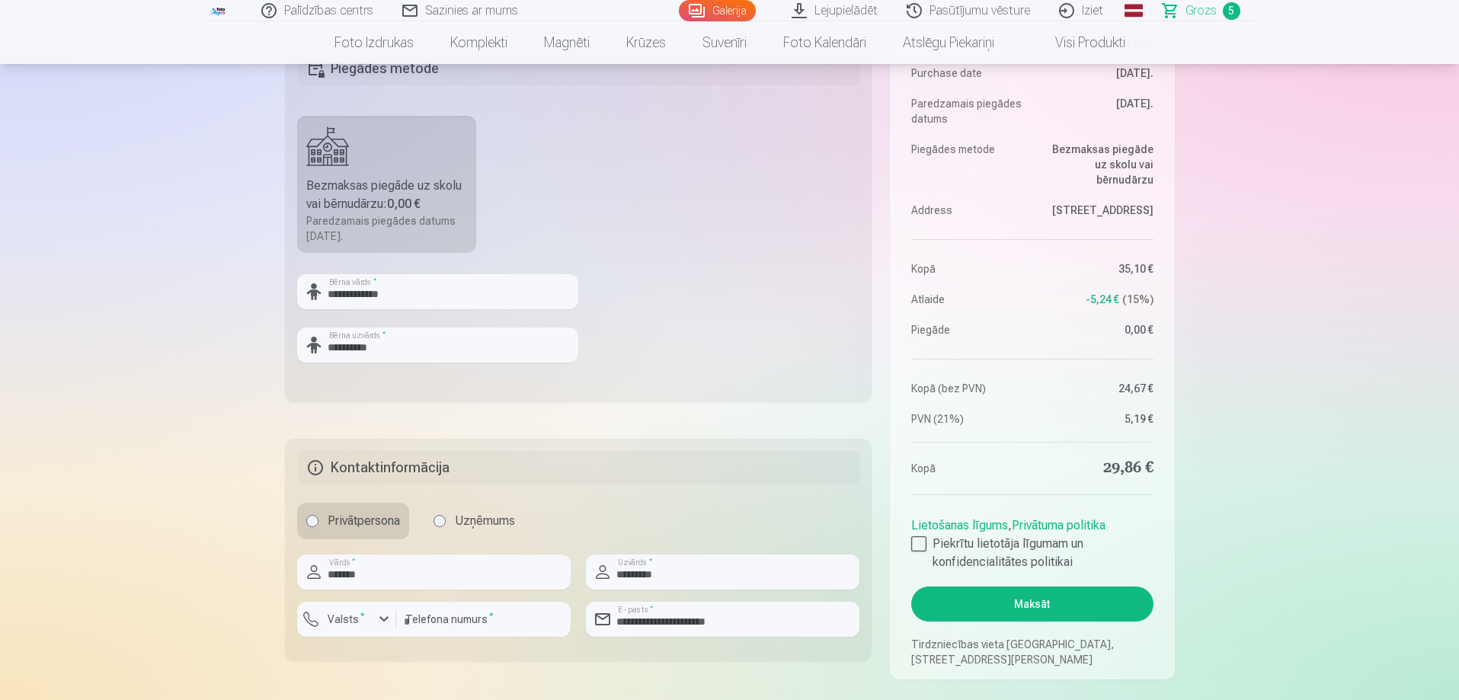
click at [1043, 600] on button "Maksāt" at bounding box center [1032, 604] width 242 height 35
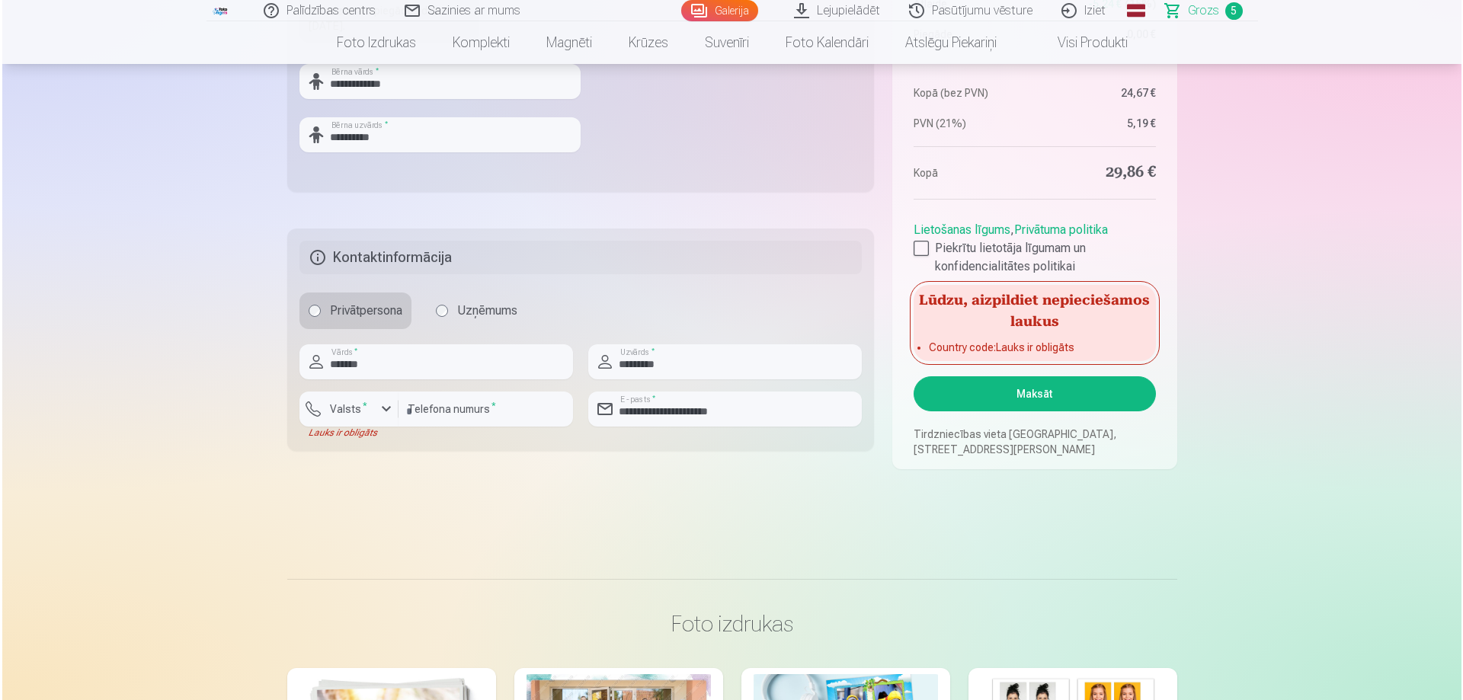
scroll to position [762, 0]
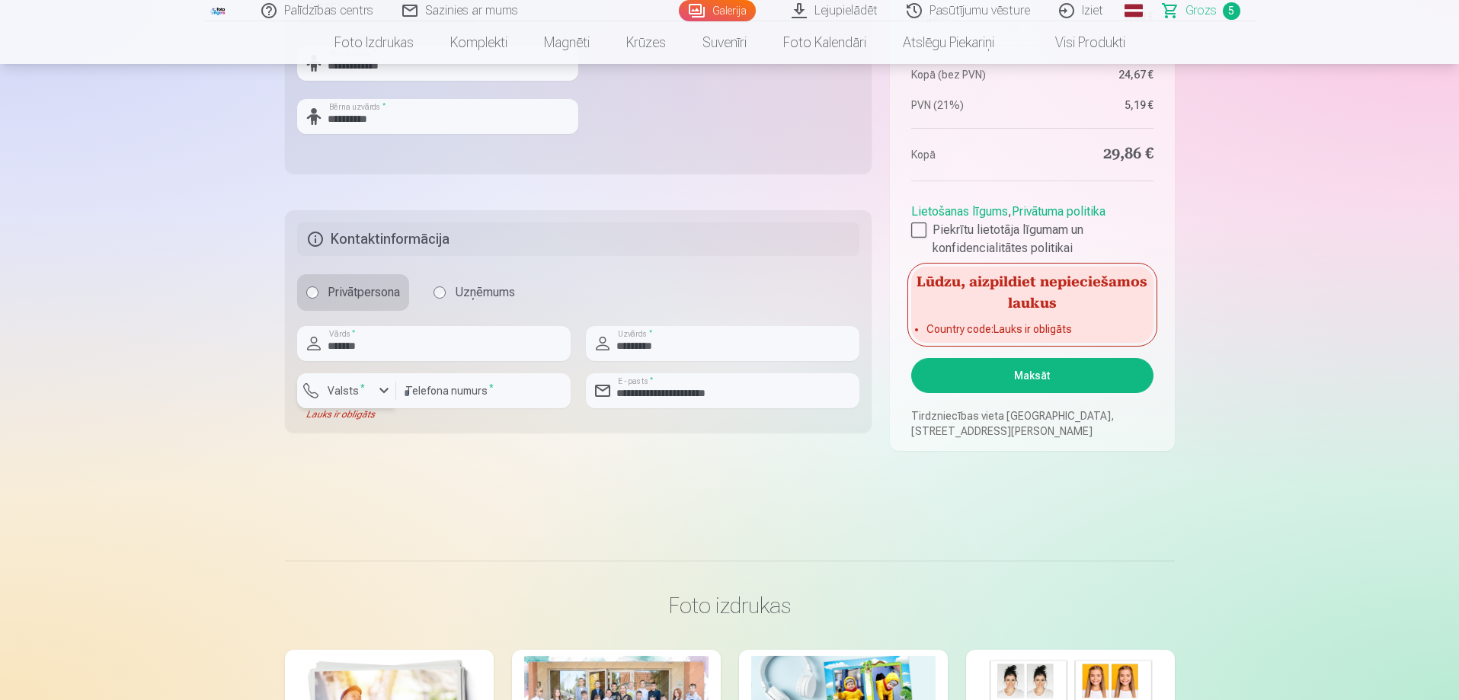
click at [389, 390] on div "button" at bounding box center [384, 391] width 18 height 18
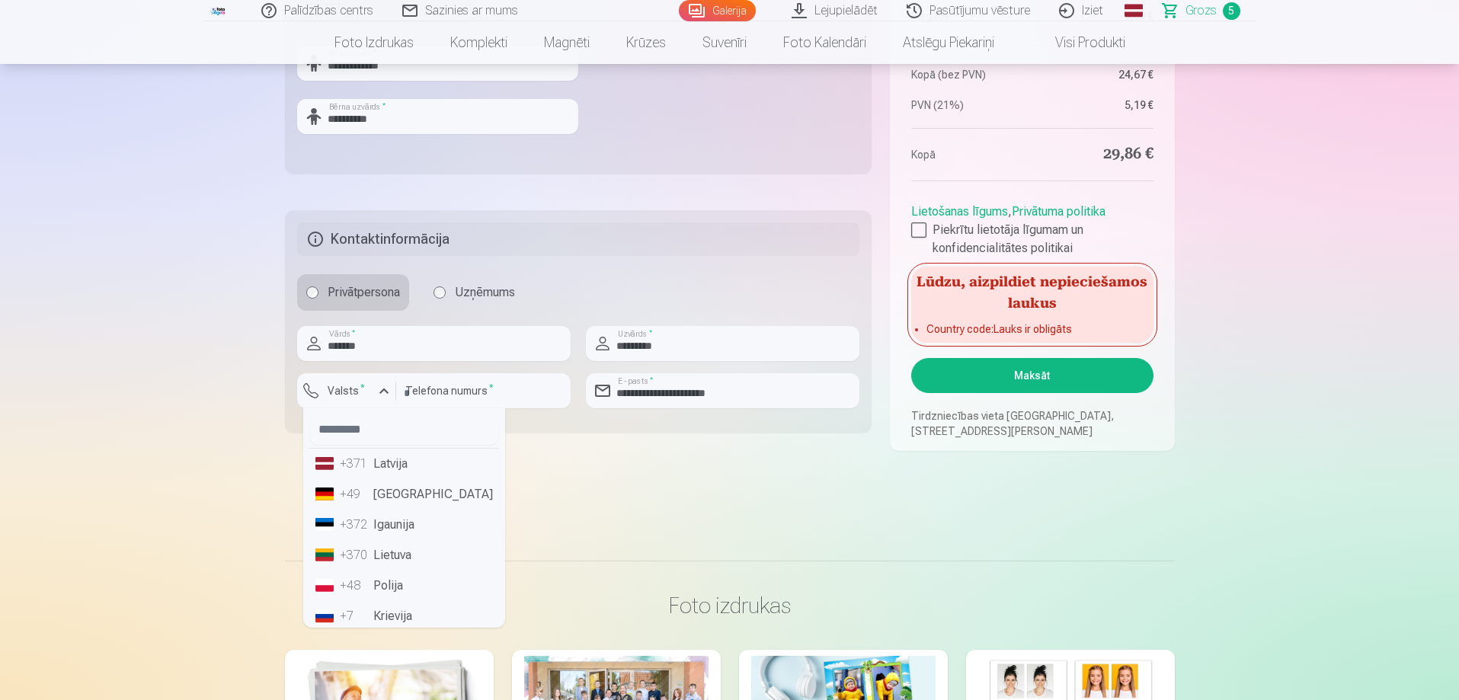
click at [384, 456] on li "+371 Latvija" at bounding box center [404, 464] width 190 height 30
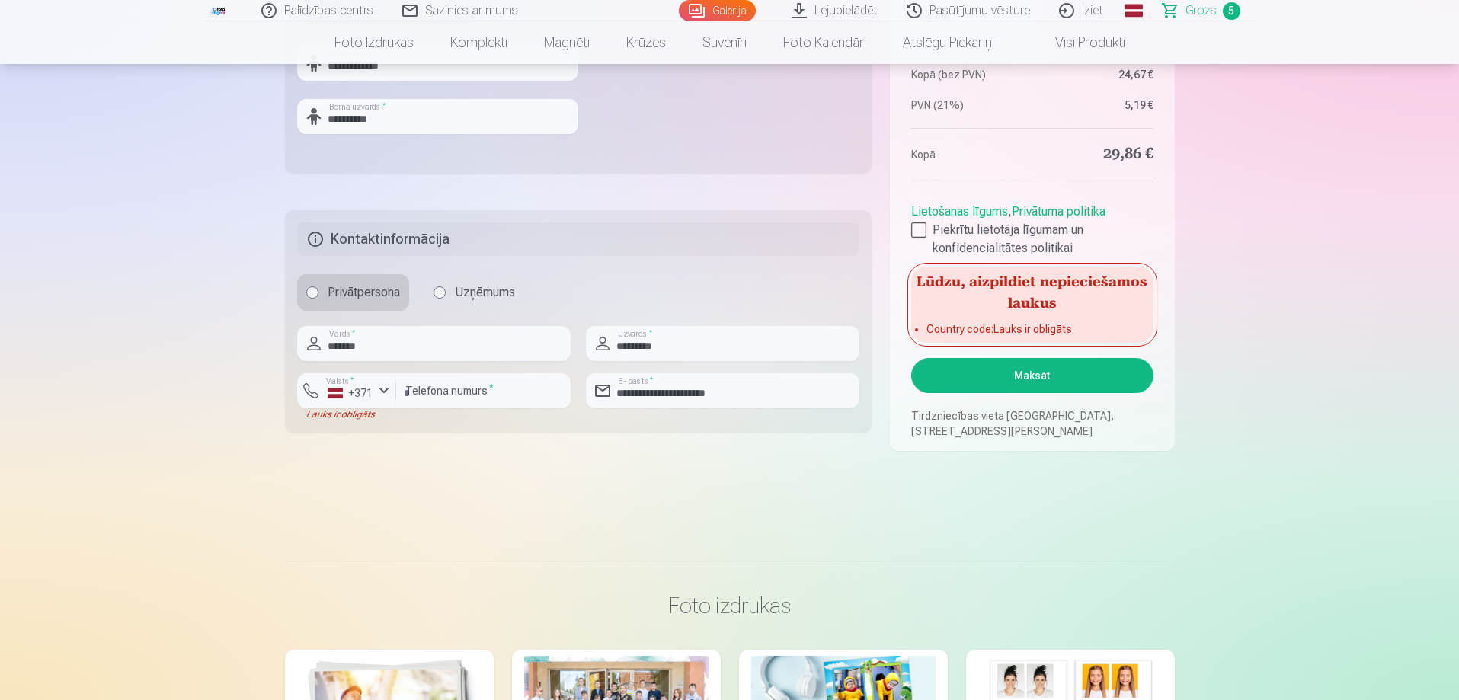
click at [992, 379] on button "Maksāt" at bounding box center [1032, 375] width 242 height 35
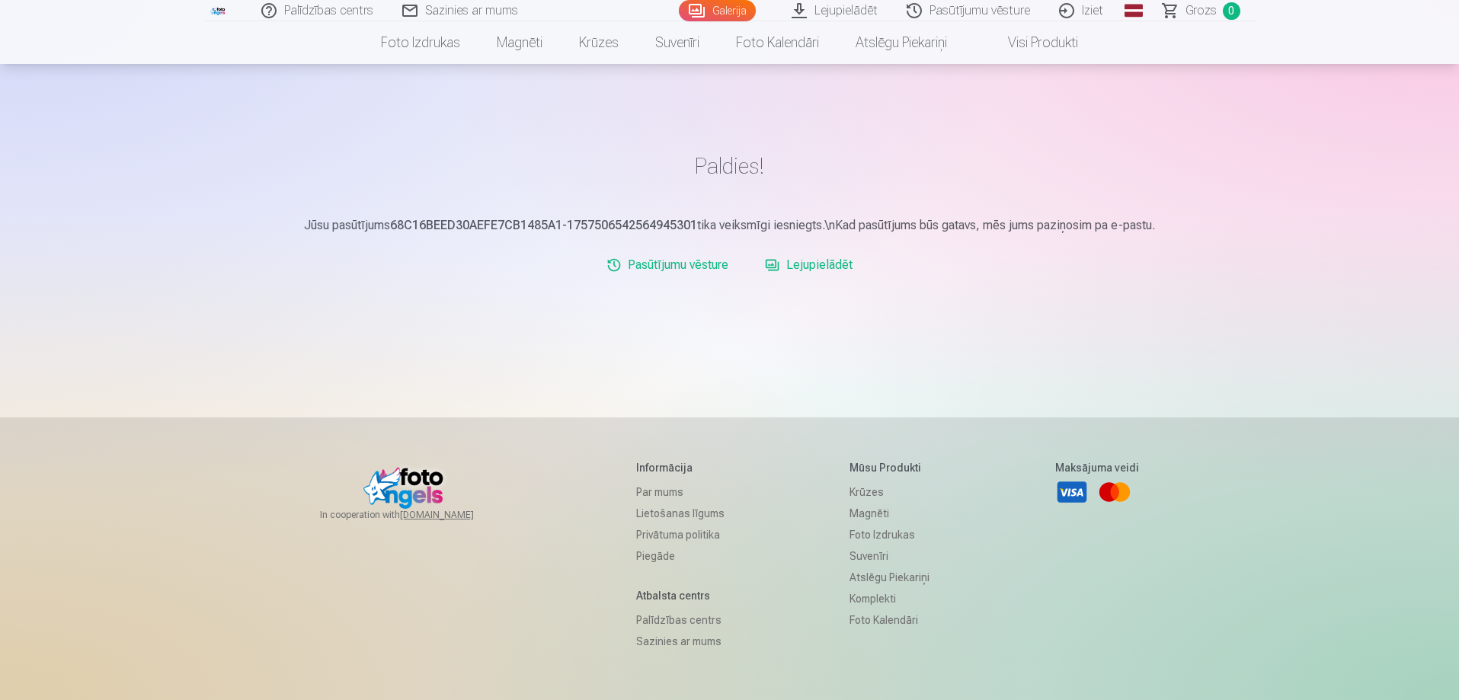
scroll to position [76, 0]
click at [805, 263] on link "Lejupielādēt" at bounding box center [809, 262] width 100 height 30
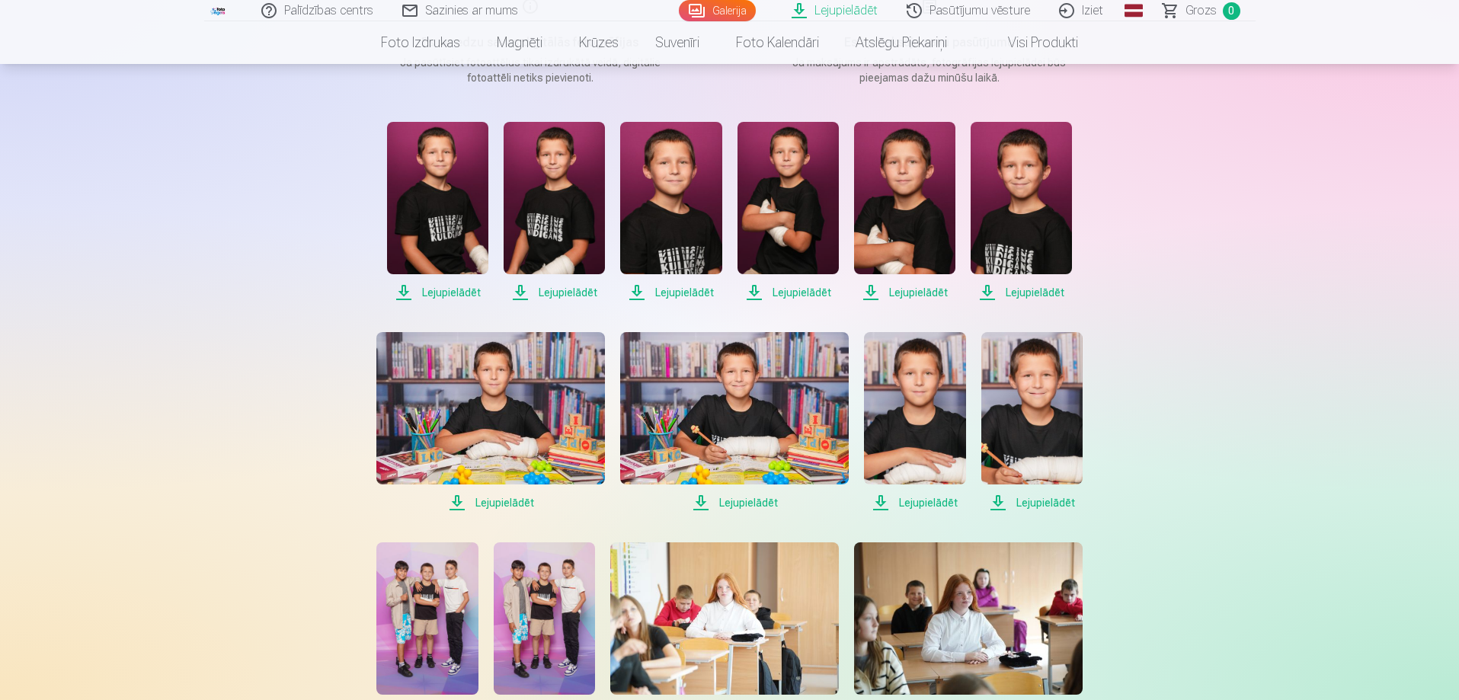
scroll to position [305, 0]
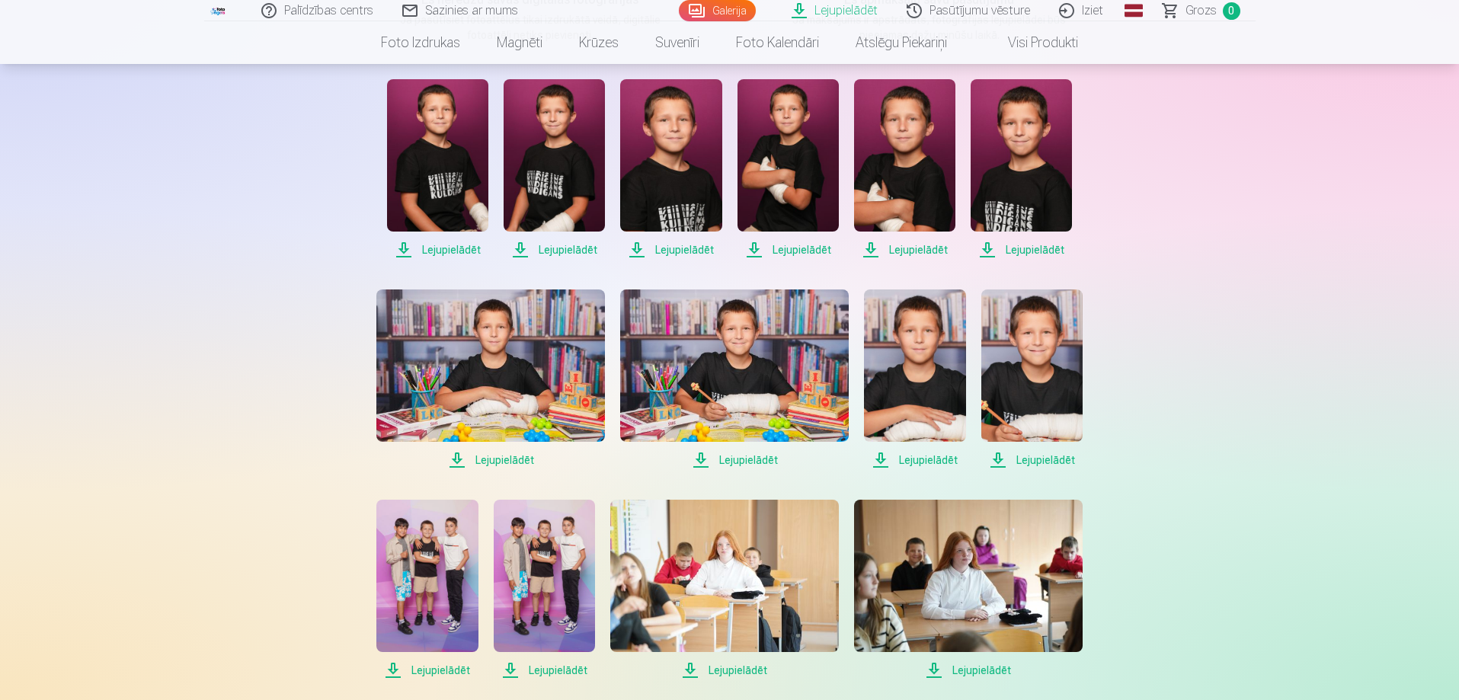
click at [442, 256] on span "Lejupielādēt" at bounding box center [437, 250] width 101 height 18
click at [563, 255] on span "Lejupielādēt" at bounding box center [554, 250] width 101 height 18
click at [688, 254] on span "Lejupielādēt" at bounding box center [670, 250] width 101 height 18
click at [800, 251] on span "Lejupielādēt" at bounding box center [787, 250] width 101 height 18
click at [899, 255] on span "Lejupielādēt" at bounding box center [904, 250] width 101 height 18
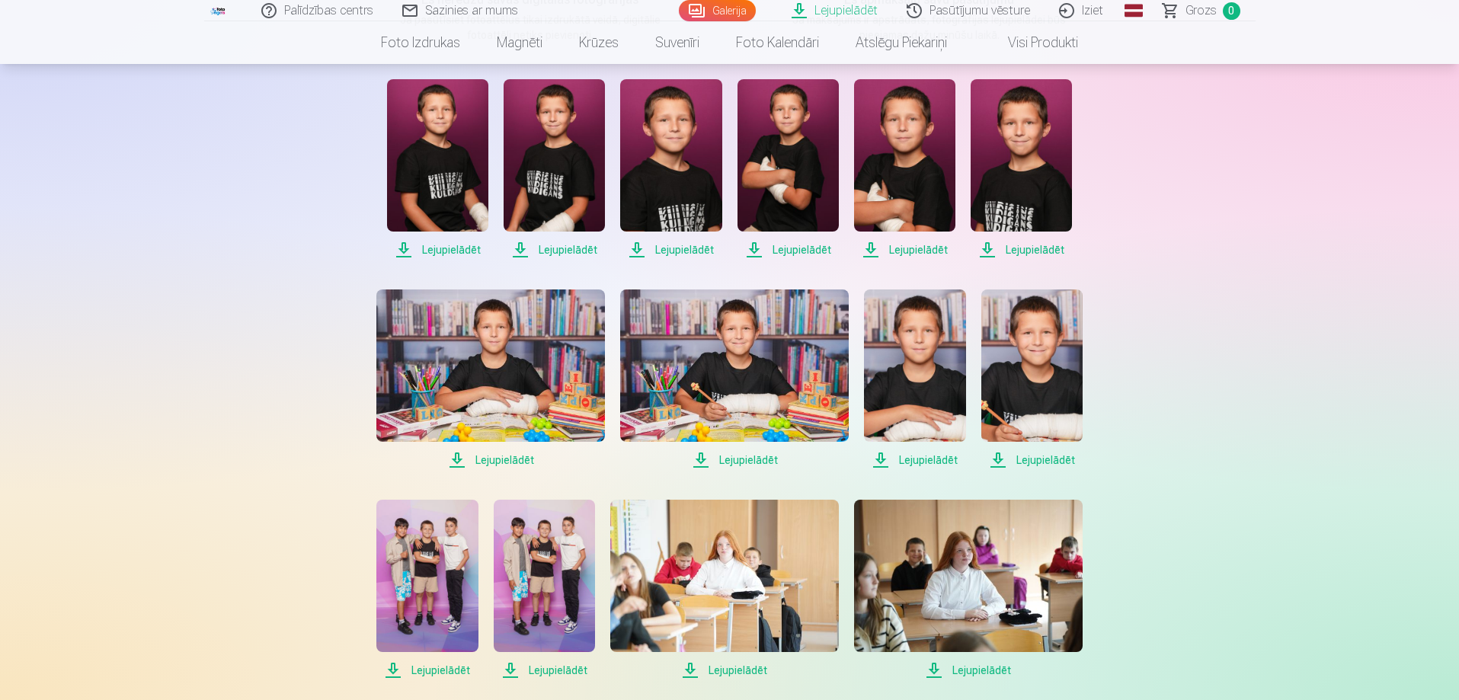
click at [1019, 252] on span "Lejupielādēt" at bounding box center [1021, 250] width 101 height 18
click at [518, 459] on span "Lejupielādēt" at bounding box center [490, 460] width 229 height 18
click at [742, 458] on span "Lejupielādēt" at bounding box center [734, 460] width 229 height 18
click at [922, 462] on span "Lejupielādēt" at bounding box center [914, 460] width 101 height 18
click at [1034, 461] on span "Lejupielādēt" at bounding box center [1031, 460] width 101 height 18
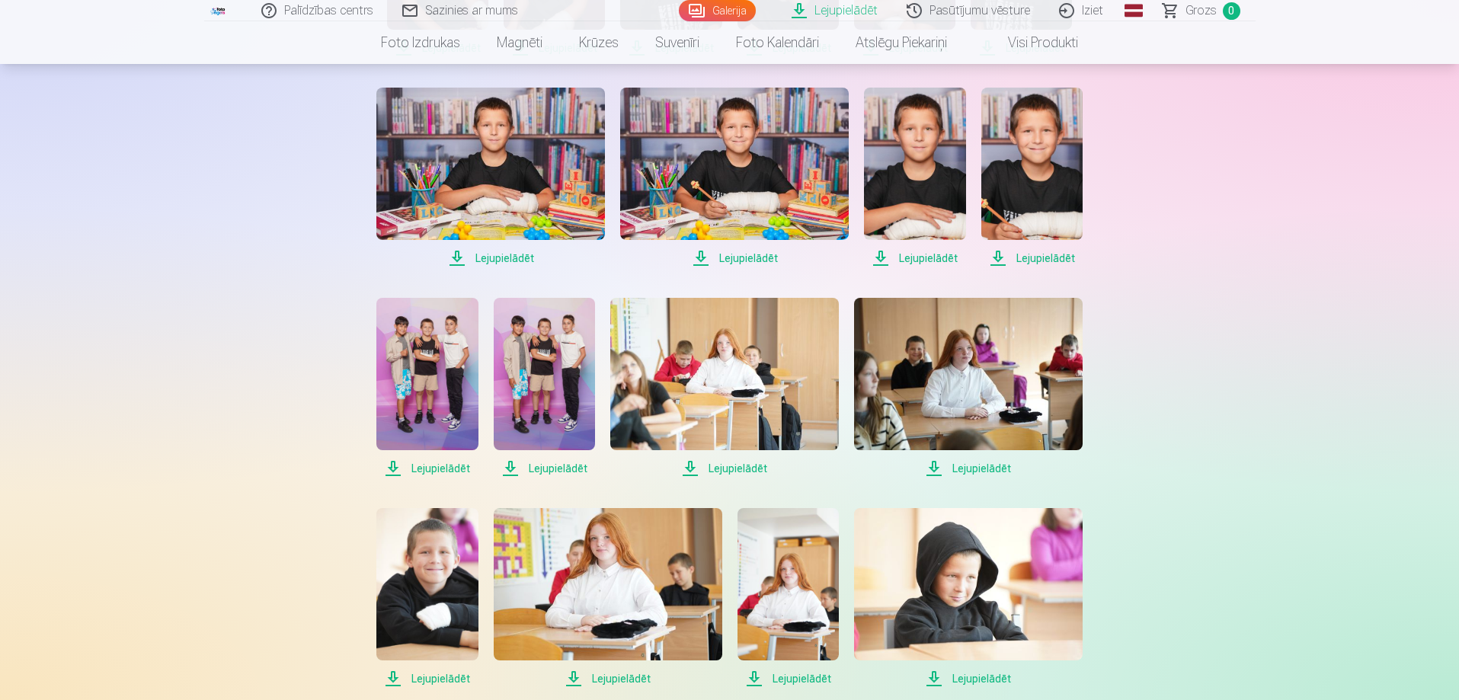
scroll to position [533, 0]
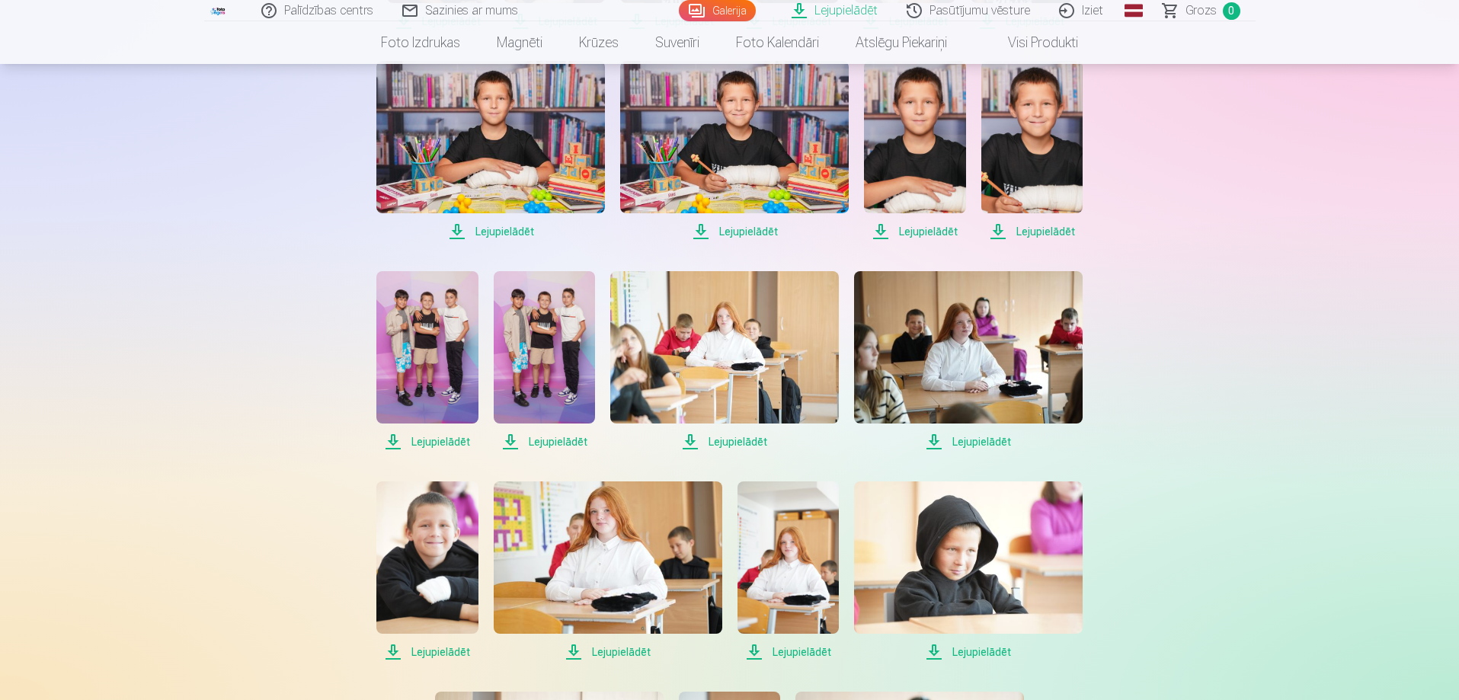
click at [440, 439] on span "Lejupielādēt" at bounding box center [426, 442] width 101 height 18
click at [545, 445] on span "Lejupielādēt" at bounding box center [544, 442] width 101 height 18
click at [738, 444] on span "Lejupielādēt" at bounding box center [724, 442] width 229 height 18
click at [987, 442] on span "Lejupielādēt" at bounding box center [968, 442] width 229 height 18
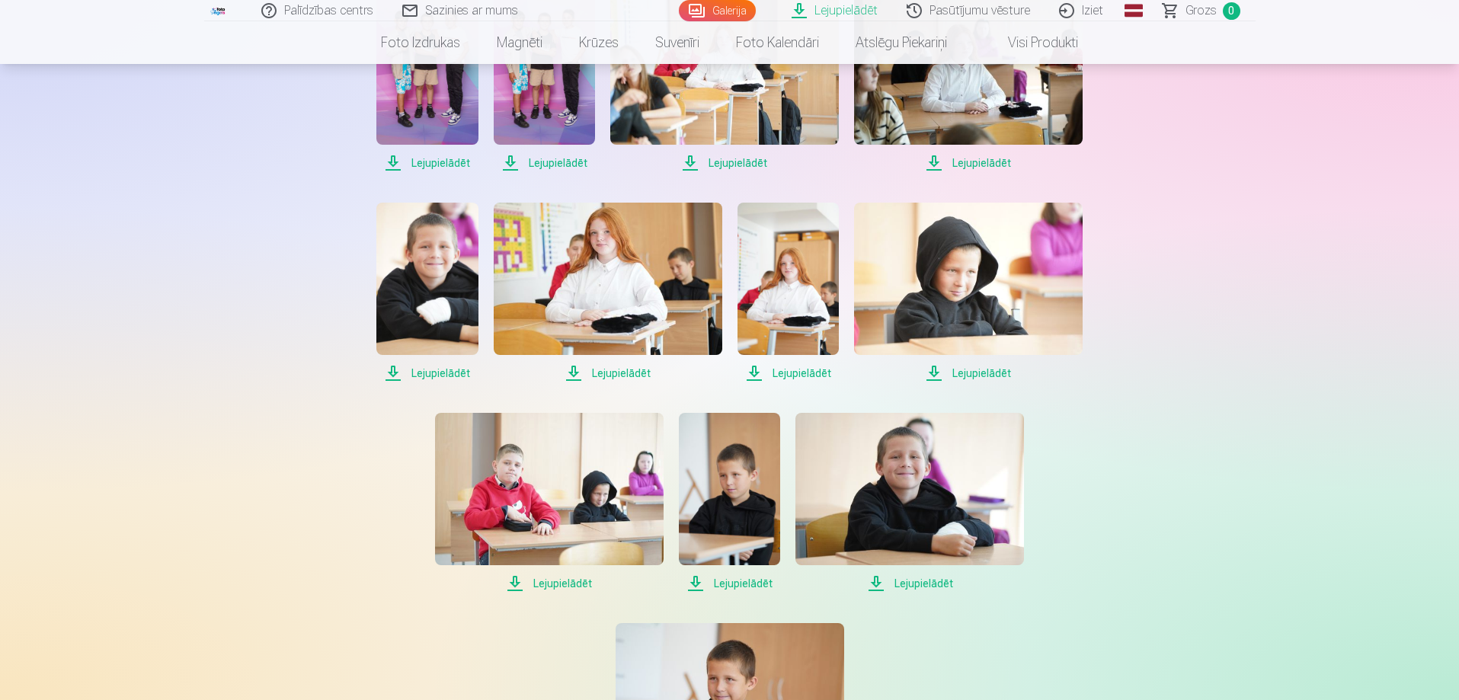
scroll to position [838, 0]
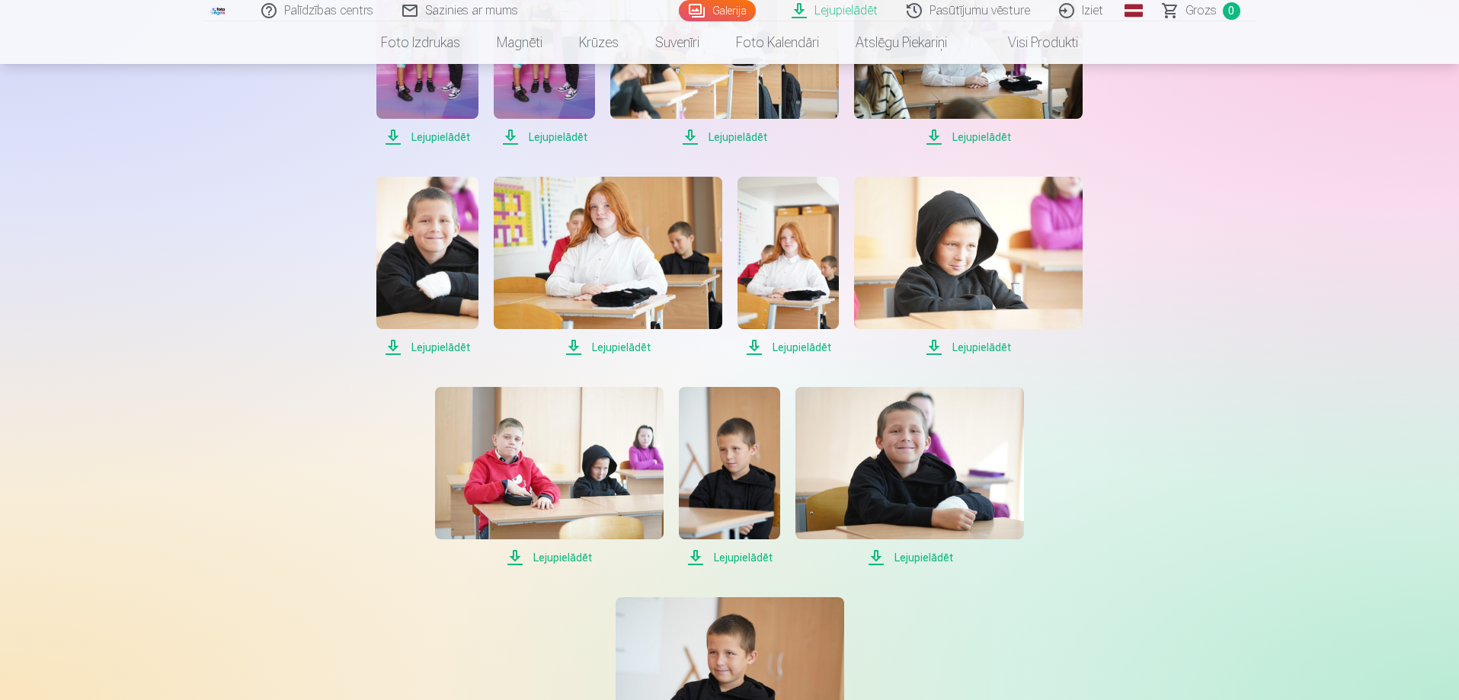
click at [427, 351] on span "Lejupielādēt" at bounding box center [426, 347] width 101 height 18
click at [619, 350] on span "Lejupielādēt" at bounding box center [608, 347] width 229 height 18
click at [793, 352] on span "Lejupielādēt" at bounding box center [787, 347] width 101 height 18
click at [976, 348] on span "Lejupielādēt" at bounding box center [968, 347] width 229 height 18
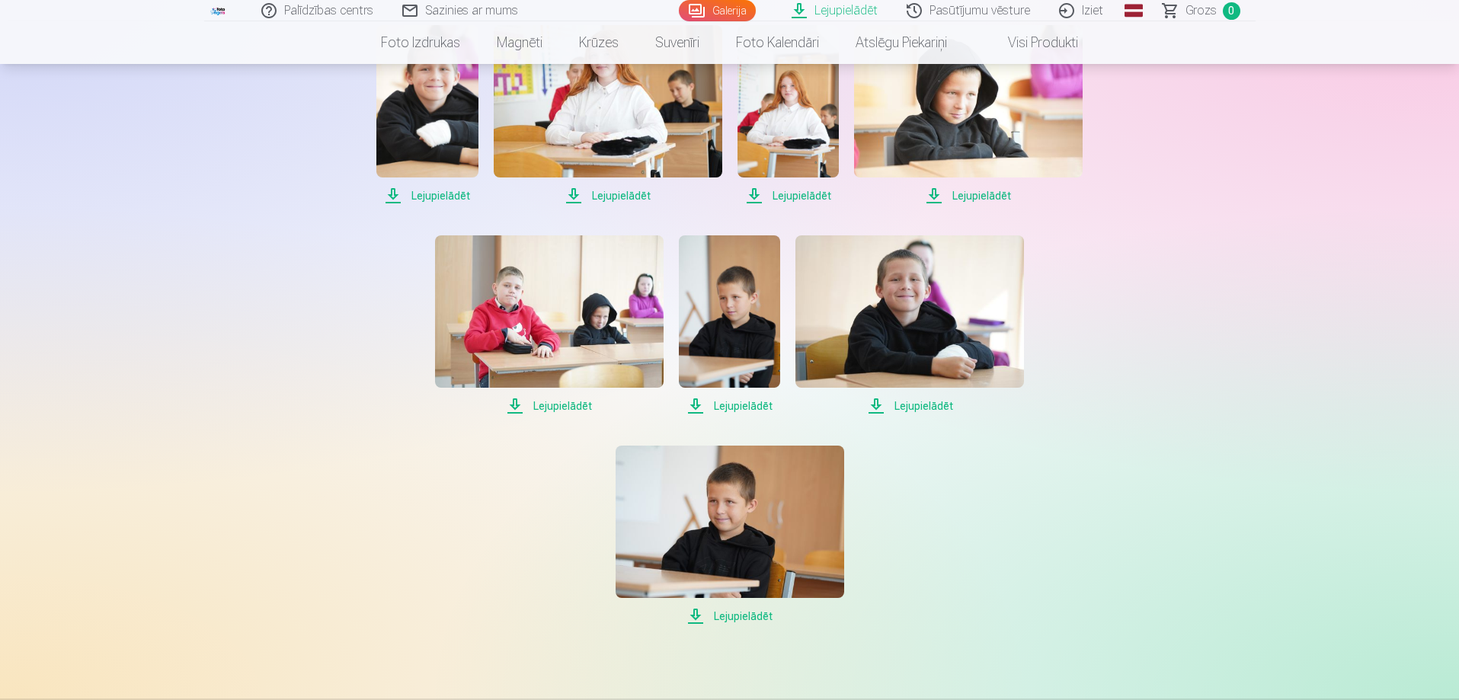
scroll to position [990, 0]
click at [565, 405] on span "Lejupielādēt" at bounding box center [549, 405] width 229 height 18
click at [763, 401] on span "Lejupielādēt" at bounding box center [729, 405] width 101 height 18
click at [933, 407] on span "Lejupielādēt" at bounding box center [909, 405] width 229 height 18
click at [747, 619] on span "Lejupielādēt" at bounding box center [730, 615] width 229 height 18
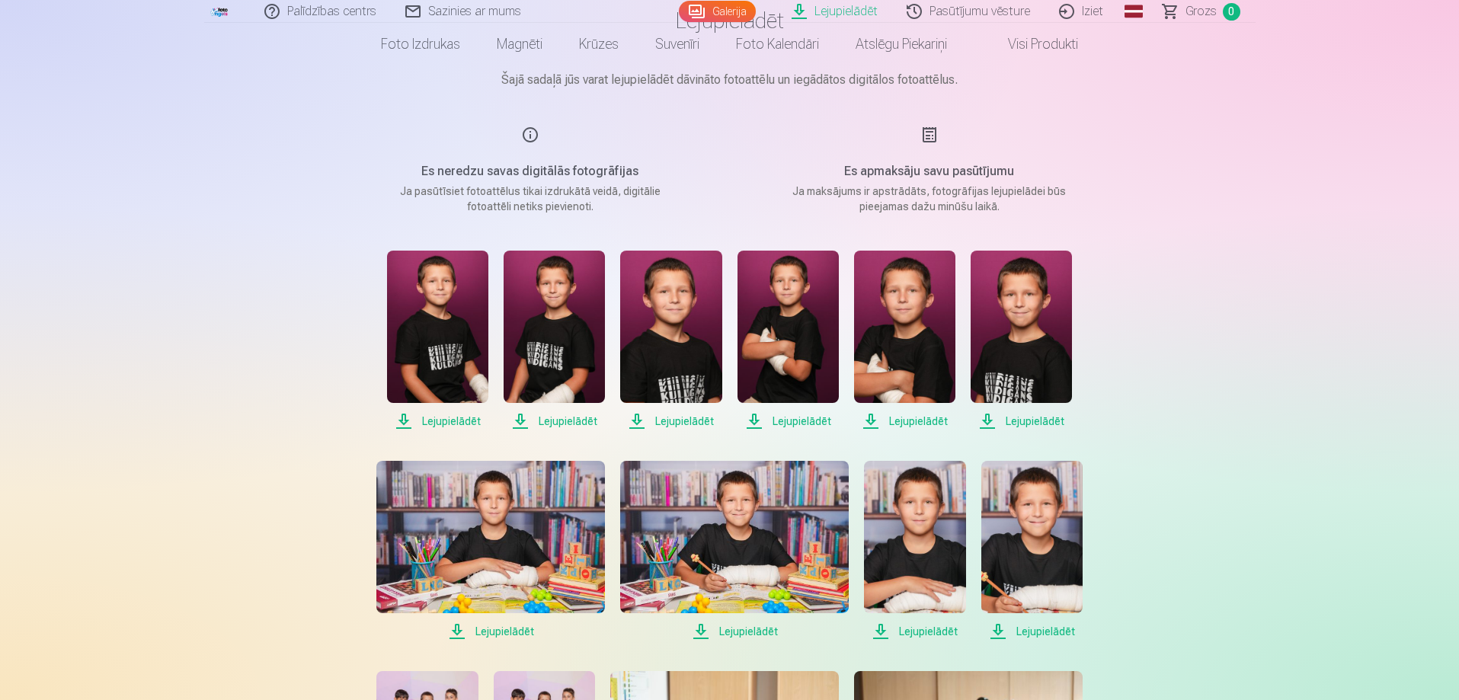
scroll to position [0, 0]
